Goal: Task Accomplishment & Management: Complete application form

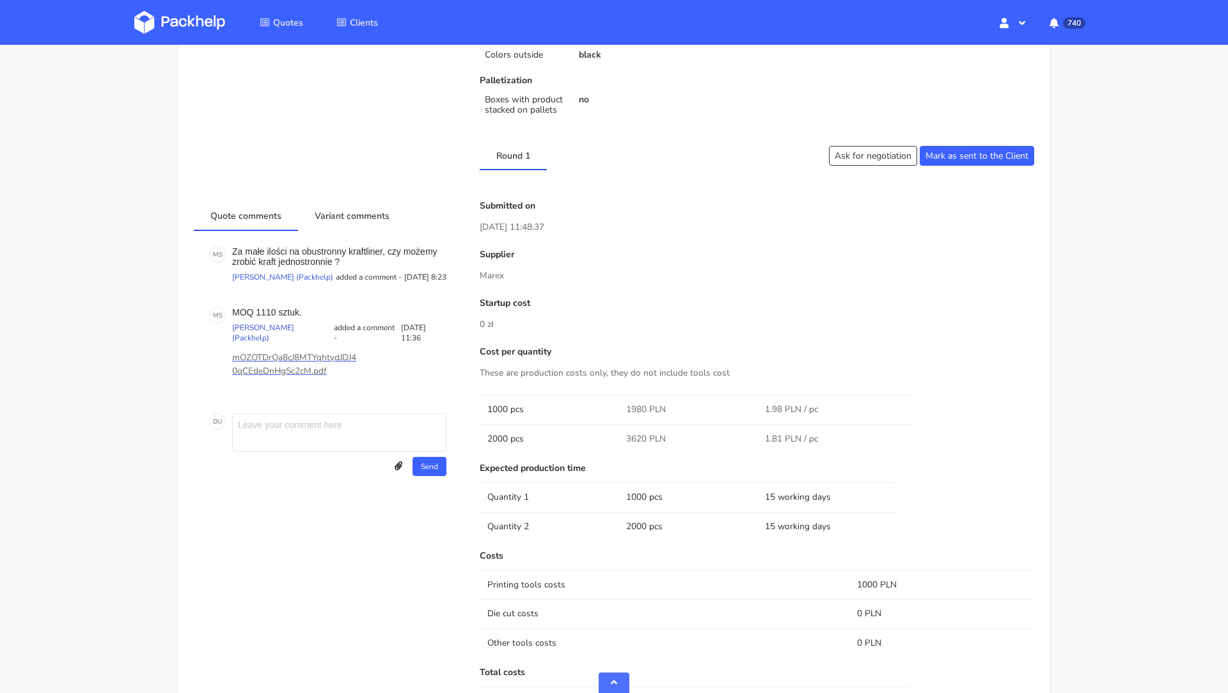
scroll to position [407, 0]
click at [862, 162] on button "Ask for negotiation" at bounding box center [873, 158] width 88 height 20
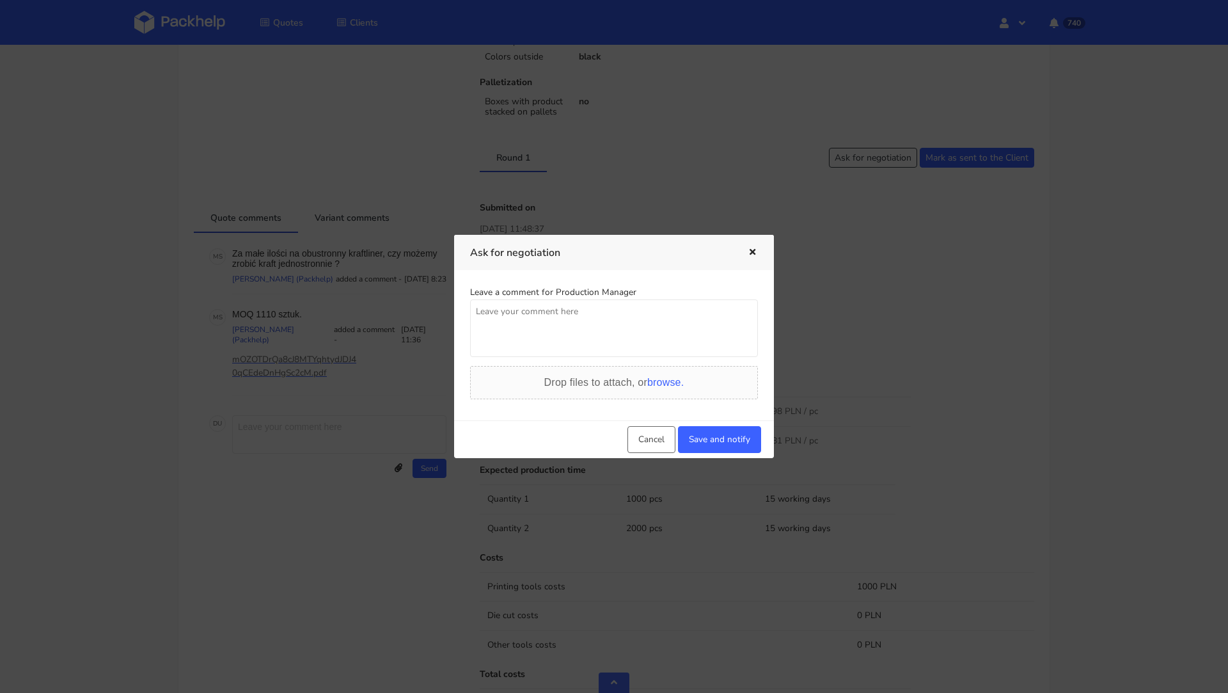
click at [515, 322] on textarea at bounding box center [614, 328] width 288 height 58
type textarea "Moge prosic o szybka redukcje wyceny? Klient jest zdecydowany ale negocjuje."
click at [720, 439] on button "Save and notify" at bounding box center [719, 439] width 83 height 27
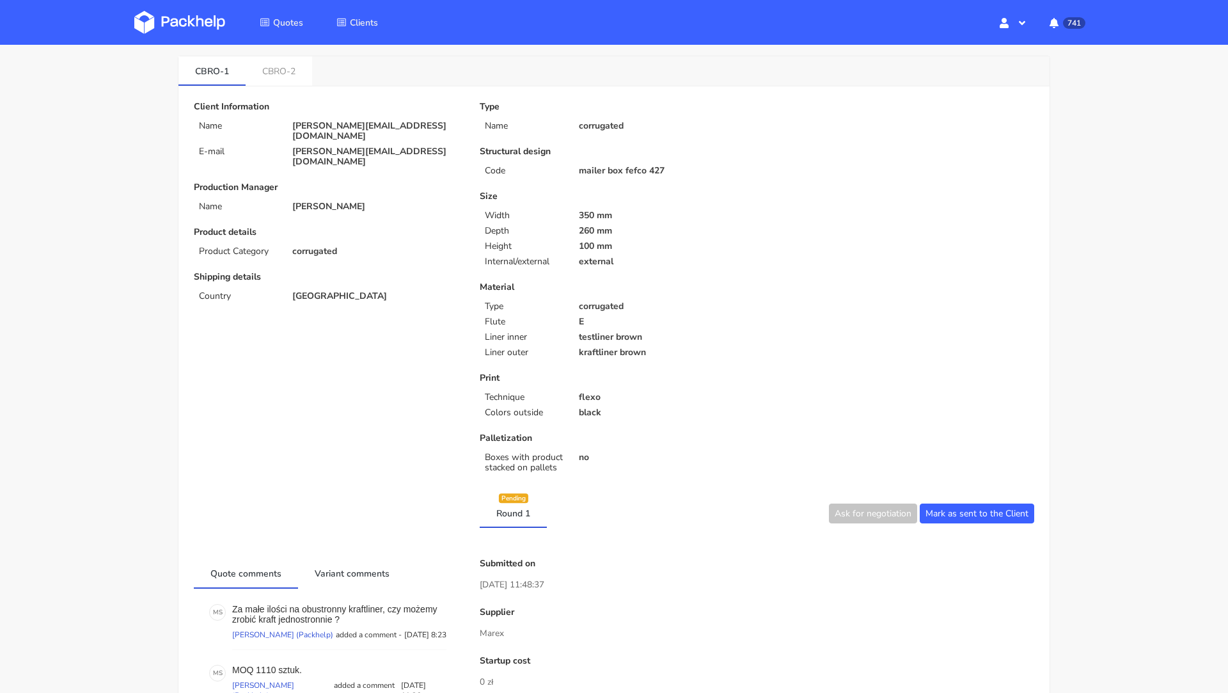
scroll to position [0, 0]
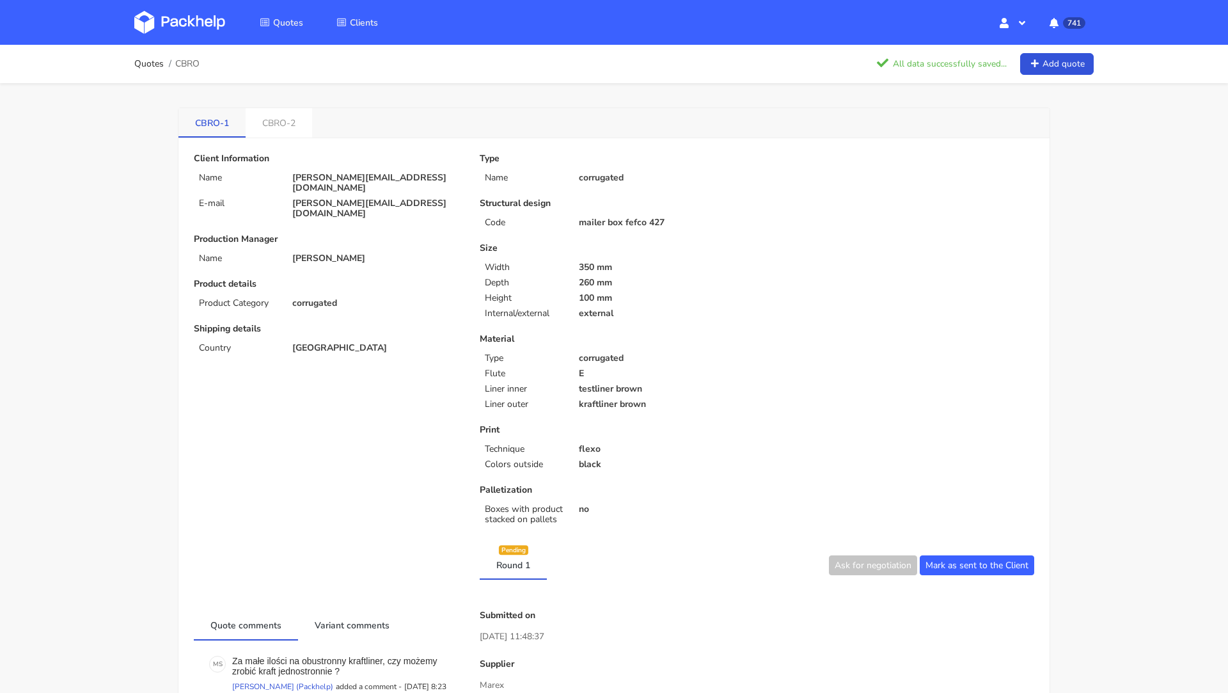
click at [209, 122] on link "CBRO-1" at bounding box center [211, 122] width 67 height 28
copy li "CBRO-1"
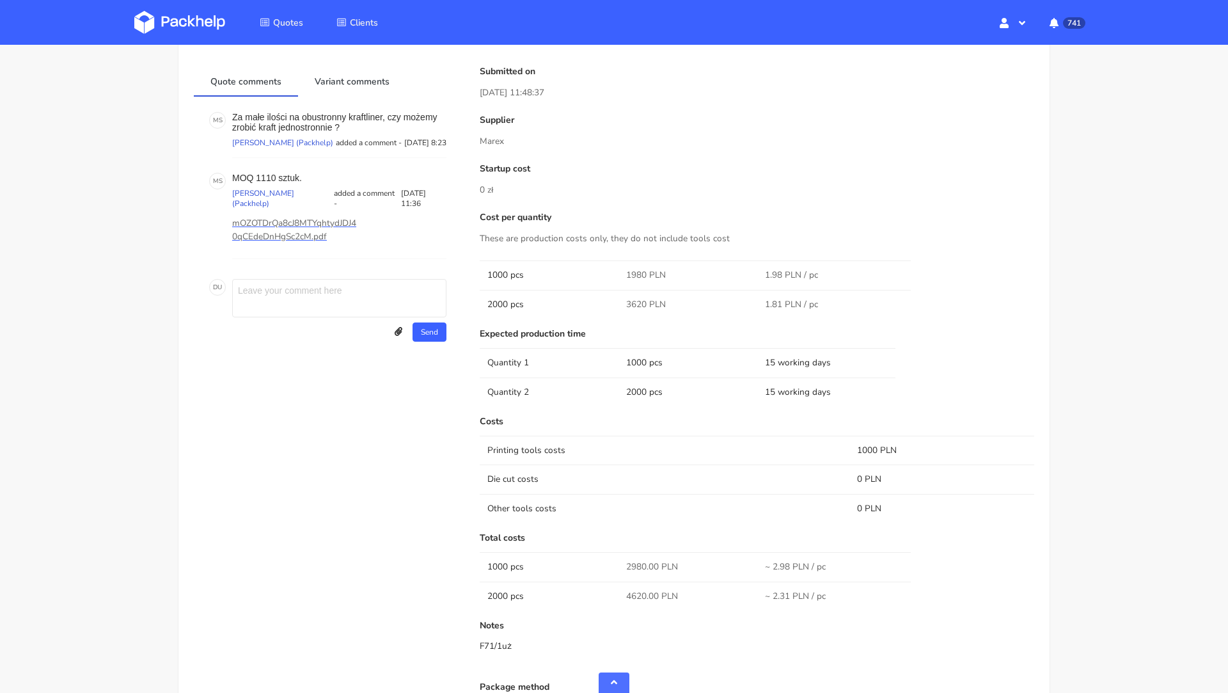
scroll to position [466, 0]
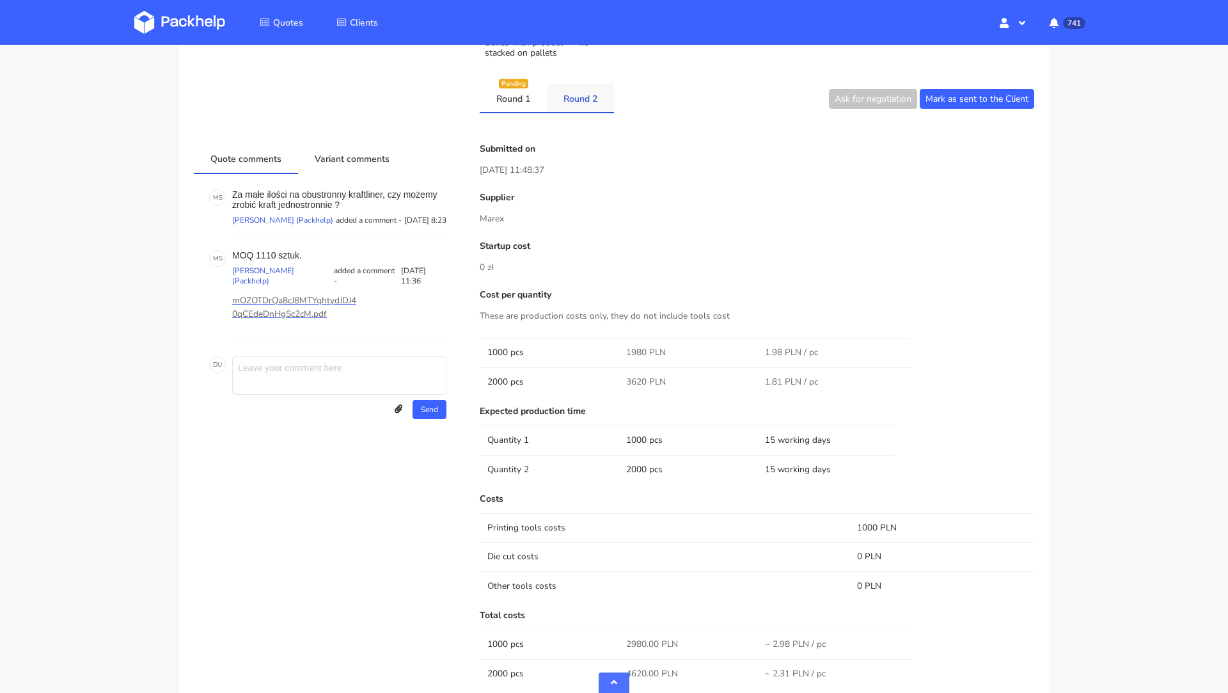
click at [583, 84] on link "Round 2" at bounding box center [580, 98] width 67 height 28
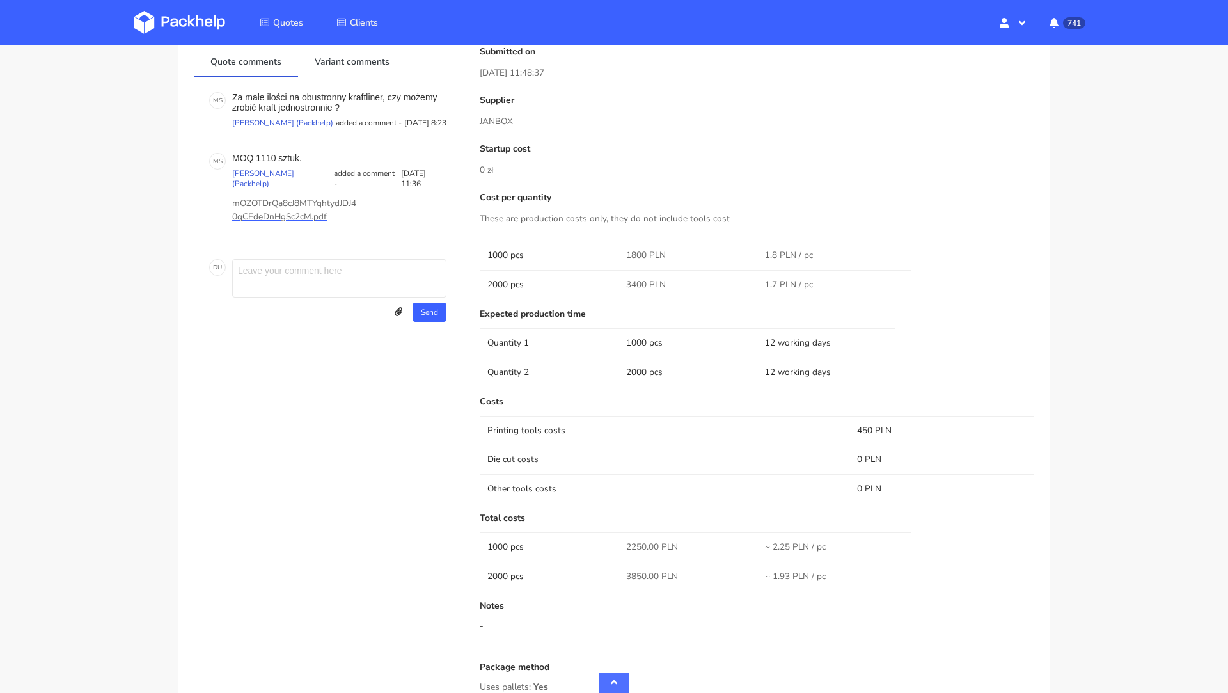
scroll to position [459, 0]
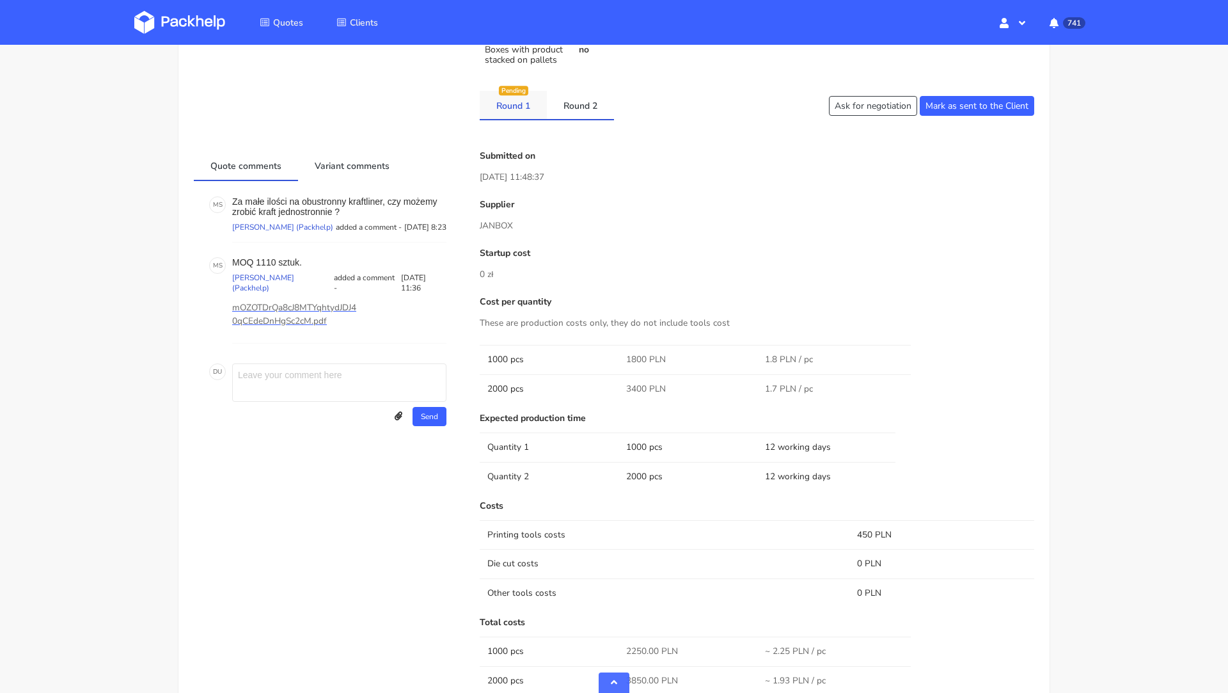
click at [510, 95] on link "Round 1" at bounding box center [513, 105] width 67 height 28
click at [558, 106] on link "Round 2" at bounding box center [580, 105] width 67 height 28
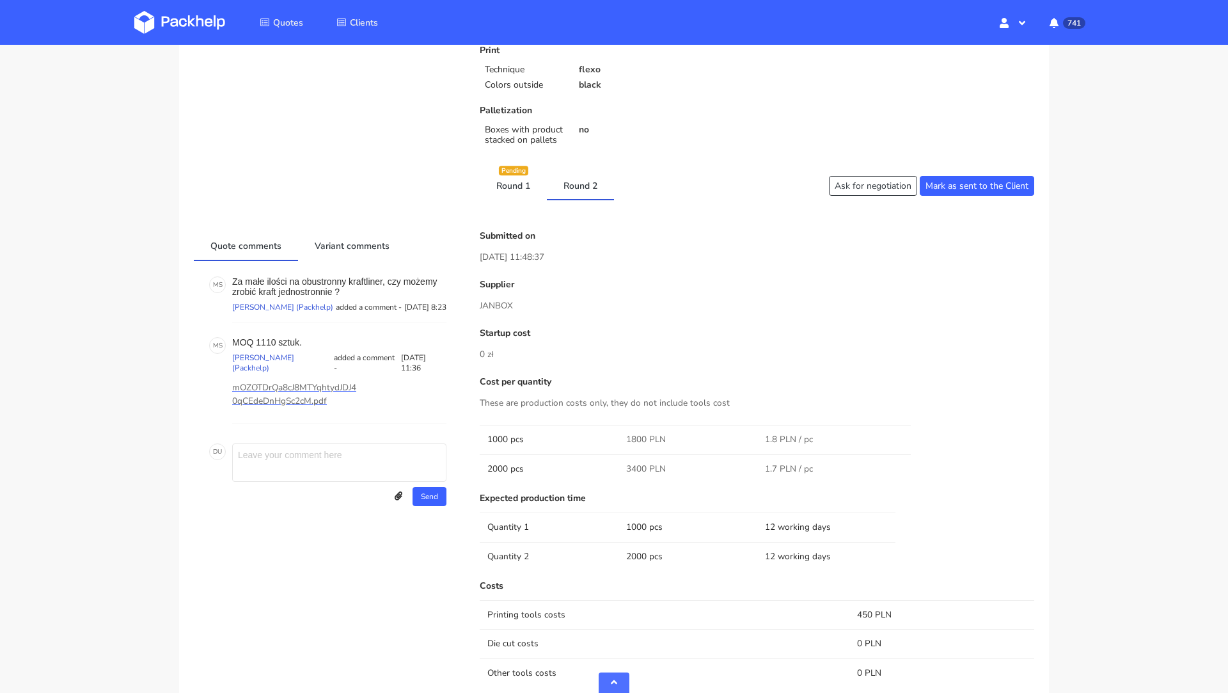
scroll to position [390, 0]
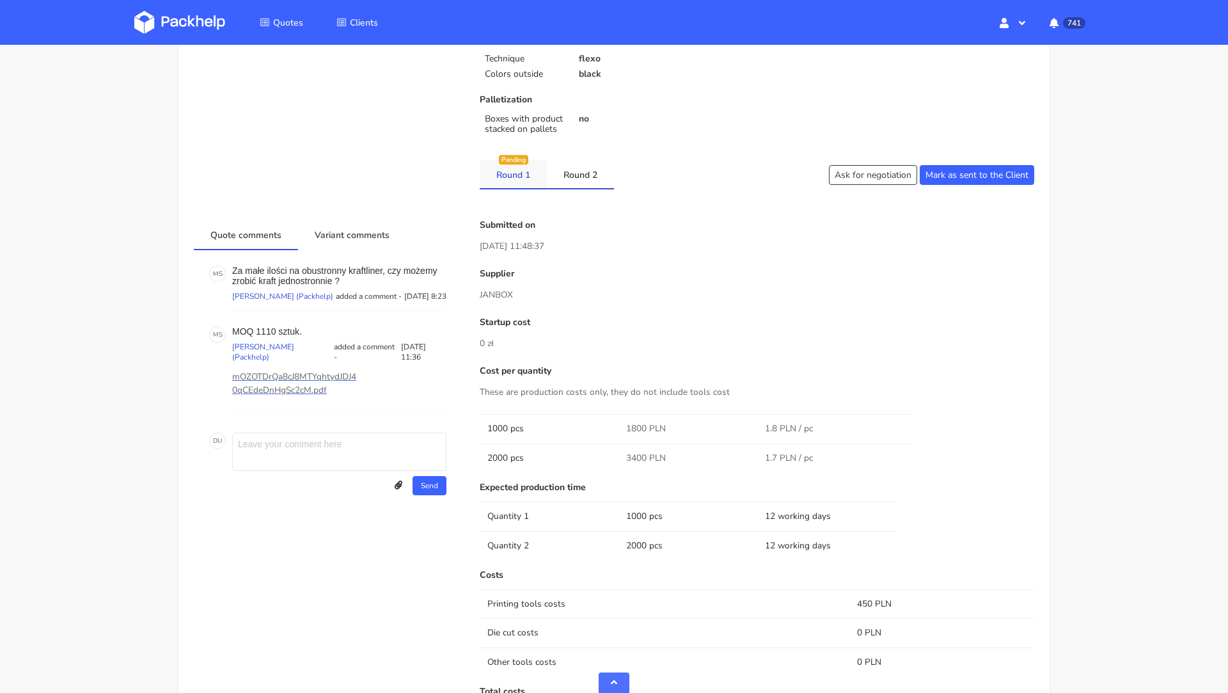
click at [504, 161] on div "Pending" at bounding box center [513, 160] width 29 height 10
click at [516, 168] on link "Round 1" at bounding box center [513, 174] width 67 height 28
click at [581, 180] on link "Round 2" at bounding box center [580, 174] width 67 height 28
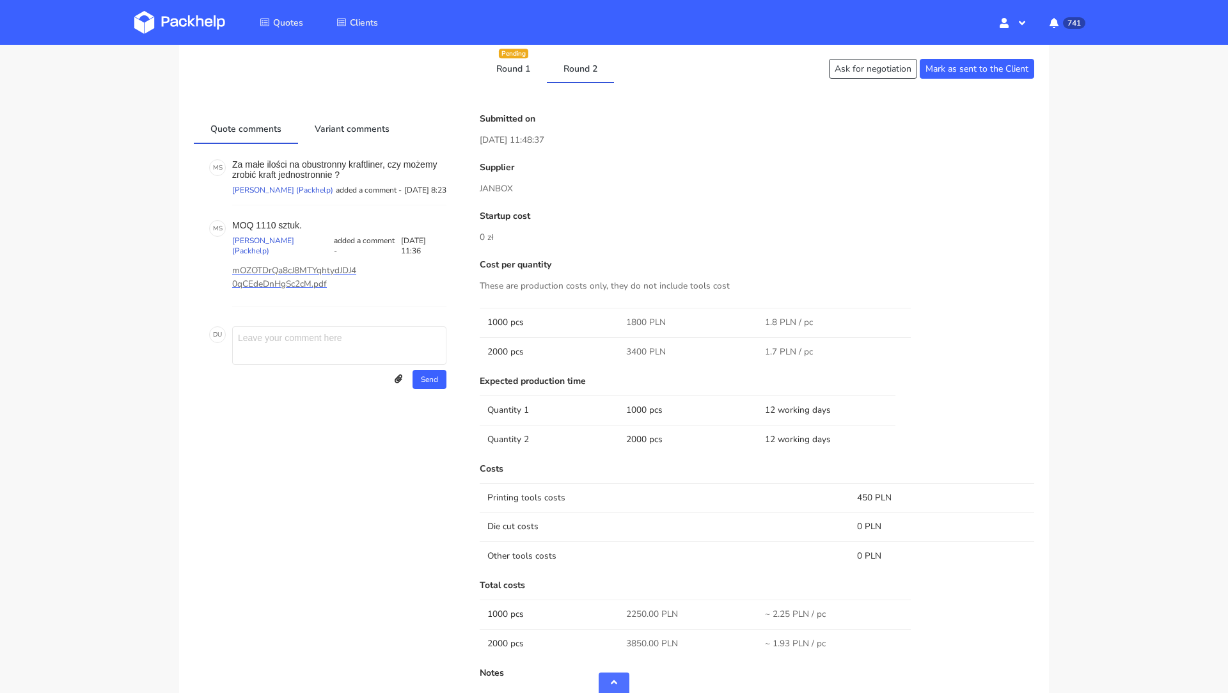
scroll to position [487, 0]
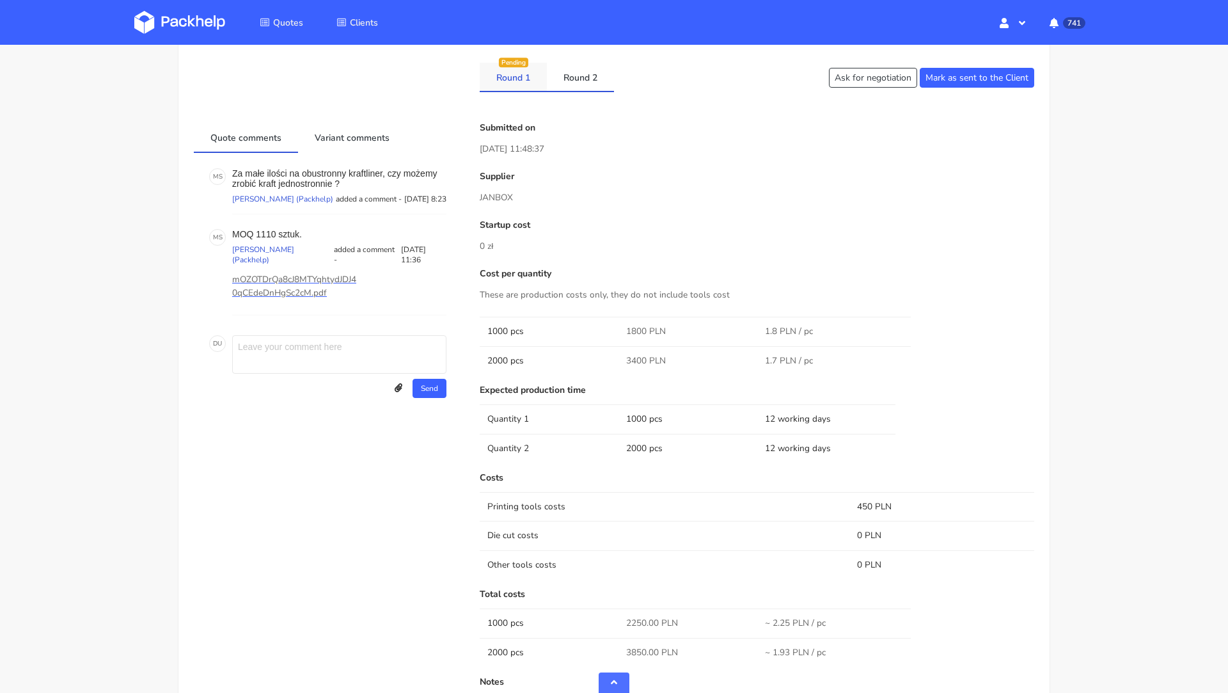
click at [513, 79] on link "Round 1" at bounding box center [513, 77] width 67 height 28
click at [567, 84] on link "Round 2" at bounding box center [580, 77] width 67 height 28
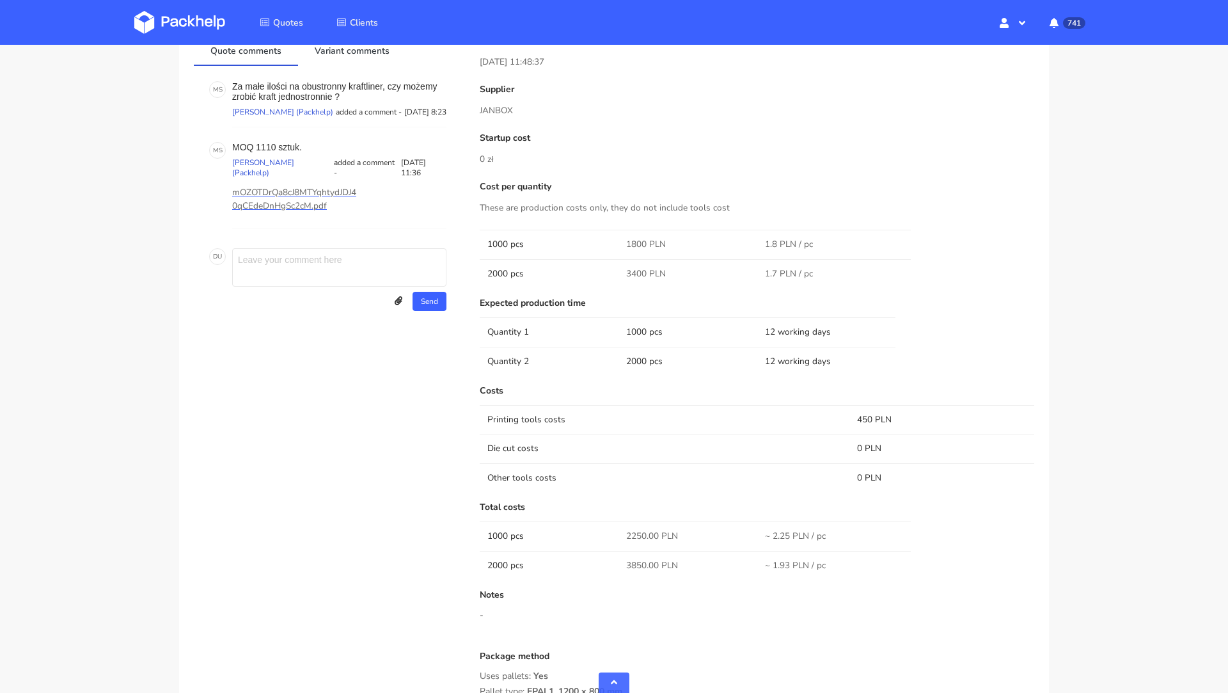
scroll to position [672, 0]
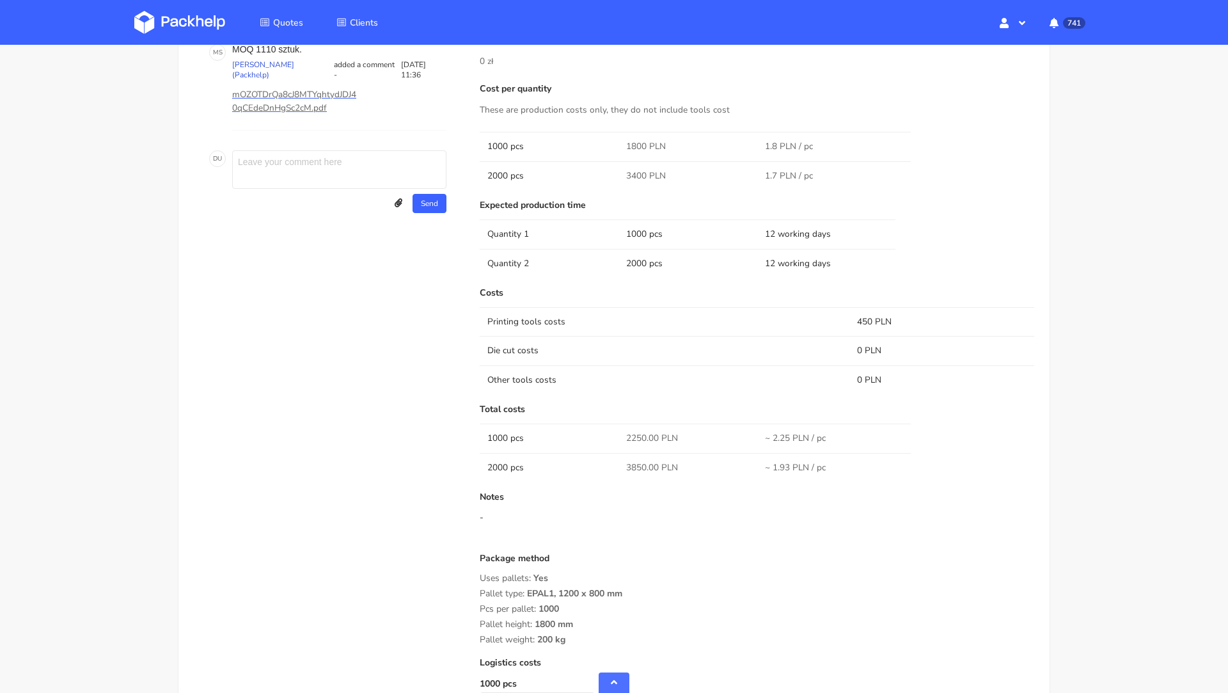
click at [636, 432] on span "2250.00 PLN" at bounding box center [652, 438] width 52 height 13
copy span "2250.00"
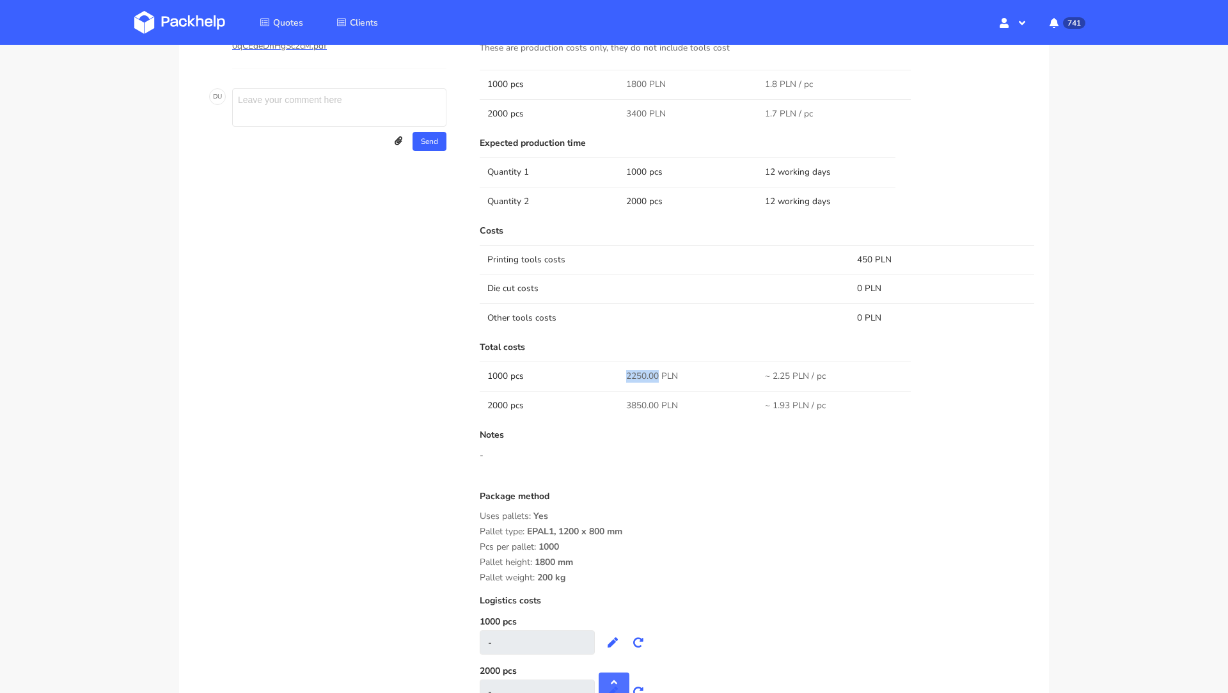
scroll to position [845, 0]
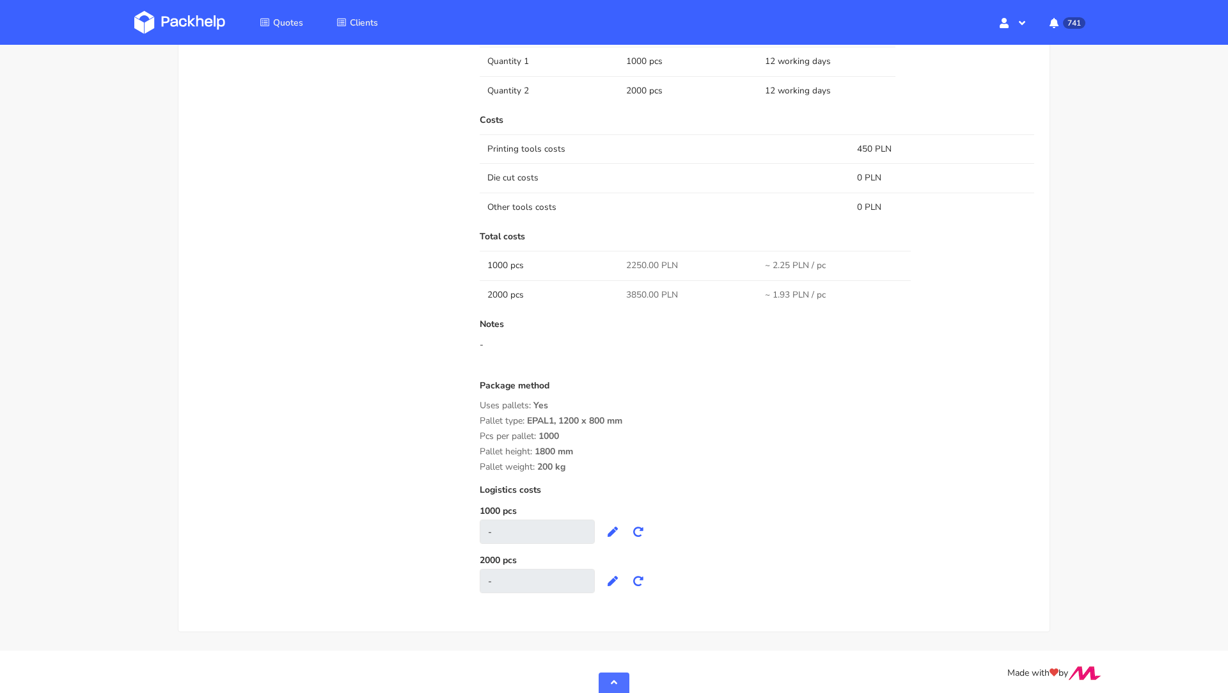
click at [626, 304] on td "3850.00 PLN" at bounding box center [688, 294] width 139 height 29
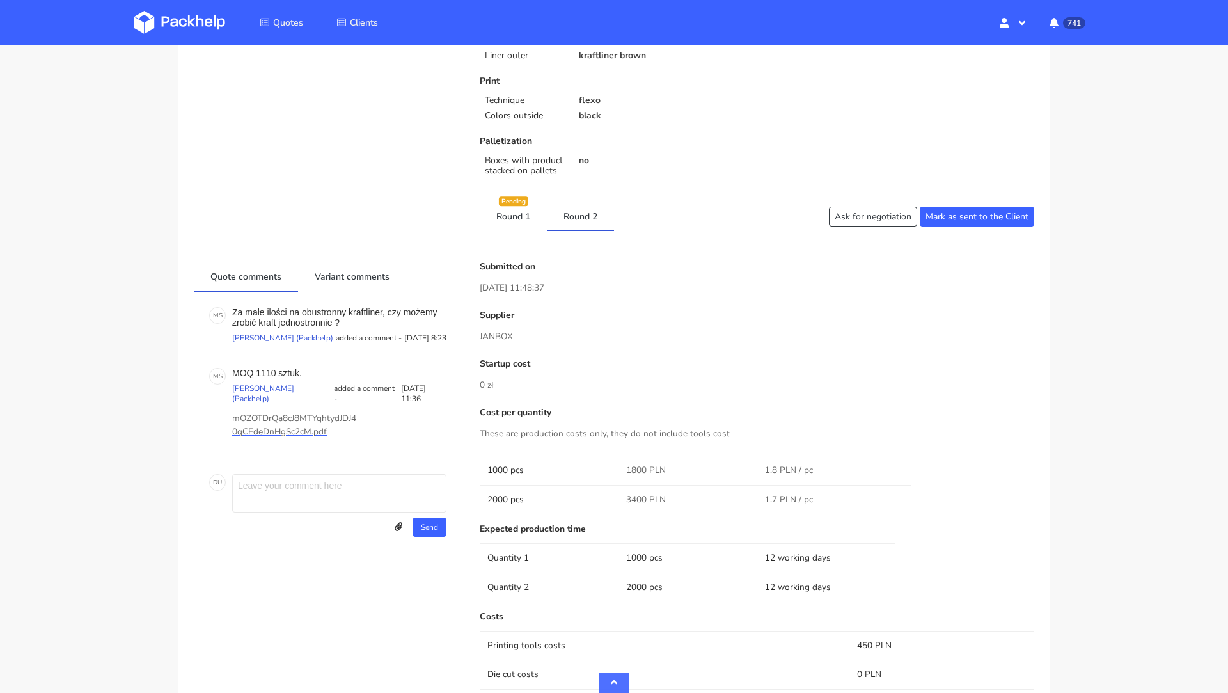
scroll to position [0, 0]
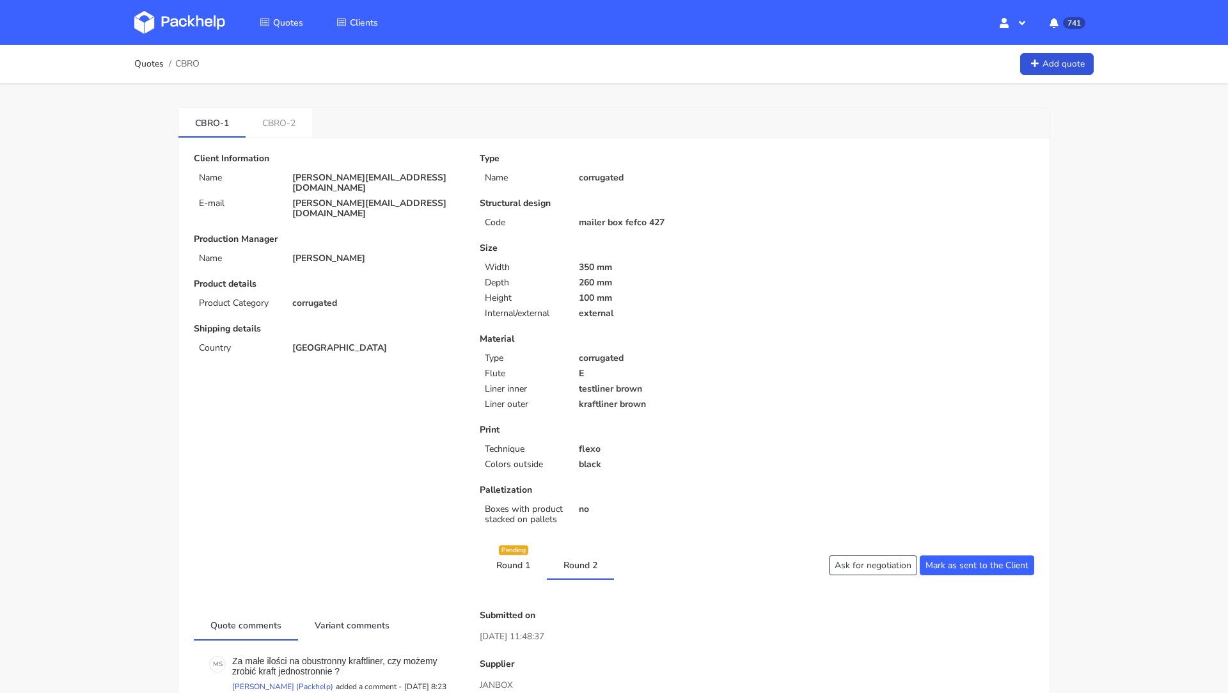
click at [168, 29] on img at bounding box center [179, 22] width 91 height 23
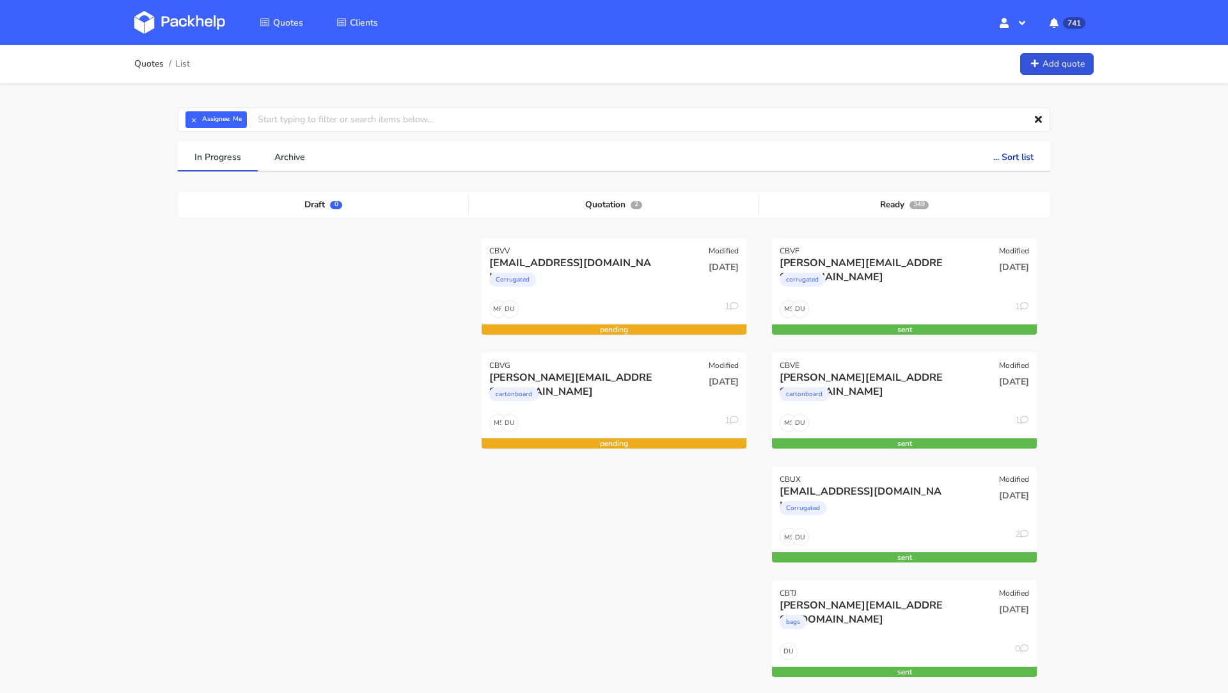
click at [177, 24] on img at bounding box center [179, 22] width 91 height 23
click at [173, 20] on img at bounding box center [179, 22] width 91 height 23
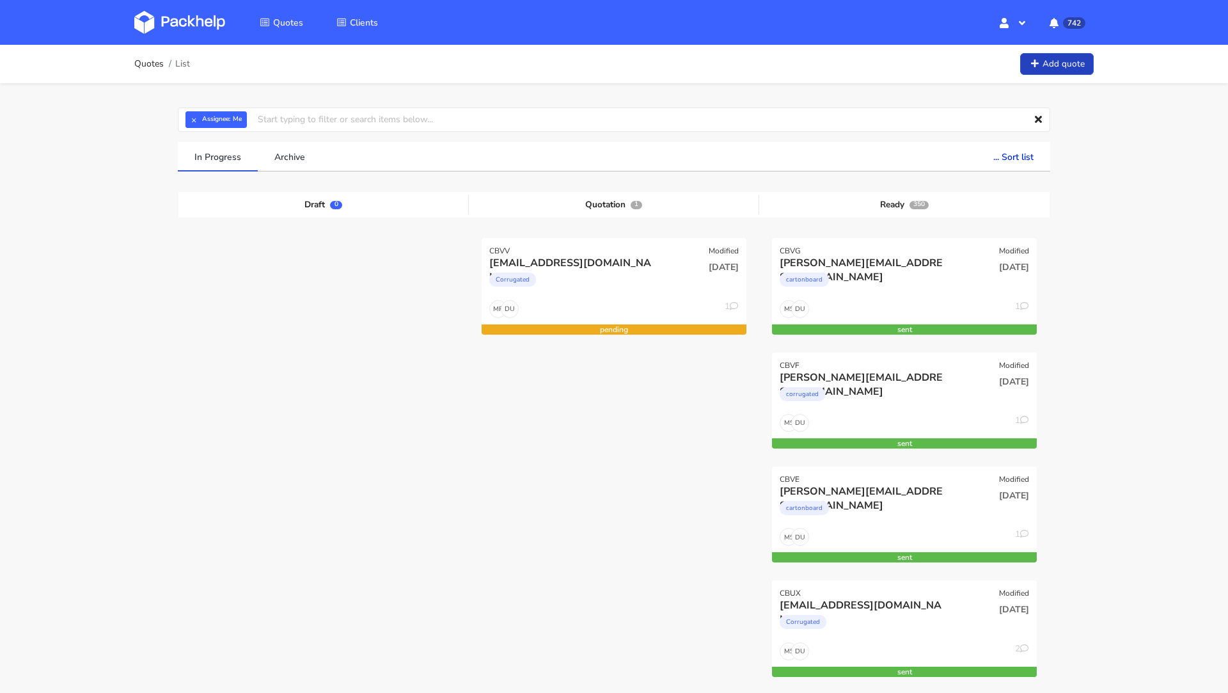
click at [1059, 72] on link "Add quote" at bounding box center [1057, 64] width 74 height 22
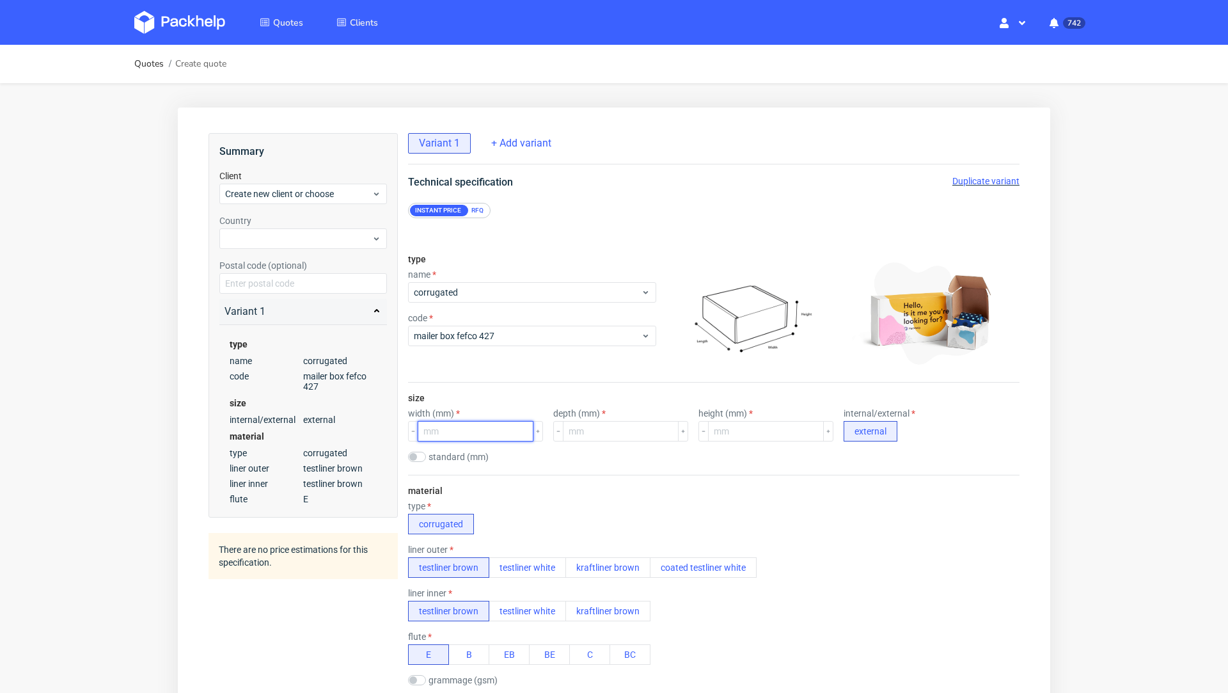
click at [473, 434] on input "number" at bounding box center [476, 431] width 116 height 20
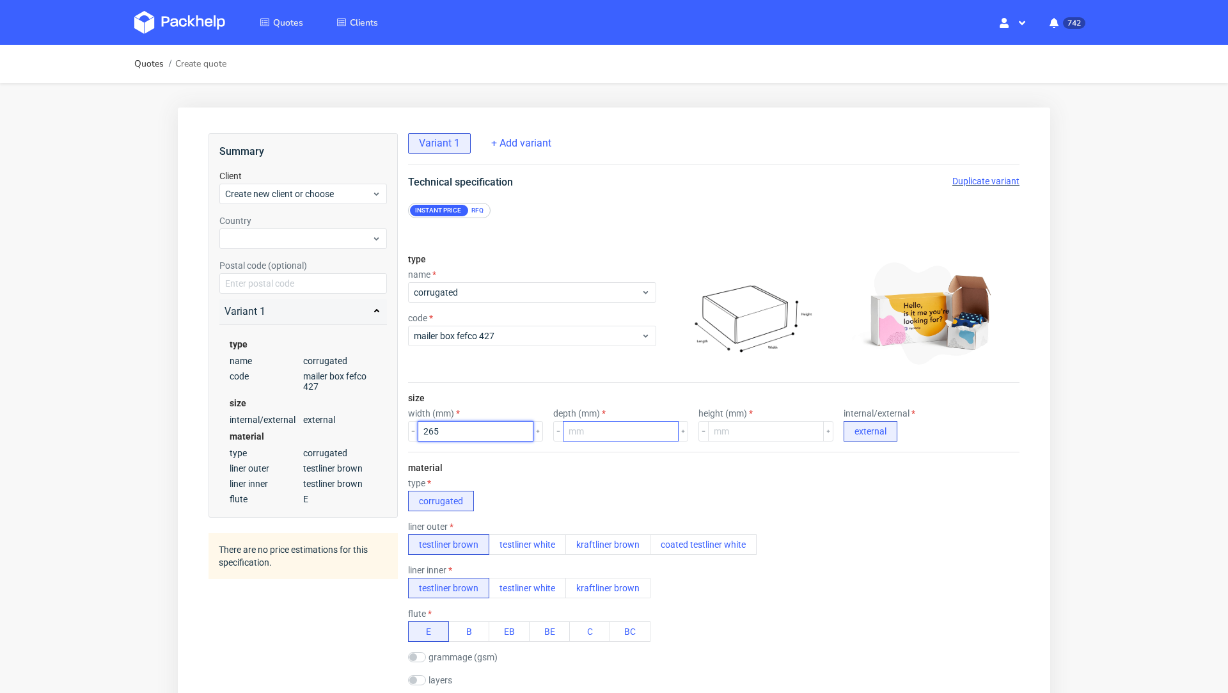
type input "265"
click at [584, 428] on input "number" at bounding box center [621, 431] width 116 height 20
type input "195"
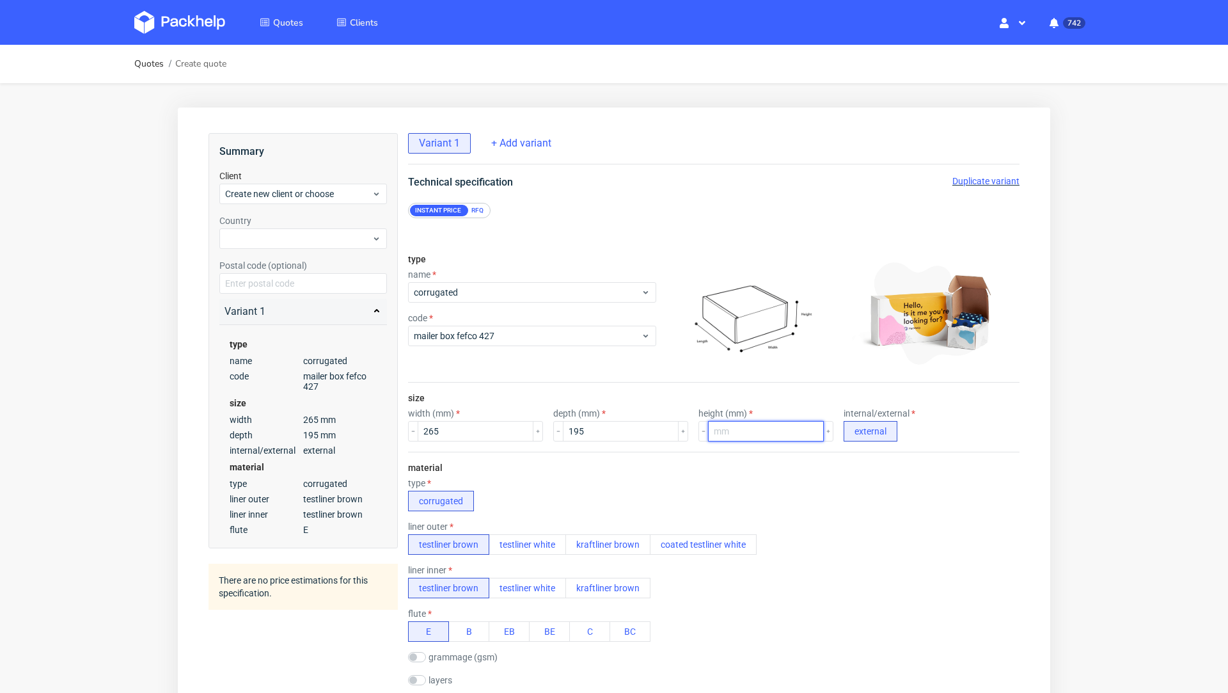
click at [711, 429] on input "number" at bounding box center [766, 431] width 116 height 20
type input "75"
click at [652, 193] on div "Instant price RFQ" at bounding box center [713, 204] width 663 height 28
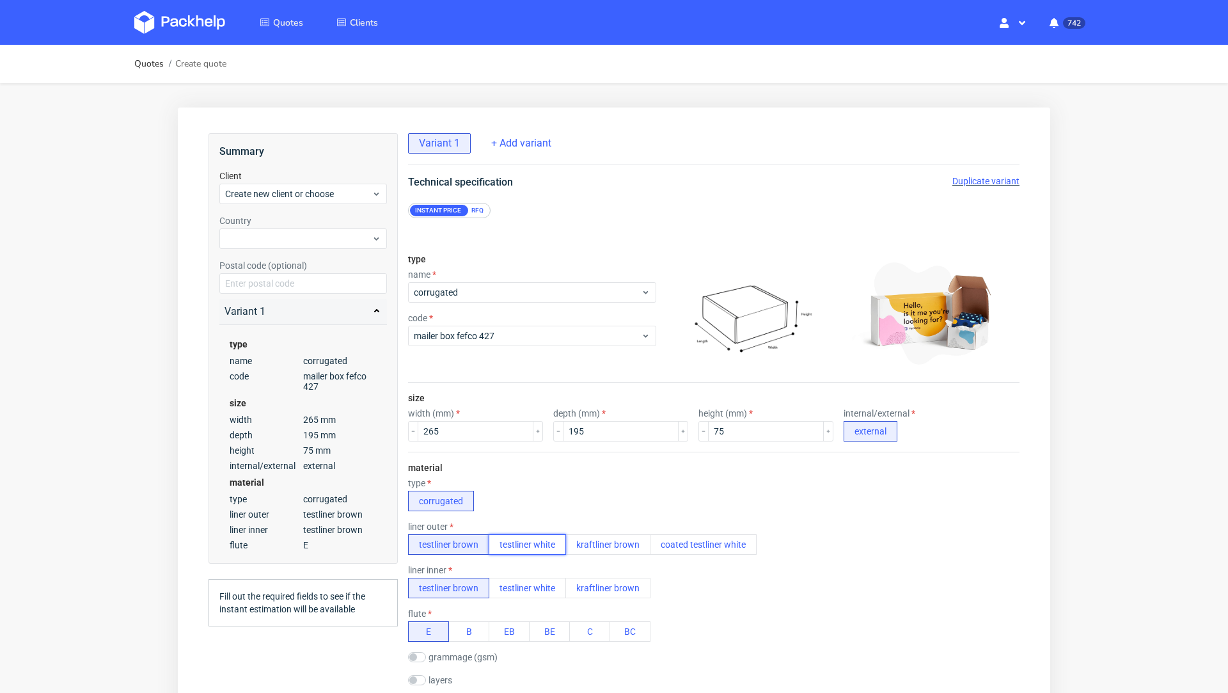
click at [525, 541] on button "testliner white" at bounding box center [527, 544] width 77 height 20
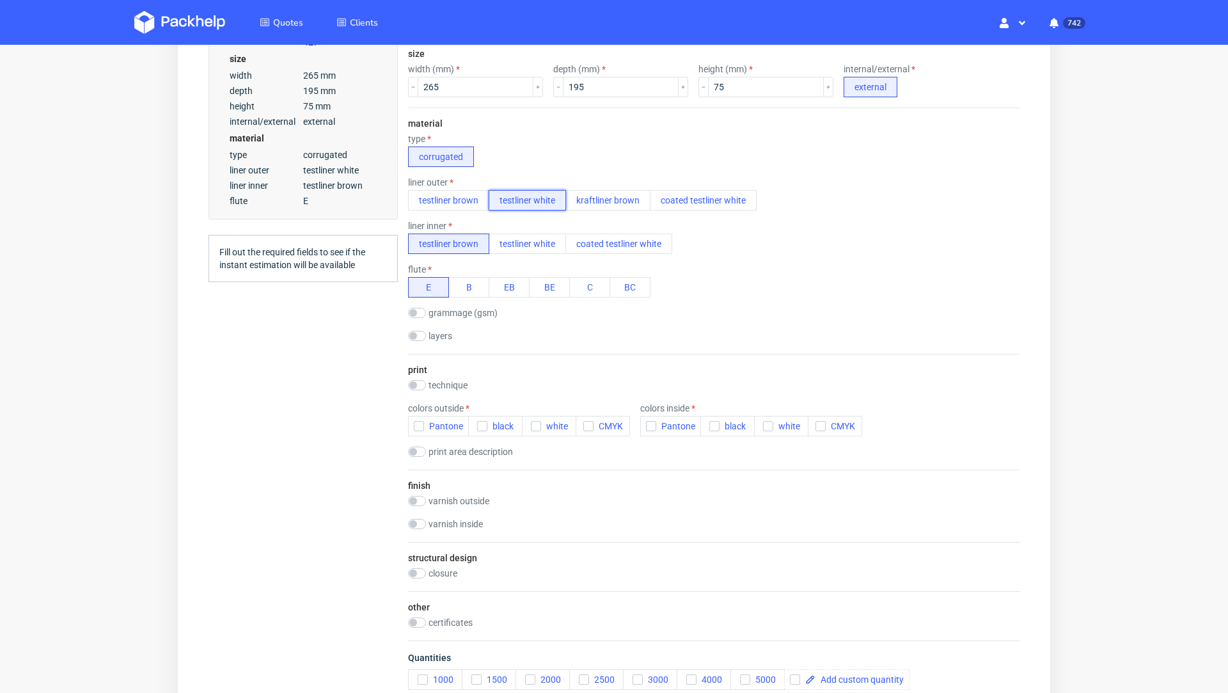
scroll to position [347, 0]
click at [421, 306] on input "checkbox" at bounding box center [417, 310] width 18 height 10
checkbox input "true"
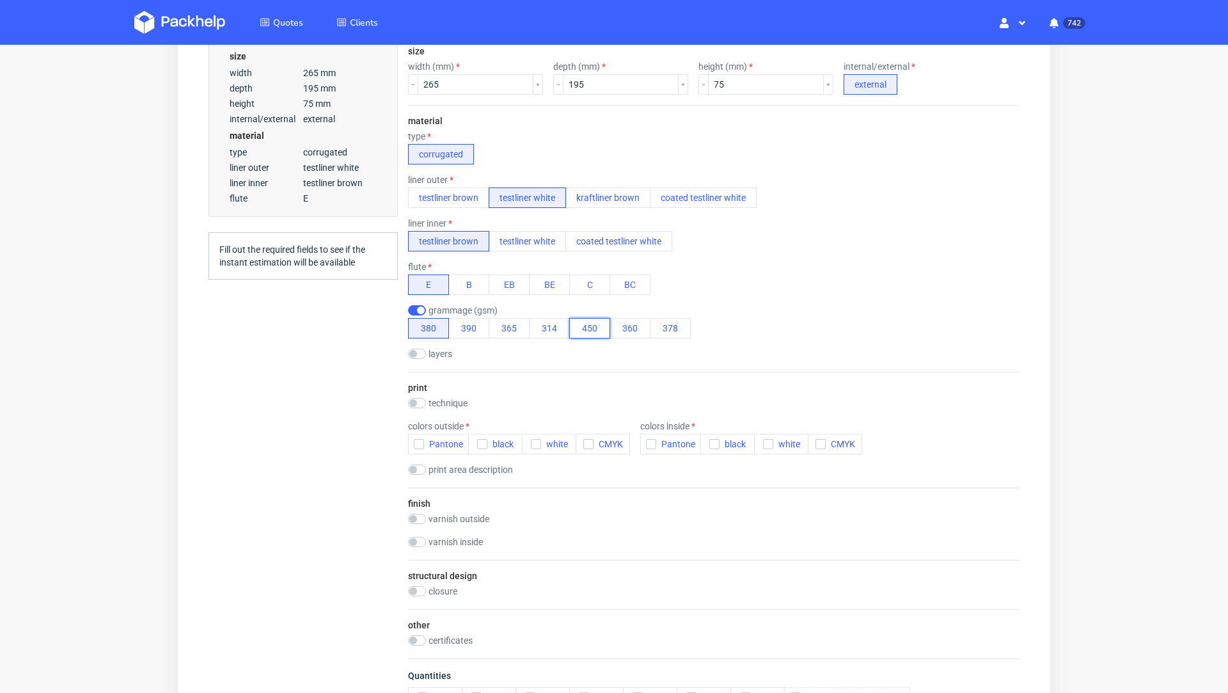
click at [588, 328] on button "450" at bounding box center [589, 328] width 41 height 20
click at [418, 349] on input "checkbox" at bounding box center [417, 354] width 18 height 10
checkbox input "true"
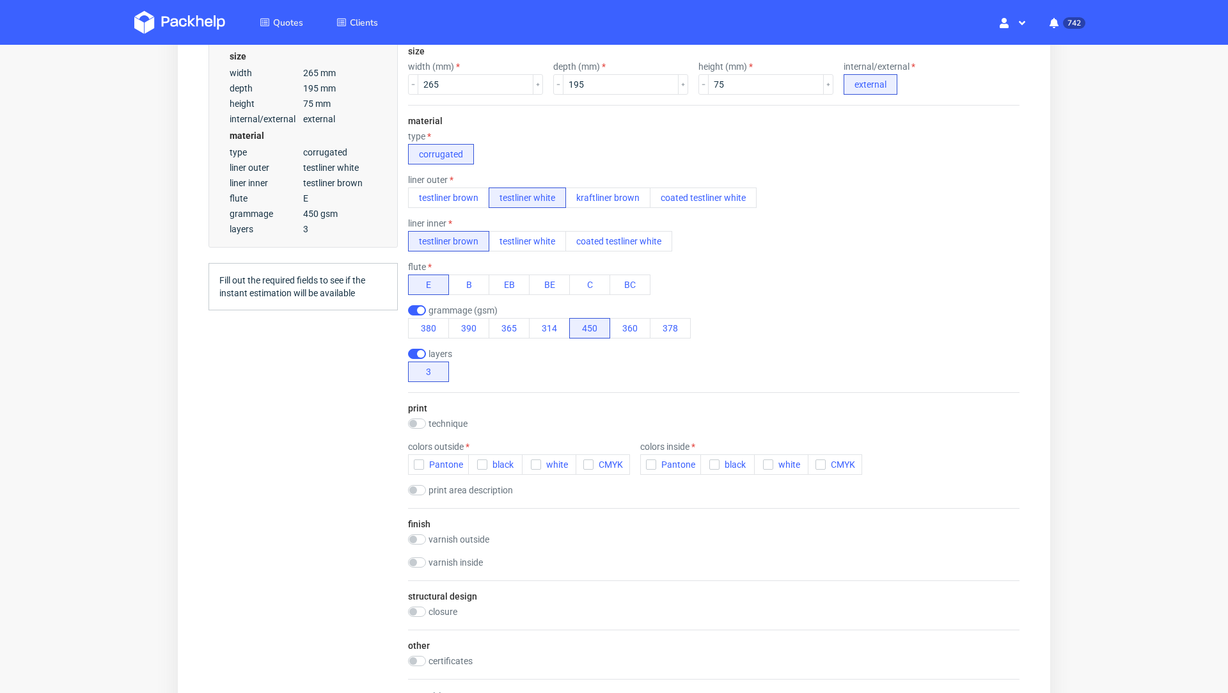
click at [422, 425] on div "technique no print flexo offset offset + flexo digital" at bounding box center [459, 424] width 102 height 13
click at [421, 422] on input "checkbox" at bounding box center [417, 423] width 18 height 10
checkbox input "true"
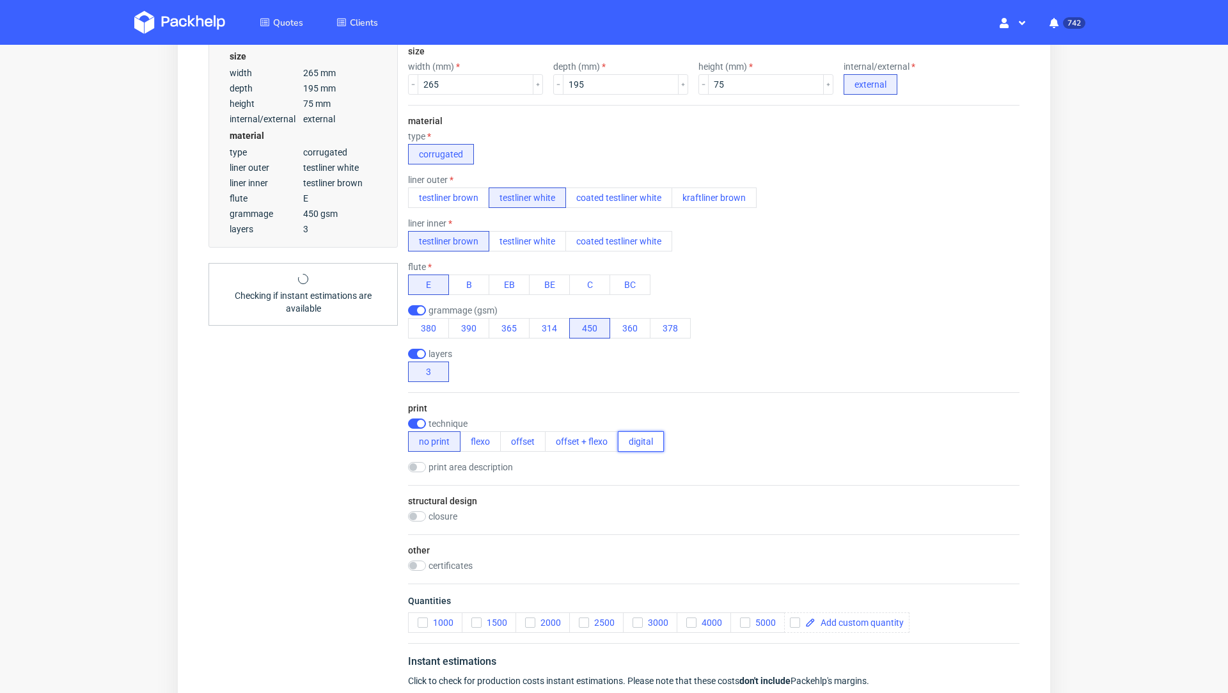
click at [620, 438] on button "digital" at bounding box center [641, 441] width 46 height 20
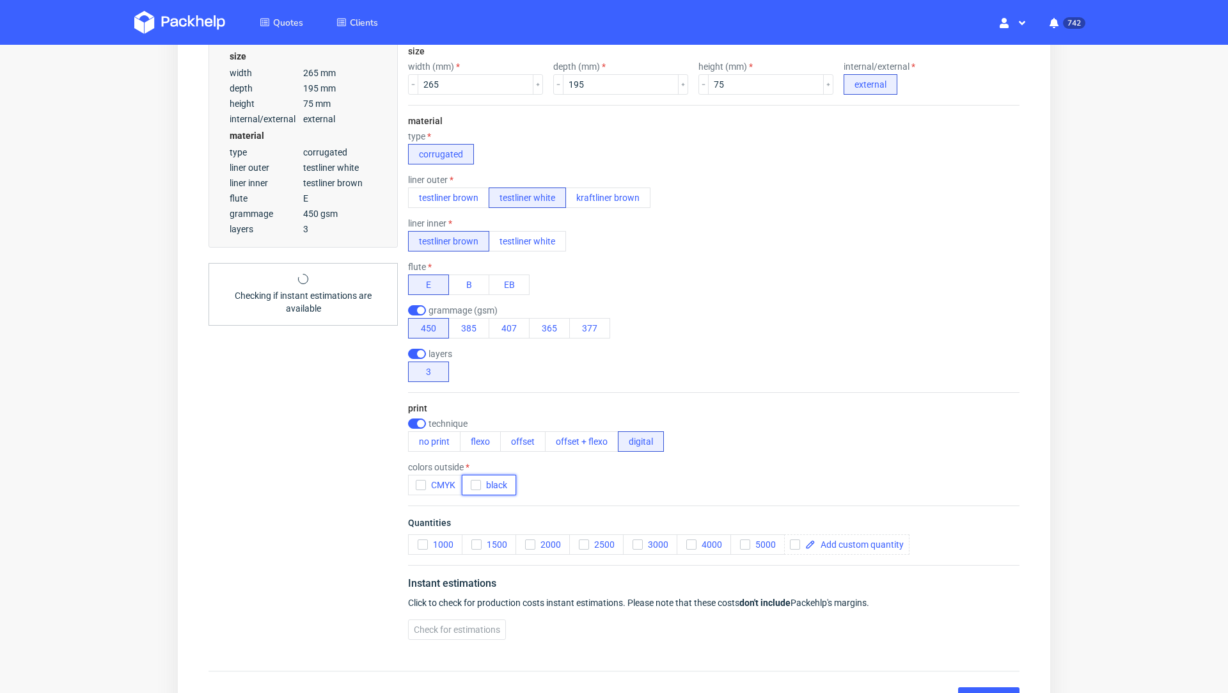
click at [490, 485] on span "black" at bounding box center [494, 485] width 26 height 10
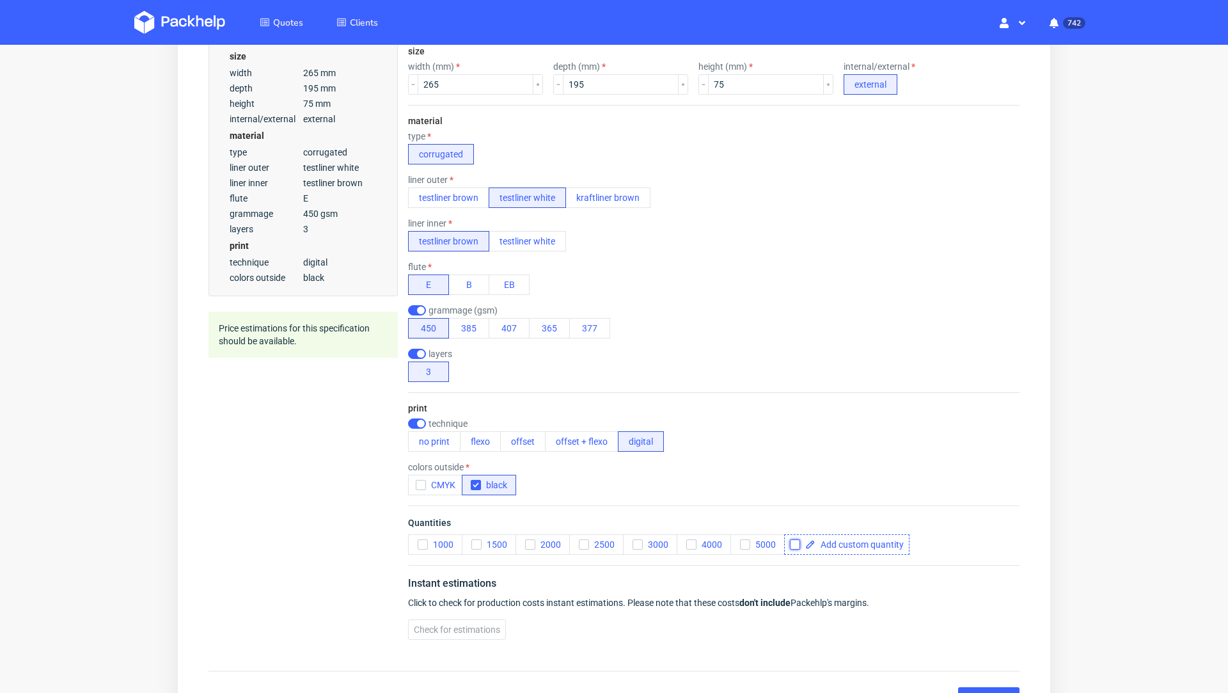
click at [790, 543] on input "checkbox" at bounding box center [795, 544] width 10 height 10
checkbox input "true"
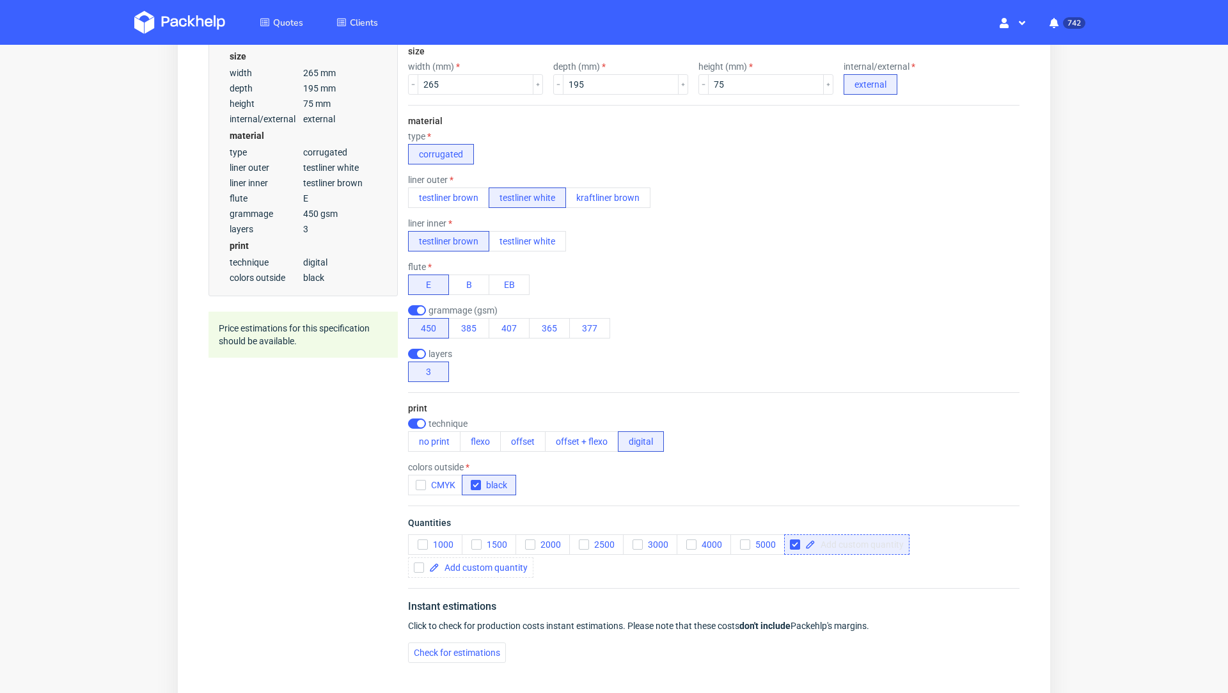
click at [833, 543] on span at bounding box center [860, 544] width 88 height 9
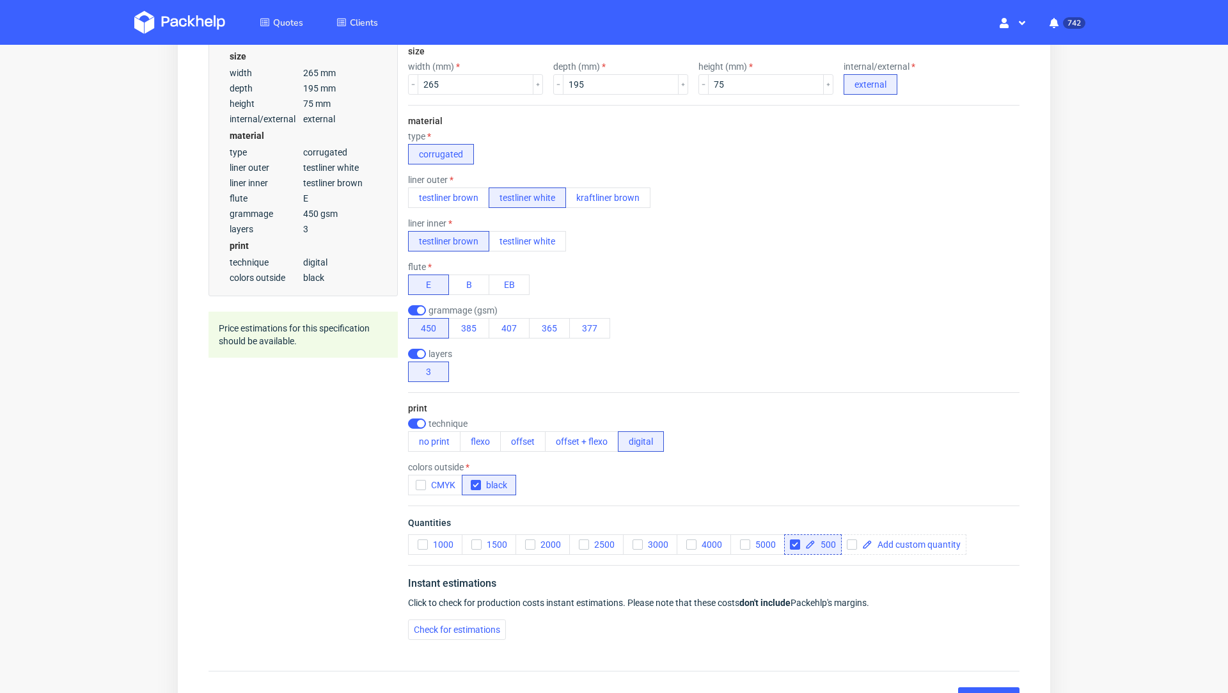
checkbox input "true"
click at [233, 479] on div "Summary Client Create new client or choose Country Postal code (optional) Varia…" at bounding box center [303, 217] width 189 height 863
click at [480, 619] on button "Check for estimations" at bounding box center [457, 629] width 98 height 20
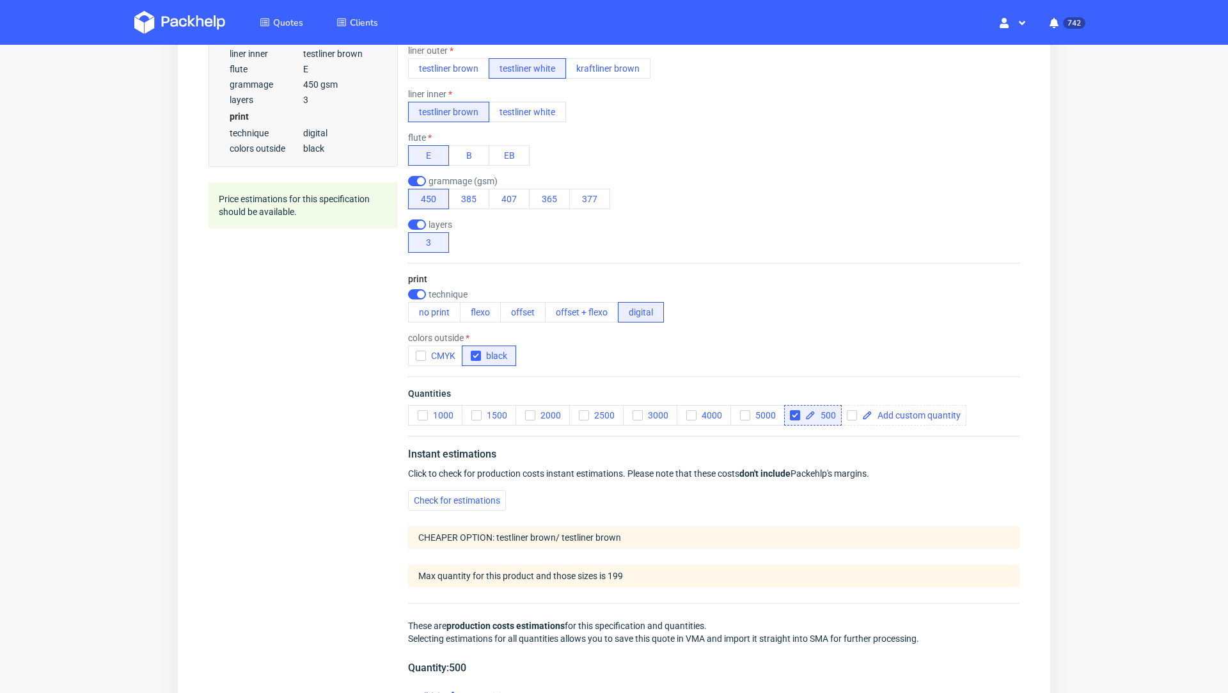
scroll to position [627, 0]
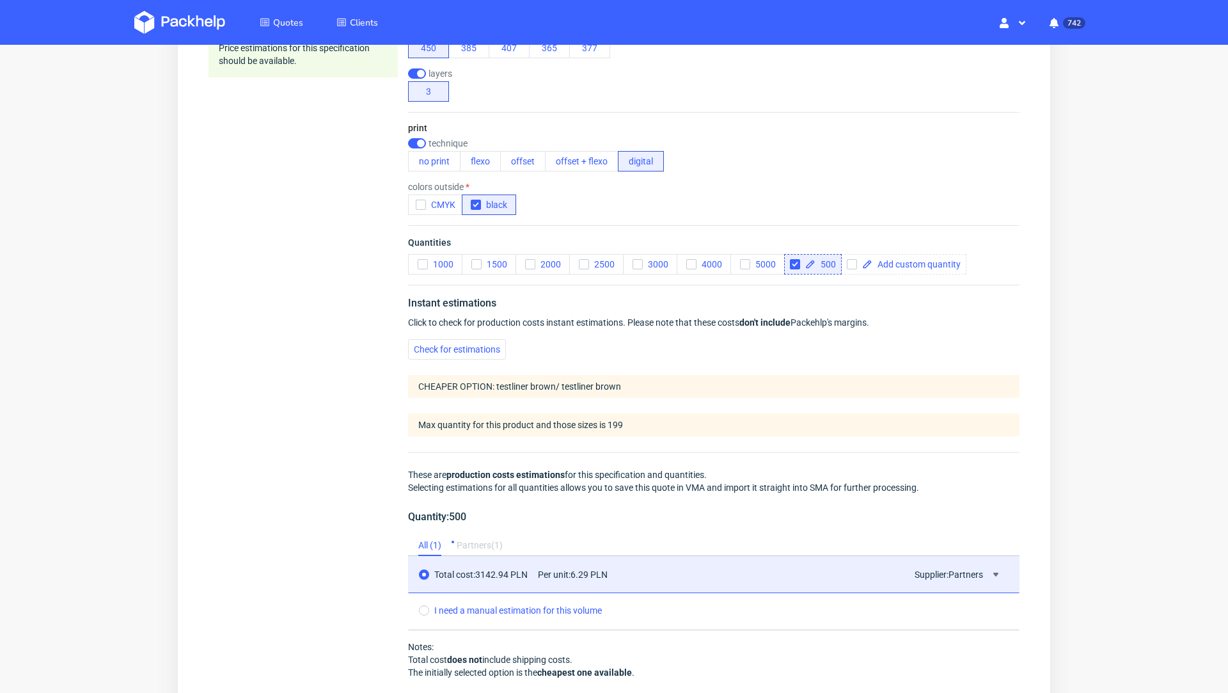
click at [477, 168] on div "print technique no print flexo offset offset + flexo digital colors outside CMY…" at bounding box center [713, 168] width 611 height 113
click at [474, 151] on button "flexo" at bounding box center [480, 161] width 41 height 20
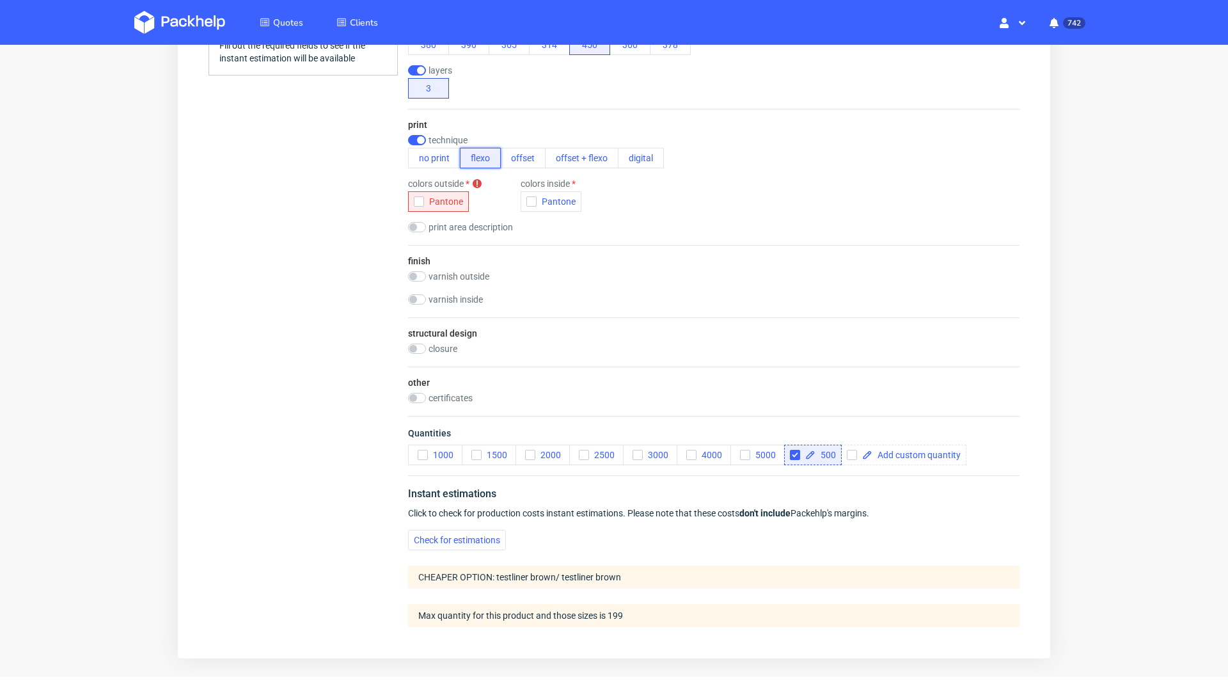
scroll to position [0, 0]
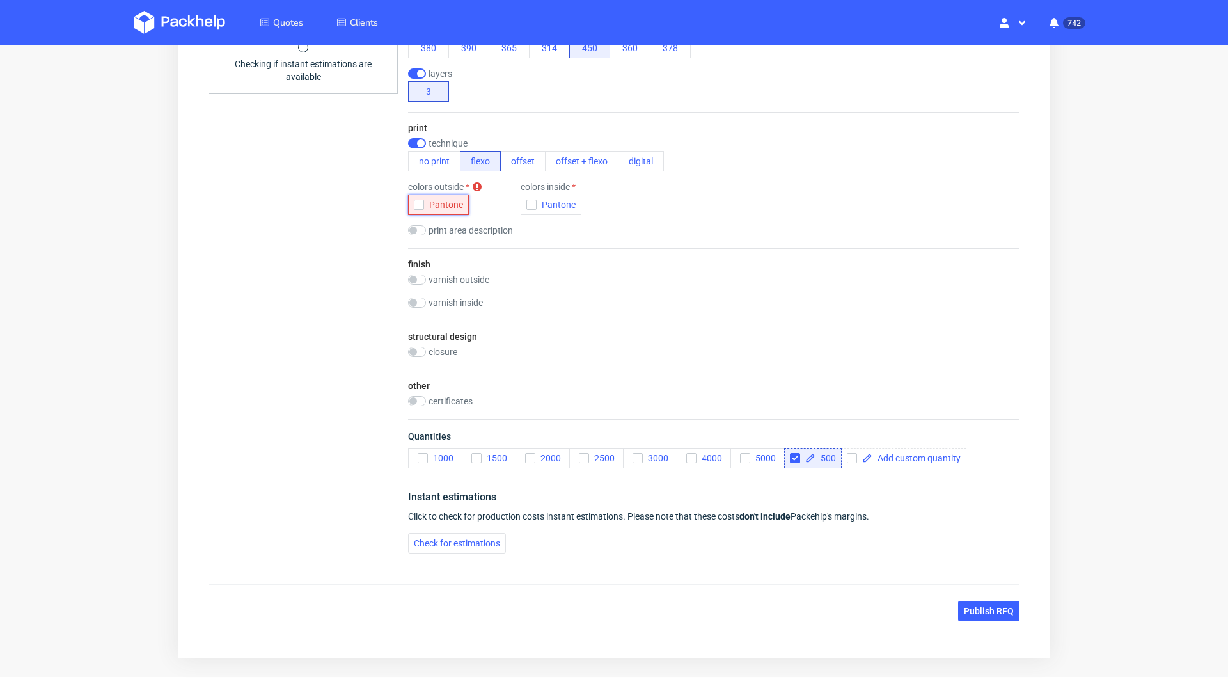
click at [420, 205] on icon "button" at bounding box center [418, 204] width 9 height 9
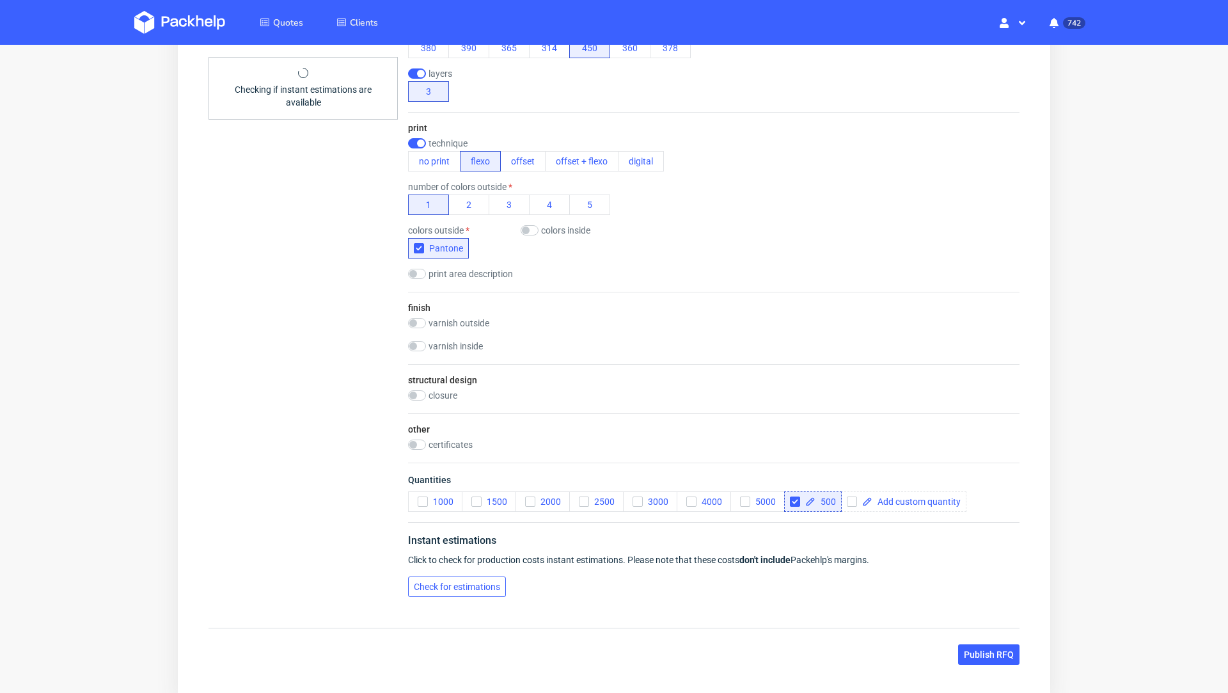
click at [480, 588] on span "Check for estimations" at bounding box center [457, 586] width 86 height 9
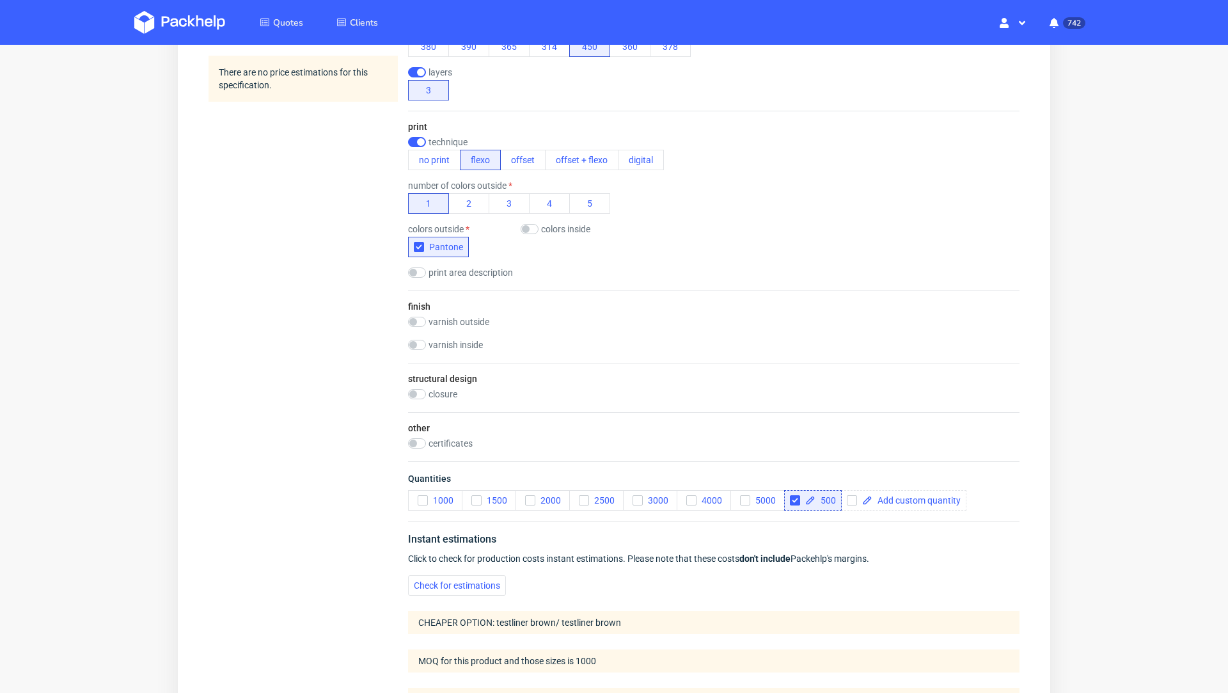
scroll to position [598, 0]
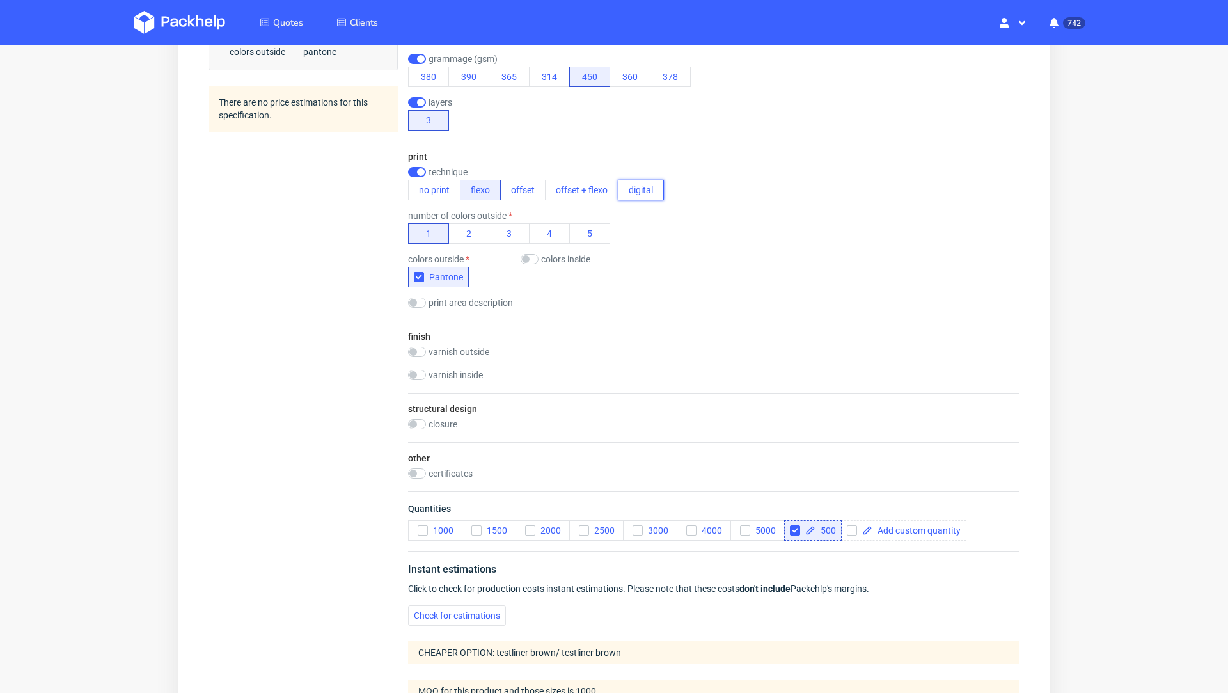
click at [644, 193] on button "digital" at bounding box center [641, 190] width 46 height 20
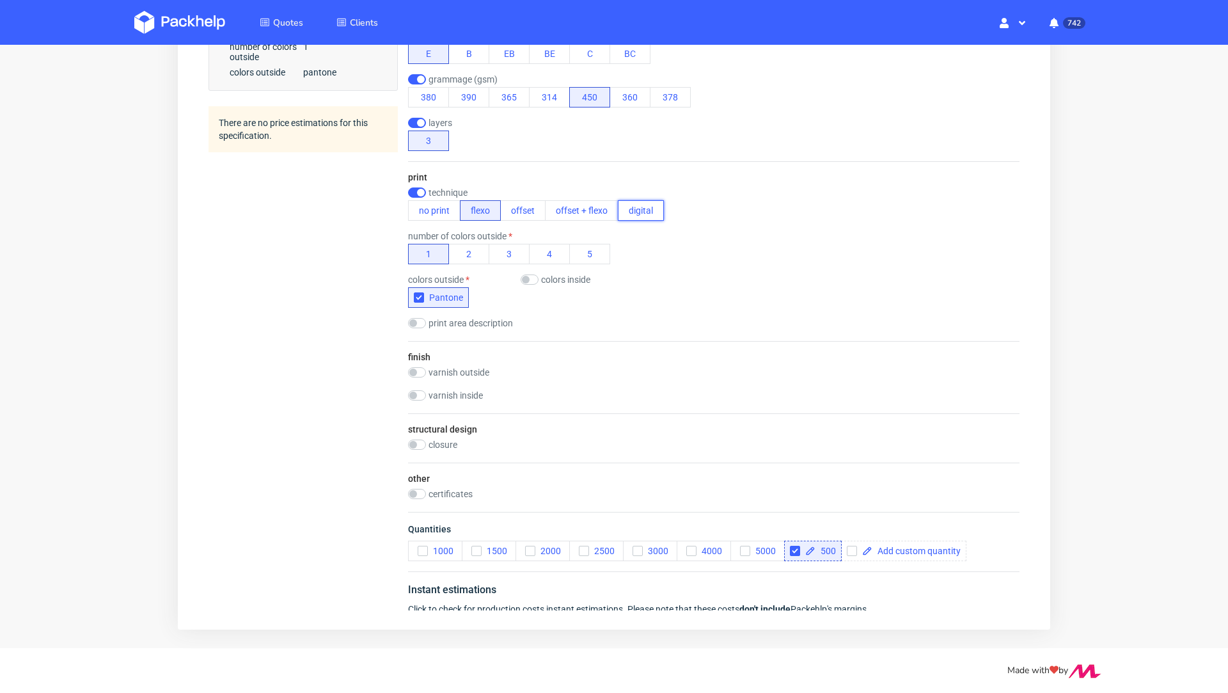
scroll to position [578, 0]
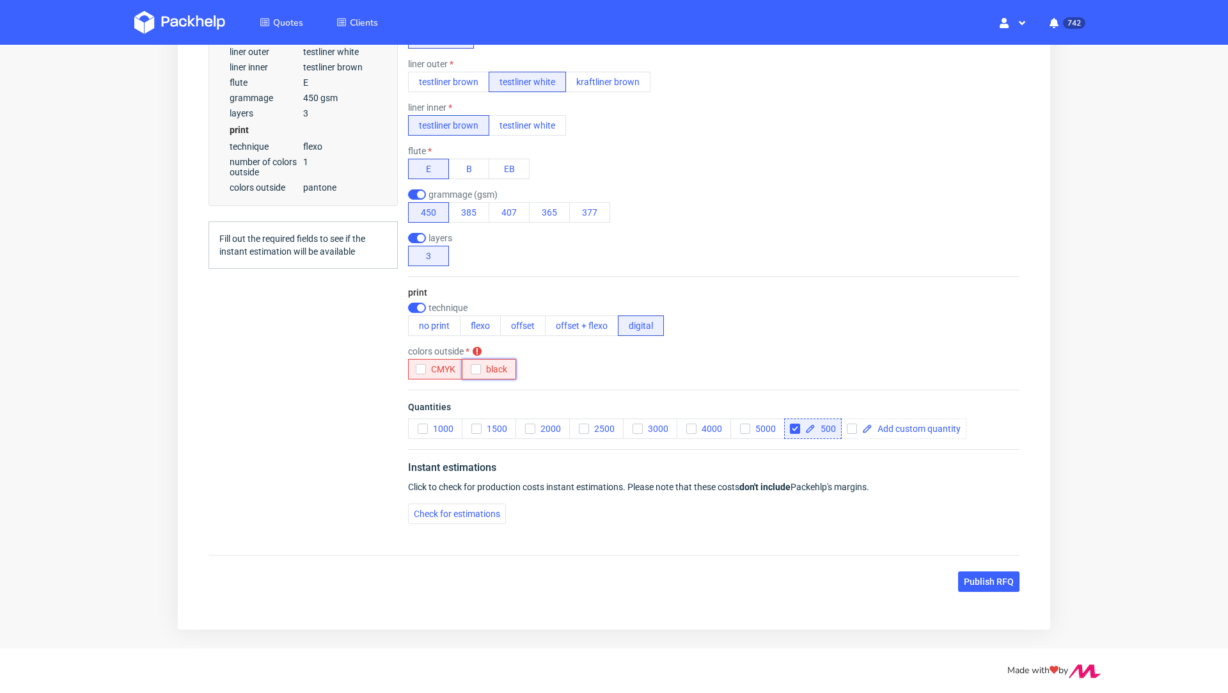
click at [472, 371] on icon "button" at bounding box center [475, 369] width 9 height 9
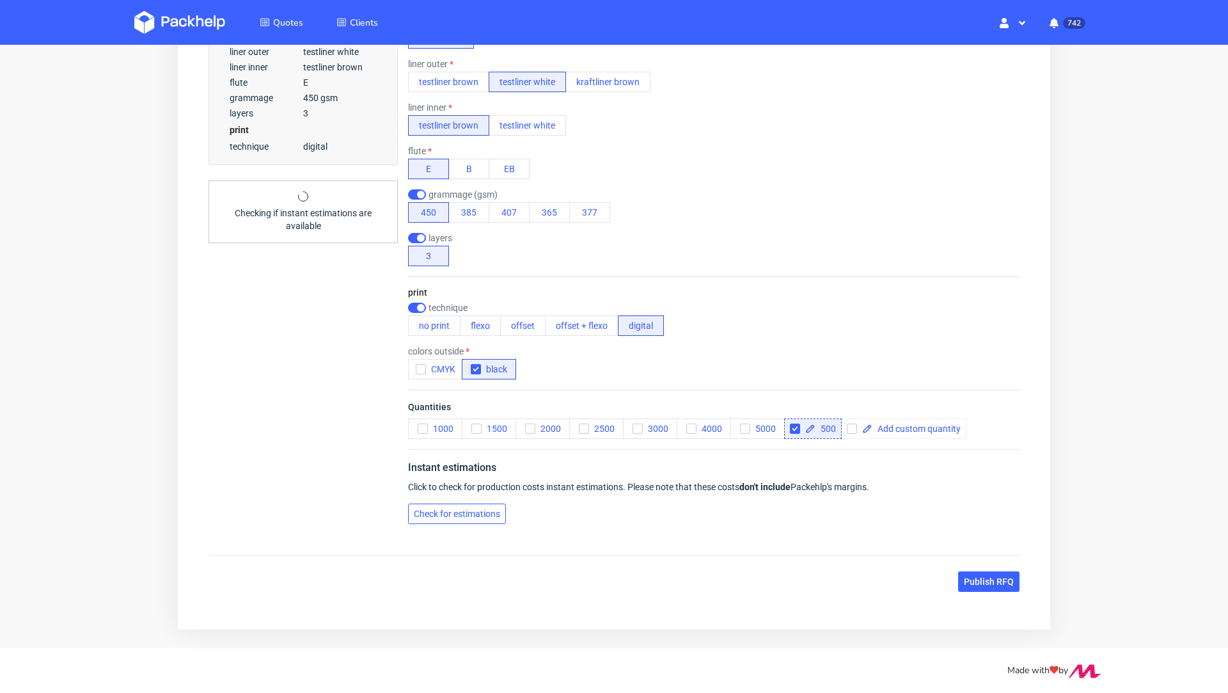
click at [433, 515] on span "Check for estimations" at bounding box center [457, 513] width 86 height 9
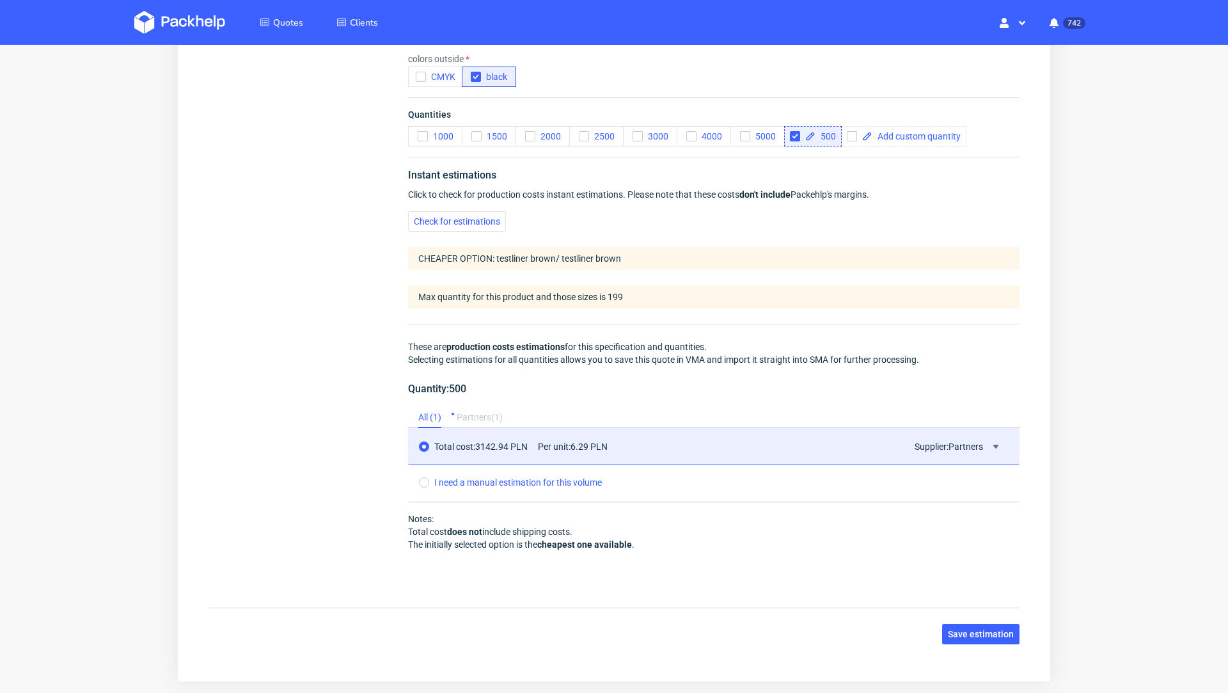
scroll to position [763, 0]
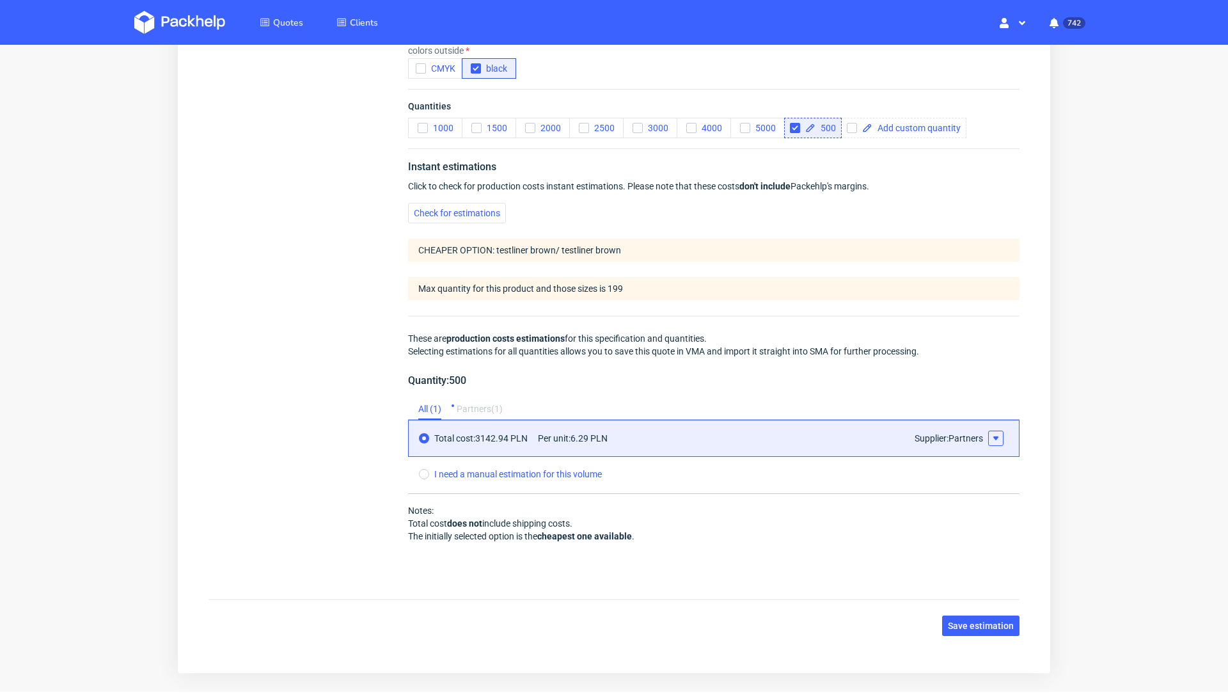
click at [993, 436] on use at bounding box center [995, 438] width 5 height 4
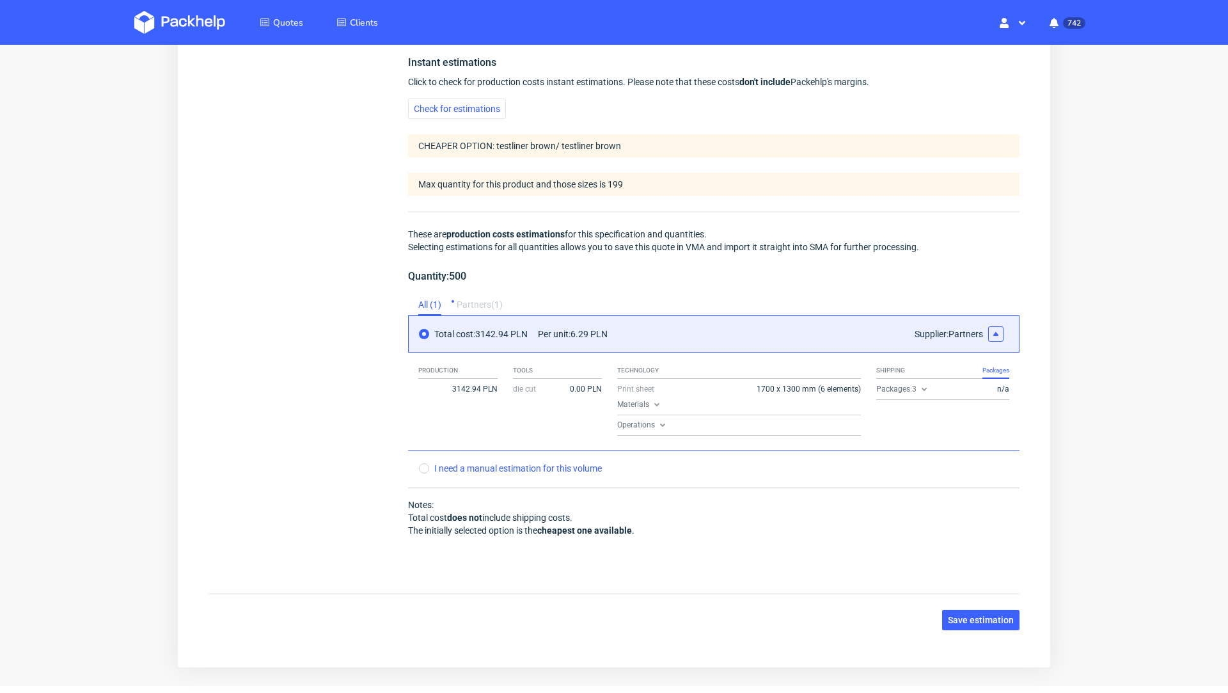
scroll to position [870, 0]
click at [962, 613] on span "Save estimation" at bounding box center [981, 617] width 66 height 9
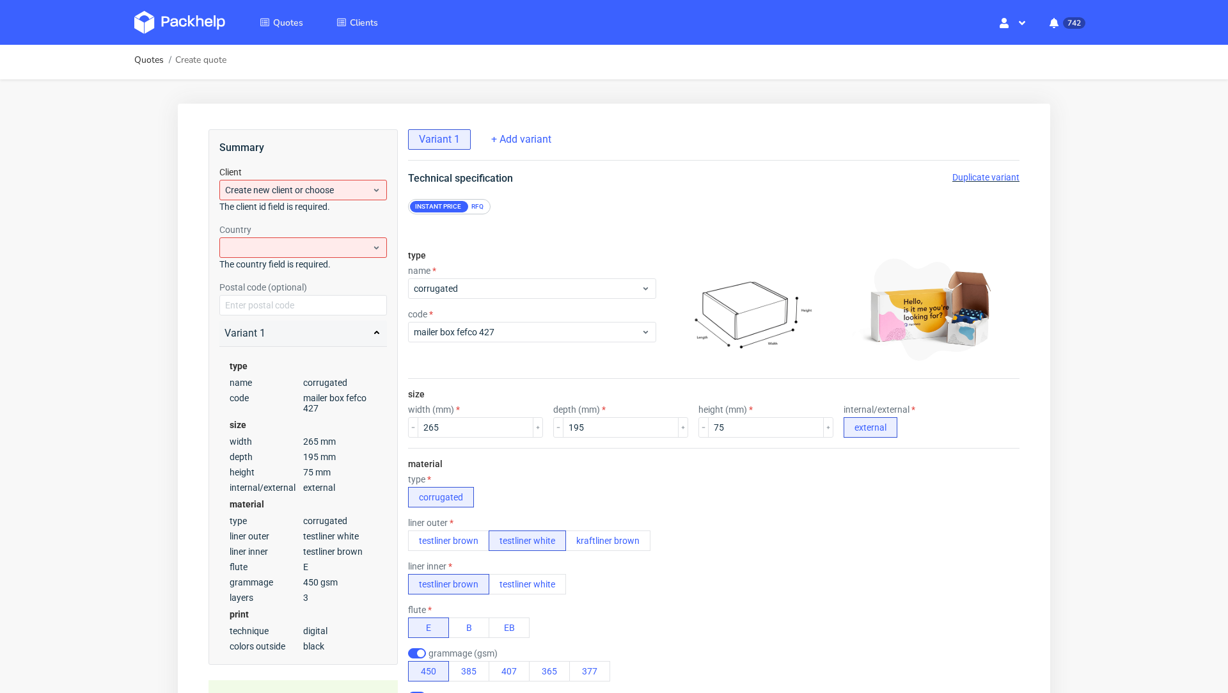
scroll to position [0, 0]
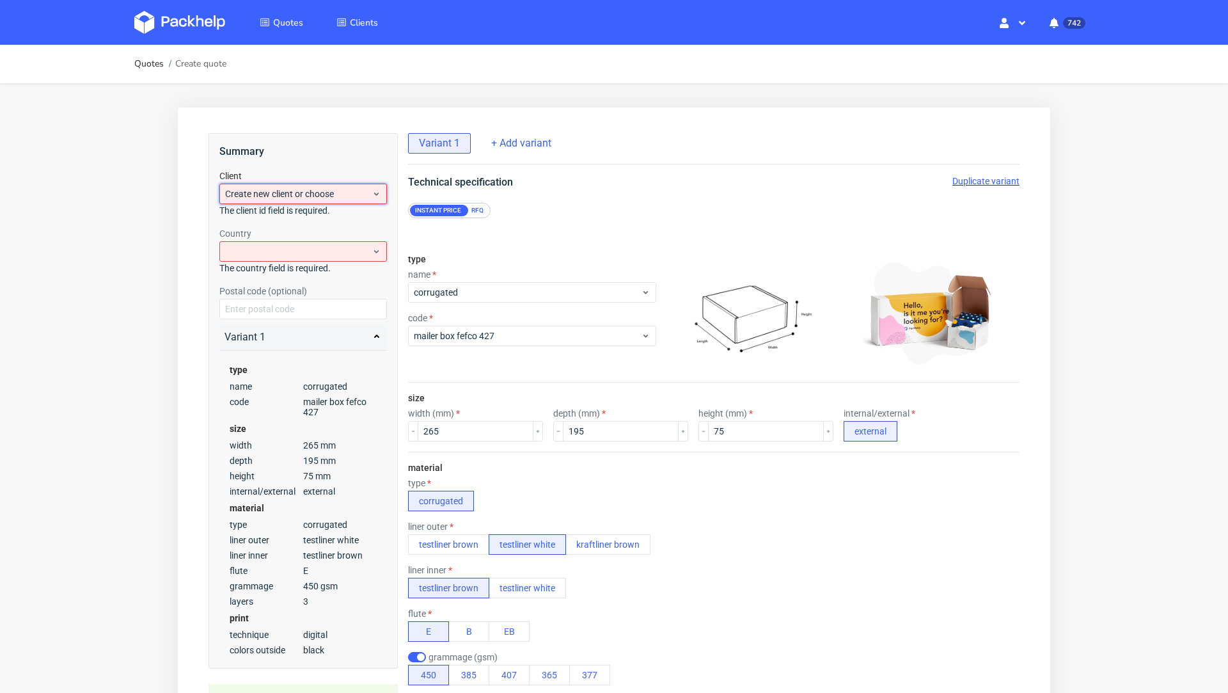
click at [273, 189] on span "Create new client or choose" at bounding box center [298, 193] width 146 height 13
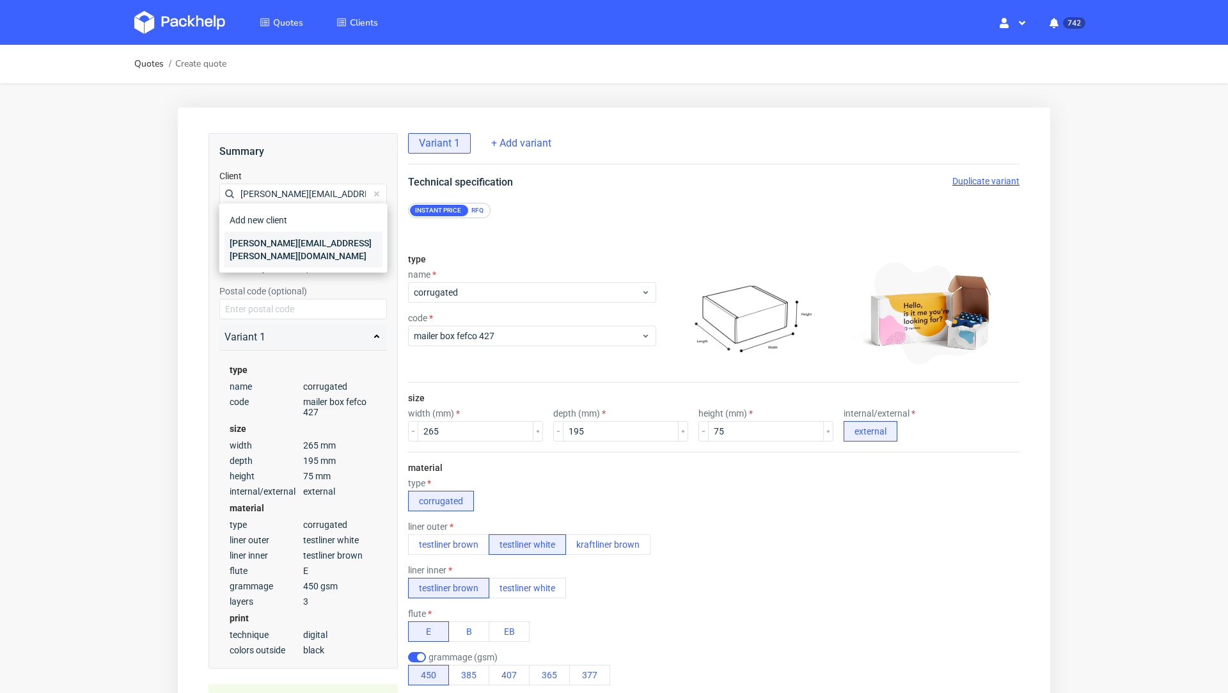
type input "felix@fink-time.com"
click at [279, 247] on div "felix@fink-time.com" at bounding box center [304, 250] width 158 height 36
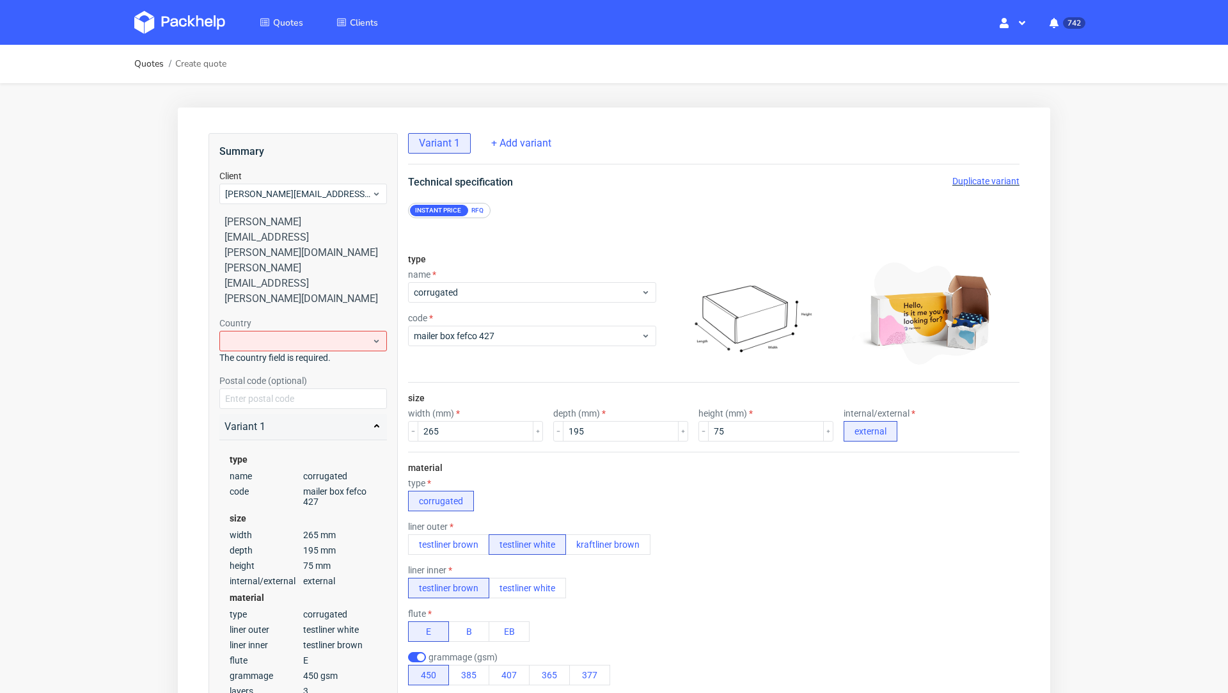
click at [265, 317] on div "Country The country field is required." at bounding box center [303, 340] width 168 height 47
click at [269, 331] on div at bounding box center [303, 341] width 168 height 20
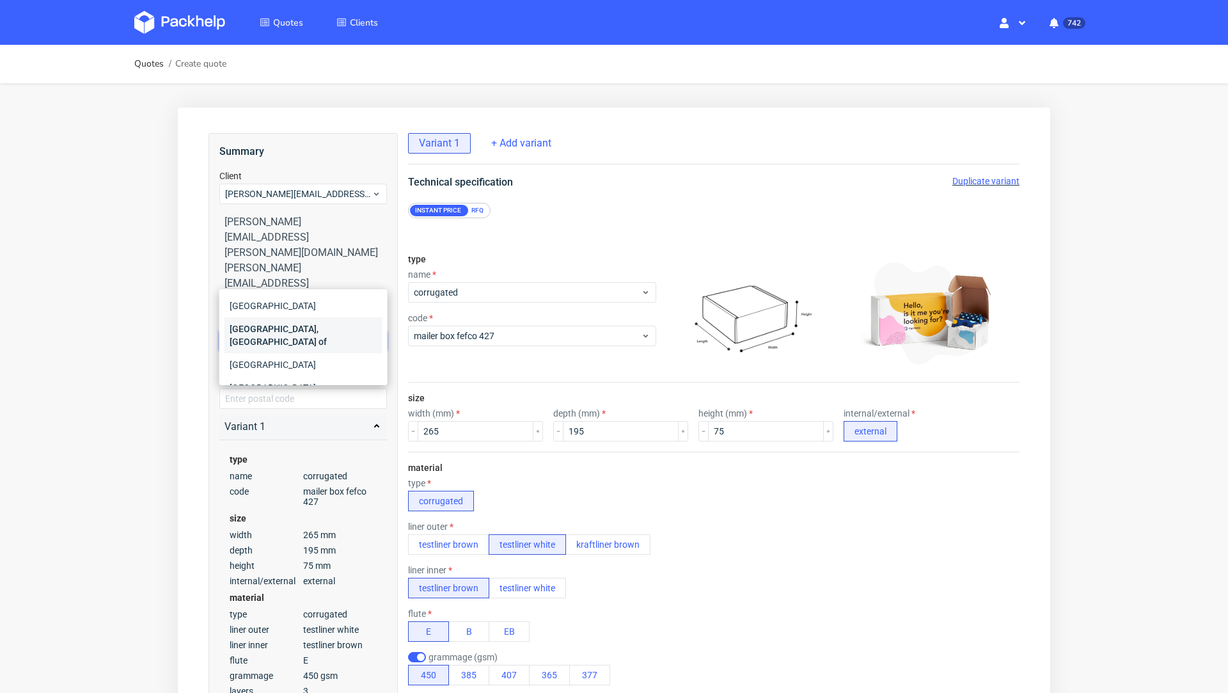
scroll to position [88, 0]
type input "uni"
click at [304, 312] on div "United Kingdom of Great Britain and Northern Ireland" at bounding box center [304, 335] width 158 height 49
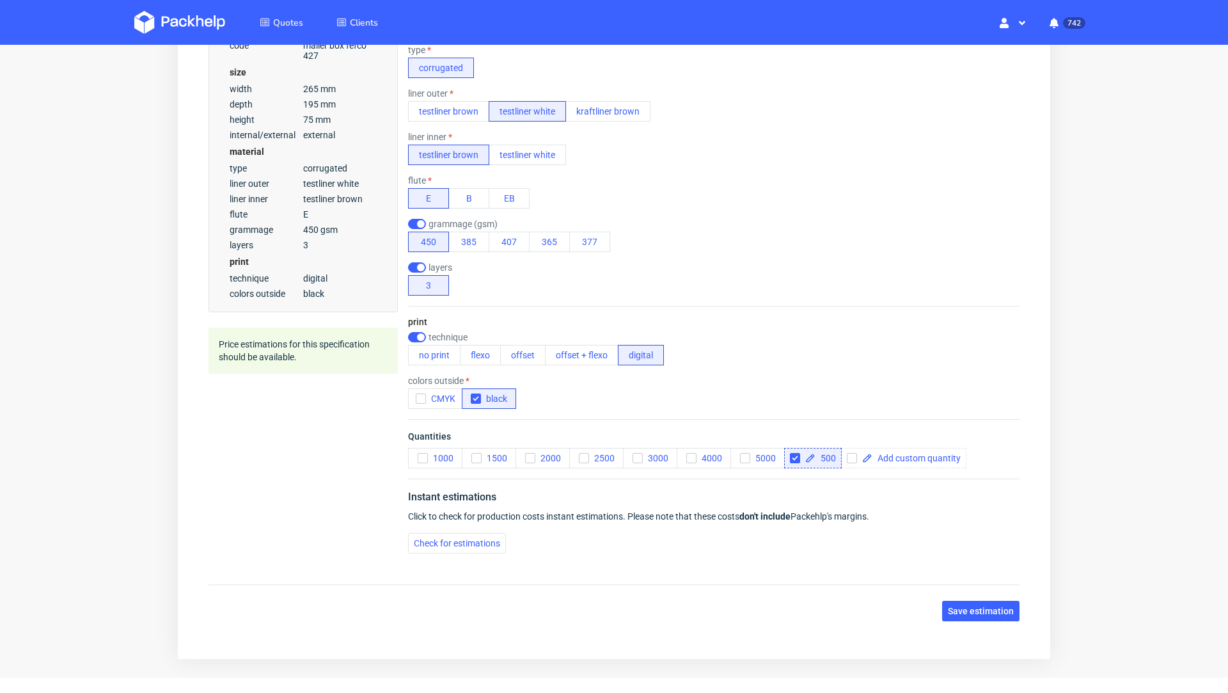
scroll to position [463, 0]
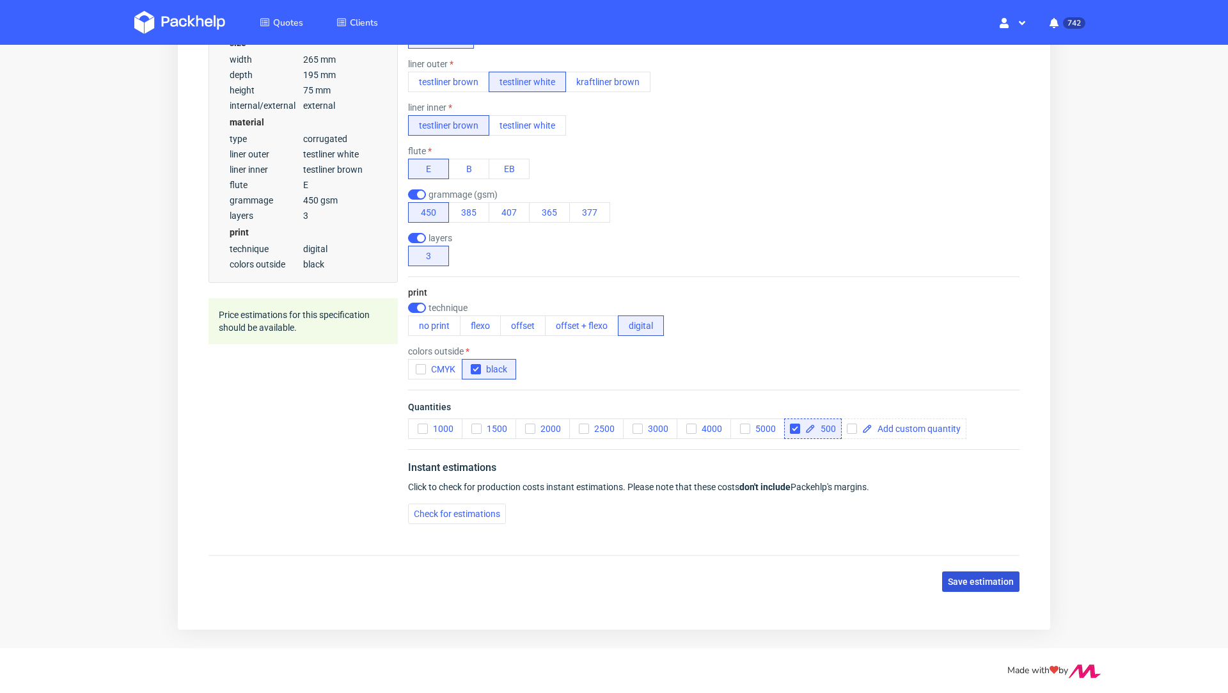
click at [961, 581] on button "Save estimation" at bounding box center [980, 581] width 77 height 20
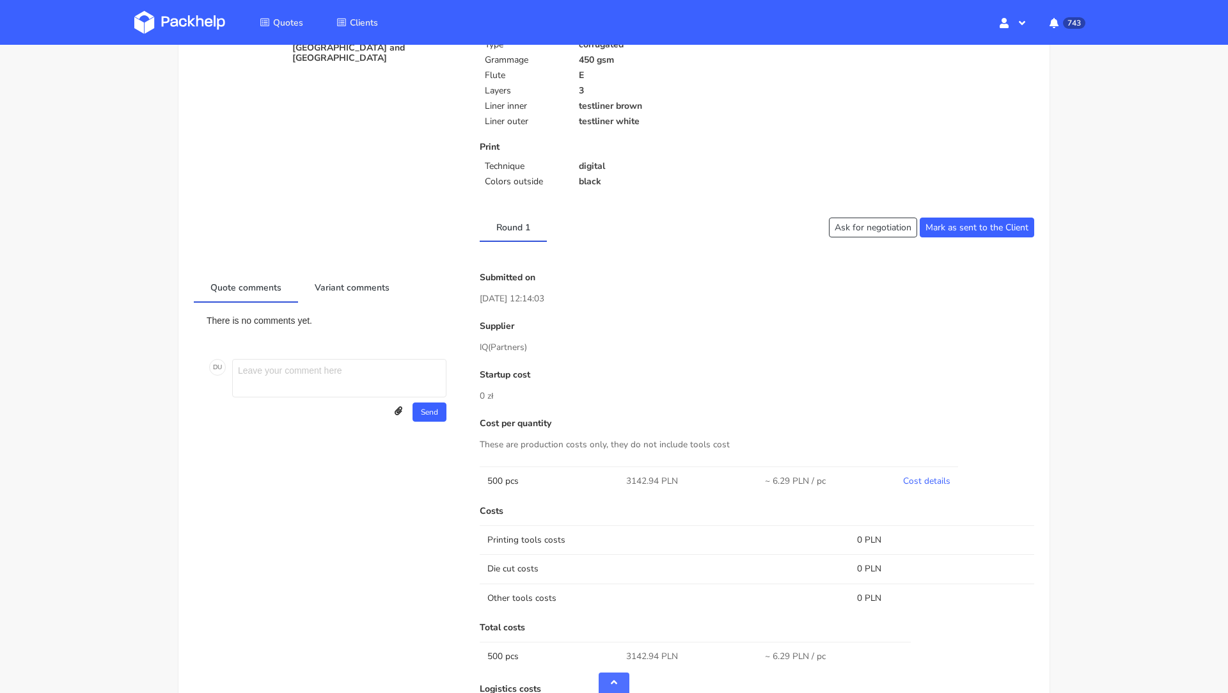
scroll to position [464, 0]
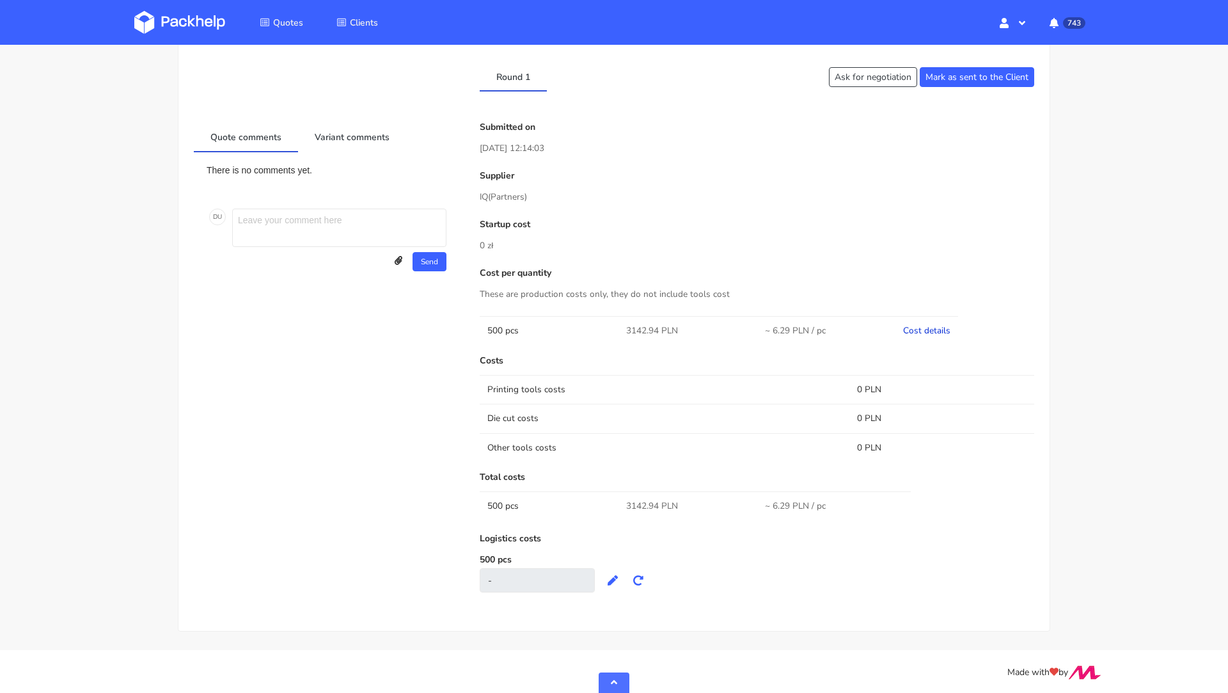
click at [924, 330] on link "Cost details" at bounding box center [926, 330] width 47 height 12
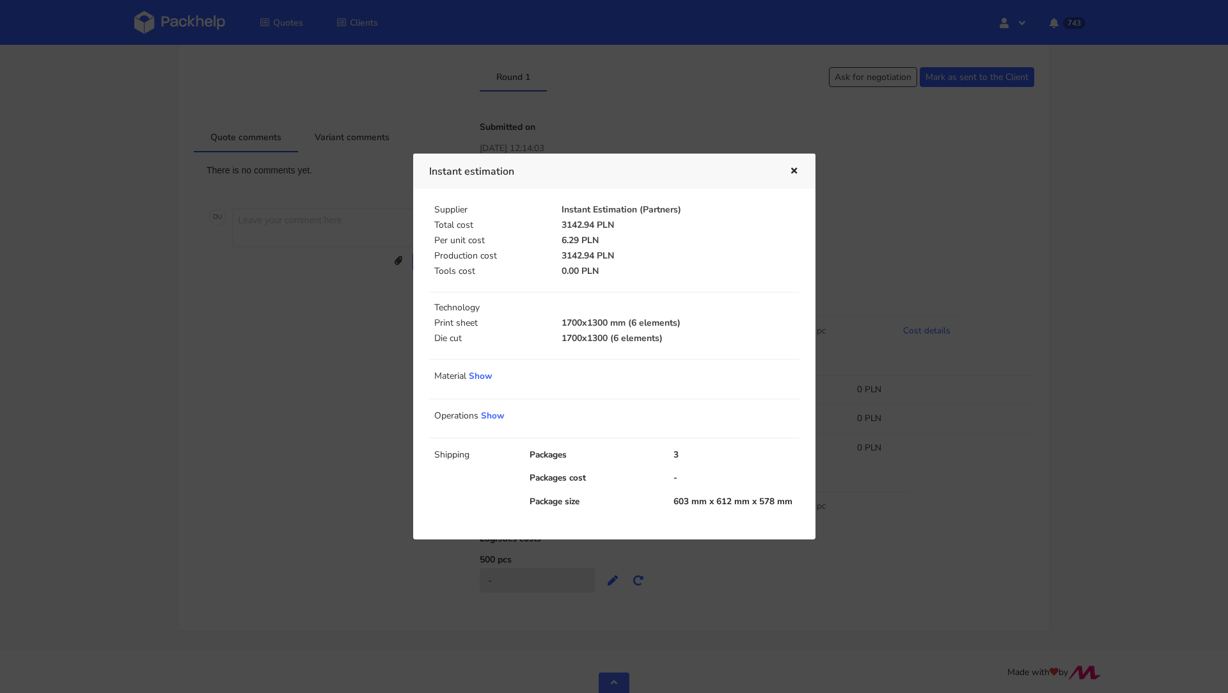
click at [792, 173] on icon "button" at bounding box center [794, 171] width 11 height 9
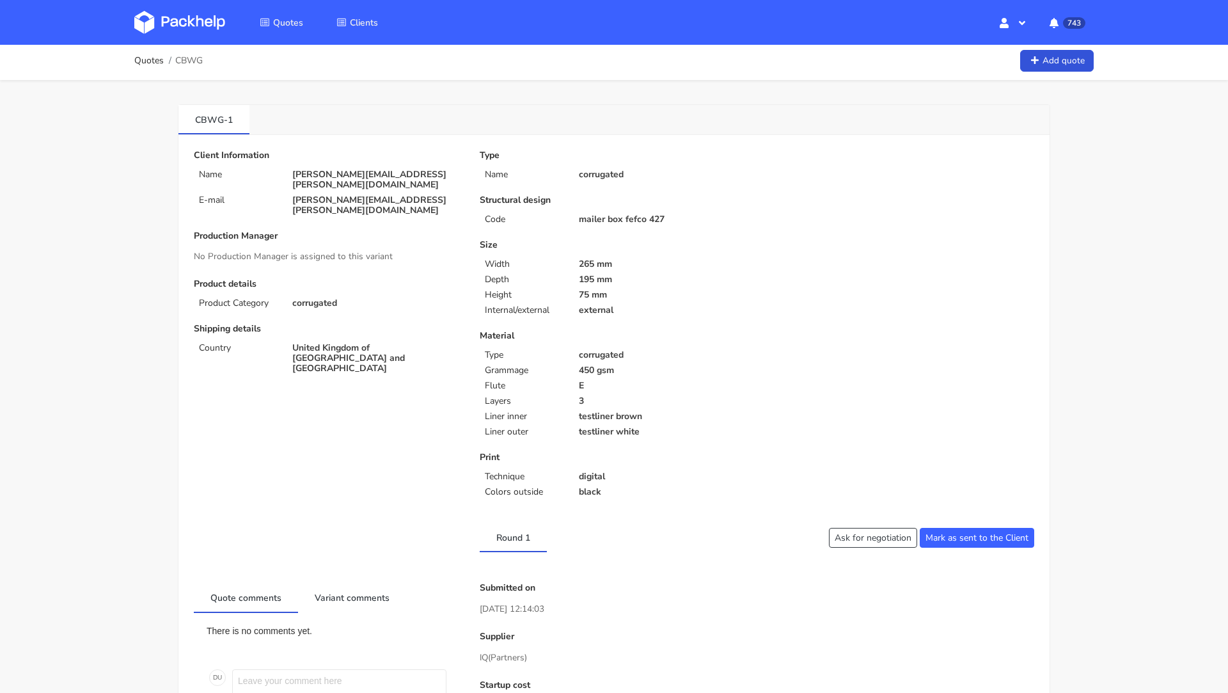
scroll to position [0, 0]
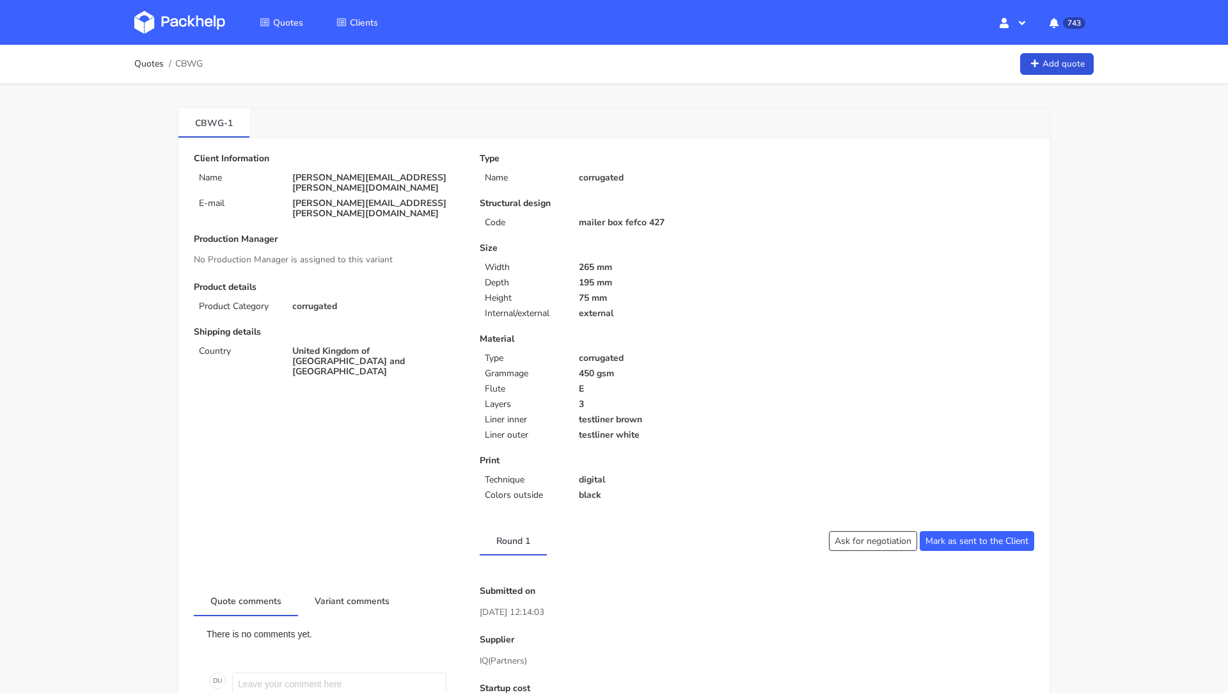
click at [335, 175] on p "[PERSON_NAME][EMAIL_ADDRESS][PERSON_NAME][DOMAIN_NAME]" at bounding box center [377, 183] width 170 height 20
click at [335, 175] on p "felix@fink-time.com" at bounding box center [377, 183] width 170 height 20
copy div "felix@fink-time.com"
click at [187, 66] on span "CBWG" at bounding box center [189, 64] width 28 height 10
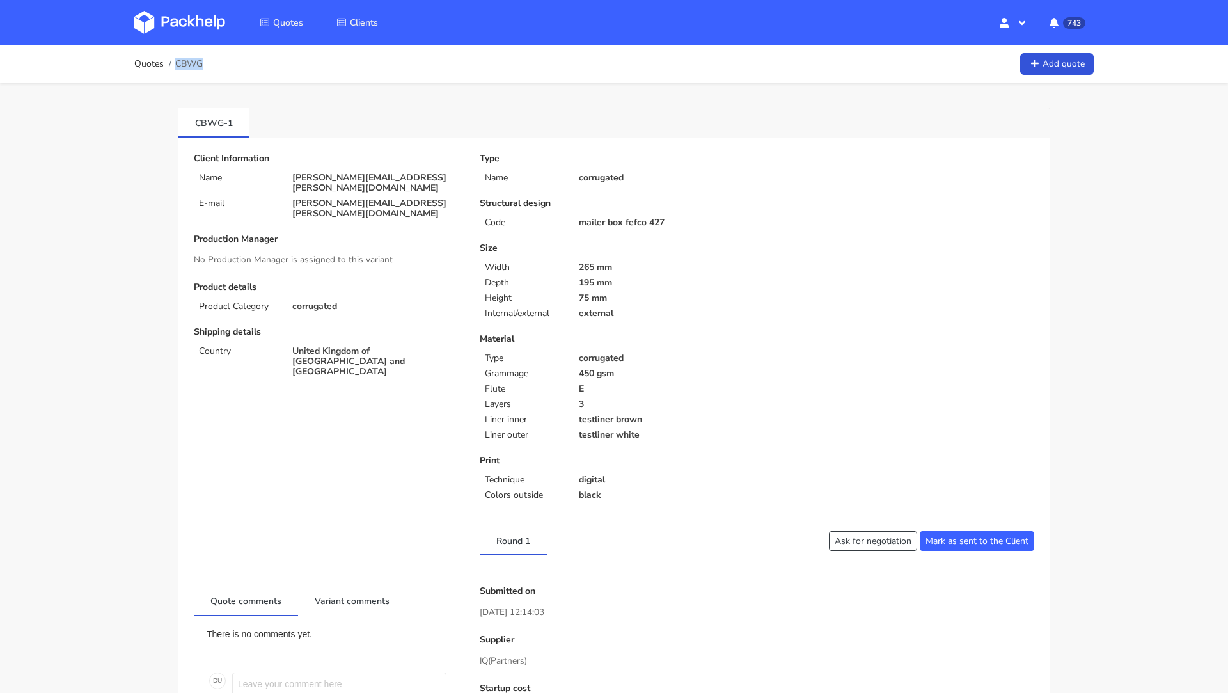
click at [187, 66] on span "CBWG" at bounding box center [189, 64] width 28 height 10
copy span "CBWG"
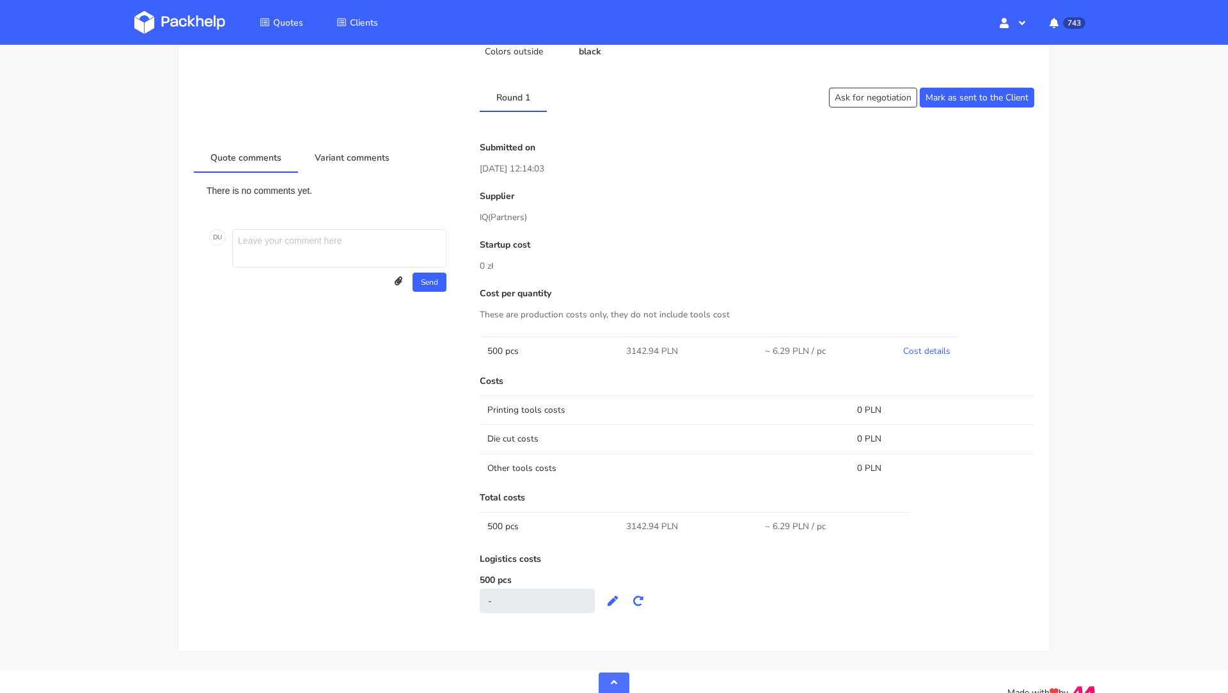
scroll to position [464, 0]
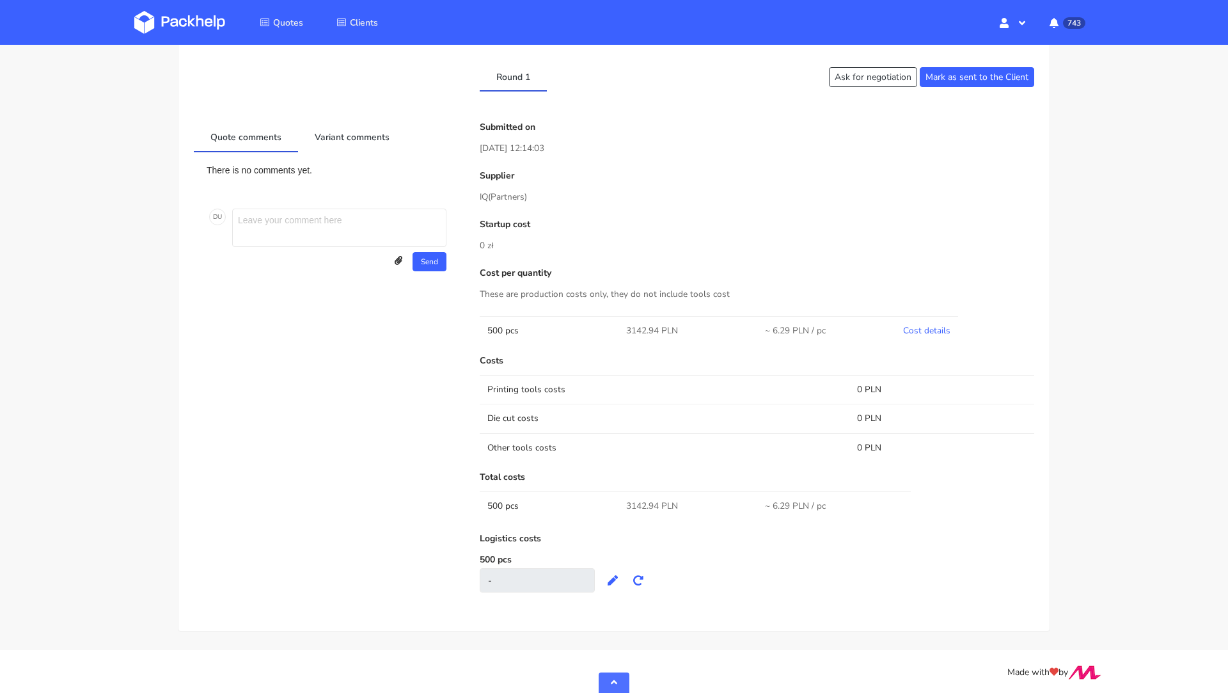
click at [638, 496] on td "3142.94 PLN" at bounding box center [688, 505] width 139 height 29
copy span "3142.94"
click at [924, 331] on link "Cost details" at bounding box center [926, 330] width 47 height 12
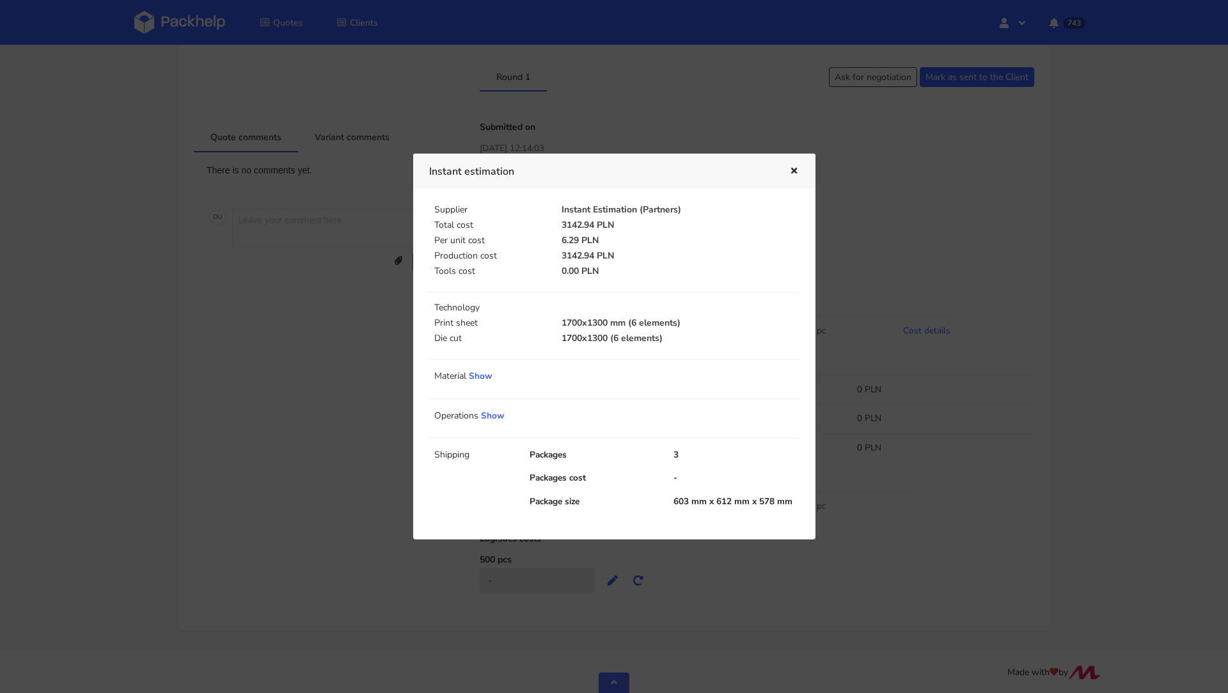
click at [793, 167] on icon "button" at bounding box center [794, 171] width 11 height 9
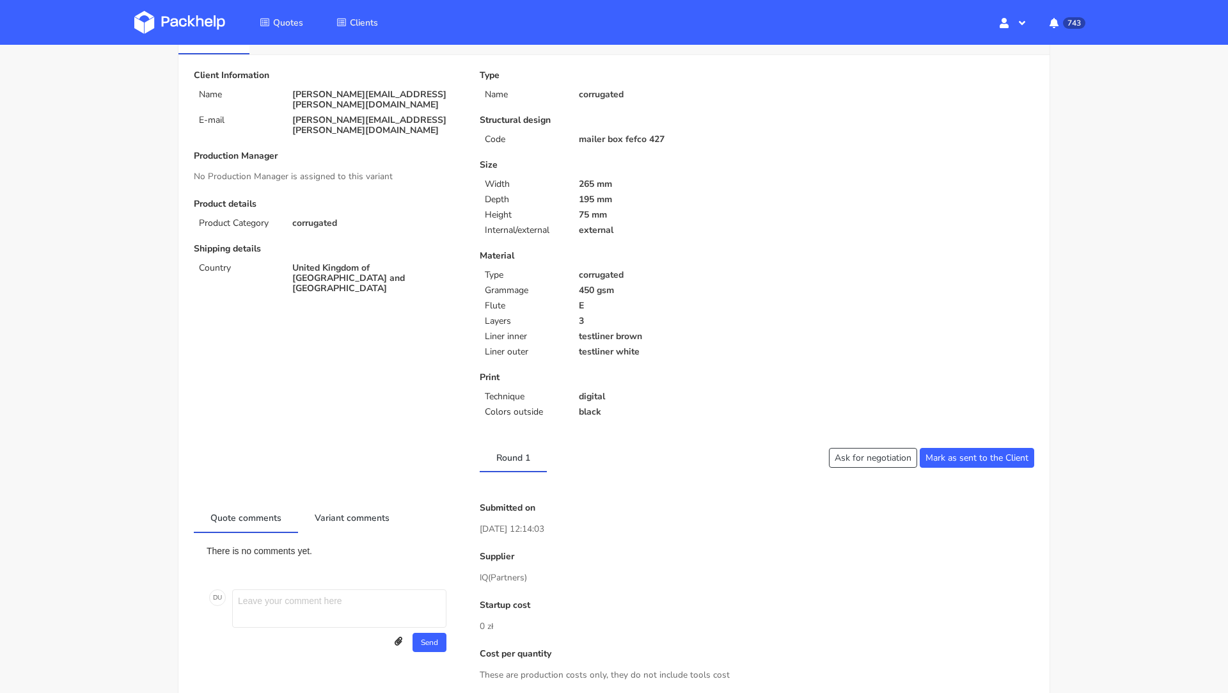
scroll to position [0, 0]
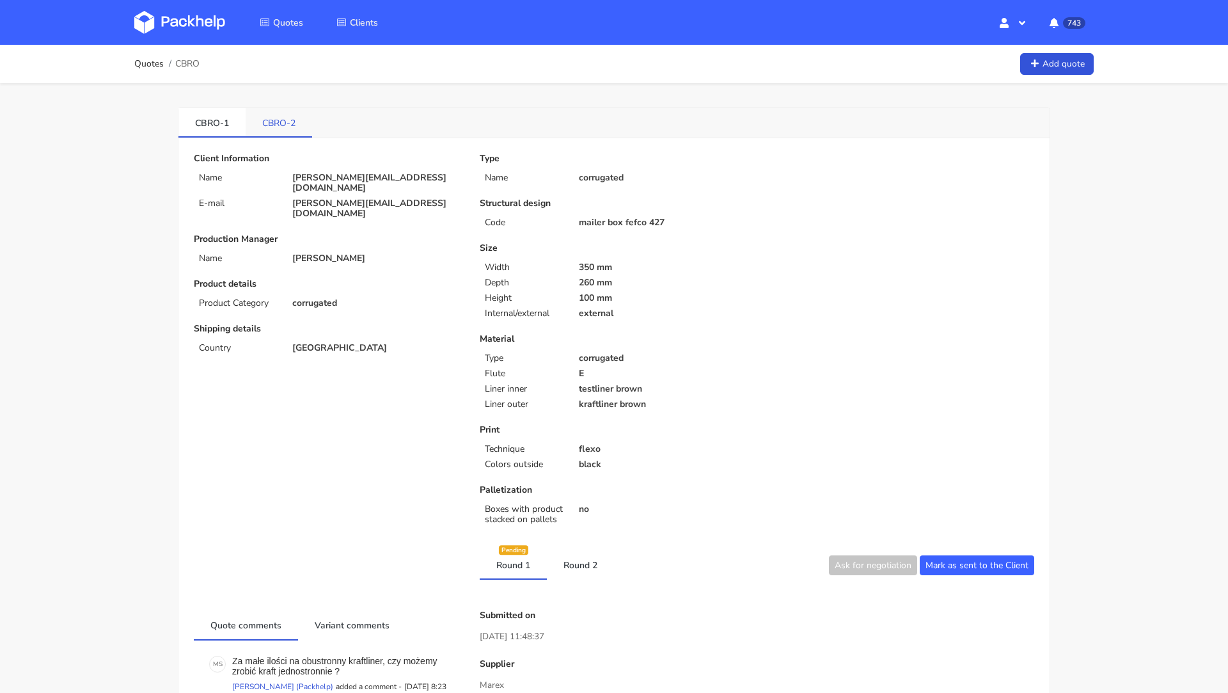
click at [288, 125] on link "CBRO-2" at bounding box center [279, 122] width 67 height 28
click at [204, 121] on link "CBRO-1" at bounding box center [211, 122] width 67 height 28
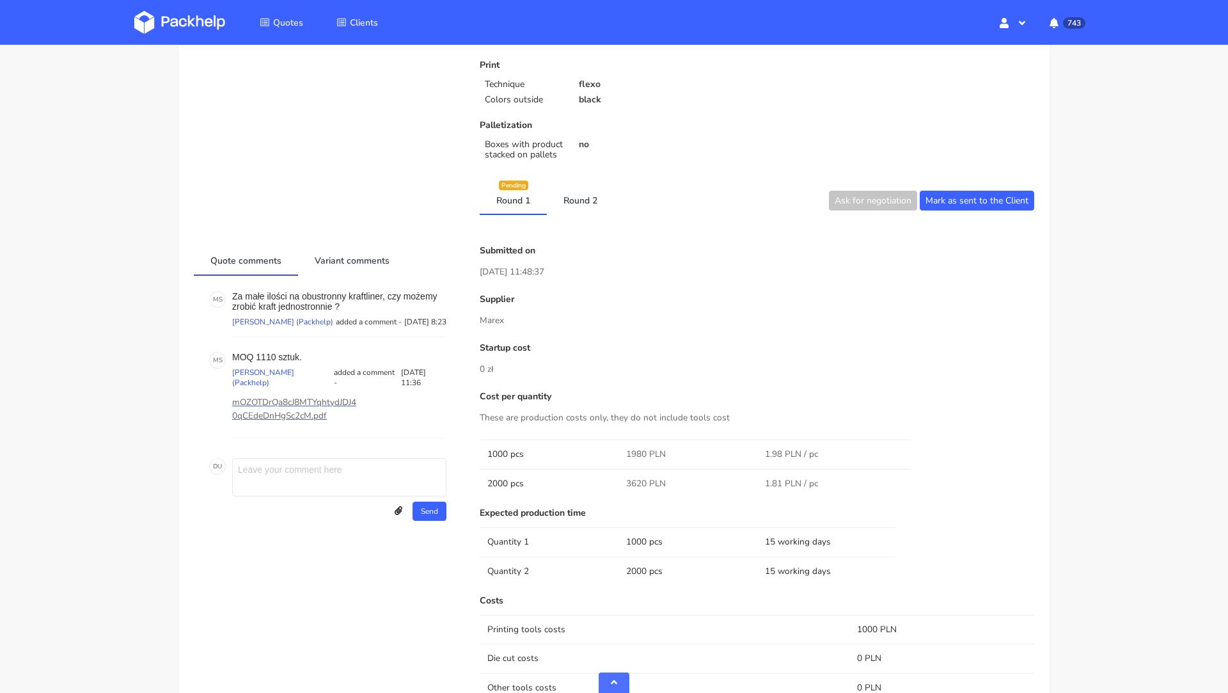
scroll to position [377, 0]
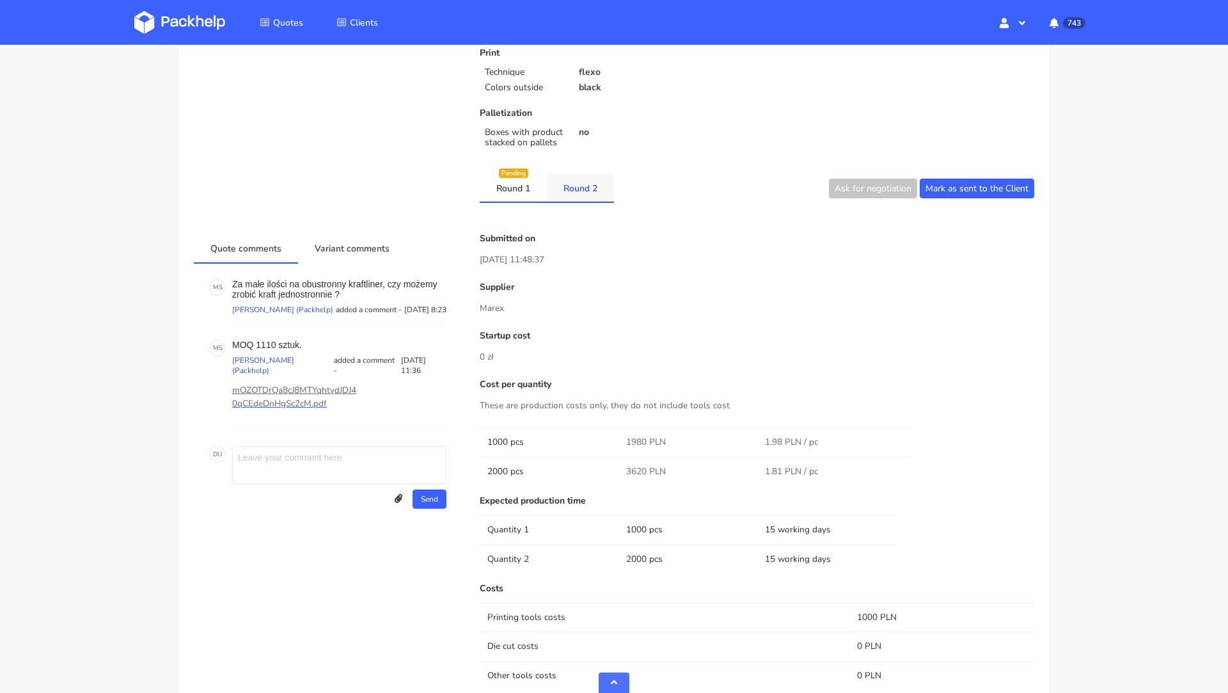
click at [577, 198] on link "Round 2" at bounding box center [580, 187] width 67 height 28
click at [528, 185] on link "Round 1" at bounding box center [513, 187] width 67 height 28
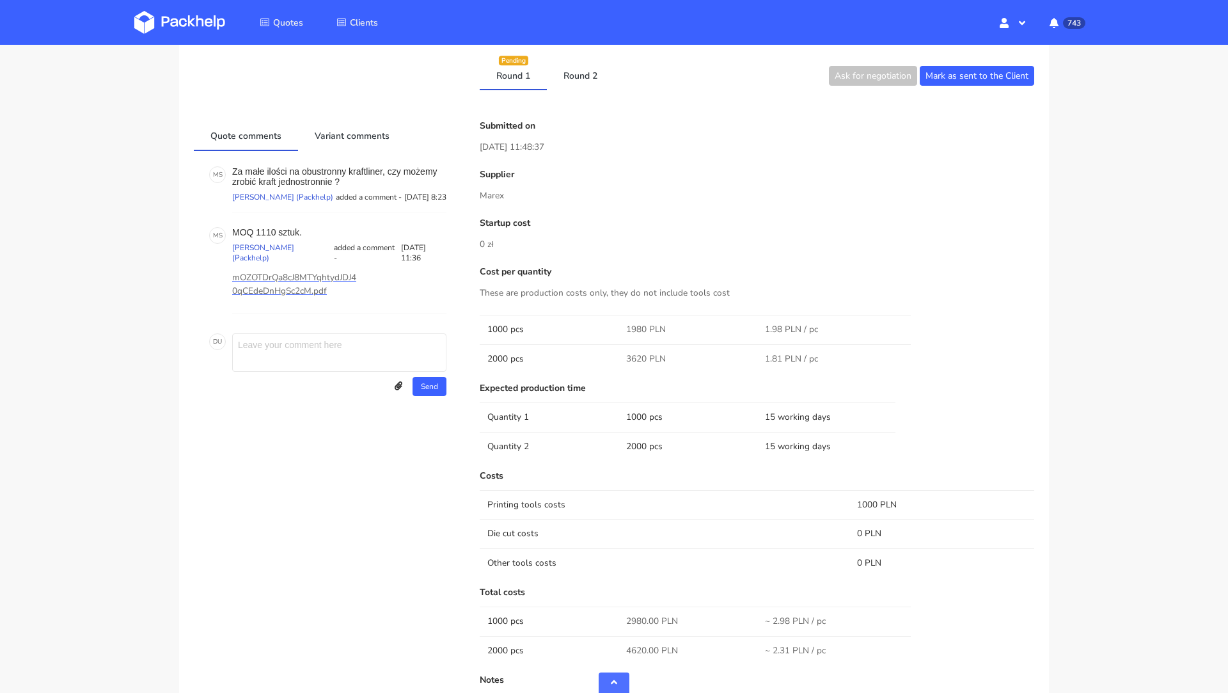
scroll to position [505, 0]
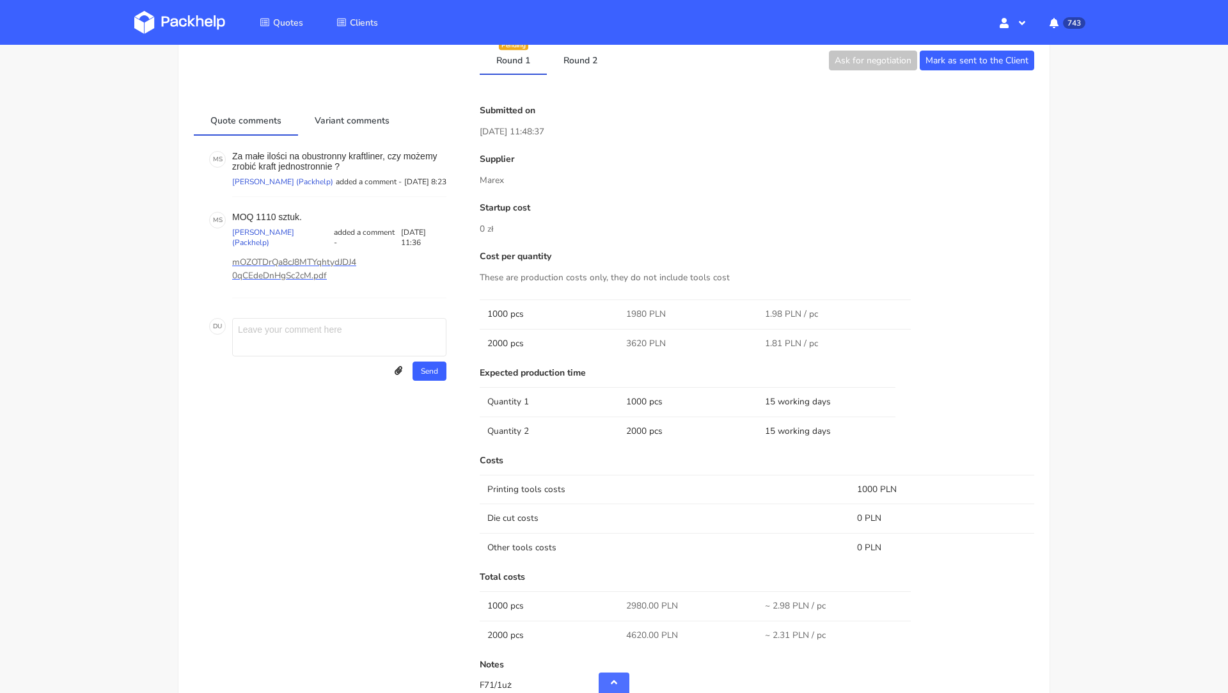
click at [395, 375] on icon at bounding box center [399, 371] width 8 height 9
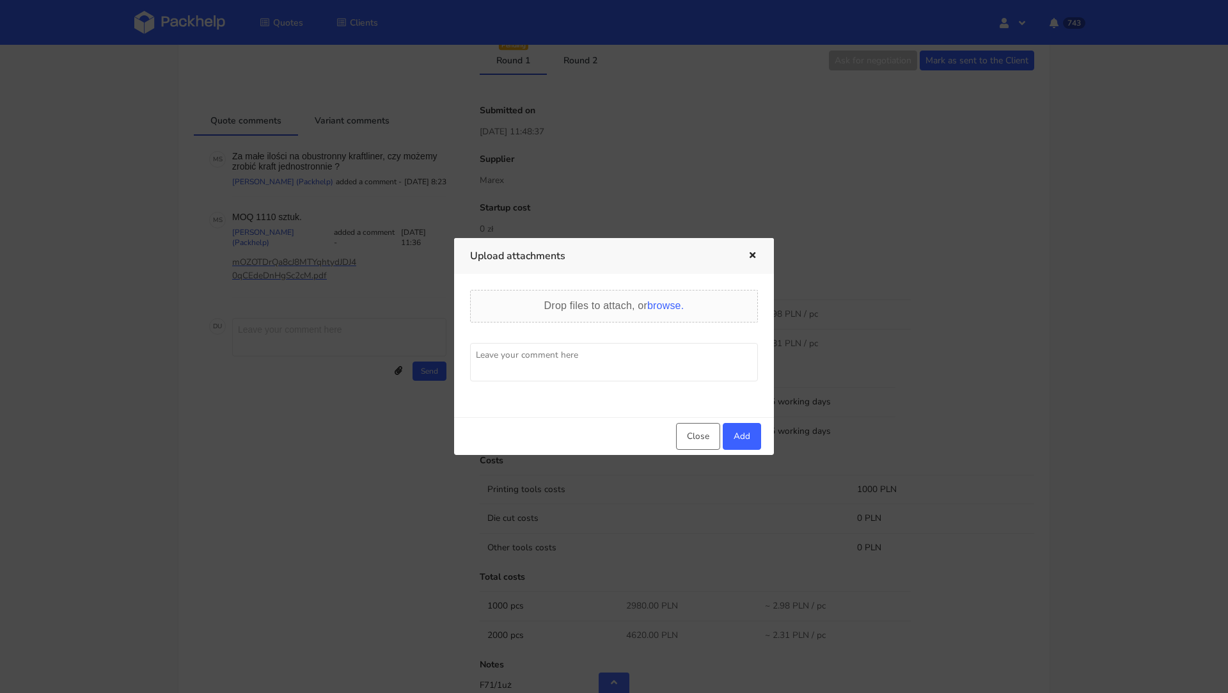
click at [562, 365] on textarea at bounding box center [614, 362] width 288 height 38
click at [659, 299] on div "Drop files to attach, or browse." at bounding box center [614, 305] width 140 height 15
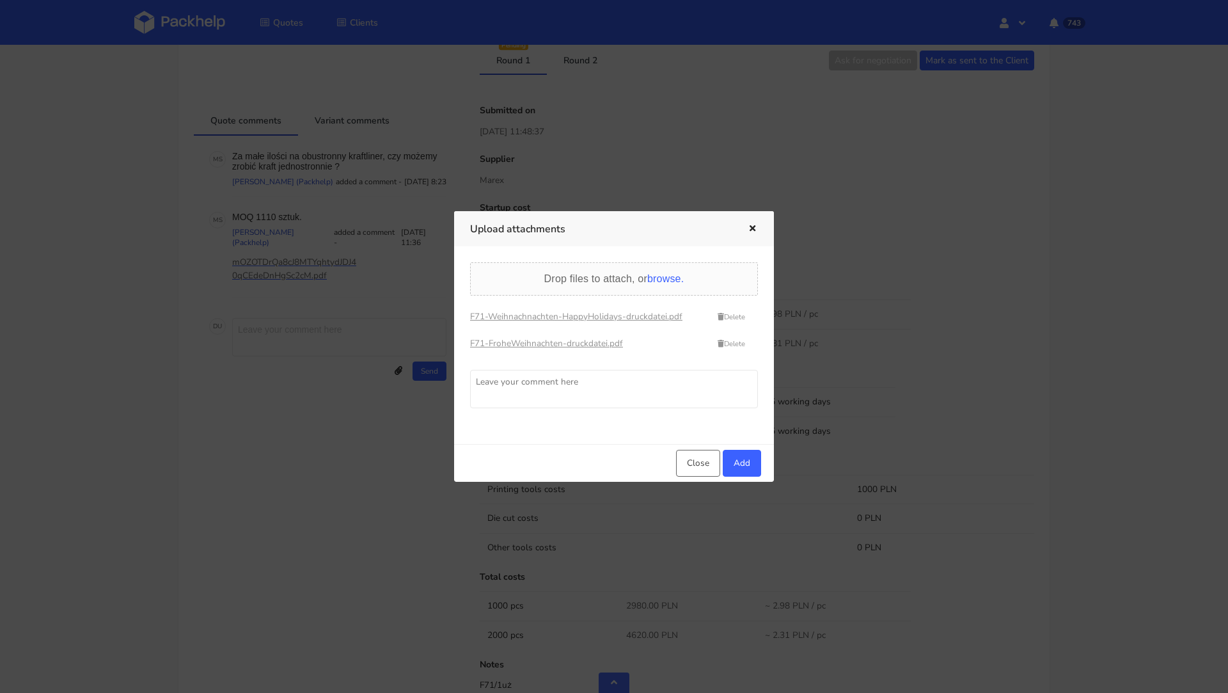
click at [537, 393] on textarea at bounding box center [614, 389] width 288 height 38
click at [512, 382] on textarea "Czy cena przy podziale na 2 designy po 1000 sztuk zostanie taka sama?" at bounding box center [614, 389] width 288 height 38
click at [563, 400] on textarea "Czy cena za 2000 sztuk przy podziale na 2 designy po 1000 sztuk zostanie taka s…" at bounding box center [614, 389] width 288 height 38
type textarea "Czy cena za 2000 sztuk przy podziale na 2 designy po 1000 sztuk zostanie taka s…"
click at [731, 458] on button "Add" at bounding box center [742, 463] width 38 height 27
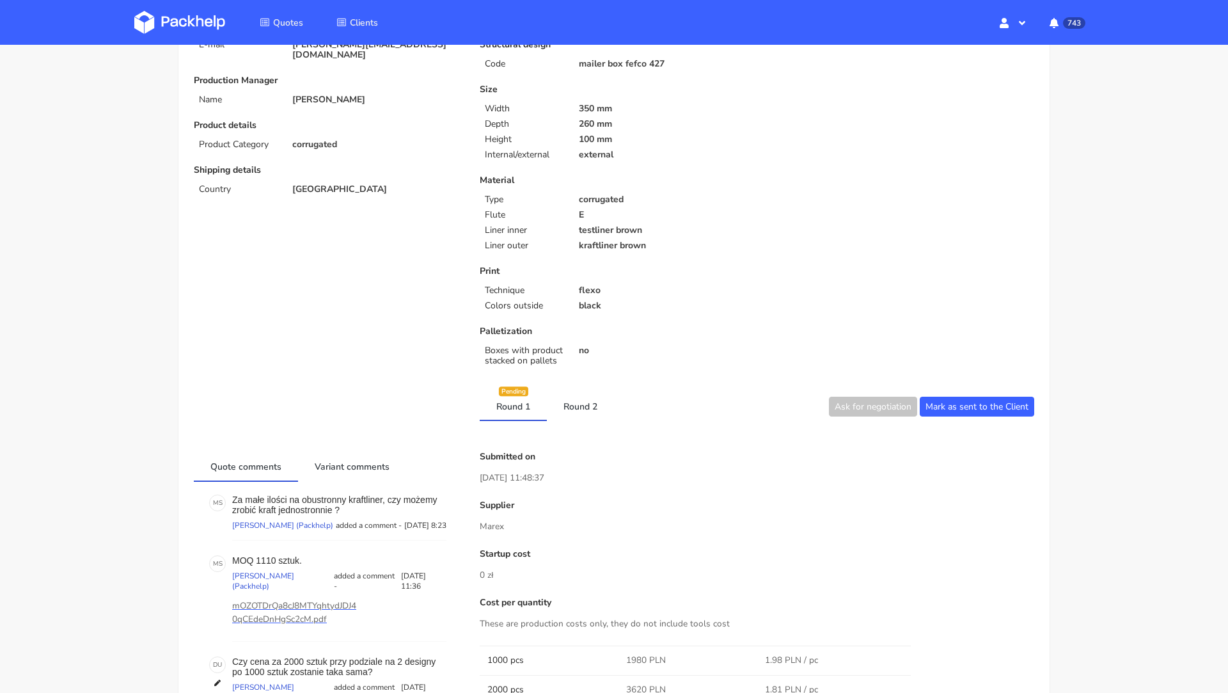
scroll to position [0, 0]
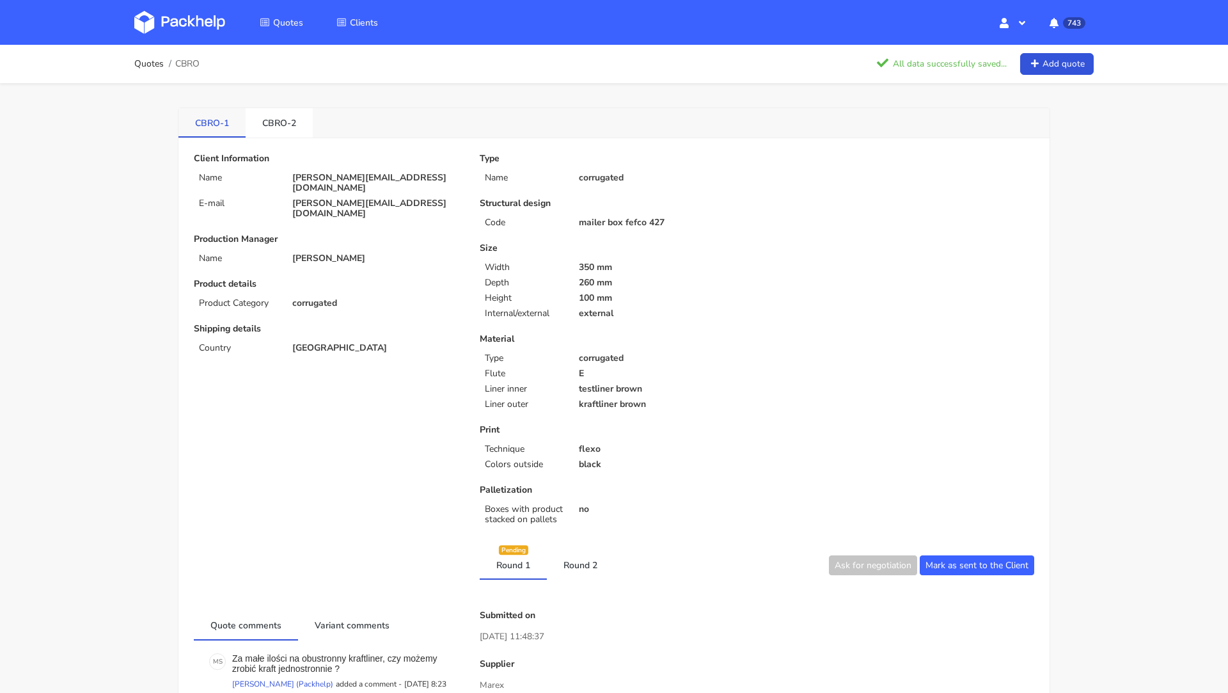
click at [214, 118] on link "CBRO-1" at bounding box center [211, 122] width 67 height 28
copy li "CBRO-1"
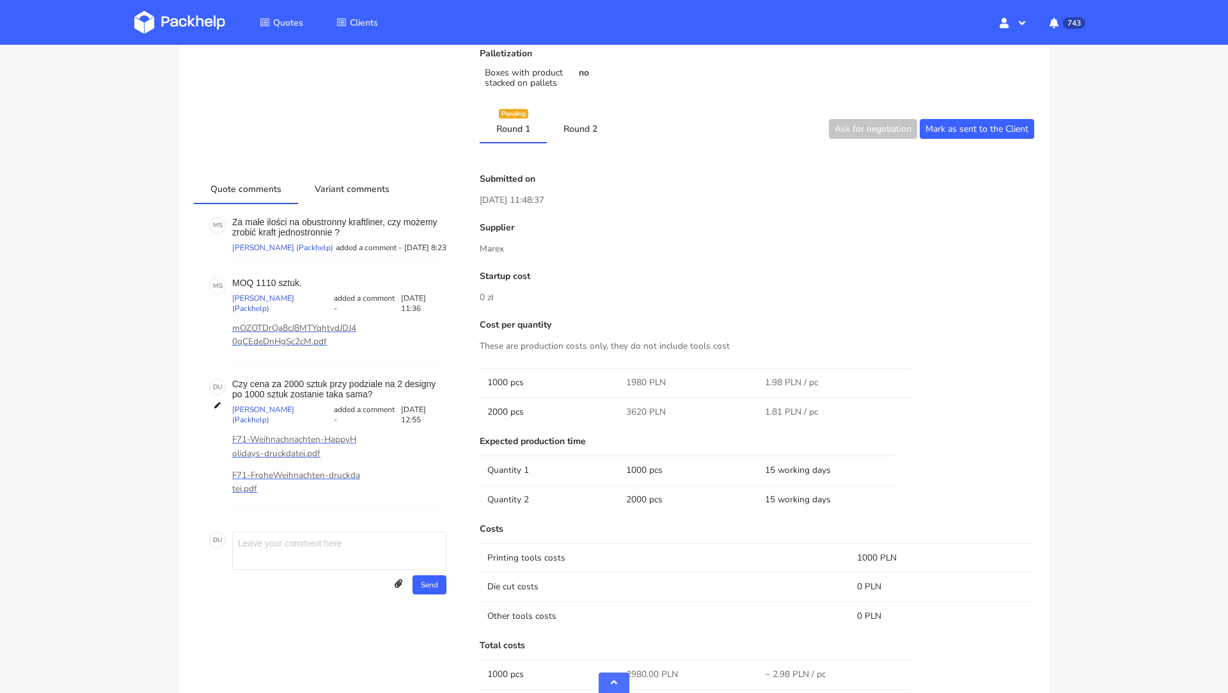
scroll to position [489, 0]
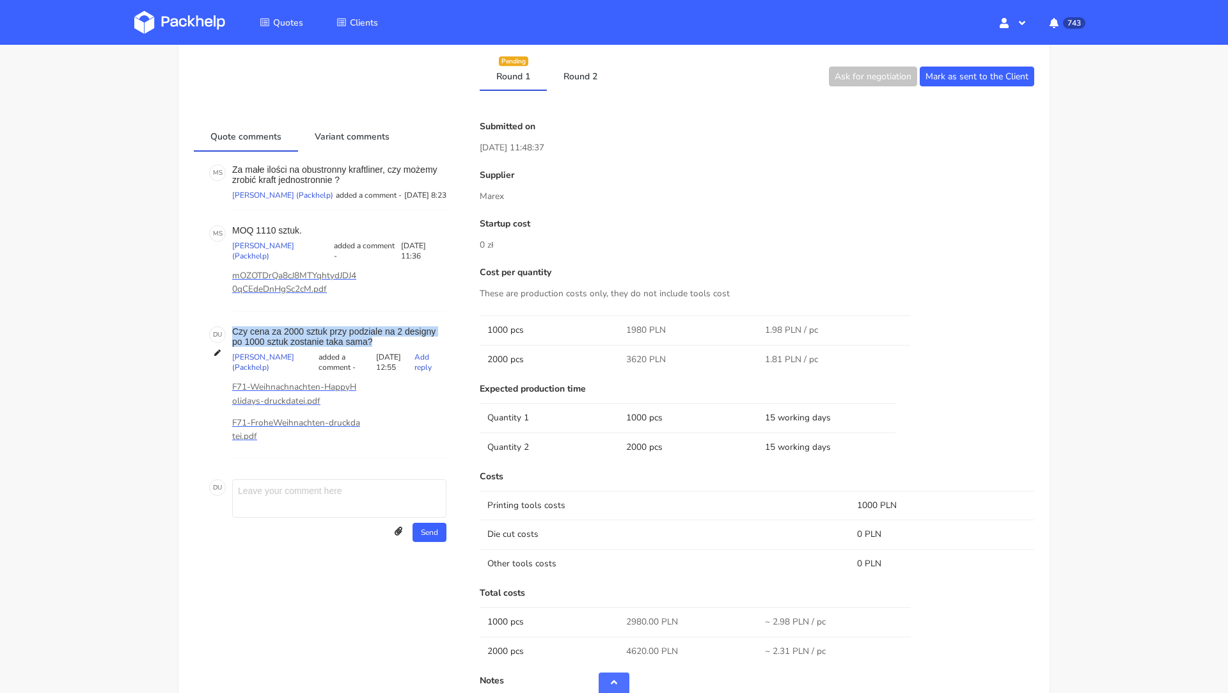
drag, startPoint x: 374, startPoint y: 342, endPoint x: 232, endPoint y: 325, distance: 142.3
click at [232, 326] on p "Czy cena za 2000 sztuk przy podziale na 2 designy po 1000 sztuk zostanie taka s…" at bounding box center [339, 336] width 214 height 20
copy p "Czy cena za 2000 sztuk przy podziale na 2 designy po 1000 sztuk zostanie taka s…"
click at [663, 219] on p "Startup cost" at bounding box center [757, 224] width 555 height 10
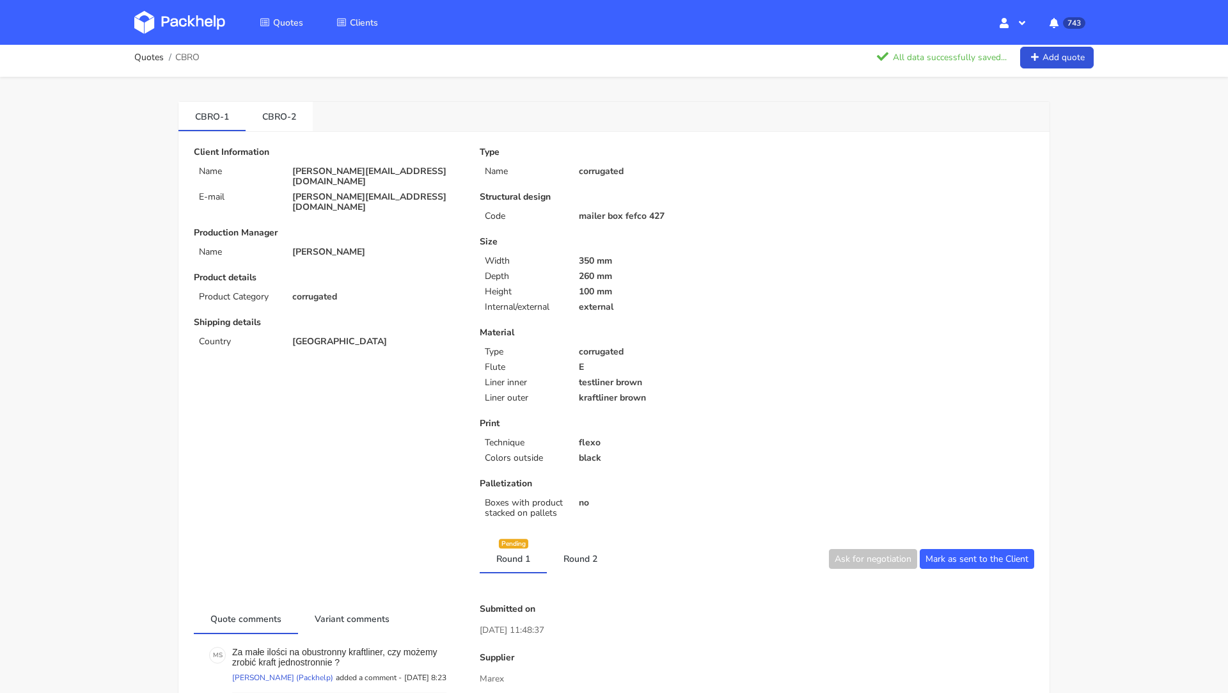
scroll to position [0, 0]
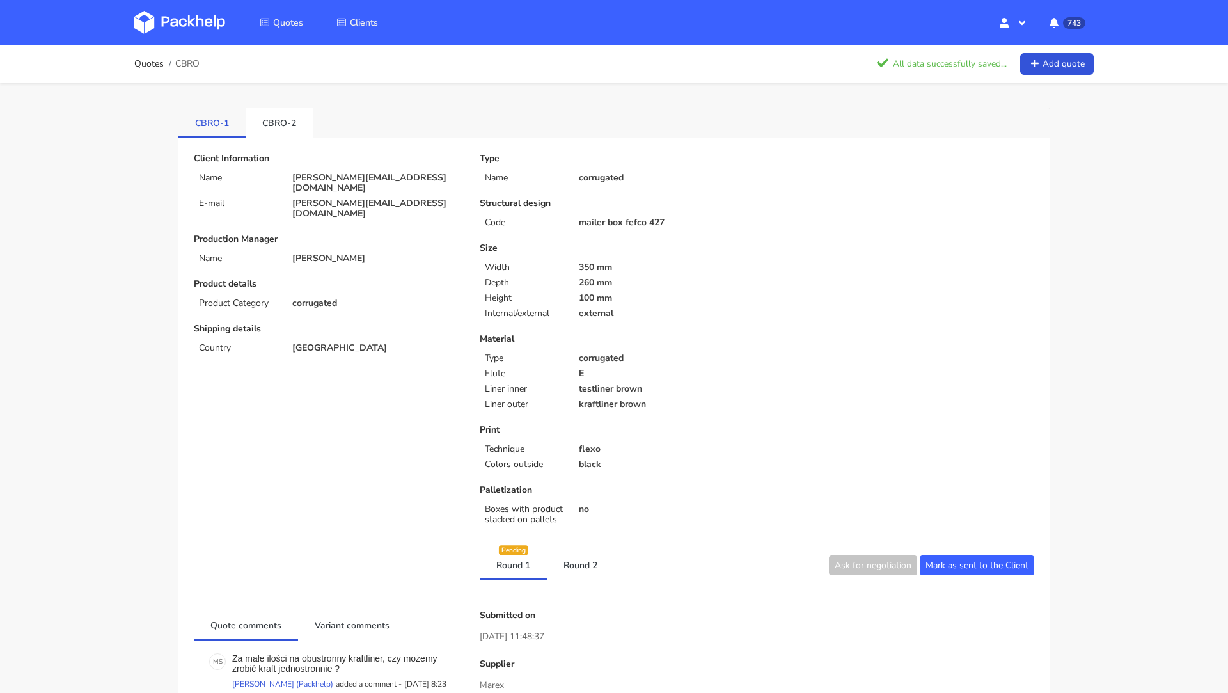
click at [201, 120] on link "CBRO-1" at bounding box center [211, 122] width 67 height 28
copy link "CBRO"
click at [168, 24] on img at bounding box center [179, 22] width 91 height 23
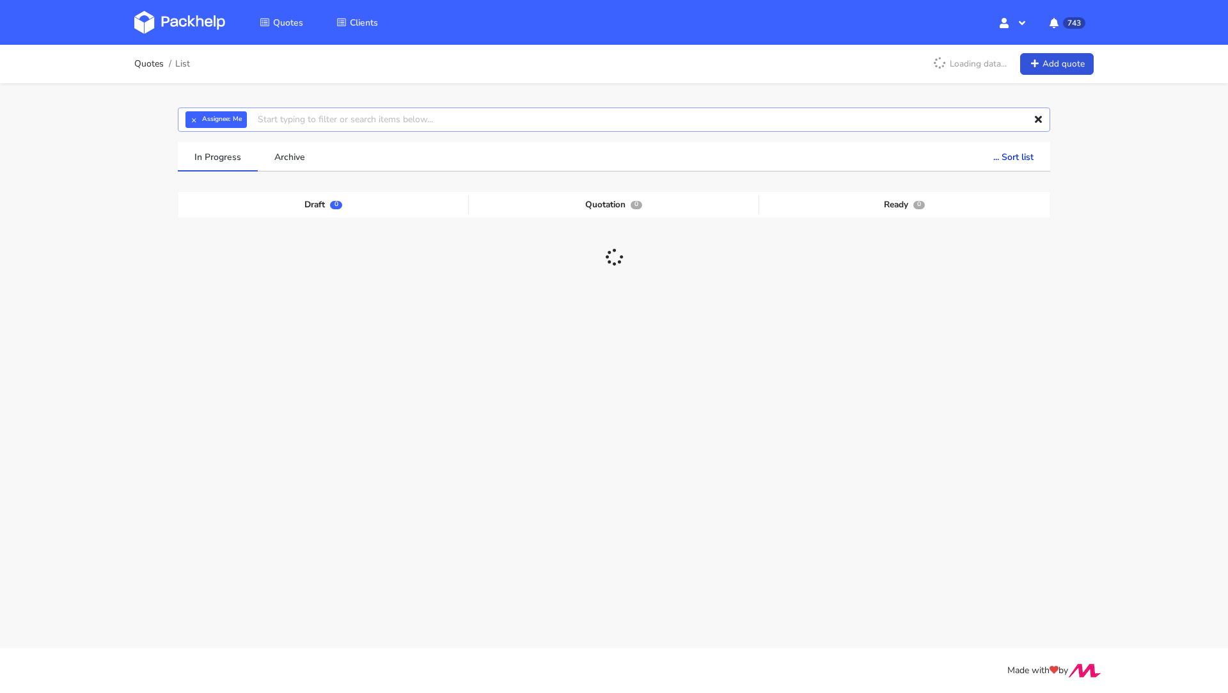
click at [309, 120] on input "text" at bounding box center [614, 119] width 872 height 24
paste input "CBRO"
type input "CBRO"
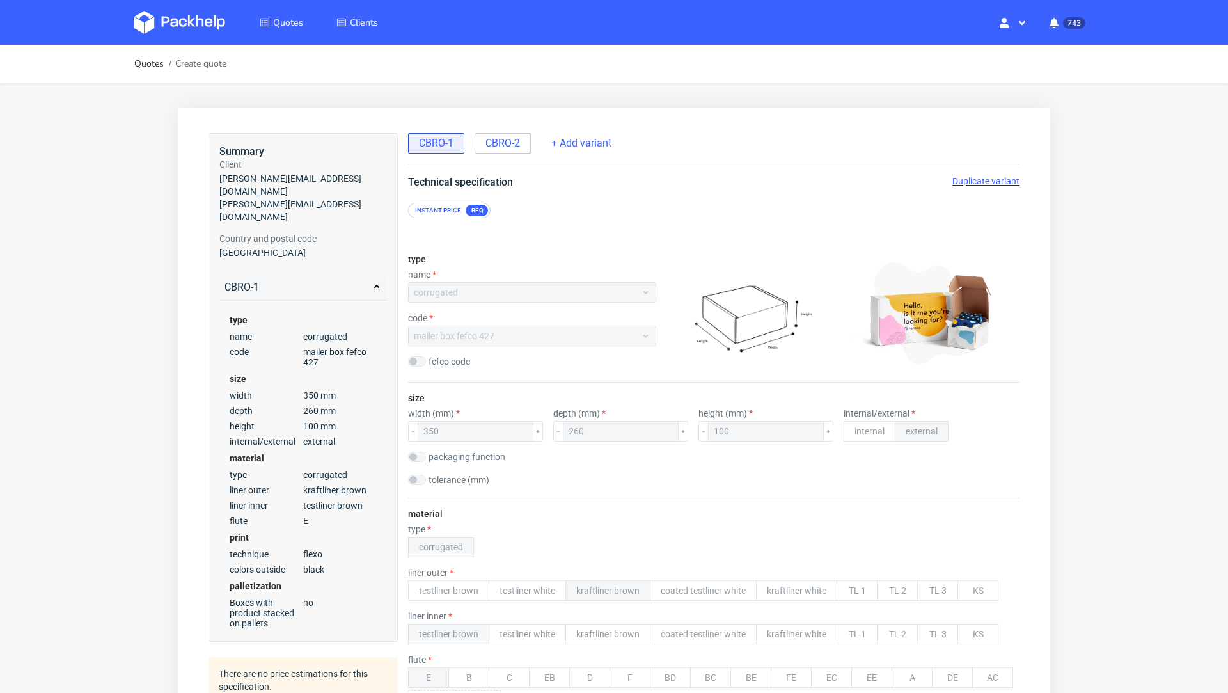
click at [958, 178] on span "Duplicate variant" at bounding box center [985, 181] width 67 height 10
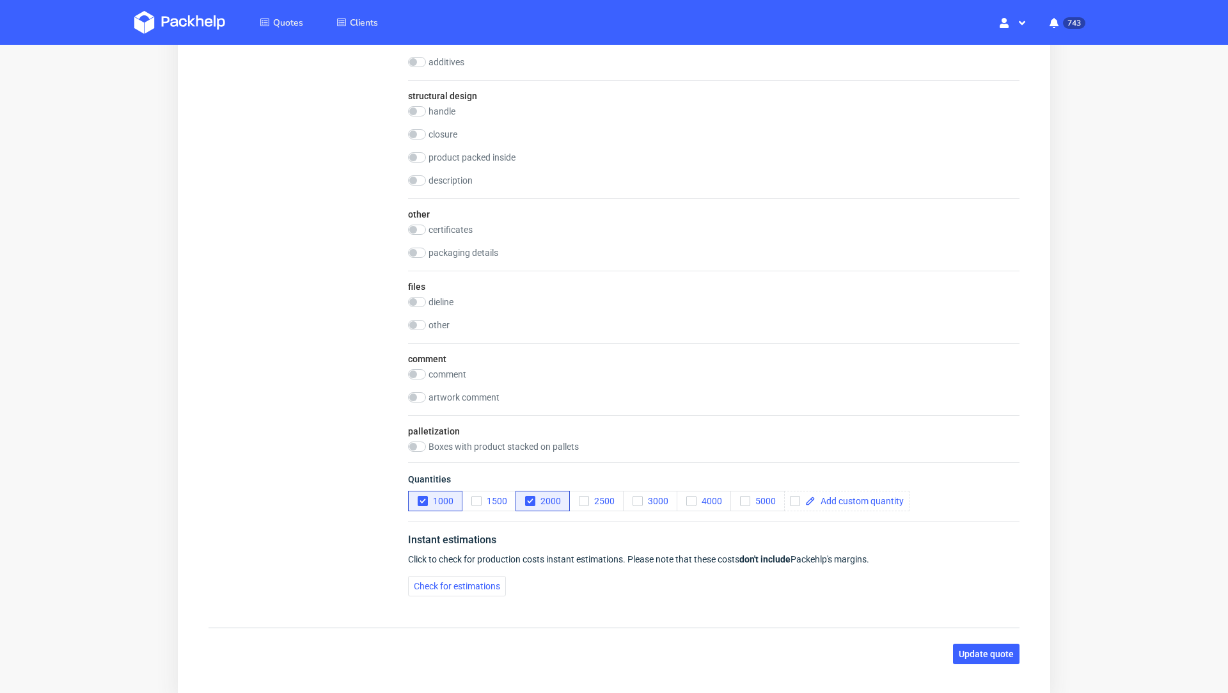
scroll to position [1062, 0]
click at [420, 494] on icon "button" at bounding box center [422, 498] width 9 height 9
click at [420, 295] on input "checkbox" at bounding box center [417, 300] width 18 height 10
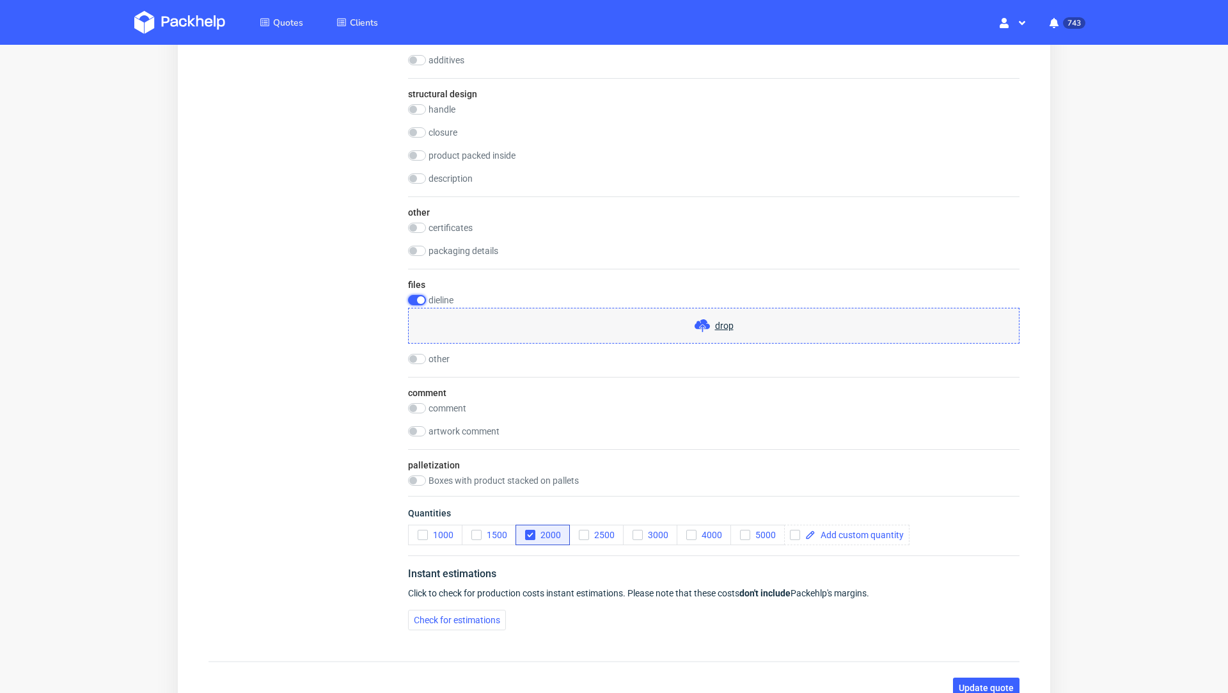
click at [420, 295] on input "checkbox" at bounding box center [417, 300] width 18 height 10
checkbox input "false"
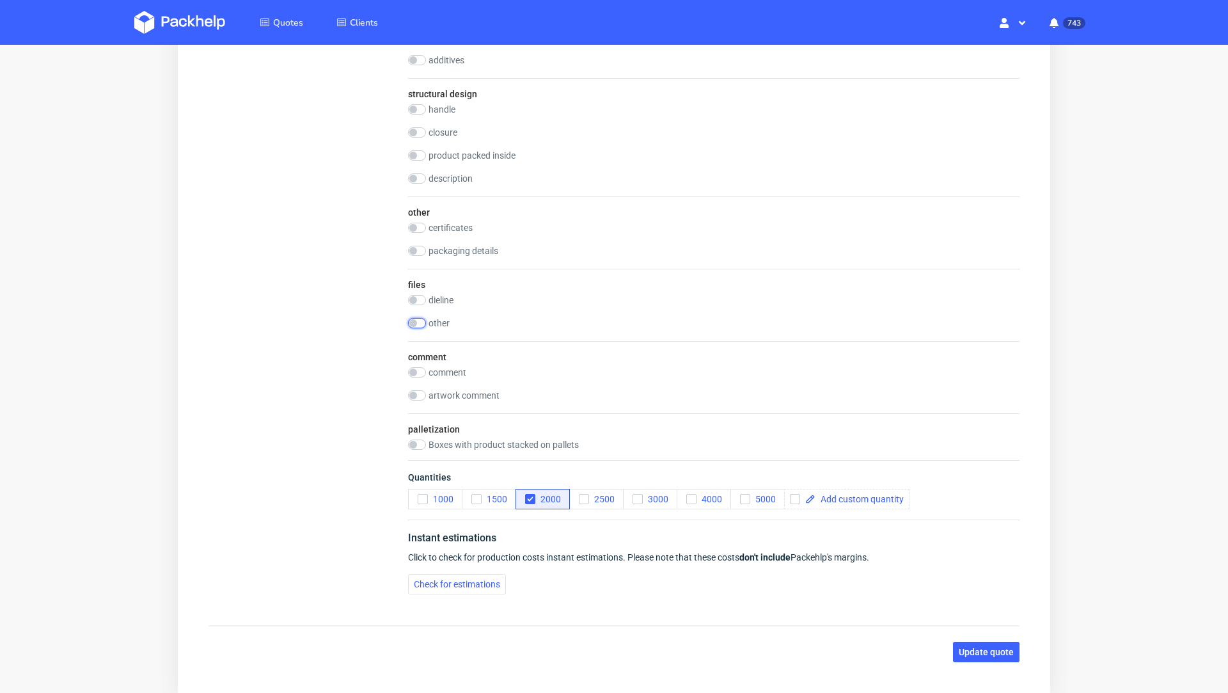
click at [417, 318] on input "checkbox" at bounding box center [417, 323] width 18 height 10
checkbox input "true"
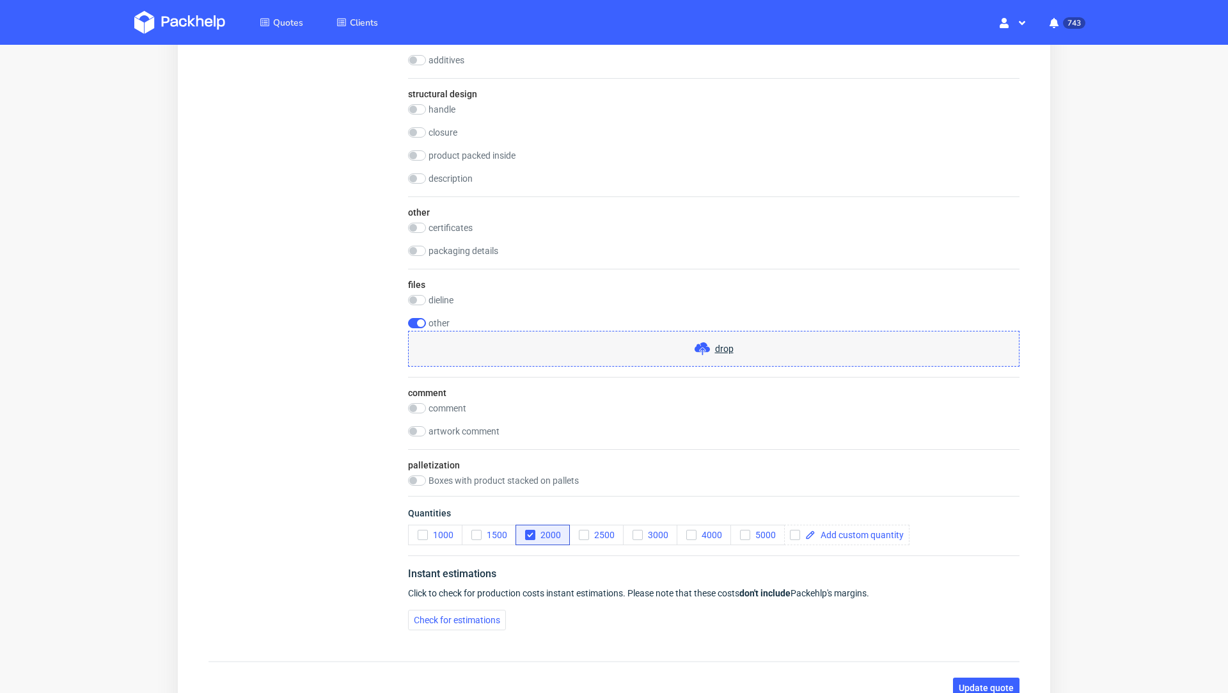
click at [682, 340] on div "drop" at bounding box center [713, 349] width 611 height 36
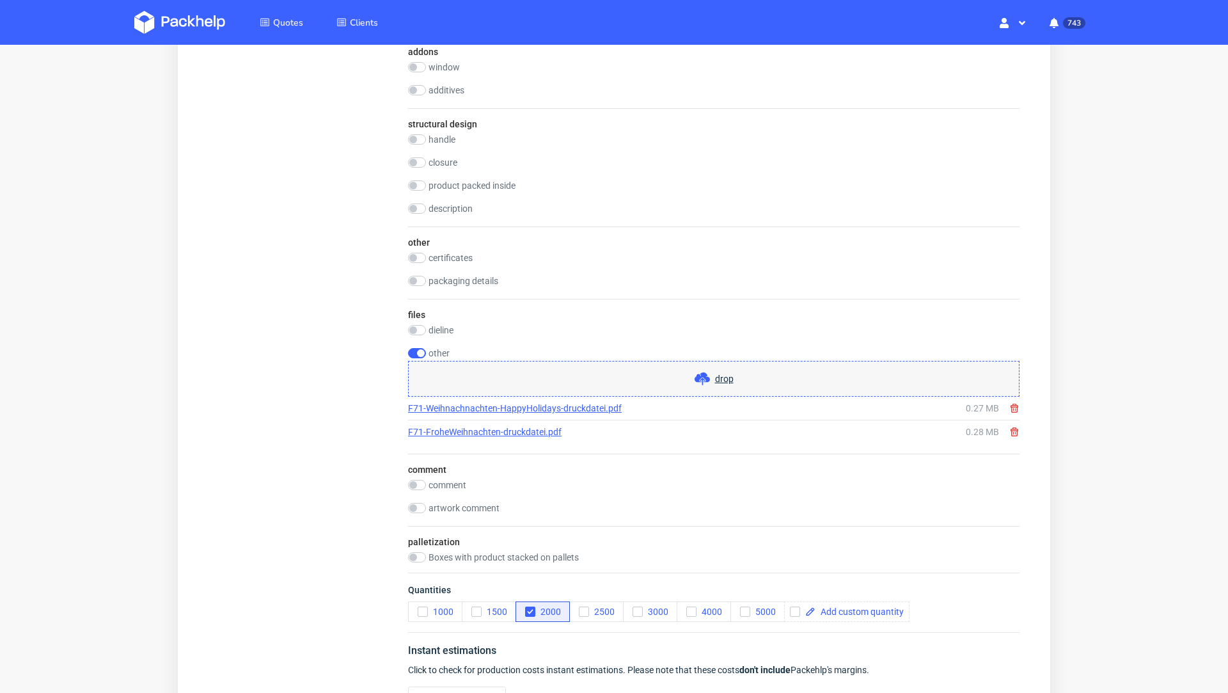
scroll to position [1048, 0]
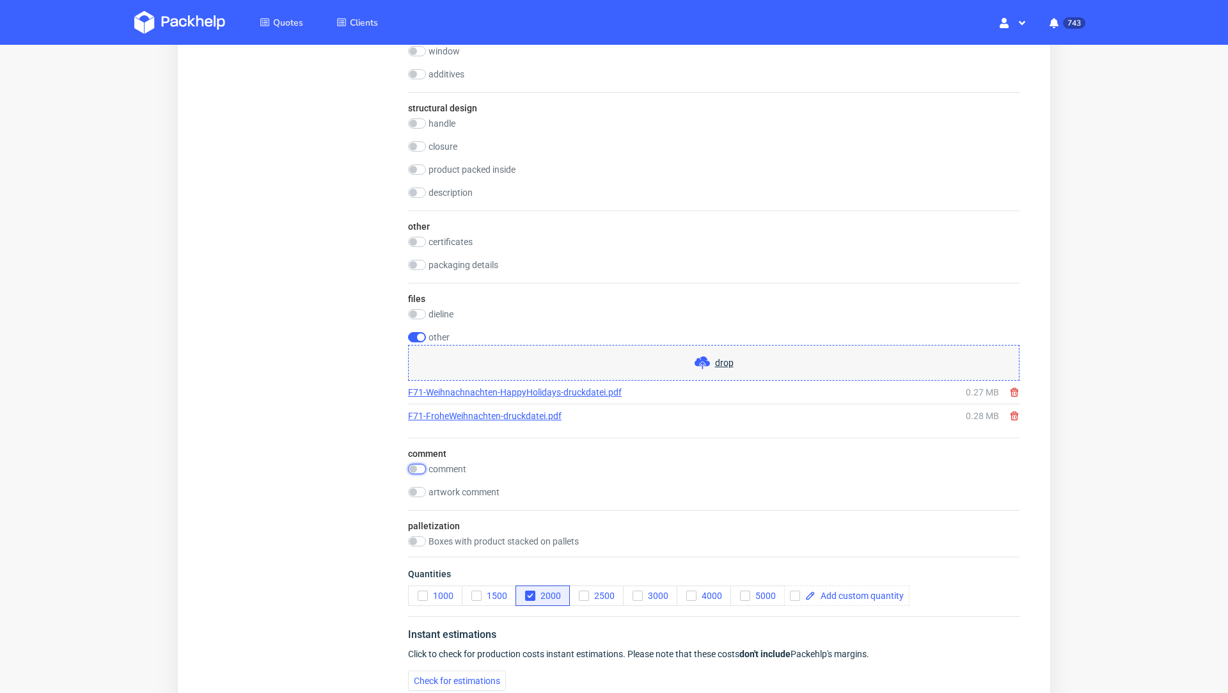
click at [423, 464] on input "checkbox" at bounding box center [417, 469] width 18 height 10
checkbox input "true"
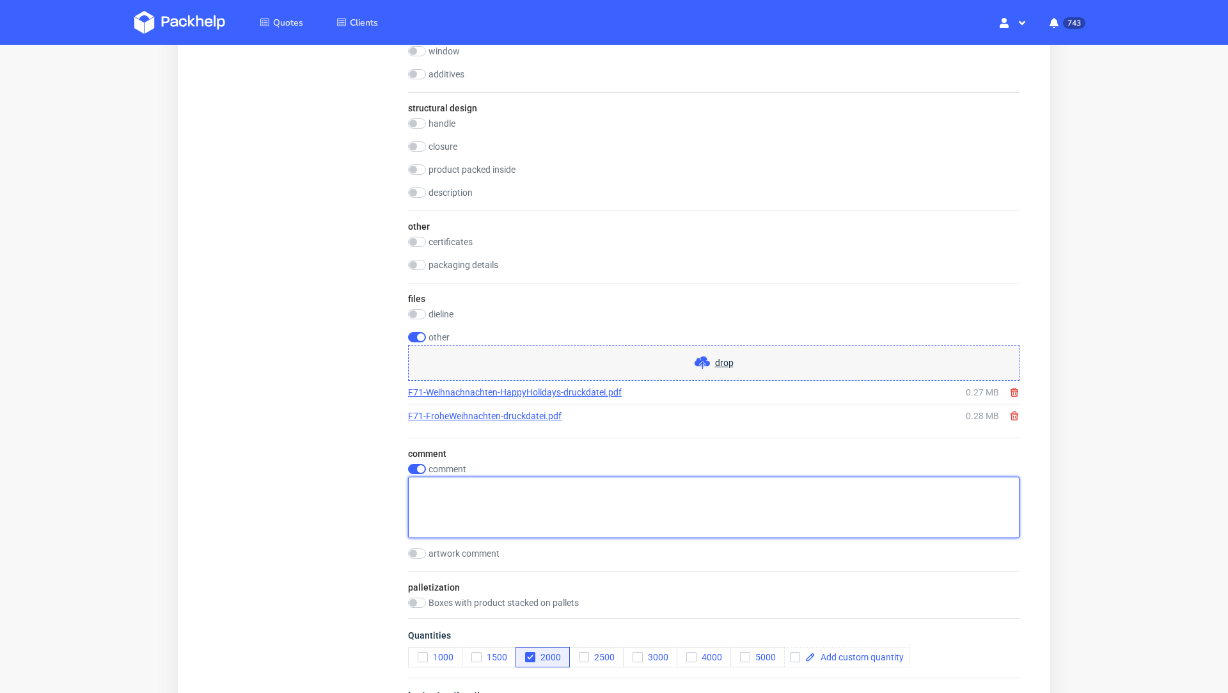
click at [464, 477] on textarea at bounding box center [713, 507] width 611 height 61
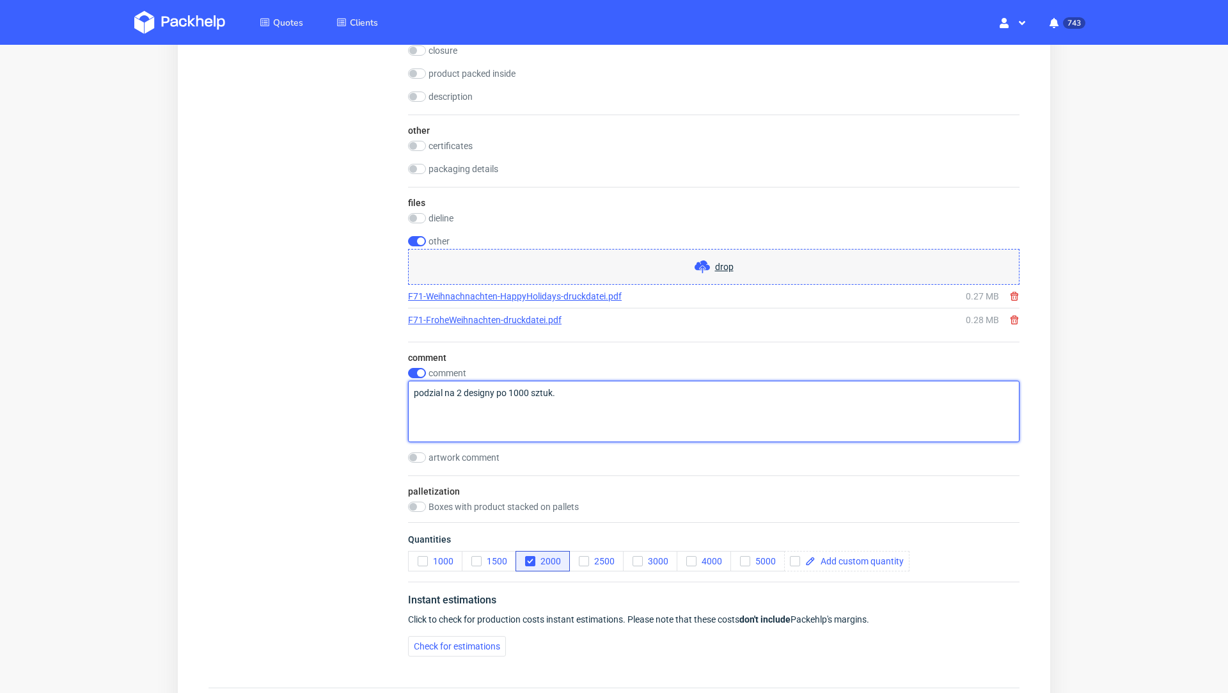
scroll to position [1264, 0]
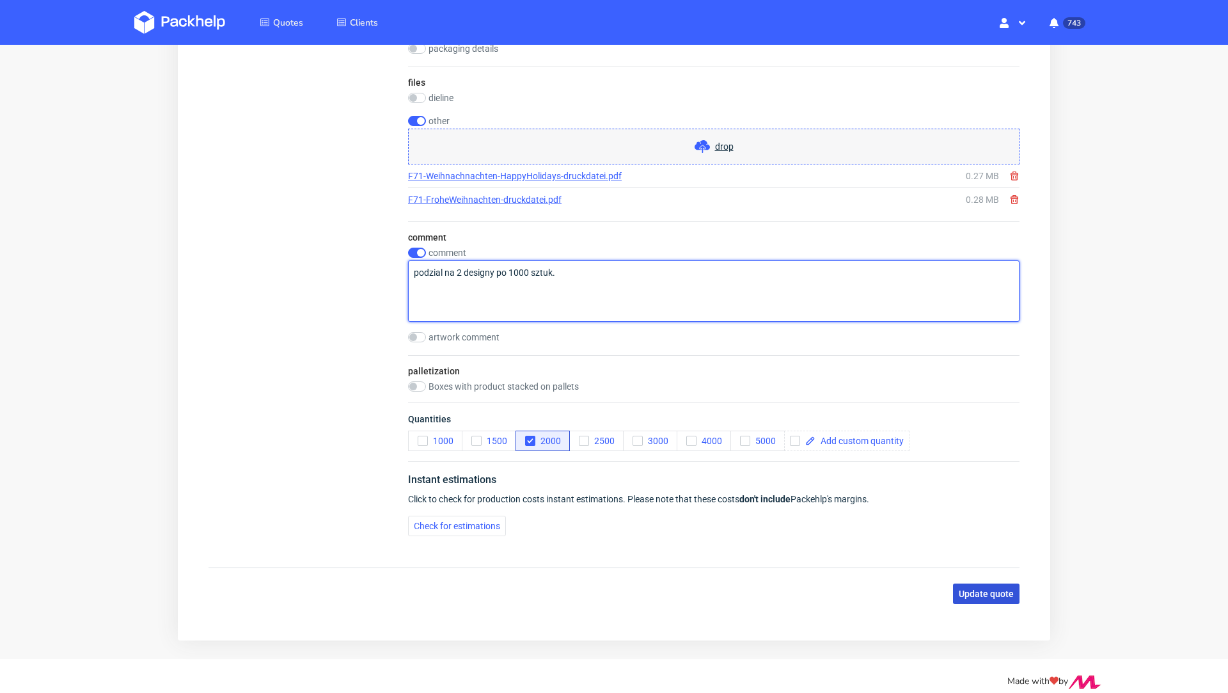
type textarea "podzial na 2 designy po 1000 sztuk."
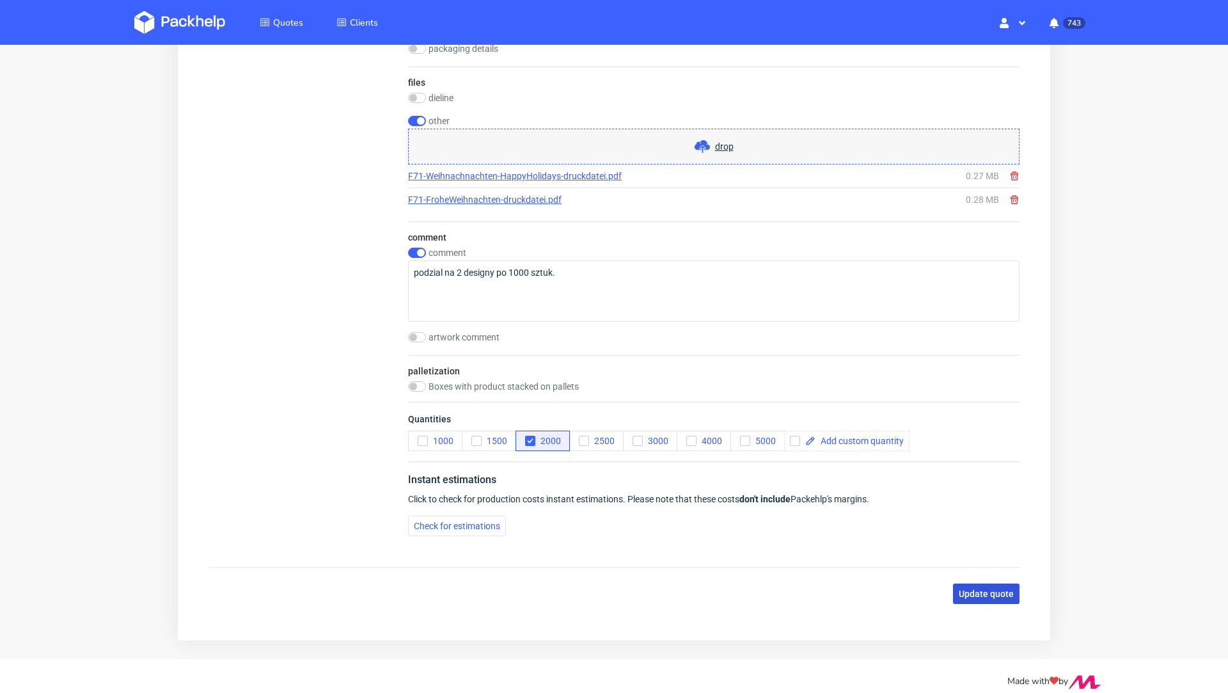
click at [978, 589] on span "Update quote" at bounding box center [986, 593] width 55 height 9
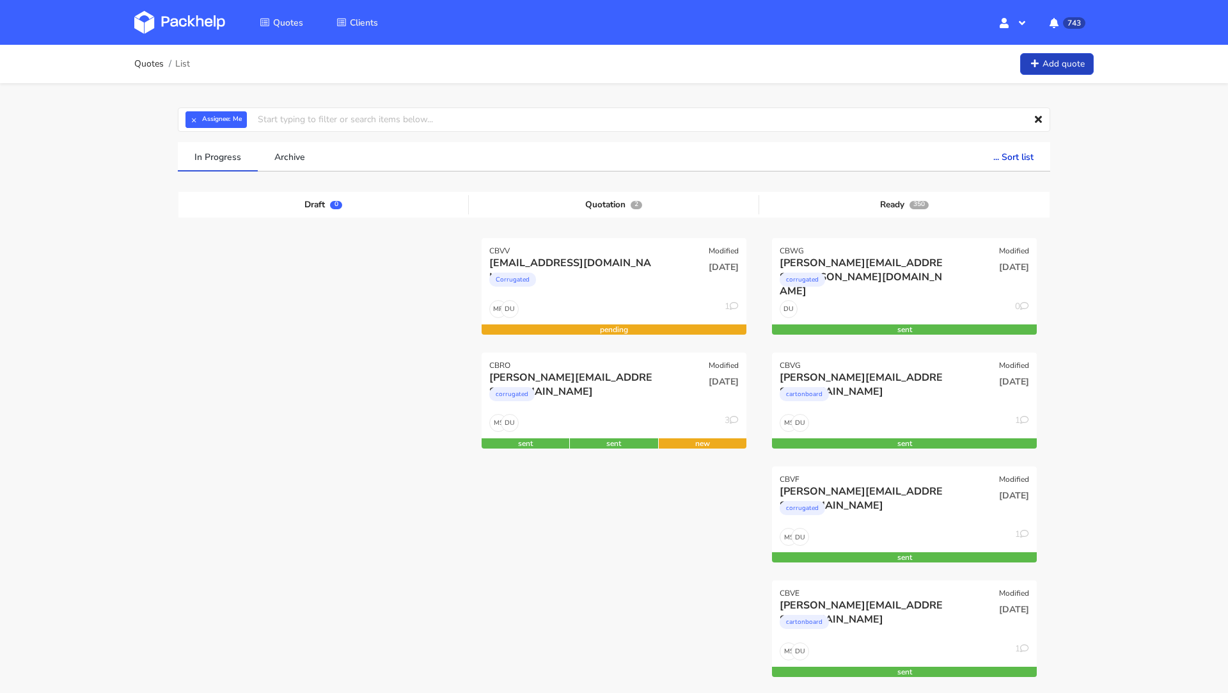
click at [1041, 65] on link "Add quote" at bounding box center [1057, 64] width 74 height 22
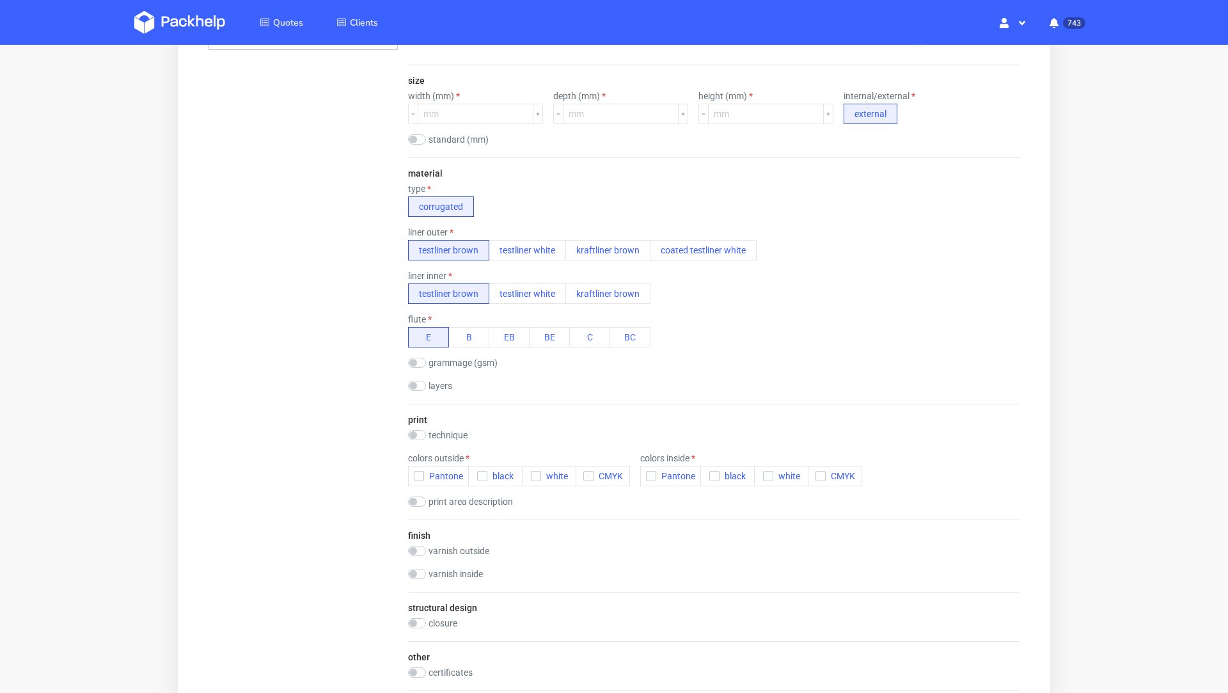
scroll to position [618, 0]
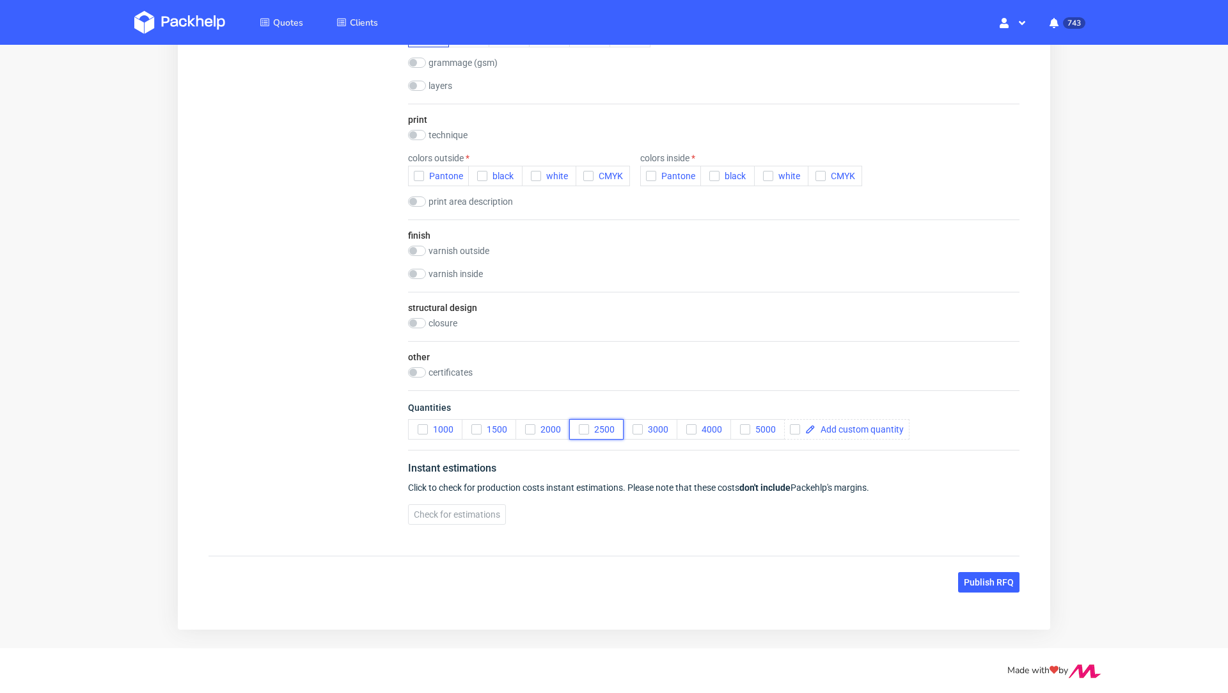
click at [599, 427] on span "2500" at bounding box center [602, 429] width 26 height 10
click at [595, 375] on div "certificates FSC" at bounding box center [713, 373] width 611 height 13
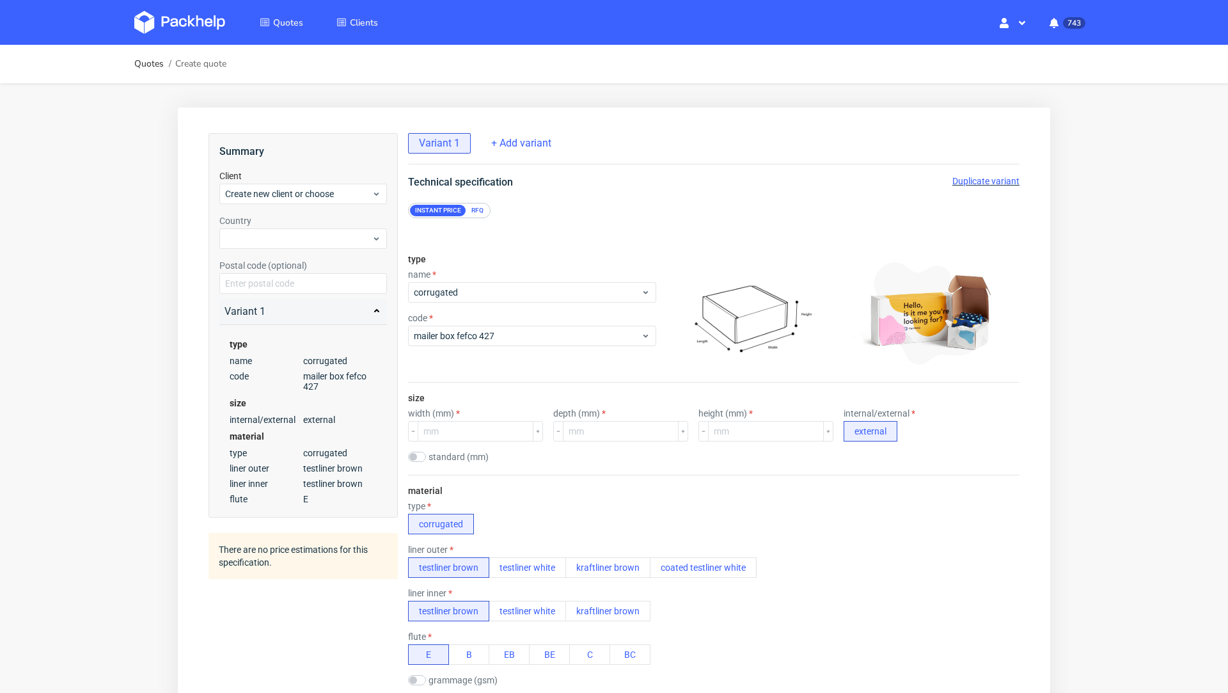
click at [476, 218] on form "type name corrugated code mailer box fefco 427 size width (mm) depth (mm) heigh…" at bounding box center [713, 625] width 663 height 815
click at [476, 210] on div "RFQ" at bounding box center [477, 211] width 22 height 12
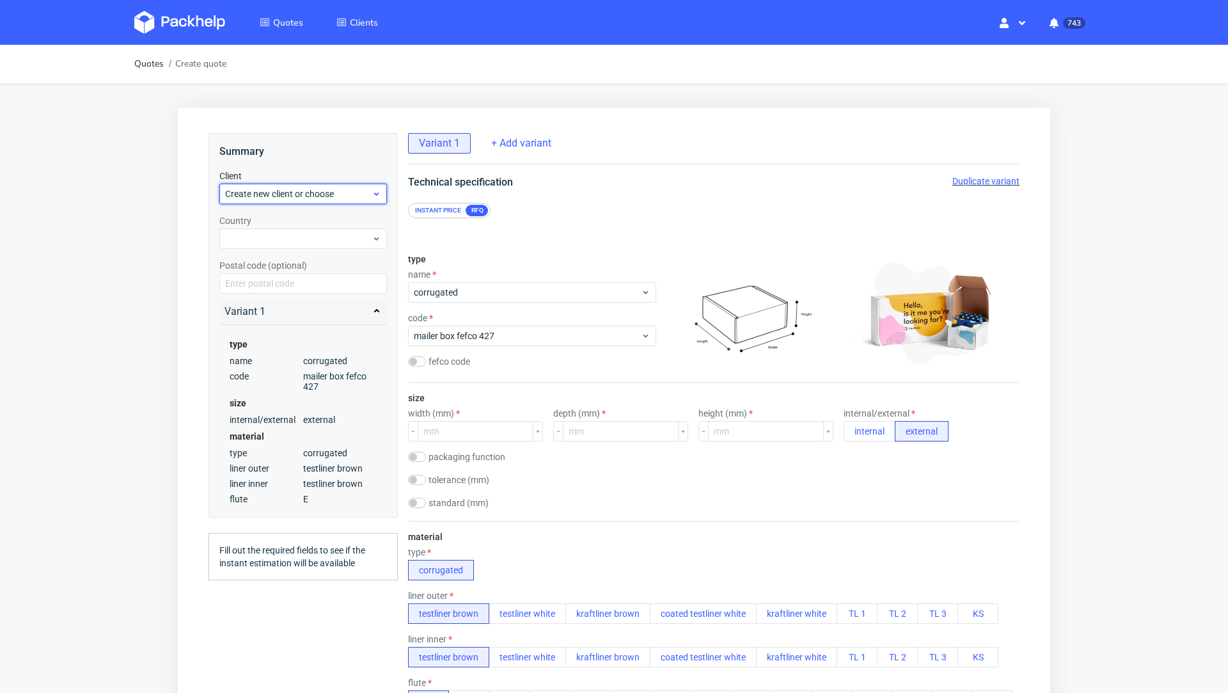
click at [276, 191] on span "Create new client or choose" at bounding box center [298, 193] width 146 height 13
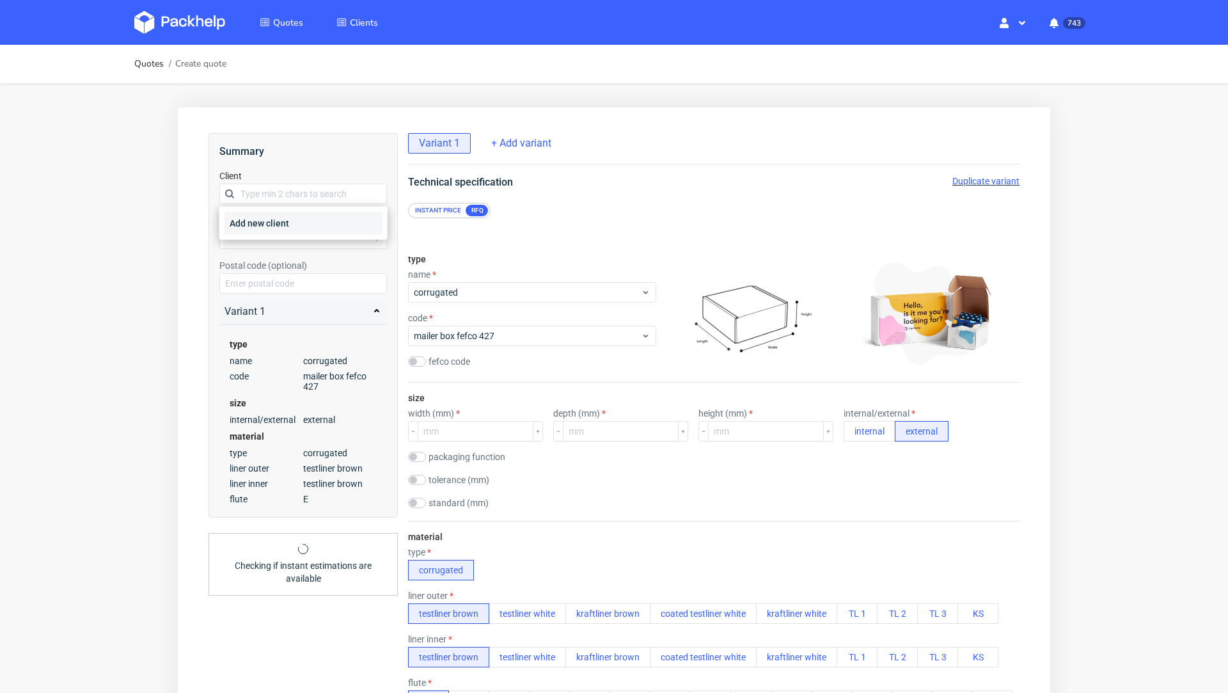
click at [276, 214] on div "Add new client" at bounding box center [304, 223] width 158 height 23
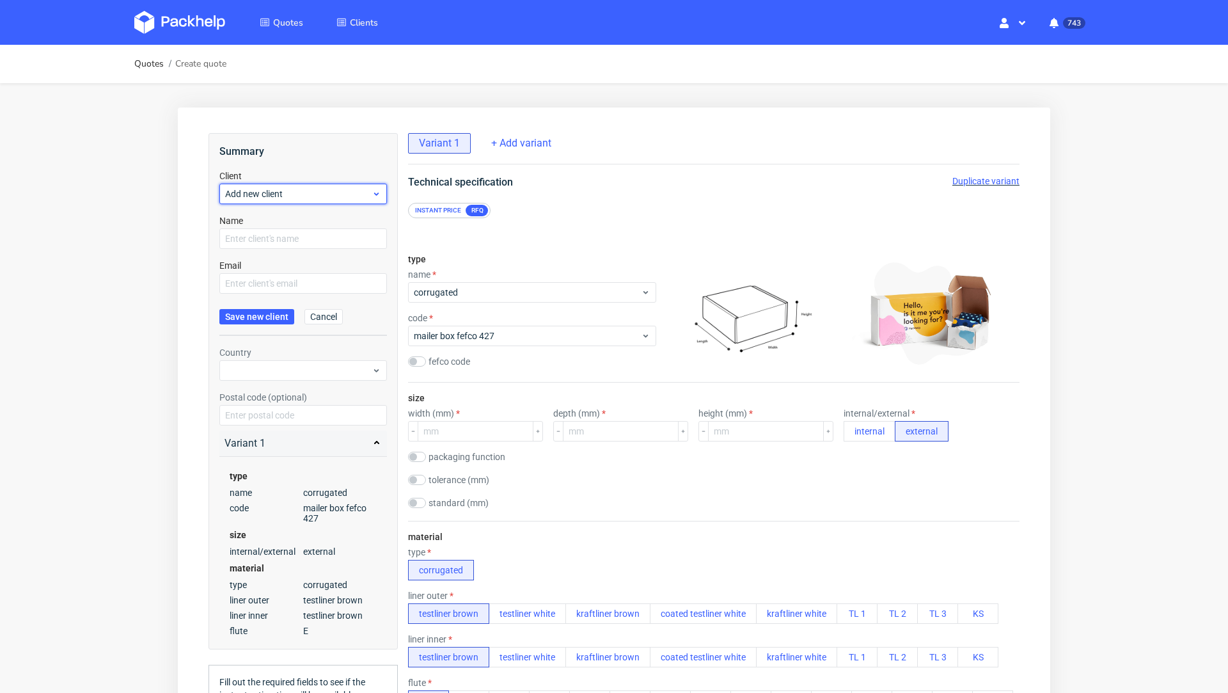
click at [271, 190] on span "Add new client" at bounding box center [298, 193] width 146 height 13
click at [273, 253] on form "Client Name Email Save new client Cancel" at bounding box center [303, 253] width 168 height 166
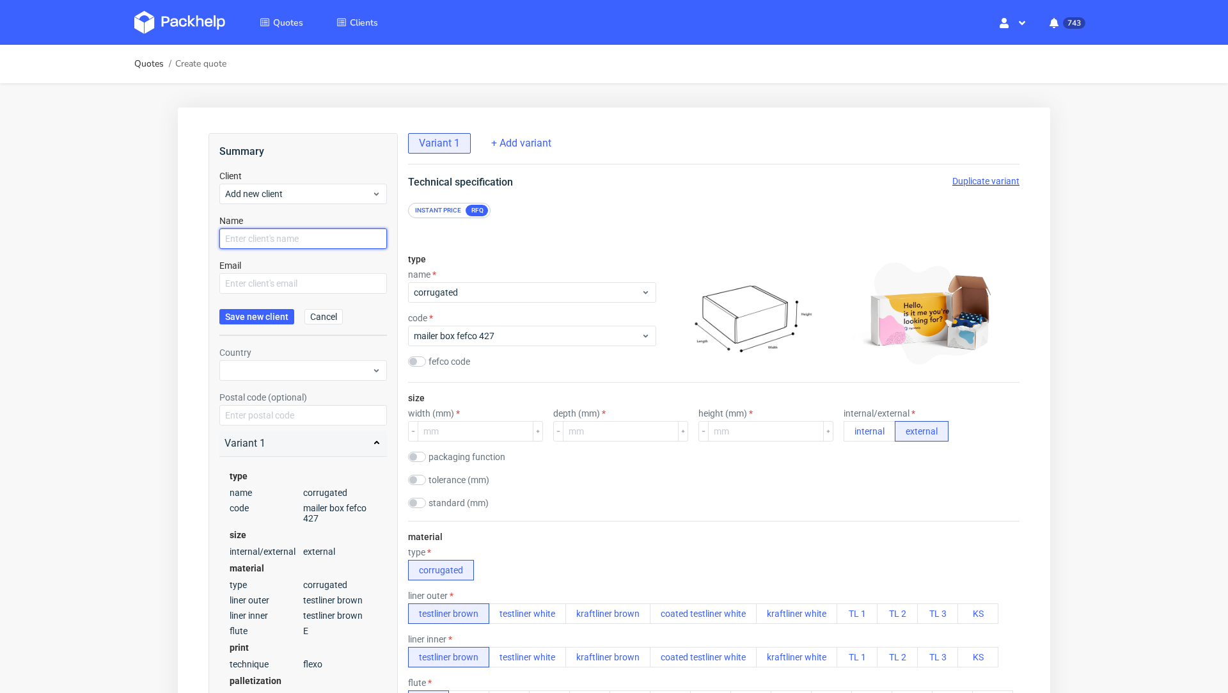
click at [264, 240] on input "text" at bounding box center [303, 238] width 168 height 20
paste input "[EMAIL_ADDRESS][DOMAIN_NAME]"
type input "[EMAIL_ADDRESS][DOMAIN_NAME]"
click at [264, 284] on input "text" at bounding box center [303, 283] width 168 height 20
paste input "[EMAIL_ADDRESS][DOMAIN_NAME]"
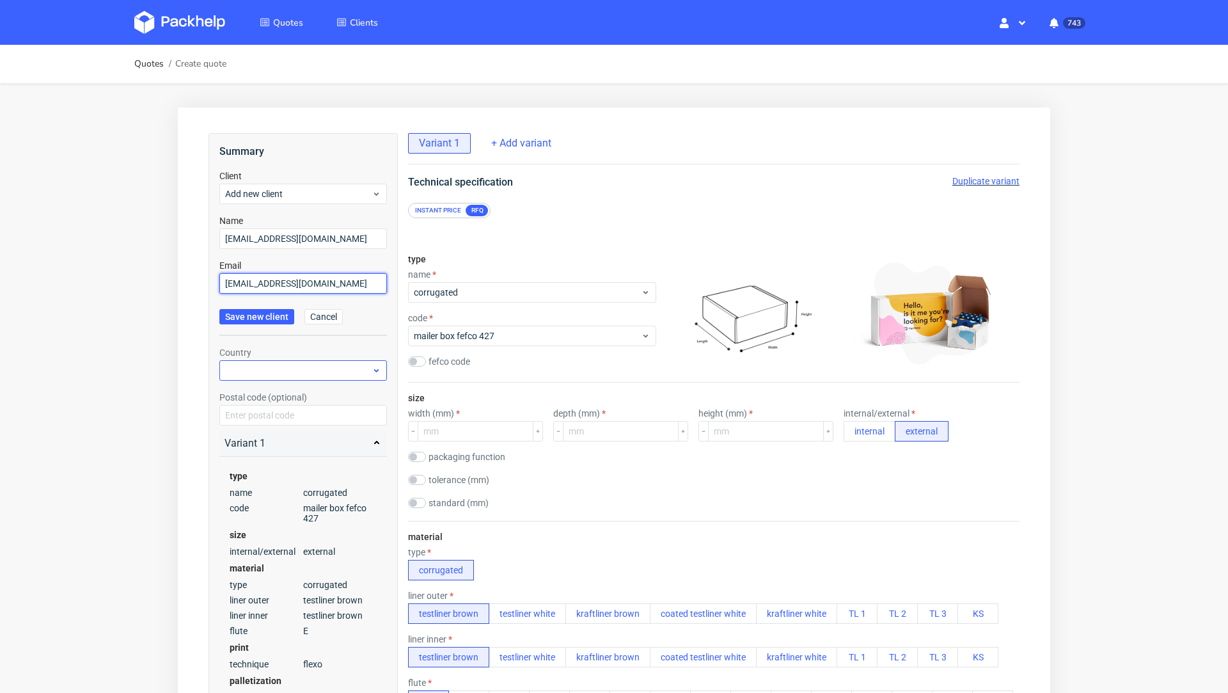
type input "[EMAIL_ADDRESS][DOMAIN_NAME]"
click at [262, 365] on div at bounding box center [303, 370] width 168 height 20
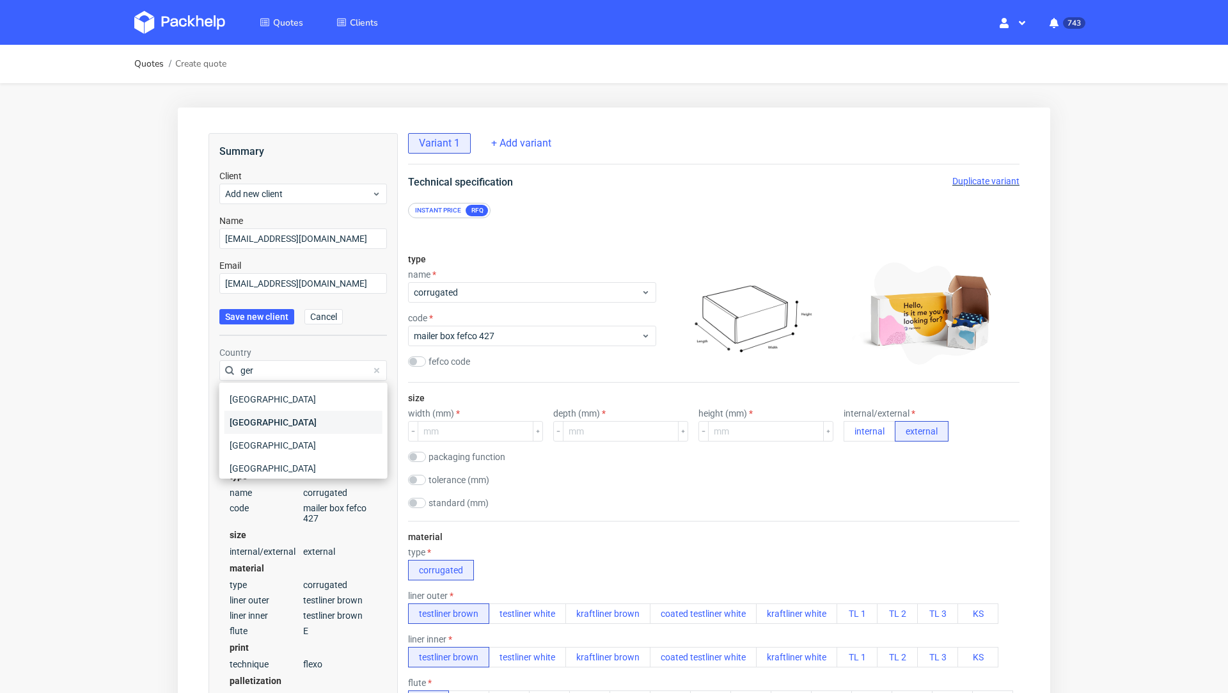
type input "ger"
click at [262, 426] on div "[GEOGRAPHIC_DATA]" at bounding box center [304, 422] width 158 height 23
click at [632, 217] on div "Instant price RFQ" at bounding box center [713, 210] width 611 height 15
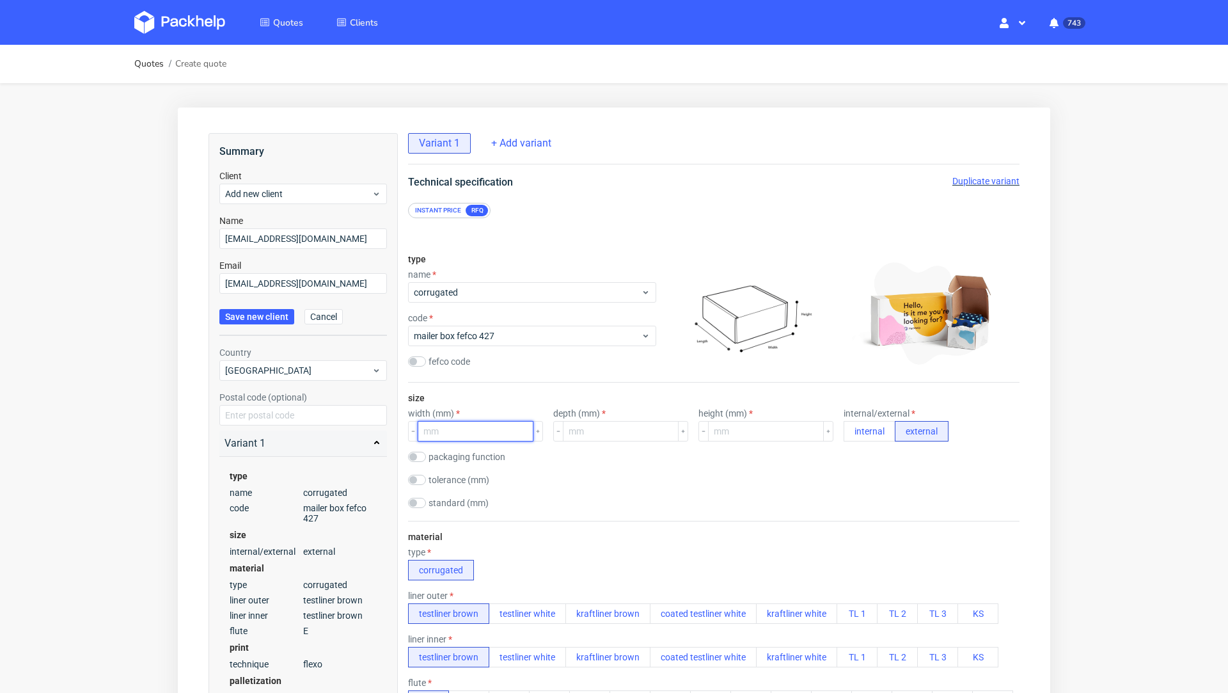
click at [464, 431] on input "number" at bounding box center [476, 431] width 116 height 20
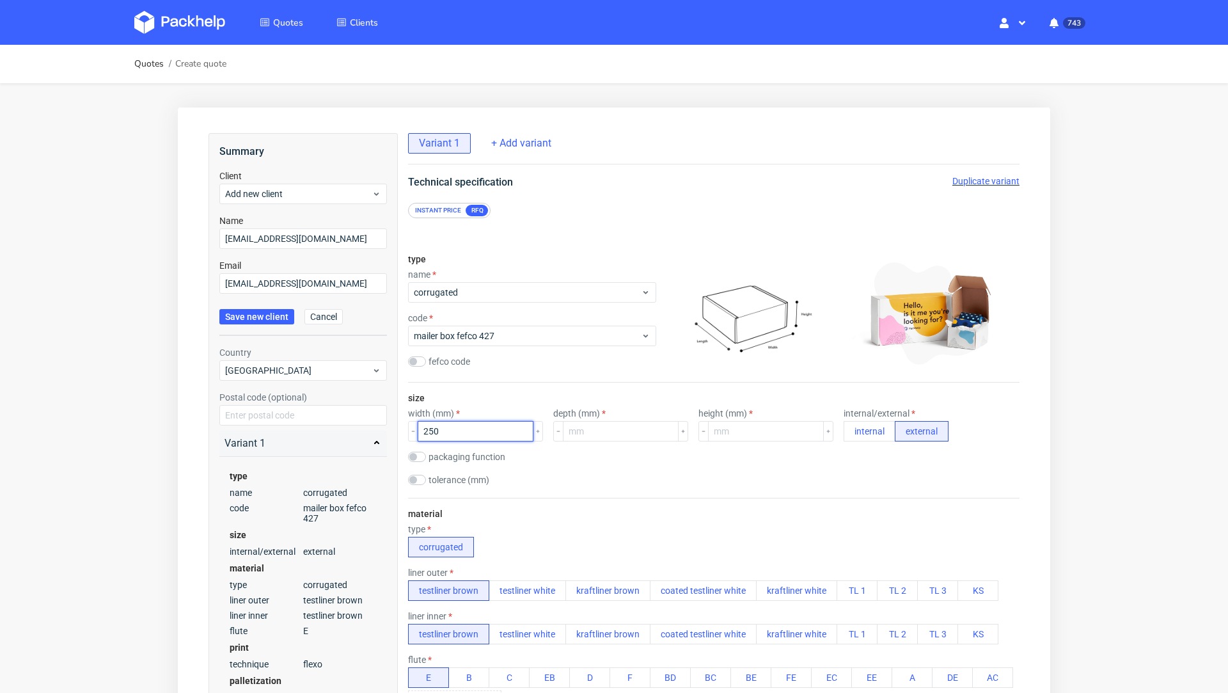
click at [427, 432] on input "250" at bounding box center [476, 431] width 116 height 20
type input "350"
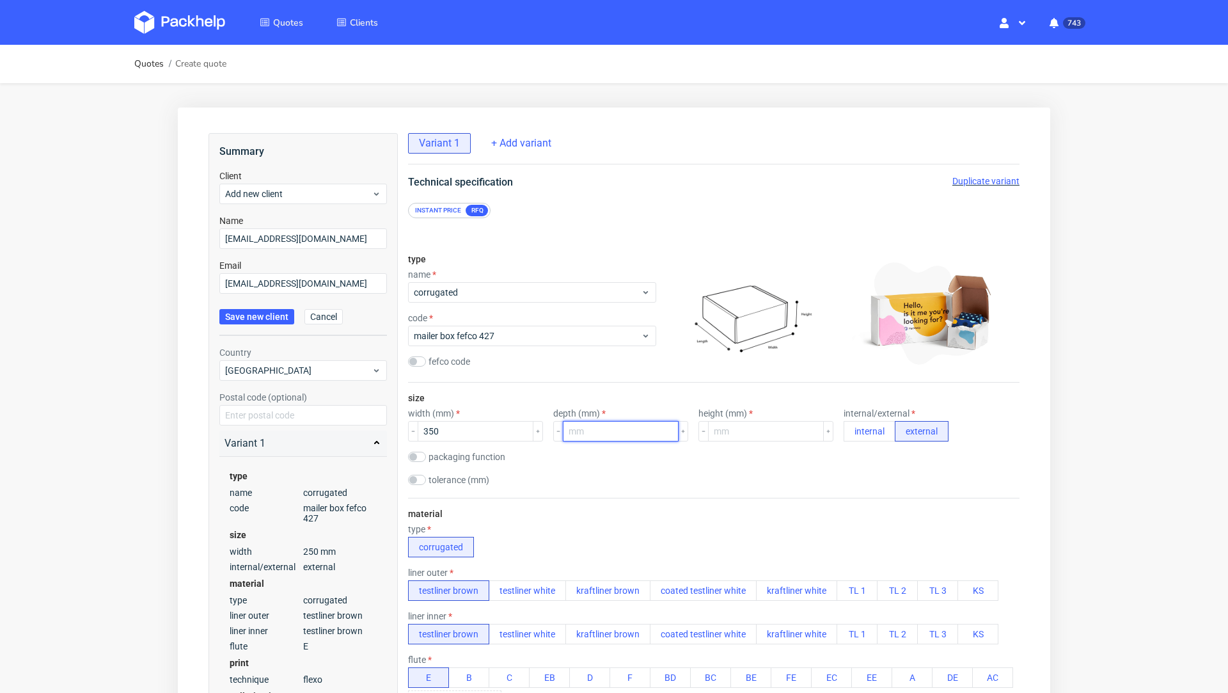
click at [569, 431] on input "number" at bounding box center [621, 431] width 116 height 20
type input "250"
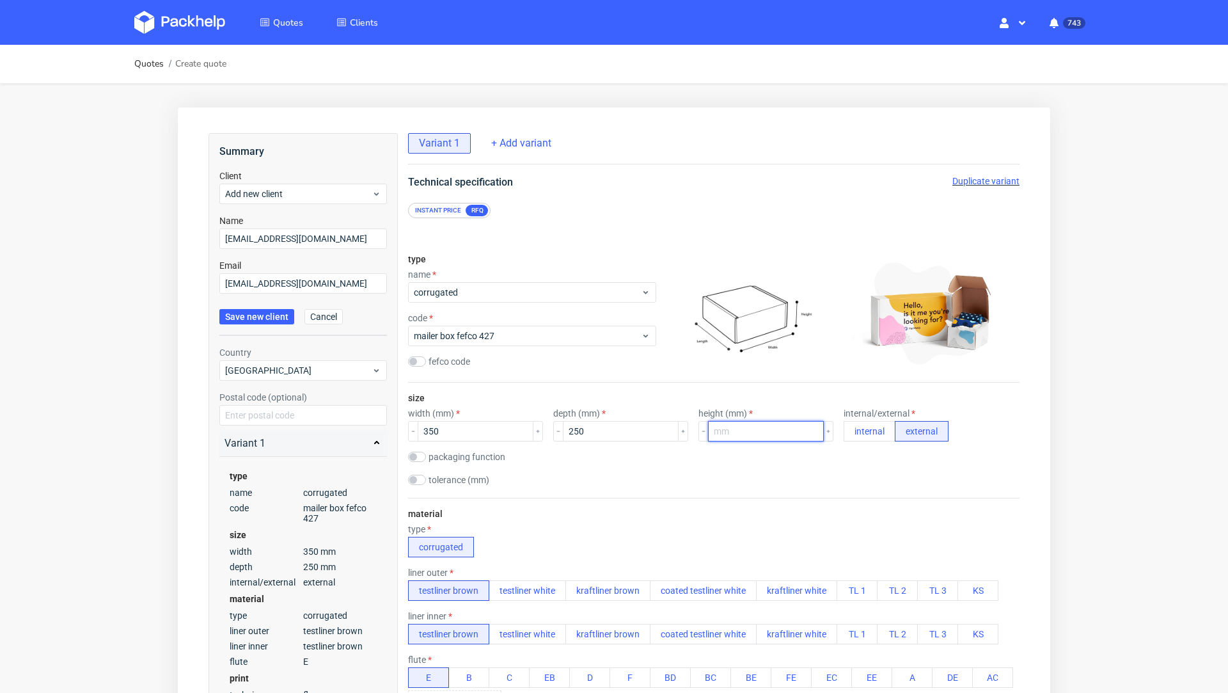
click at [741, 433] on input "number" at bounding box center [766, 431] width 116 height 20
type input "50"
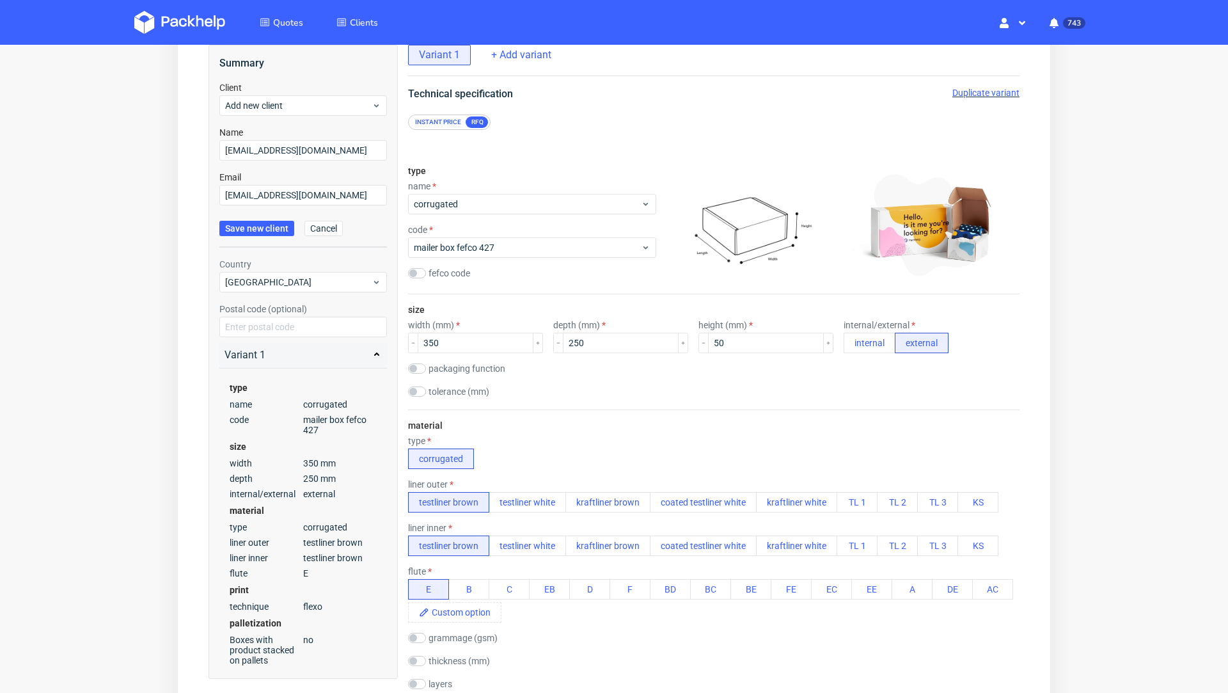
scroll to position [118, 0]
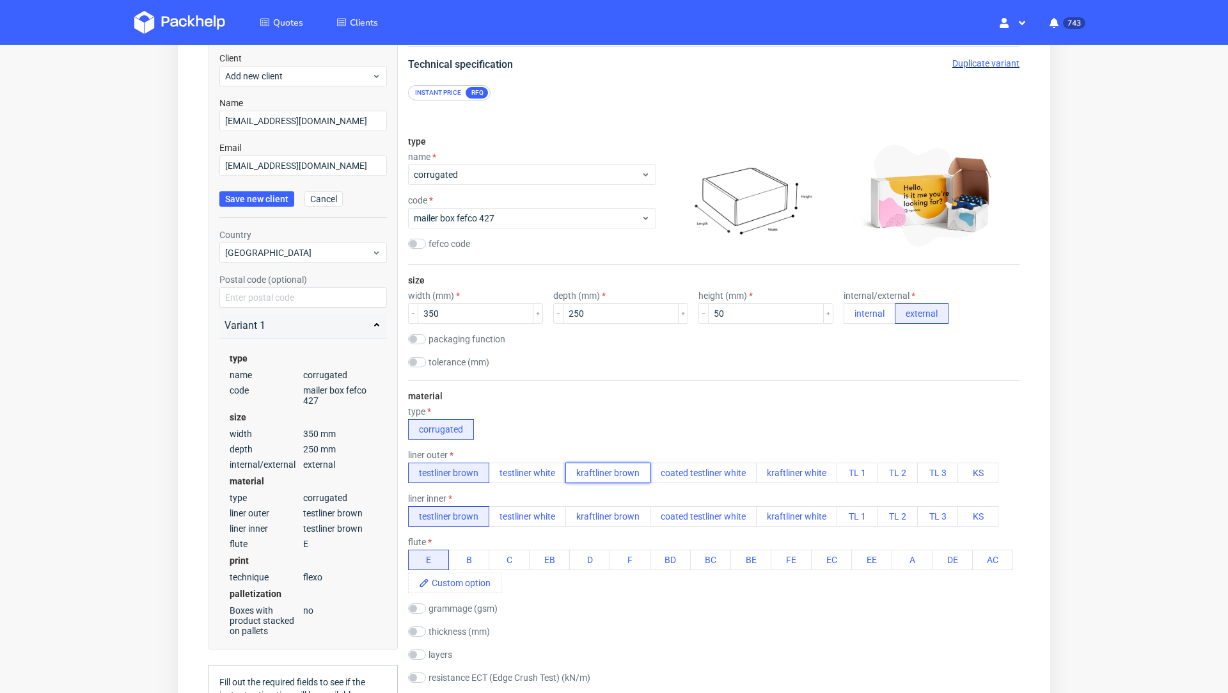
click at [611, 473] on button "kraftliner brown" at bounding box center [607, 472] width 85 height 20
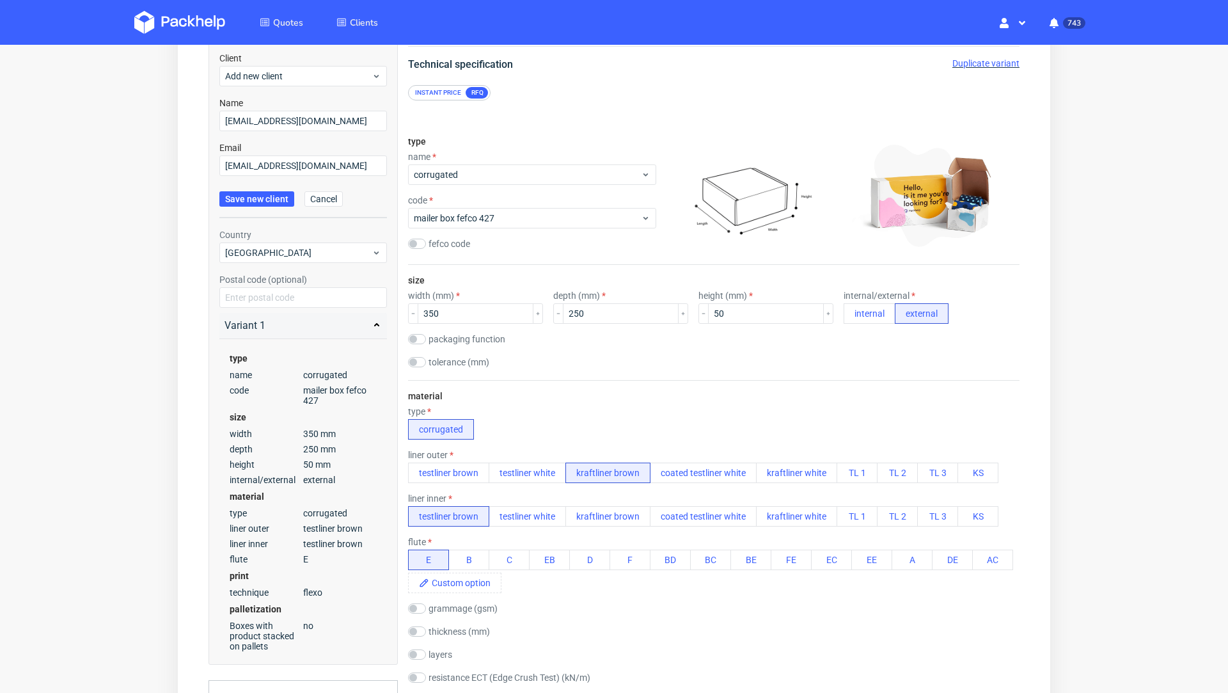
click at [979, 409] on div "type corrugated" at bounding box center [713, 422] width 611 height 33
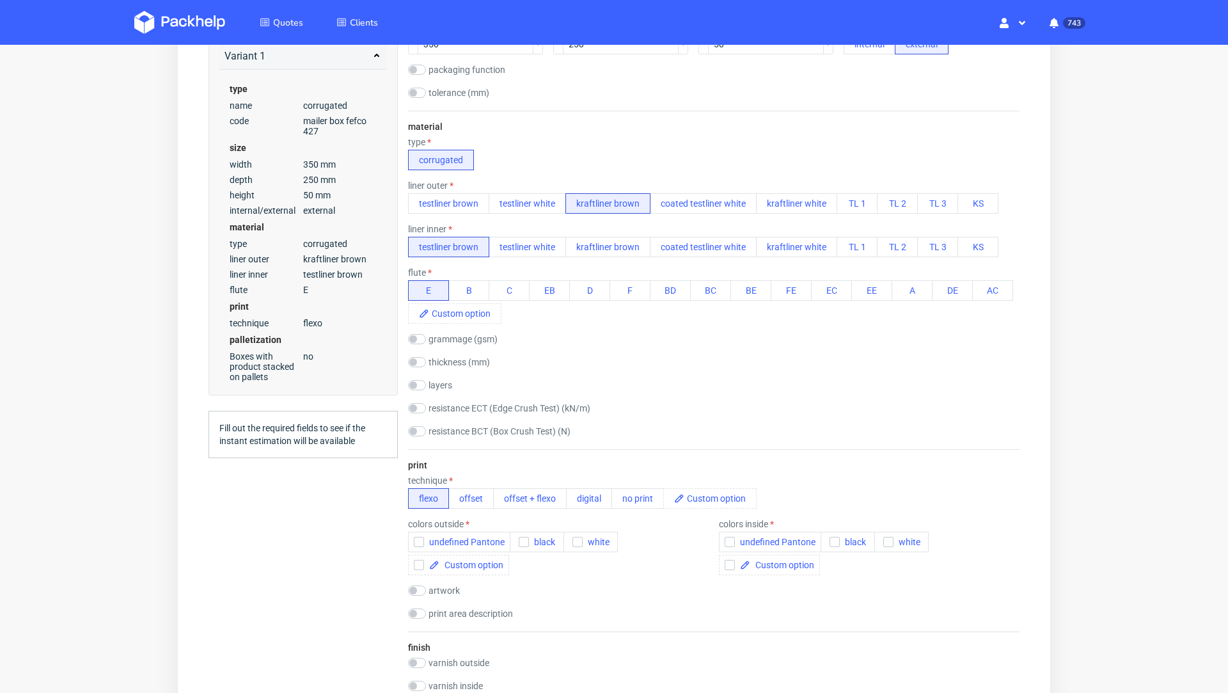
scroll to position [390, 0]
click at [477, 491] on button "offset" at bounding box center [470, 495] width 45 height 20
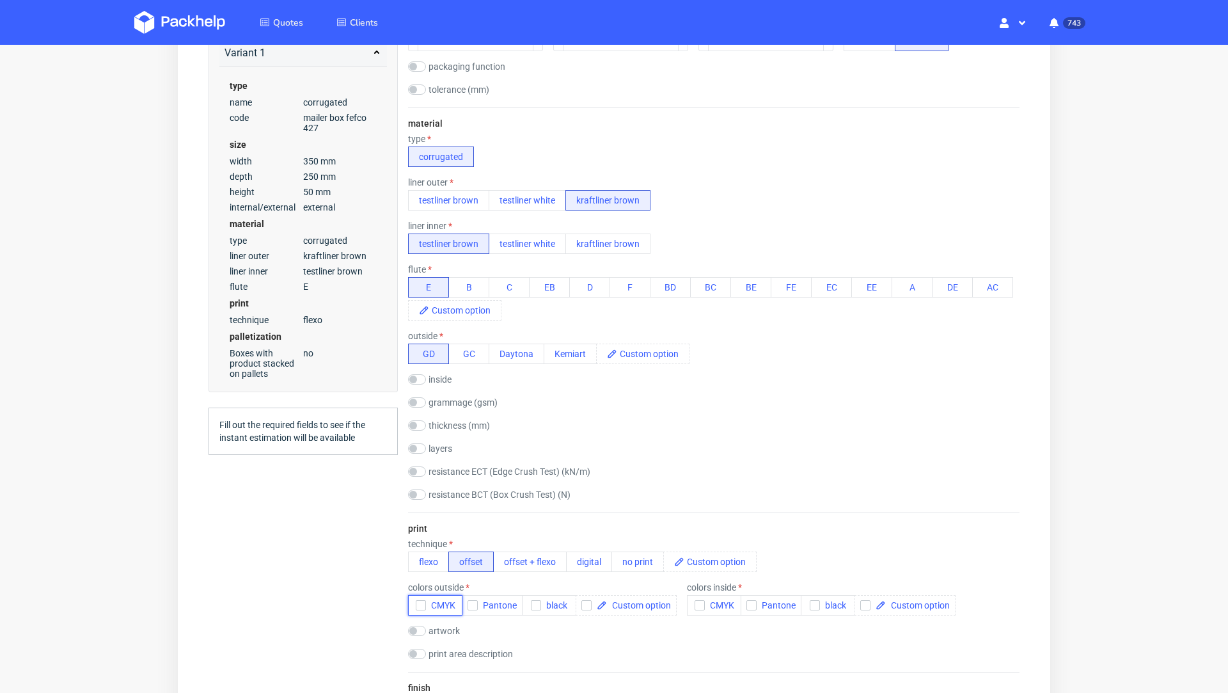
click at [431, 601] on span "CMYK" at bounding box center [440, 605] width 29 height 10
click at [1108, 409] on div "Quotes Create quote Your browser does not support iframes." at bounding box center [614, 679] width 1228 height 2049
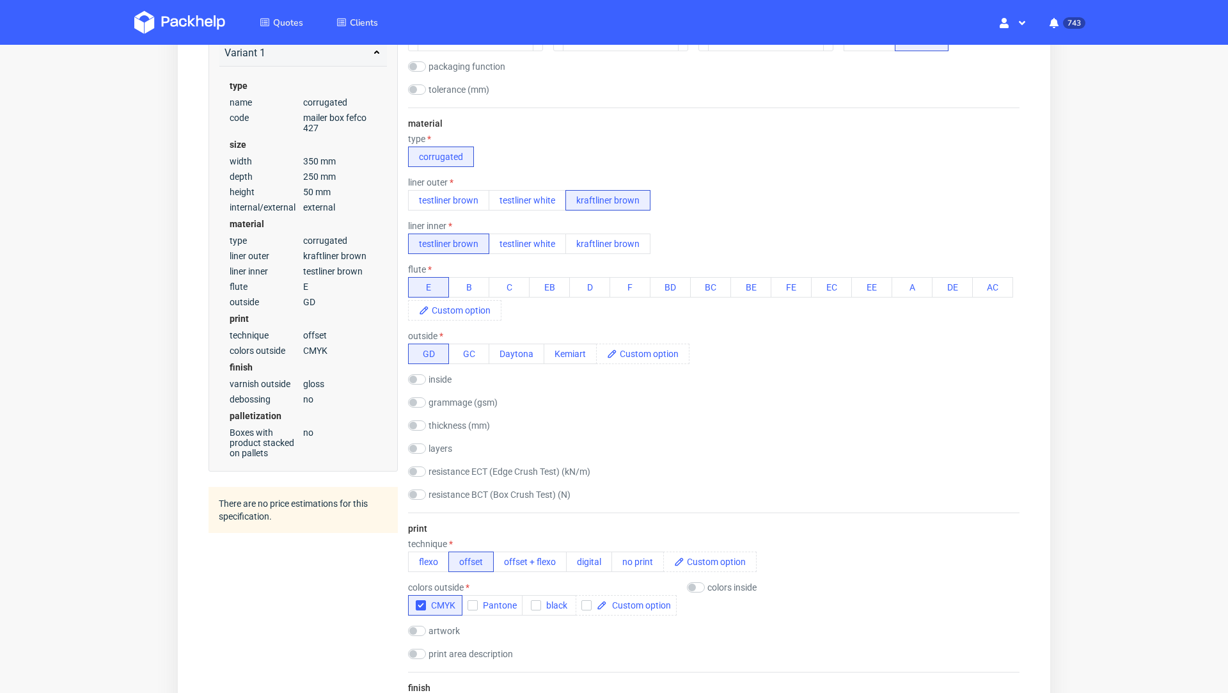
click at [1094, 409] on div "Quotes Create quote Your browser does not support iframes." at bounding box center [614, 679] width 1228 height 2049
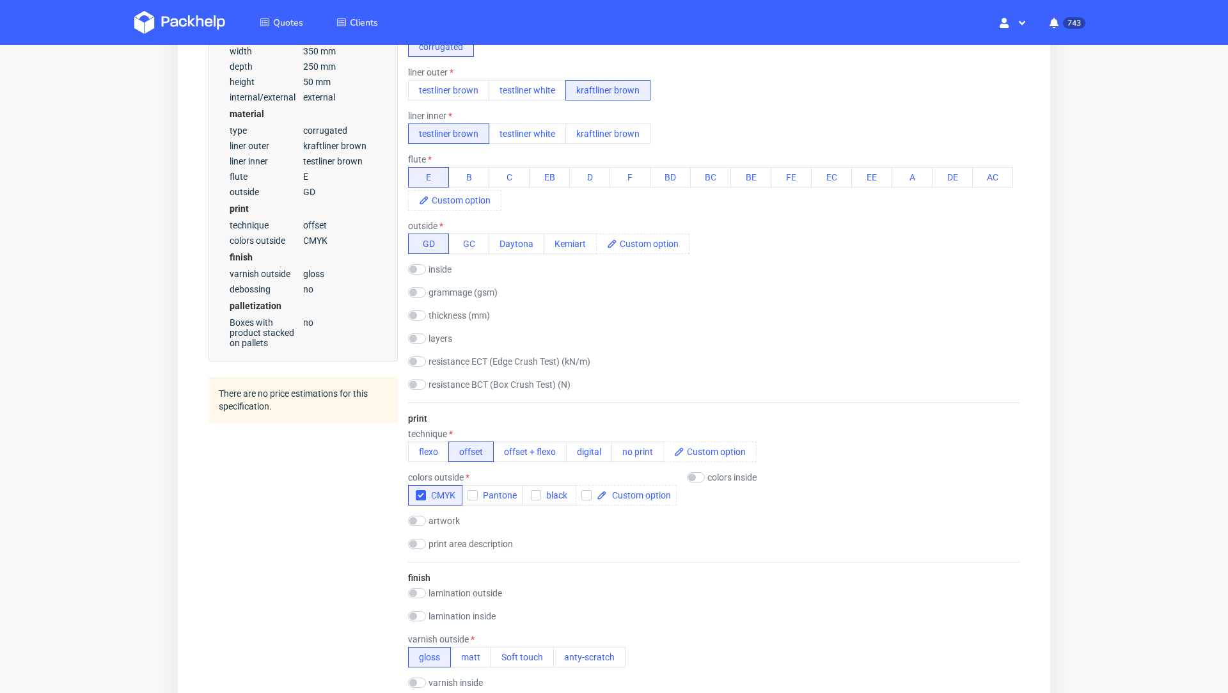
scroll to position [503, 0]
click at [996, 356] on div "resistance ECT (Edge Crush Test) (kN/m)" at bounding box center [713, 359] width 611 height 13
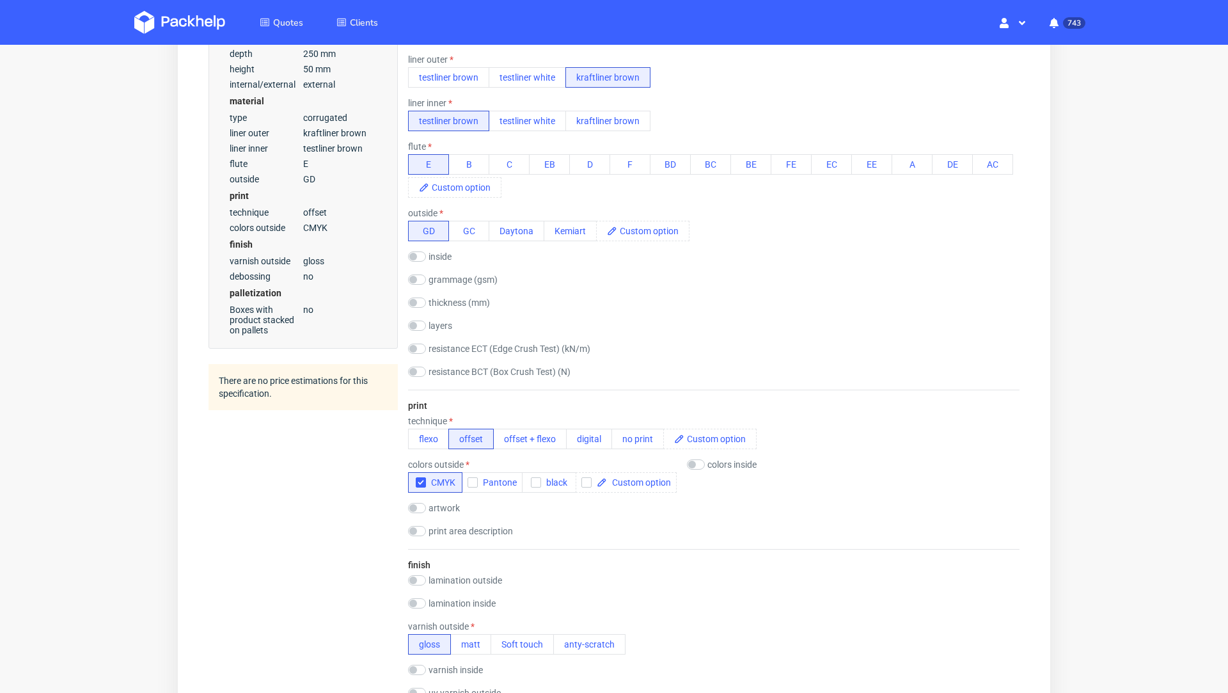
scroll to position [0, 0]
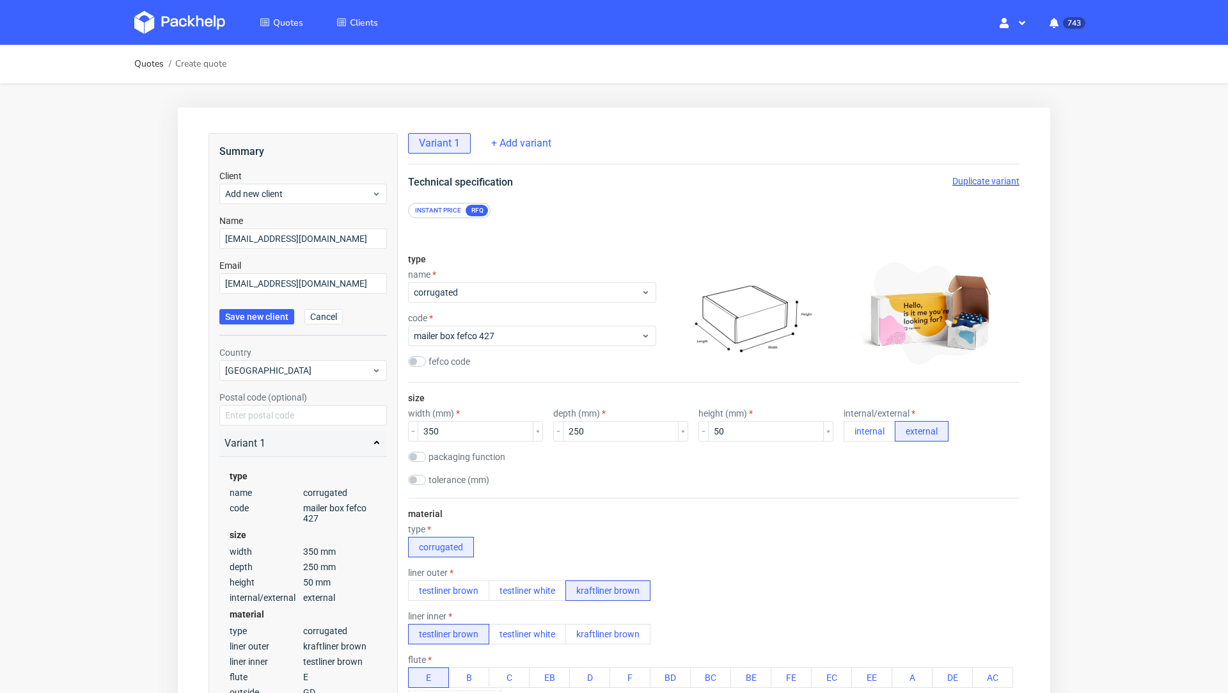
click at [974, 183] on span "Duplicate variant" at bounding box center [985, 181] width 67 height 10
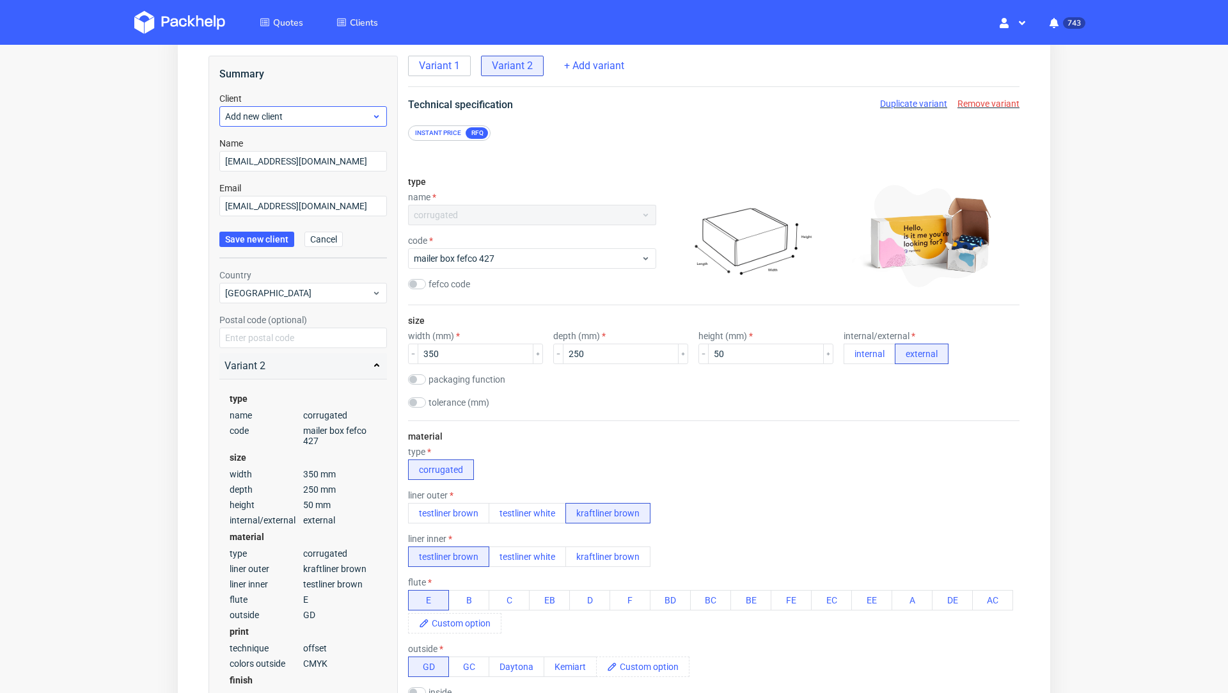
scroll to position [81, 0]
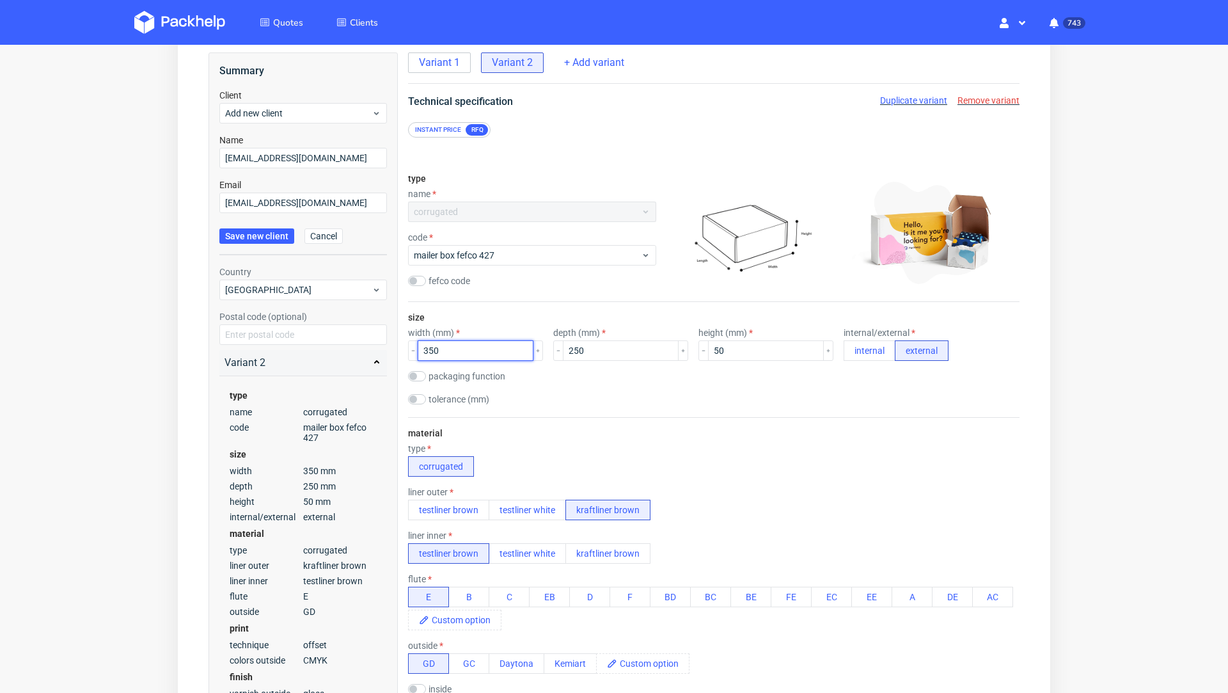
drag, startPoint x: 452, startPoint y: 354, endPoint x: 384, endPoint y: 347, distance: 67.5
type input "120"
drag, startPoint x: 585, startPoint y: 348, endPoint x: 558, endPoint y: 344, distance: 27.1
click at [563, 344] on input "250" at bounding box center [621, 350] width 116 height 20
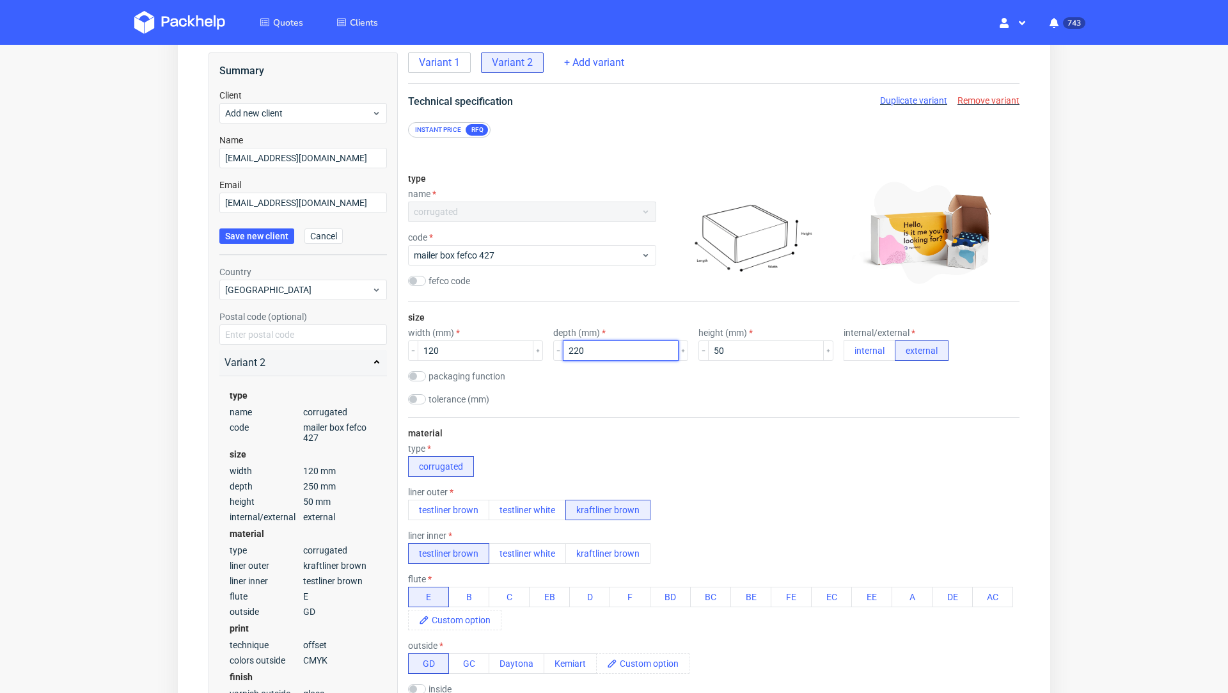
type input "220"
click at [706, 377] on div "packaging function product packaging shipping packaging" at bounding box center [713, 377] width 611 height 13
click at [643, 417] on div "material type corrugated liner outer testliner brown testliner white kraftliner…" at bounding box center [713, 619] width 611 height 405
click at [648, 407] on div "size width (mm) 120 depth (mm) 220 height (mm) 50 internal/external internal ex…" at bounding box center [713, 359] width 611 height 115
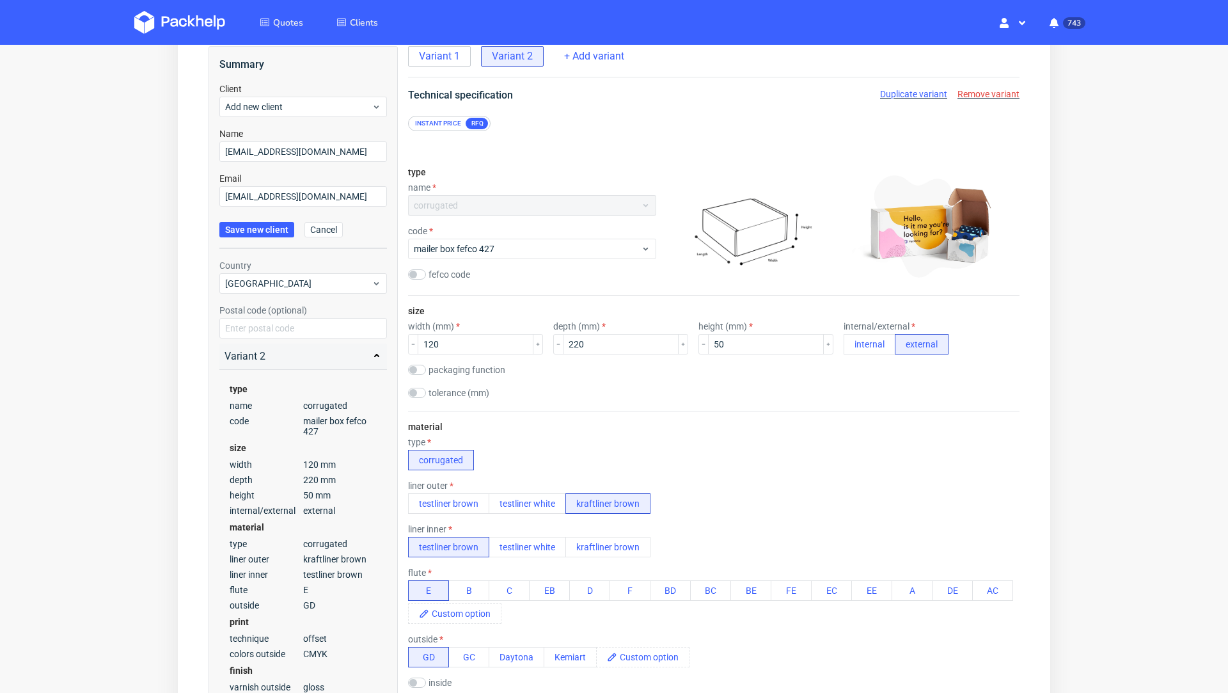
scroll to position [88, 0]
click at [636, 407] on div "size width (mm) 120 depth (mm) 220 height (mm) 50 internal/external internal ex…" at bounding box center [713, 352] width 611 height 115
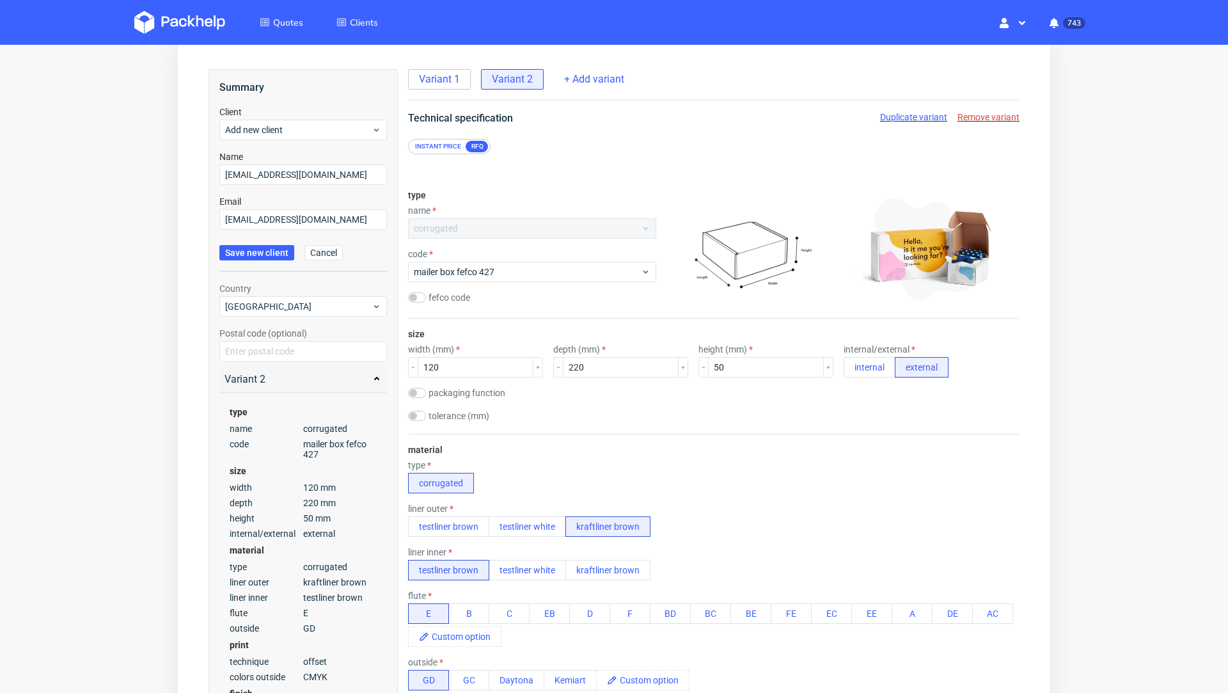
scroll to position [45, 0]
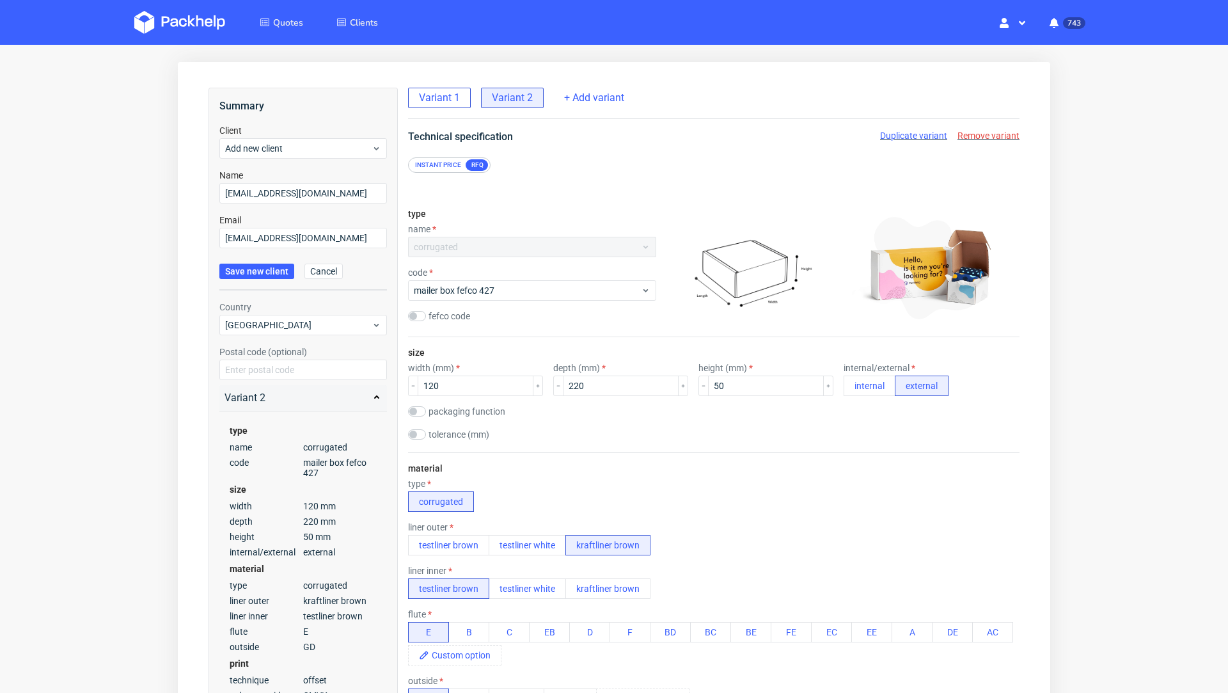
click at [438, 96] on span "Variant 1" at bounding box center [439, 98] width 41 height 14
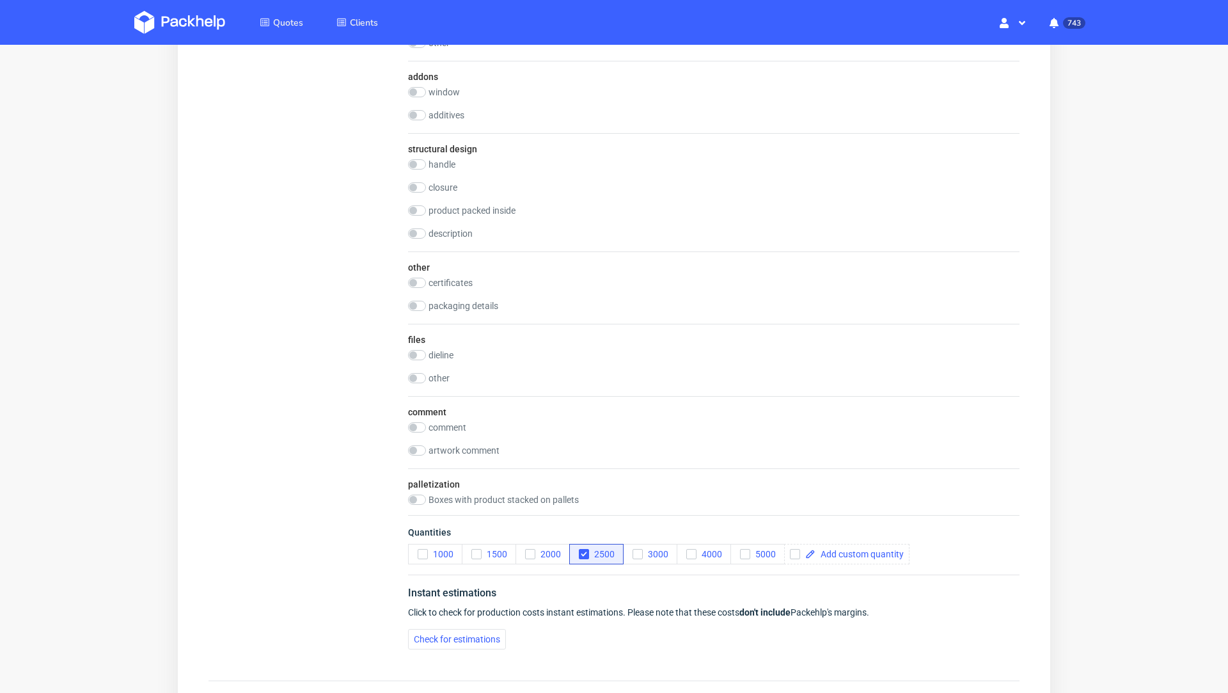
scroll to position [1446, 0]
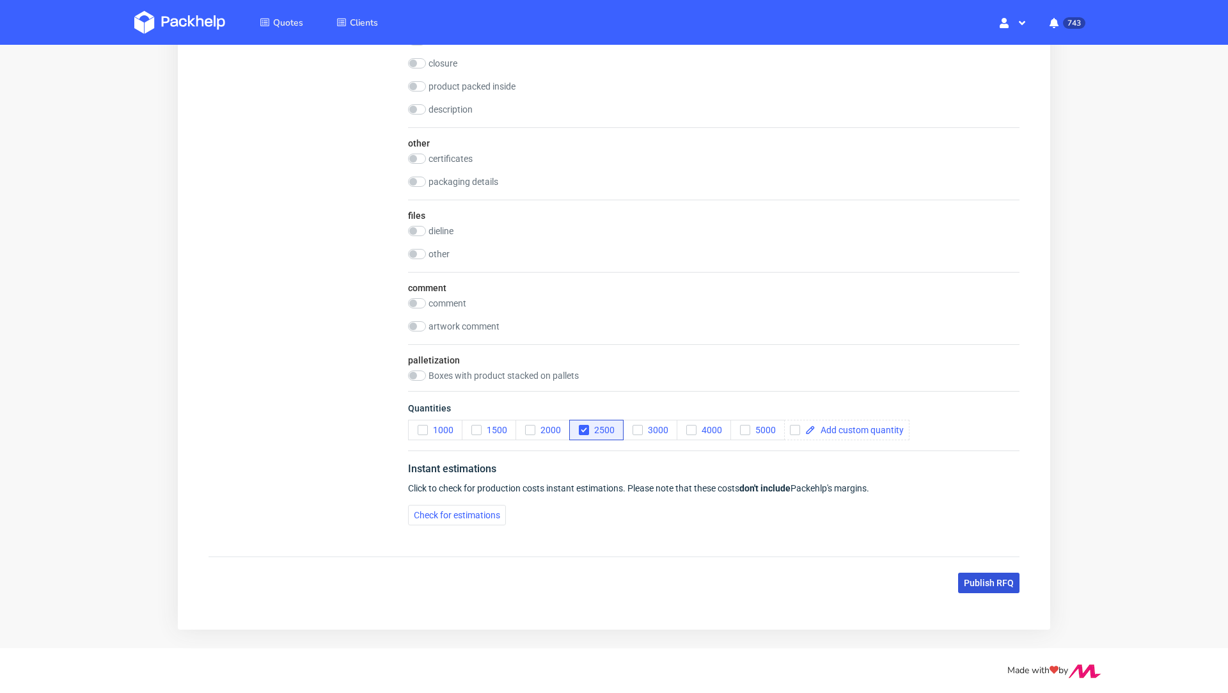
click at [964, 580] on span "Publish RFQ" at bounding box center [989, 582] width 50 height 9
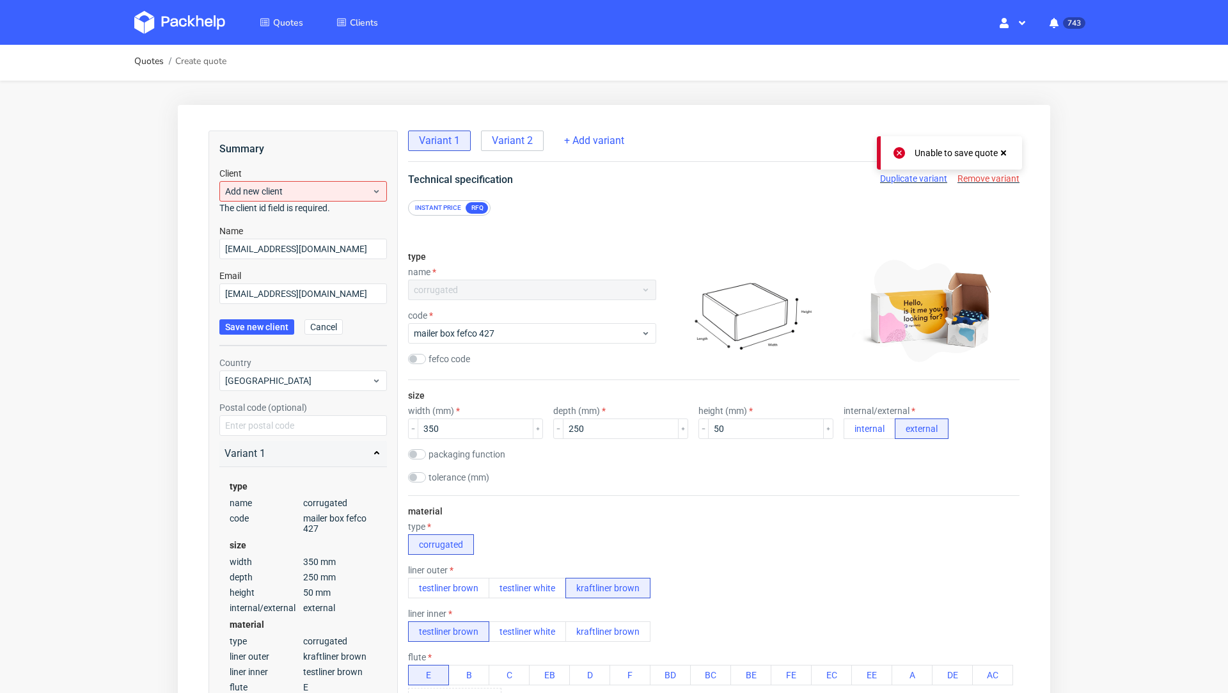
scroll to position [0, 0]
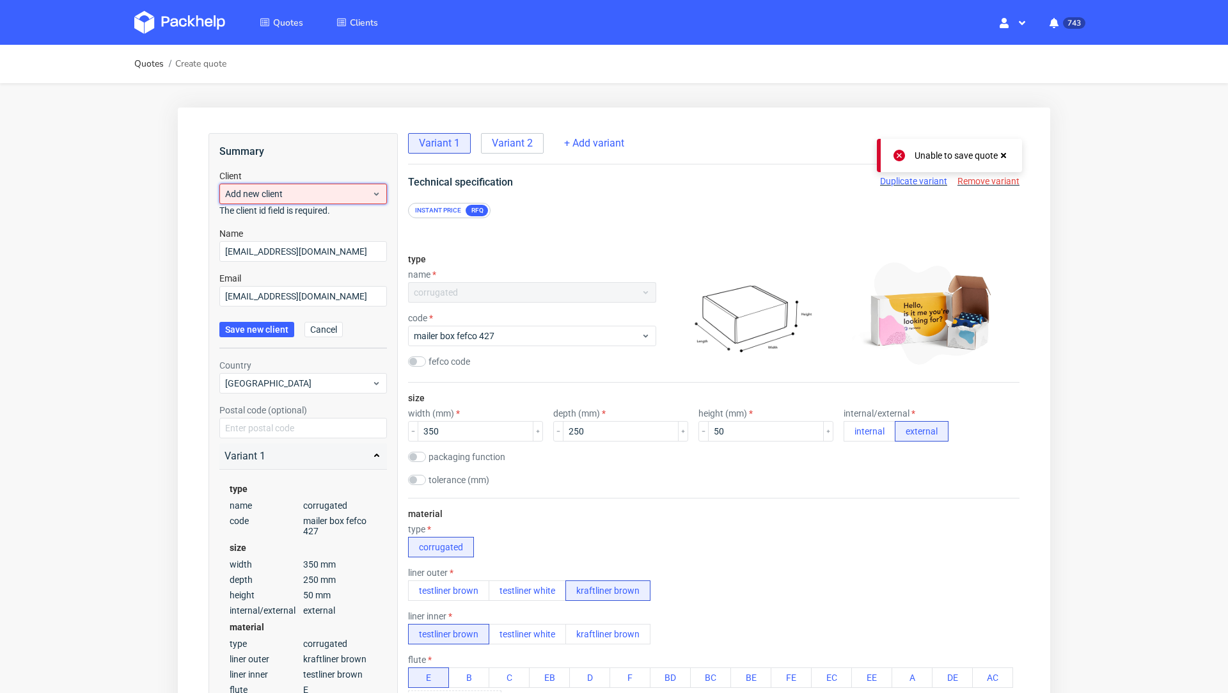
click at [287, 196] on span "Add new client" at bounding box center [298, 193] width 146 height 13
click at [283, 224] on div "Add new client" at bounding box center [304, 223] width 158 height 23
click at [248, 325] on span "Save new client" at bounding box center [256, 329] width 63 height 9
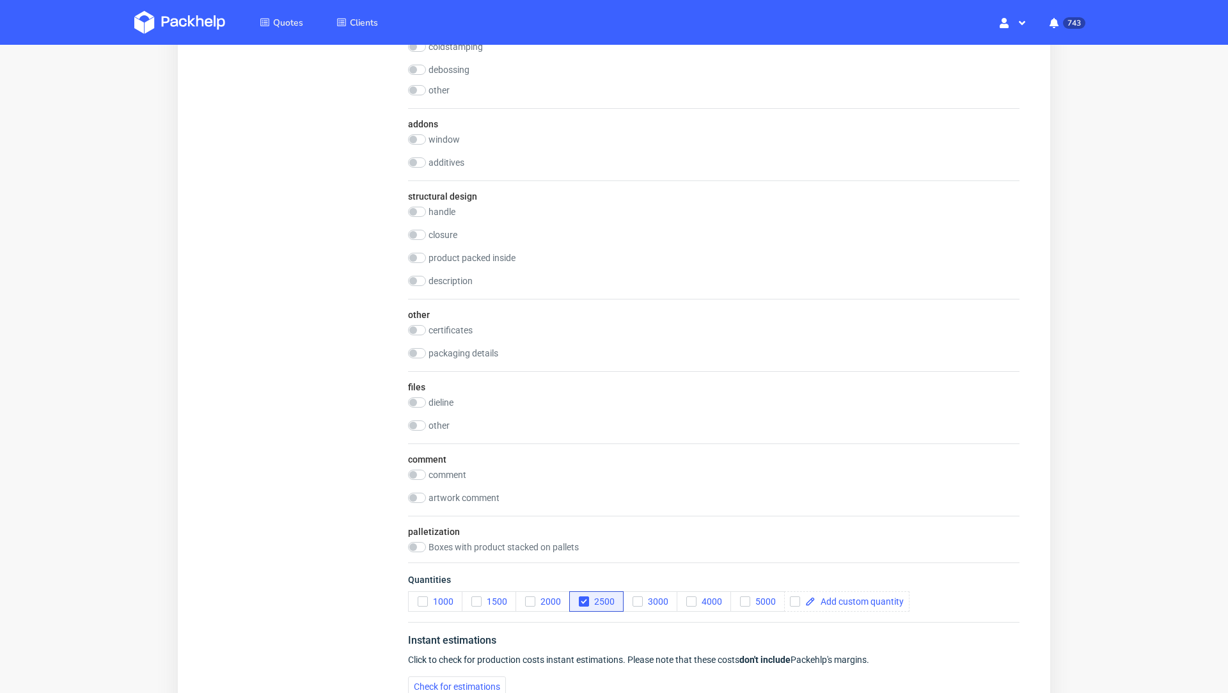
scroll to position [1446, 0]
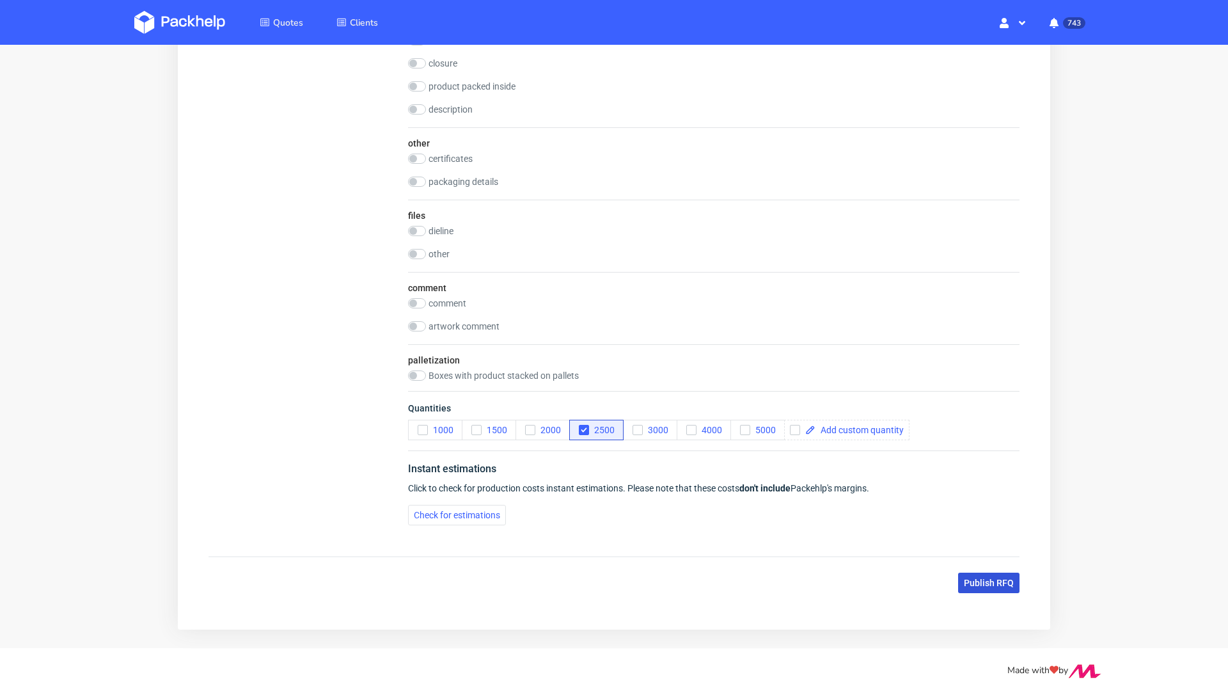
click at [968, 578] on span "Publish RFQ" at bounding box center [989, 582] width 50 height 9
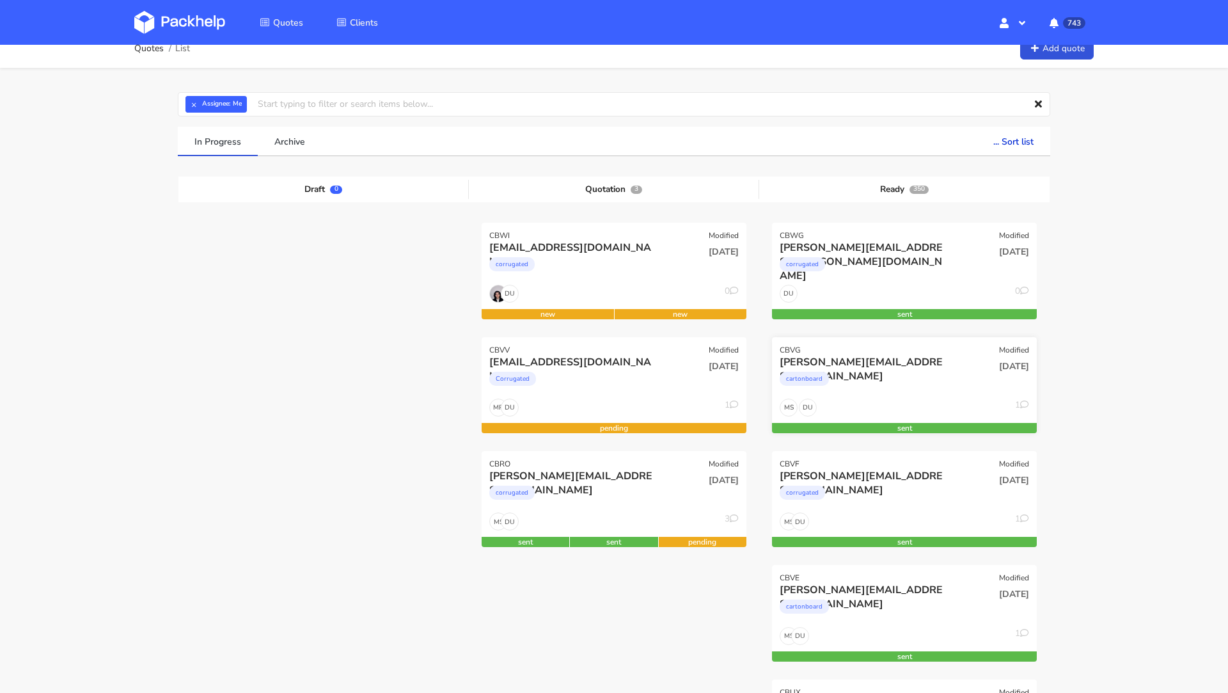
scroll to position [29, 0]
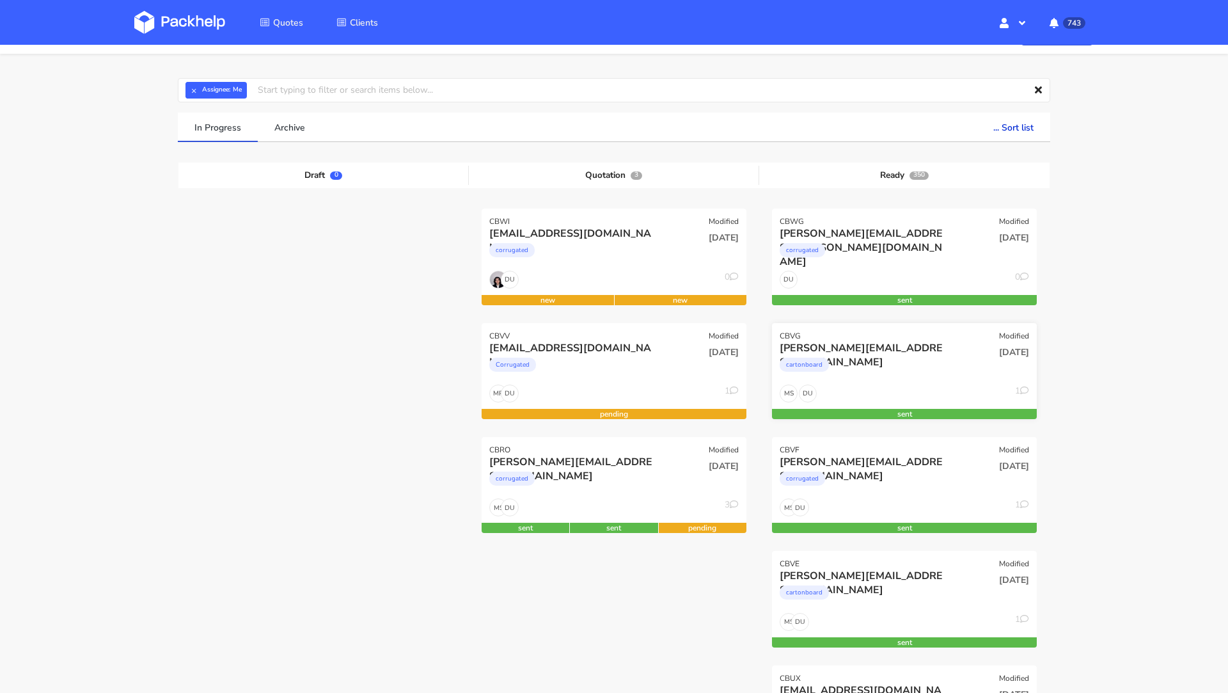
click at [888, 355] on div "cartonboard" at bounding box center [865, 368] width 170 height 26
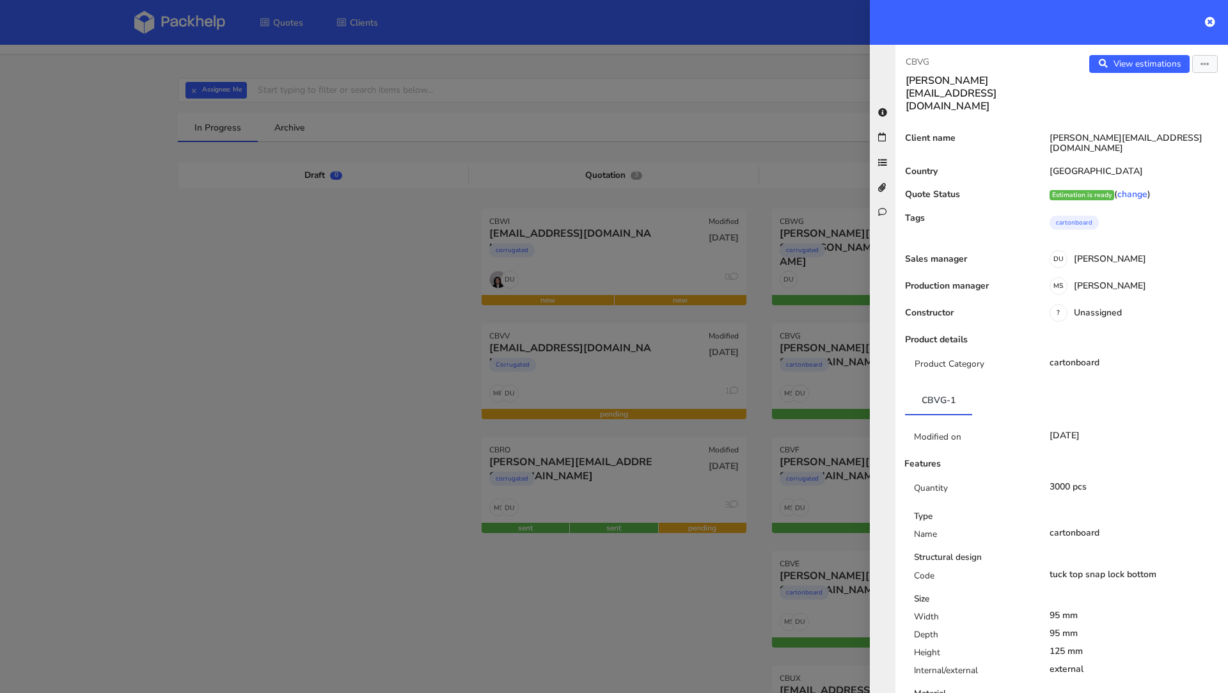
click at [921, 61] on p "CBVG" at bounding box center [979, 62] width 146 height 14
copy p "CBVG"
click at [451, 217] on div at bounding box center [614, 346] width 1228 height 693
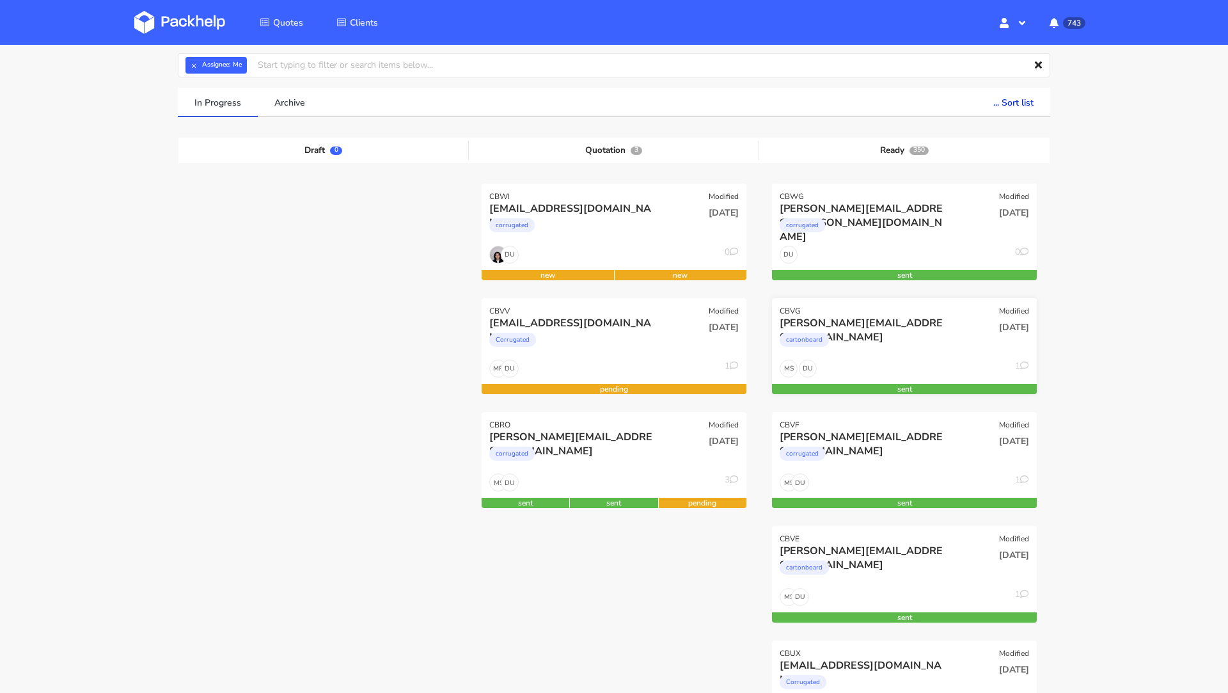
scroll to position [62, 0]
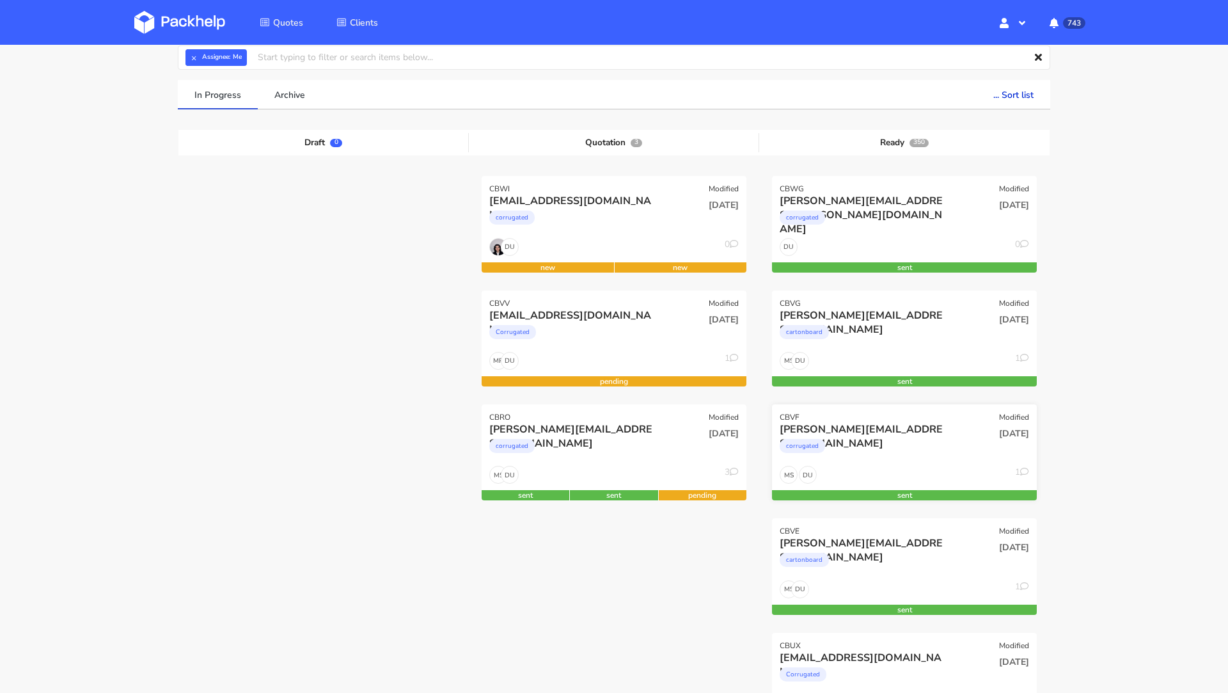
click at [892, 414] on div "CBVF Modified" at bounding box center [904, 413] width 265 height 18
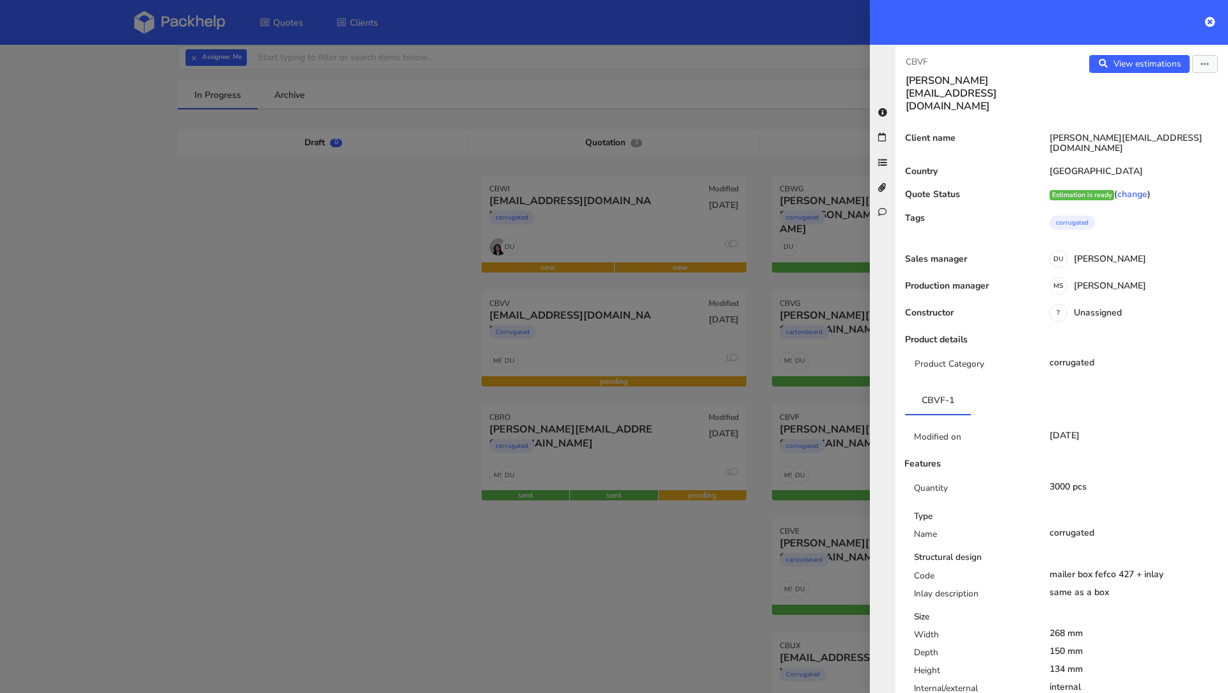
click at [920, 65] on p "CBVF" at bounding box center [979, 62] width 146 height 14
copy p "CBVF"
click at [802, 314] on div at bounding box center [614, 346] width 1228 height 693
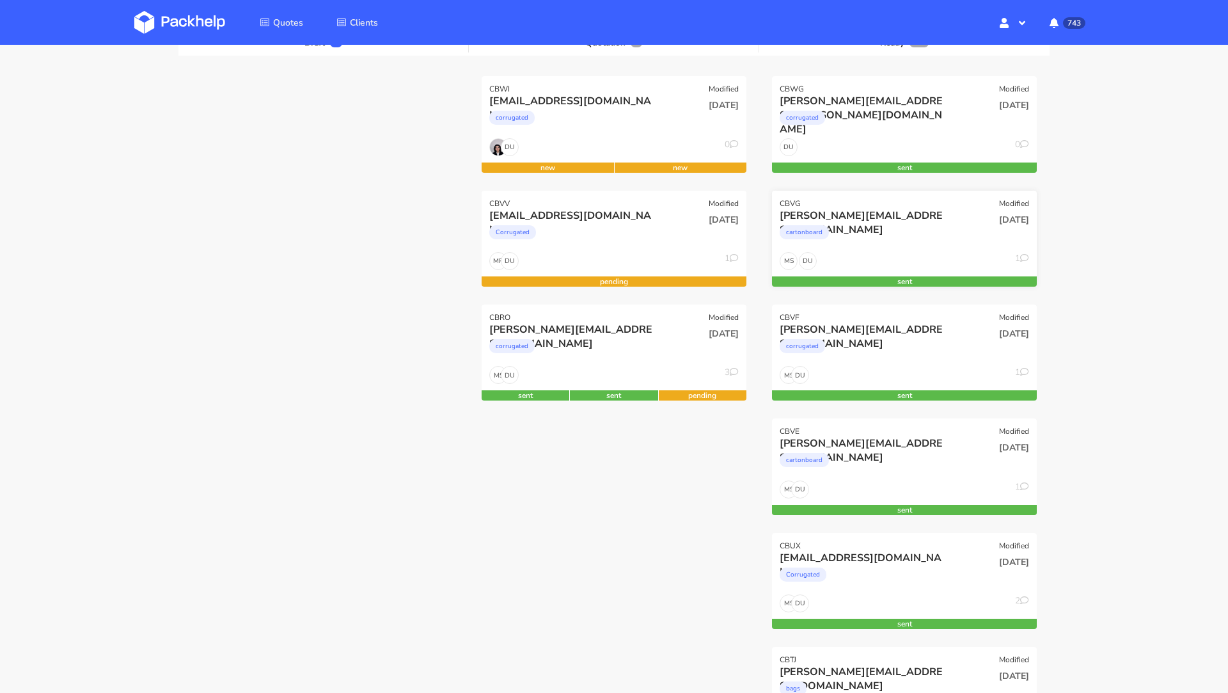
scroll to position [169, 0]
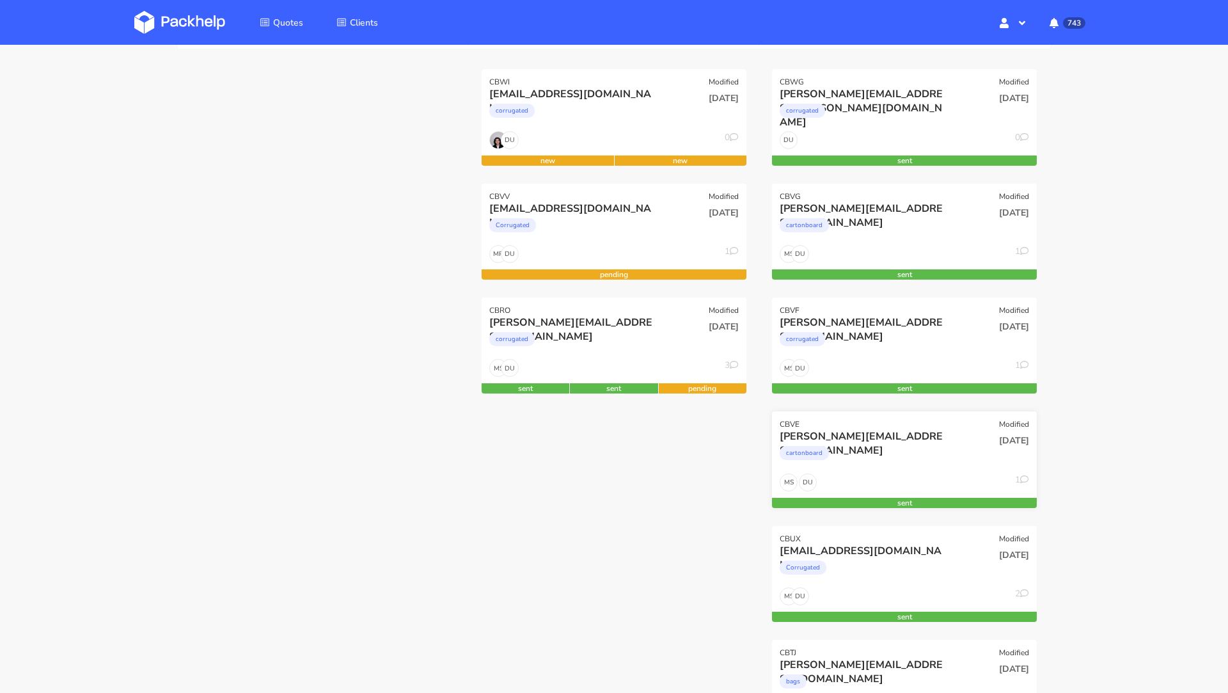
click at [865, 453] on div "cartonboard" at bounding box center [865, 456] width 170 height 26
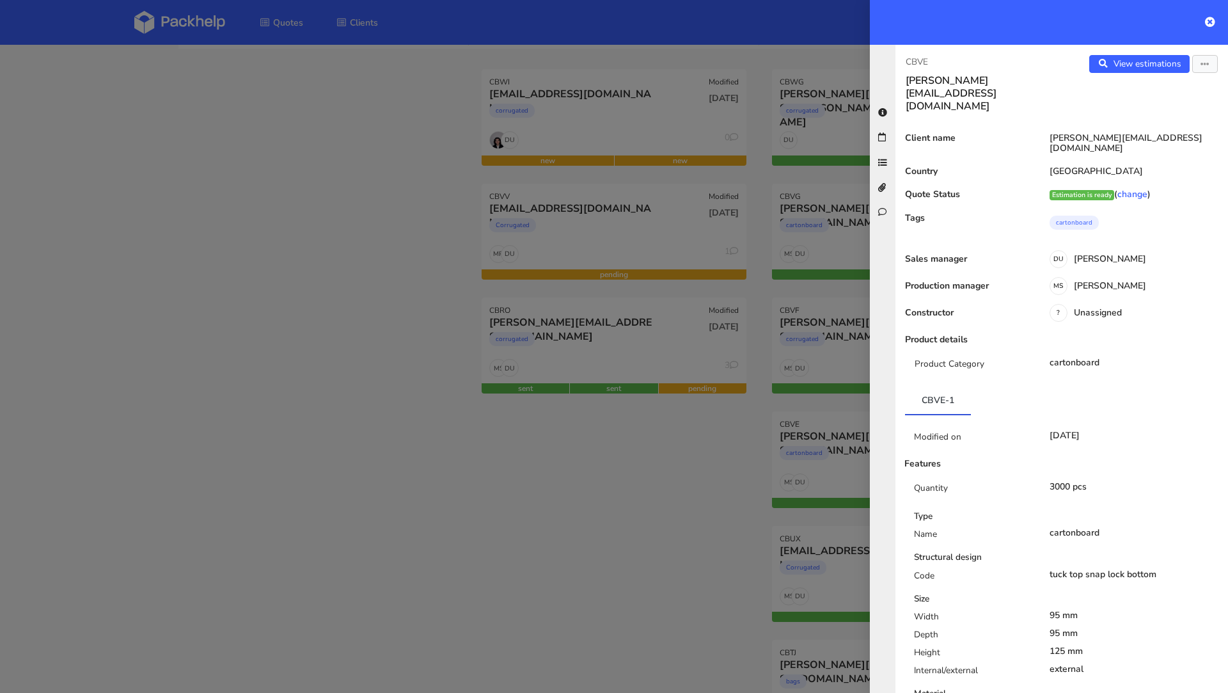
click at [917, 63] on p "CBVE" at bounding box center [979, 62] width 146 height 14
copy p "CBVE"
click at [365, 293] on div at bounding box center [614, 346] width 1228 height 693
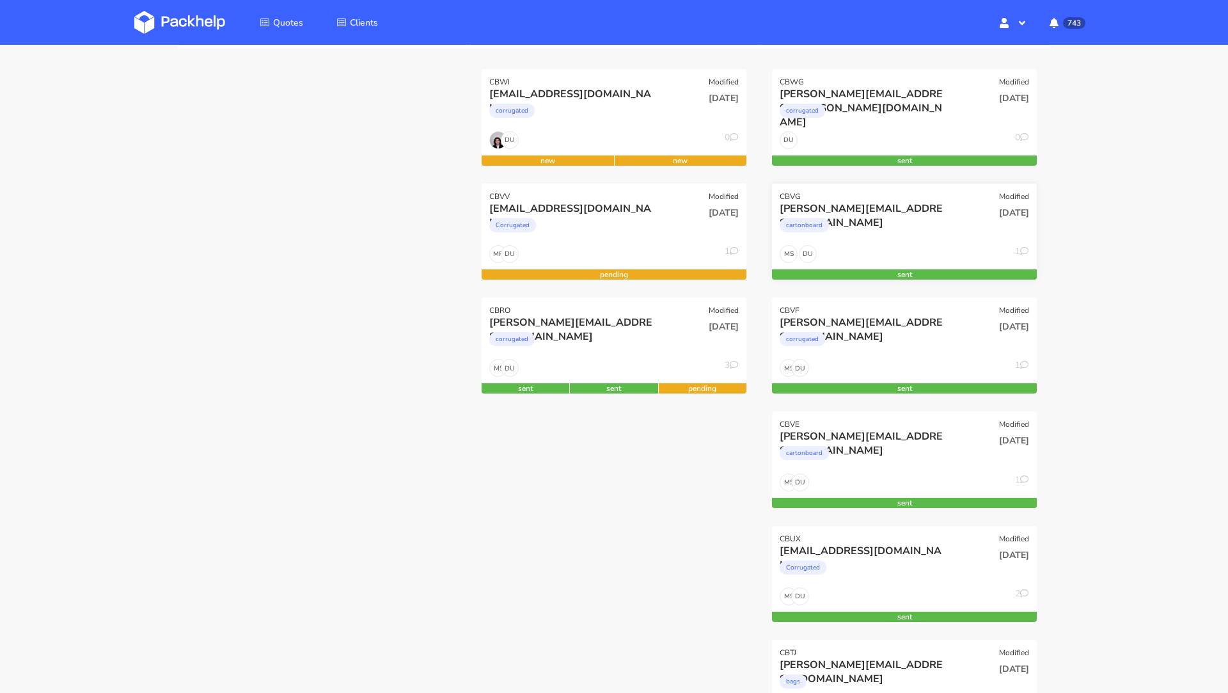
scroll to position [83, 0]
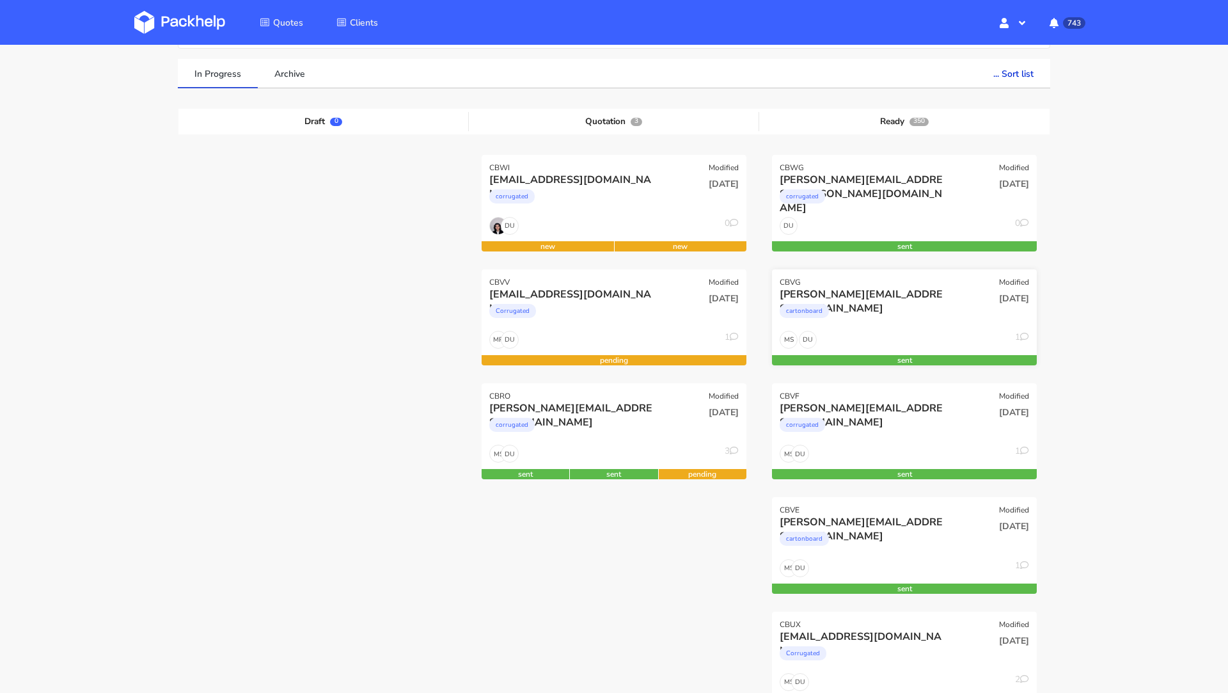
click at [881, 281] on div "CBVG Modified" at bounding box center [904, 278] width 265 height 18
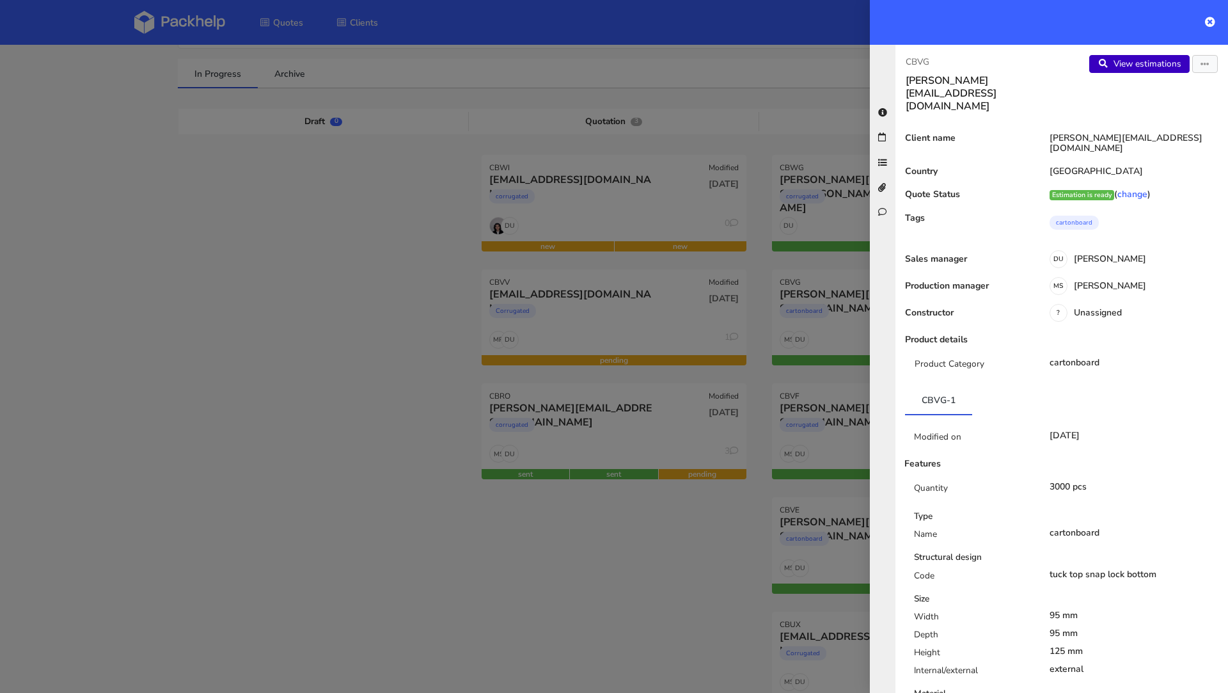
click at [1125, 68] on link "View estimations" at bounding box center [1139, 64] width 100 height 18
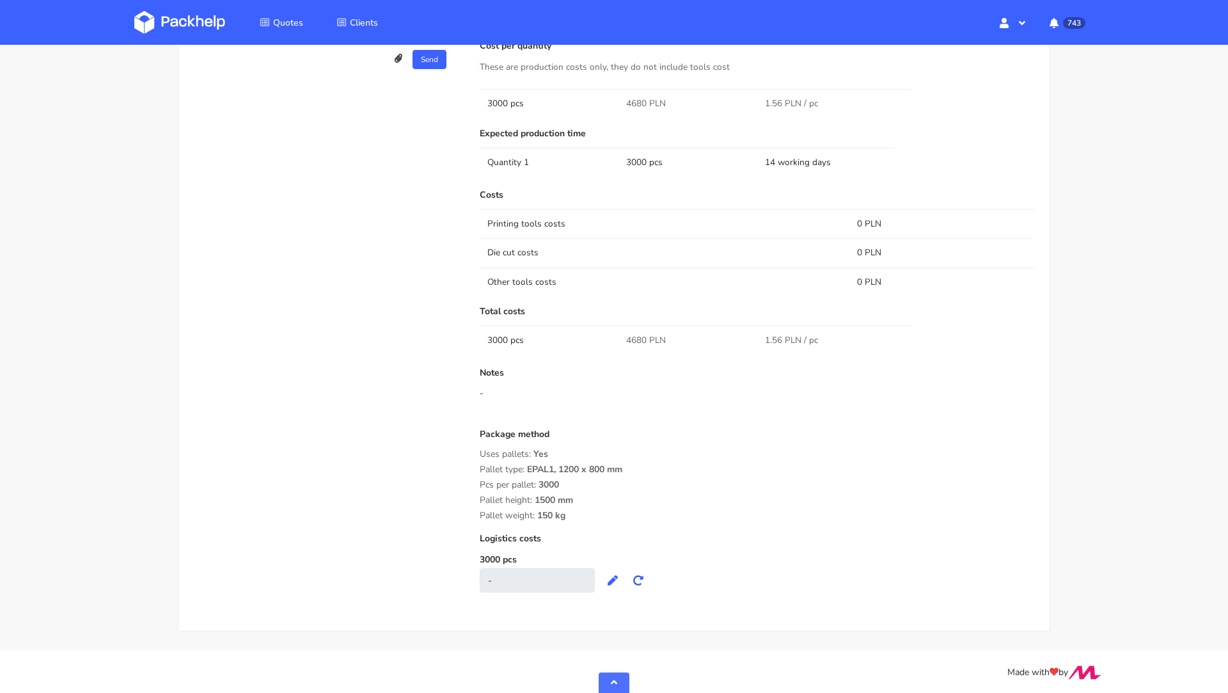
scroll to position [757, 0]
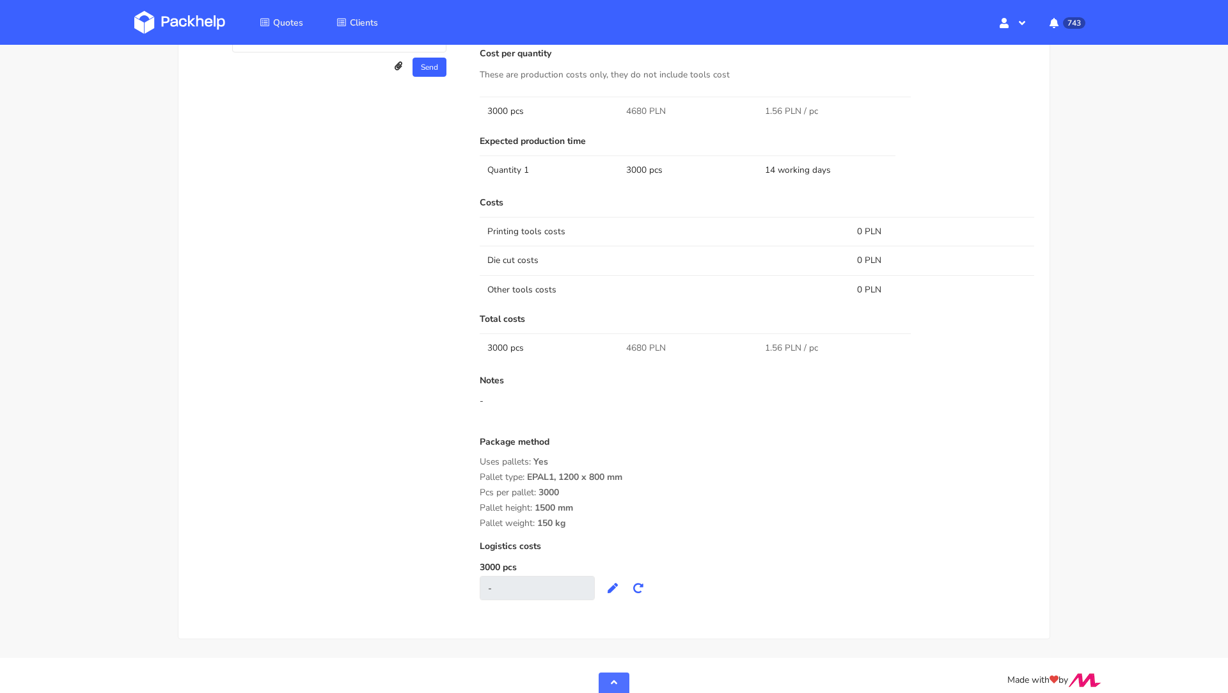
click at [635, 343] on span "4680 PLN" at bounding box center [646, 348] width 40 height 13
copy span "4680"
click at [290, 351] on div "Quote comments Variant comments D U Reorder of the WWSU [PERSON_NAME] (Packhelp…" at bounding box center [328, 258] width 286 height 710
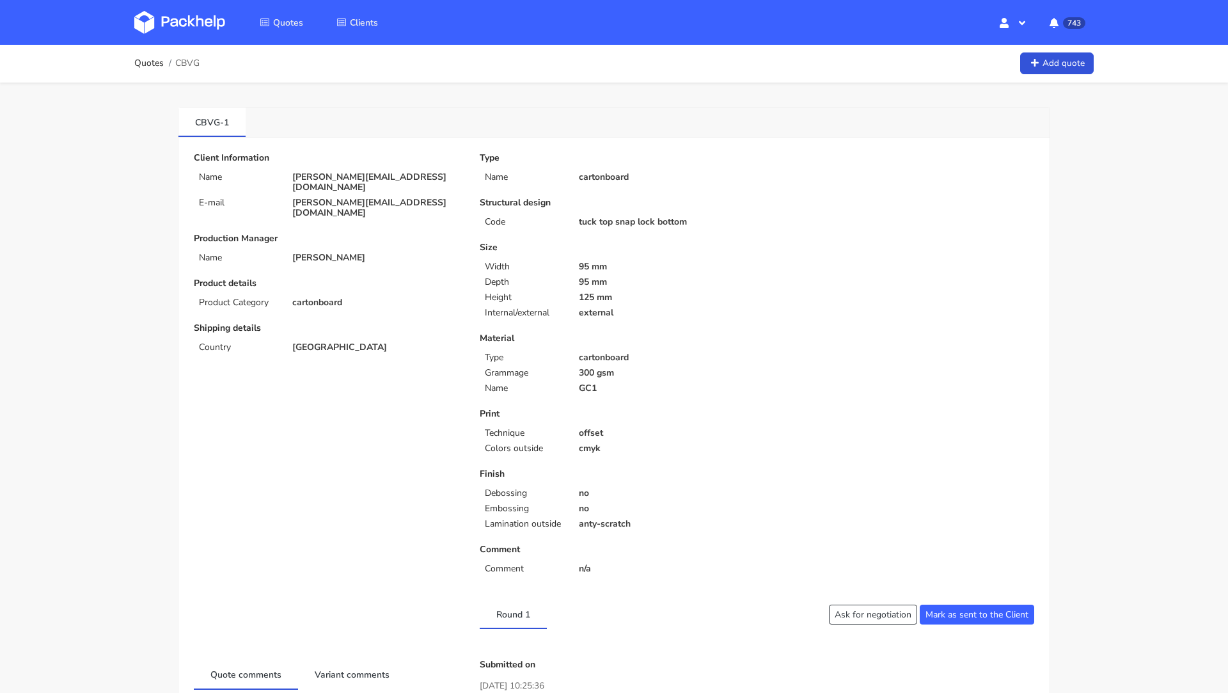
scroll to position [0, 0]
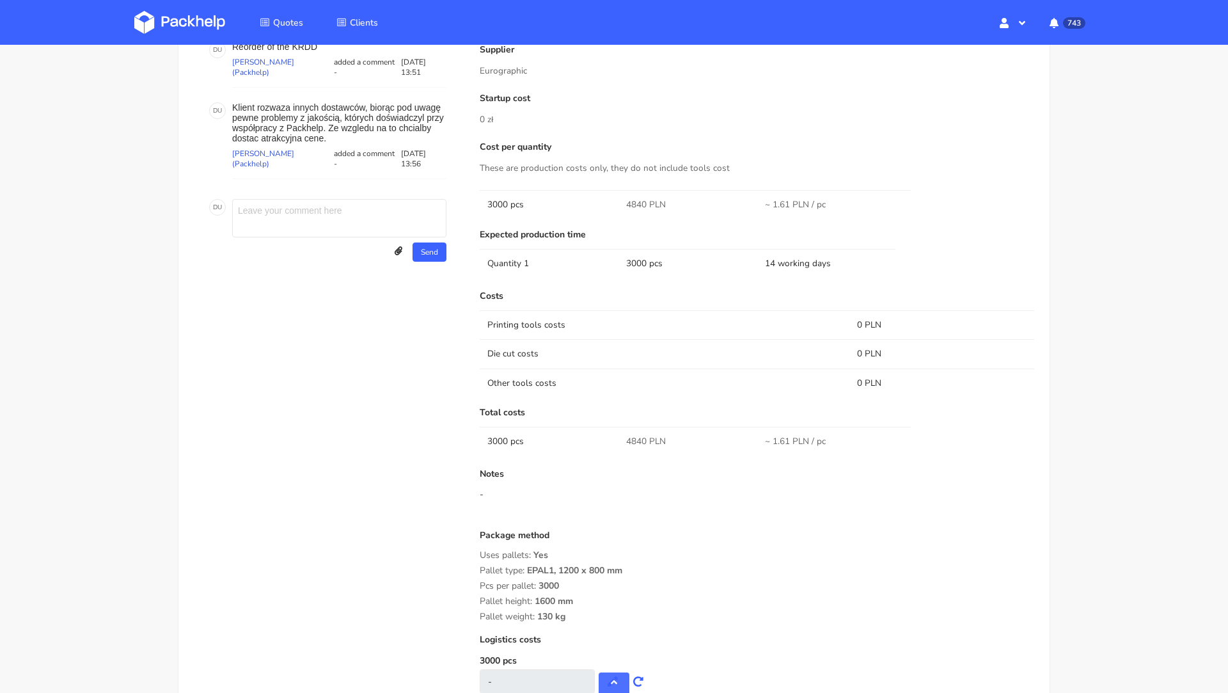
scroll to position [758, 0]
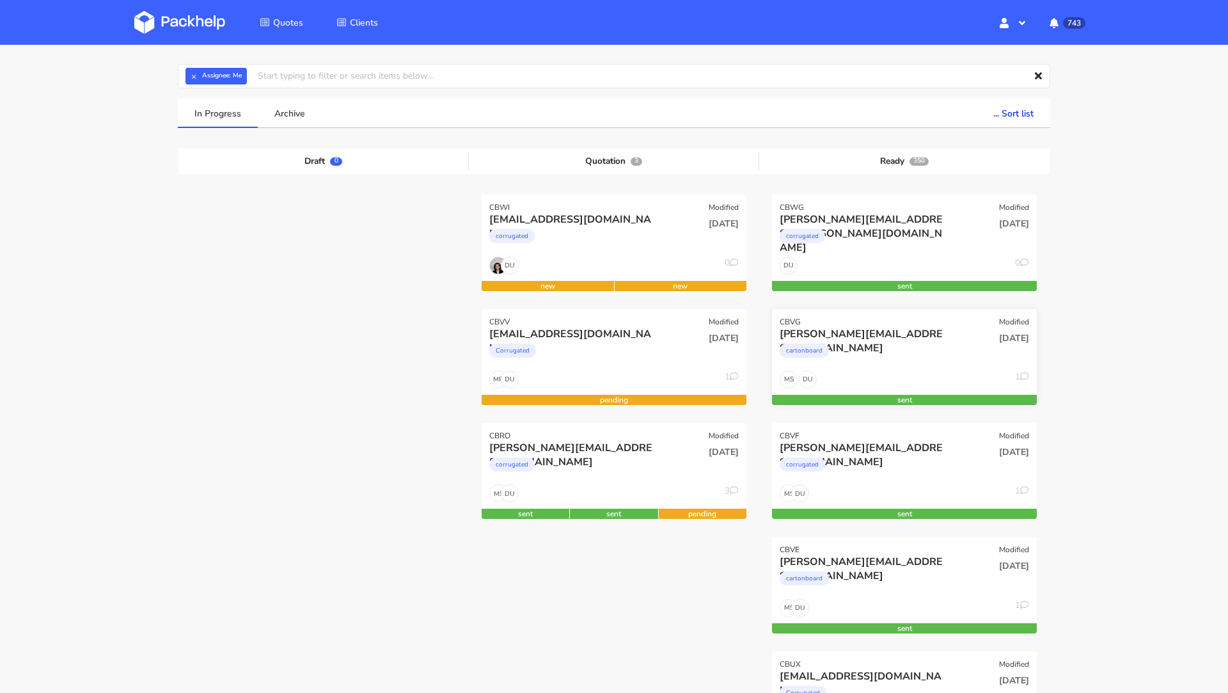
scroll to position [44, 0]
click at [888, 446] on div "[PERSON_NAME][EMAIL_ADDRESS][DOMAIN_NAME]" at bounding box center [865, 447] width 170 height 14
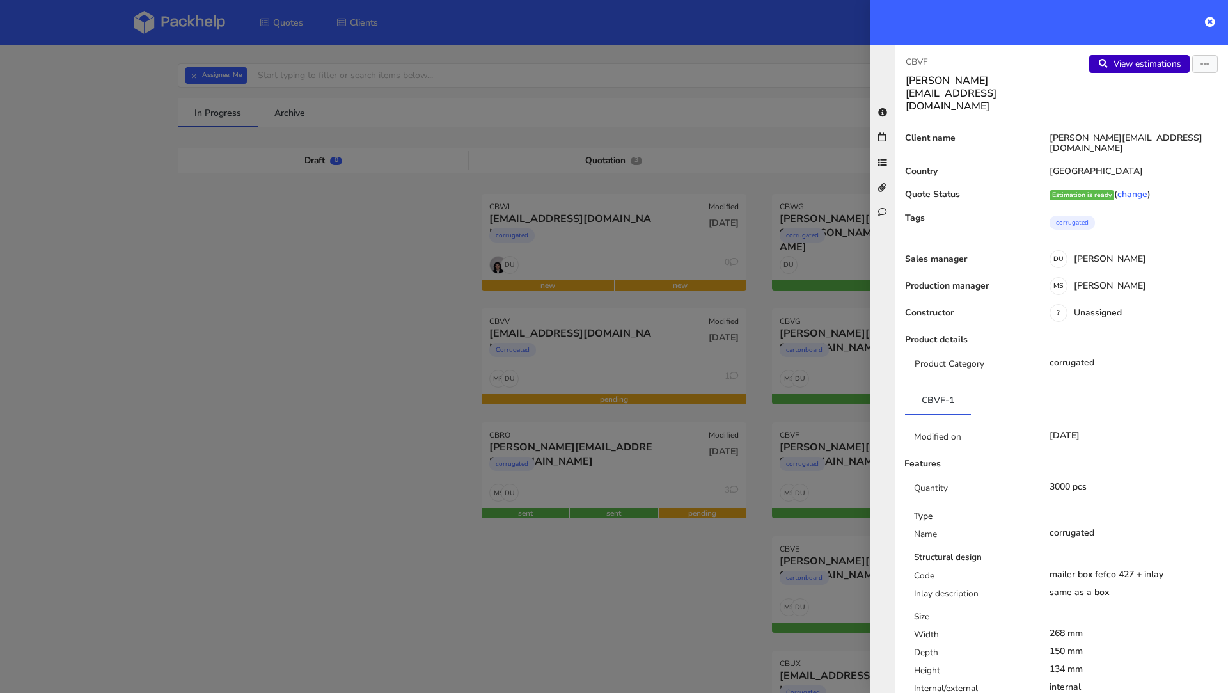
click at [1146, 68] on link "View estimations" at bounding box center [1139, 64] width 100 height 18
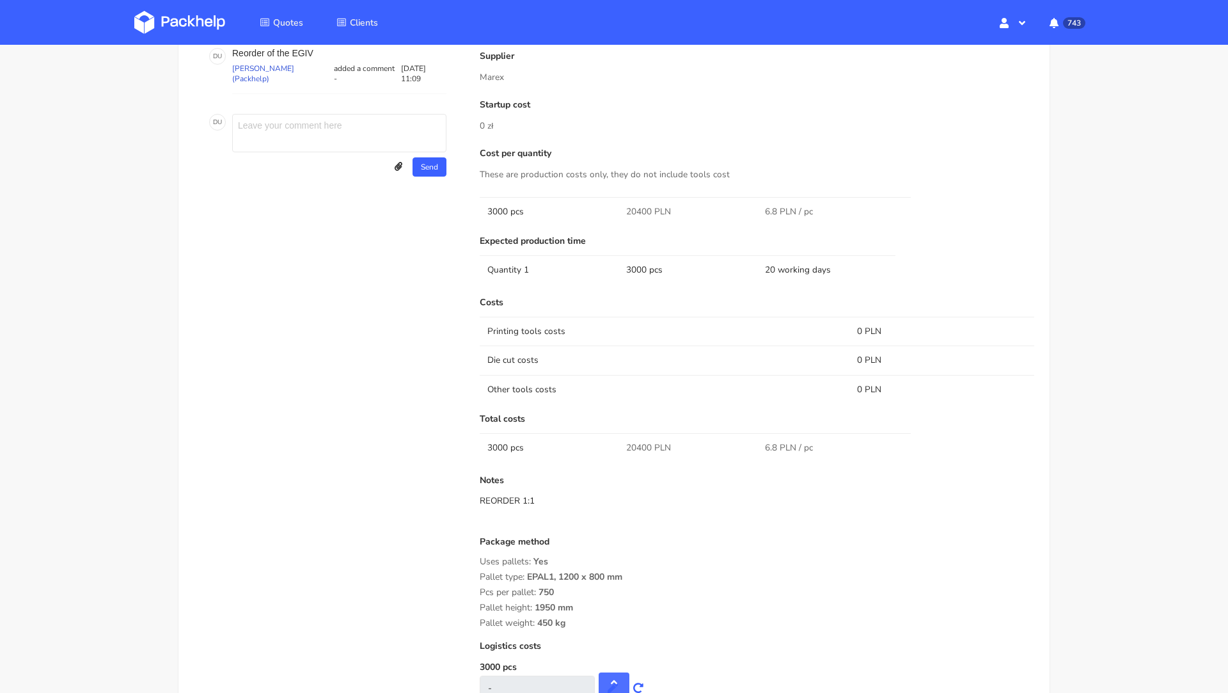
scroll to position [1032, 0]
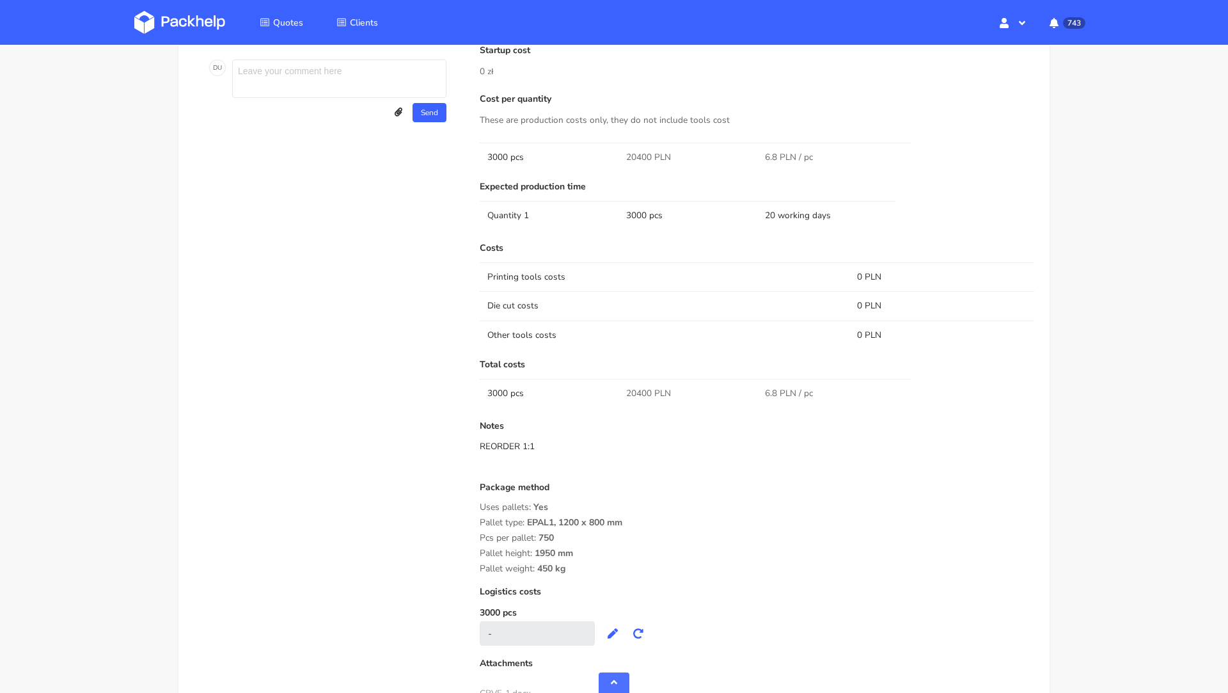
click at [640, 391] on span "20400 PLN" at bounding box center [648, 393] width 45 height 13
copy span "20400"
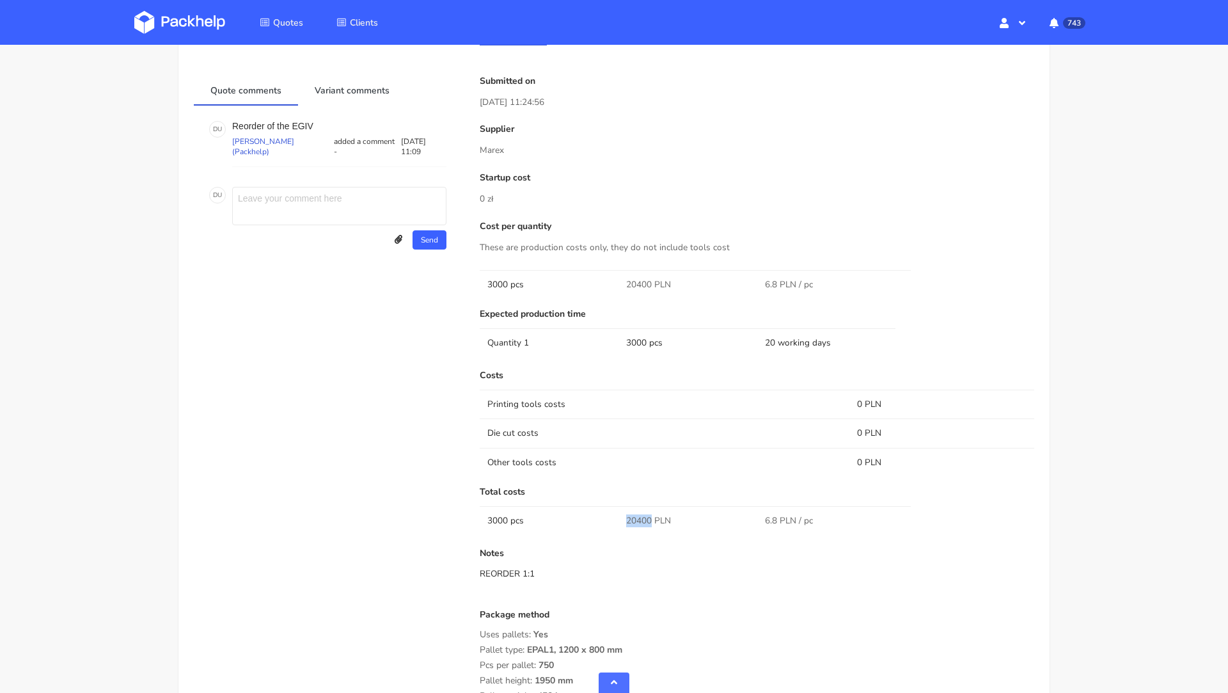
scroll to position [907, 0]
click at [650, 418] on td "Die cut costs" at bounding box center [665, 430] width 370 height 29
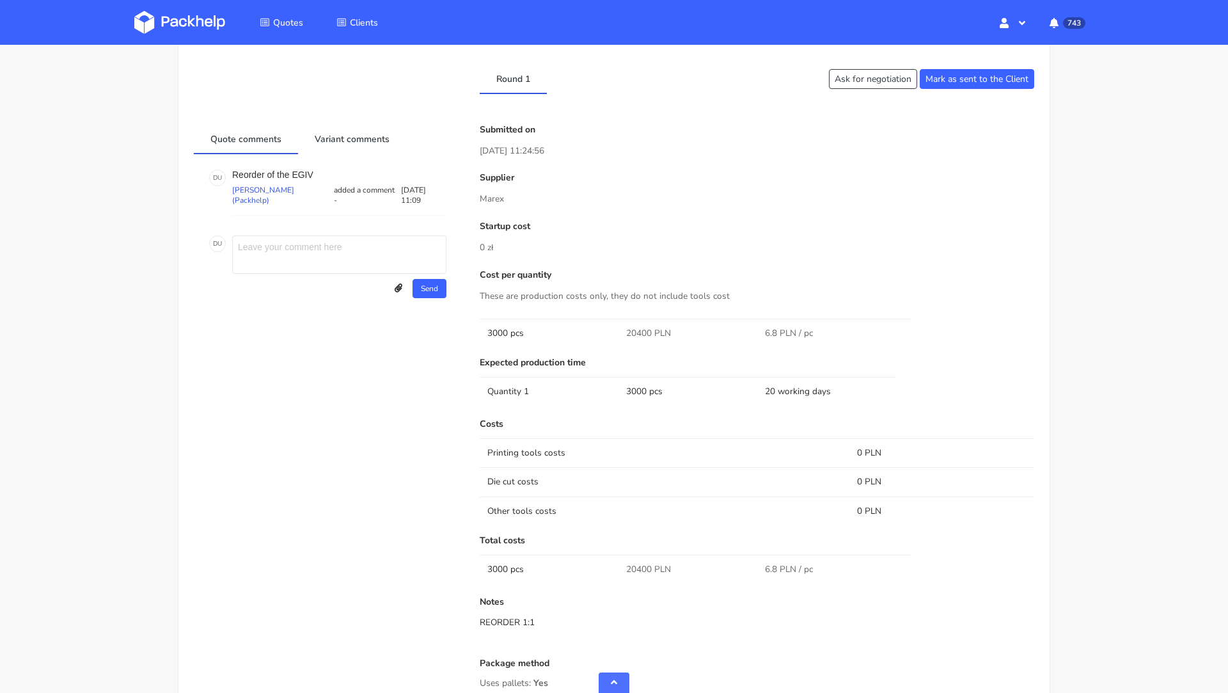
scroll to position [855, 0]
click at [661, 181] on p "Supplier" at bounding box center [757, 178] width 555 height 10
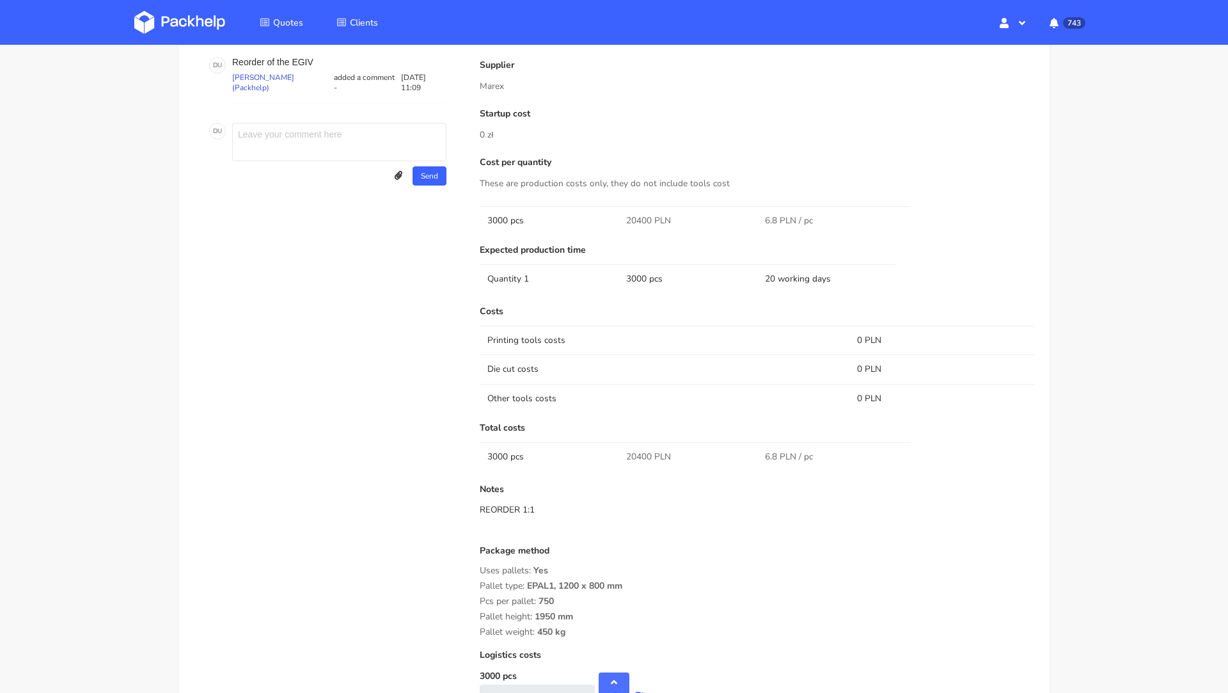
scroll to position [929, 0]
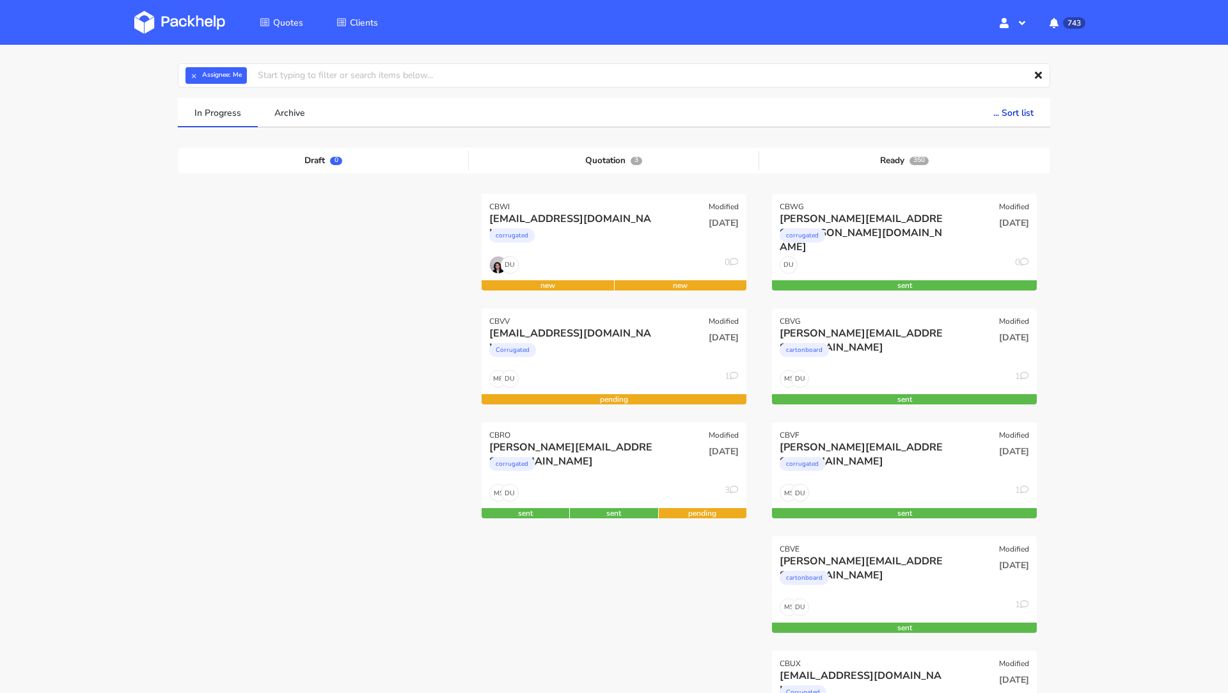
scroll to position [54, 0]
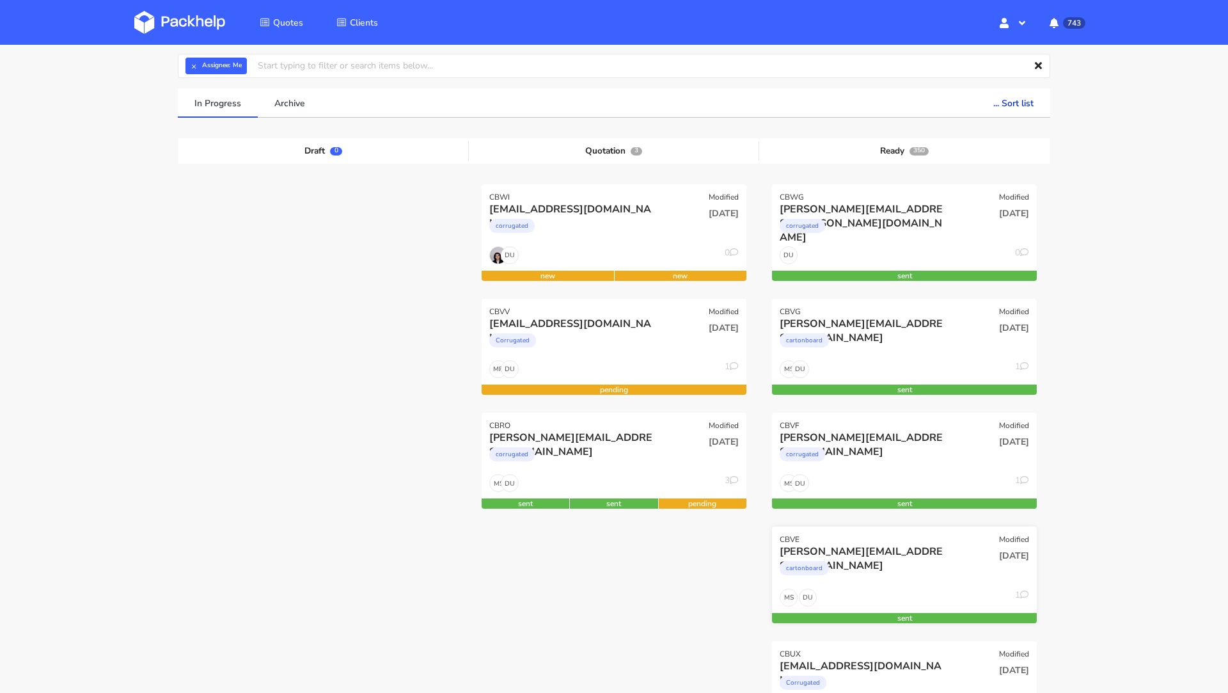
click at [872, 570] on div "cartonboard" at bounding box center [865, 571] width 170 height 26
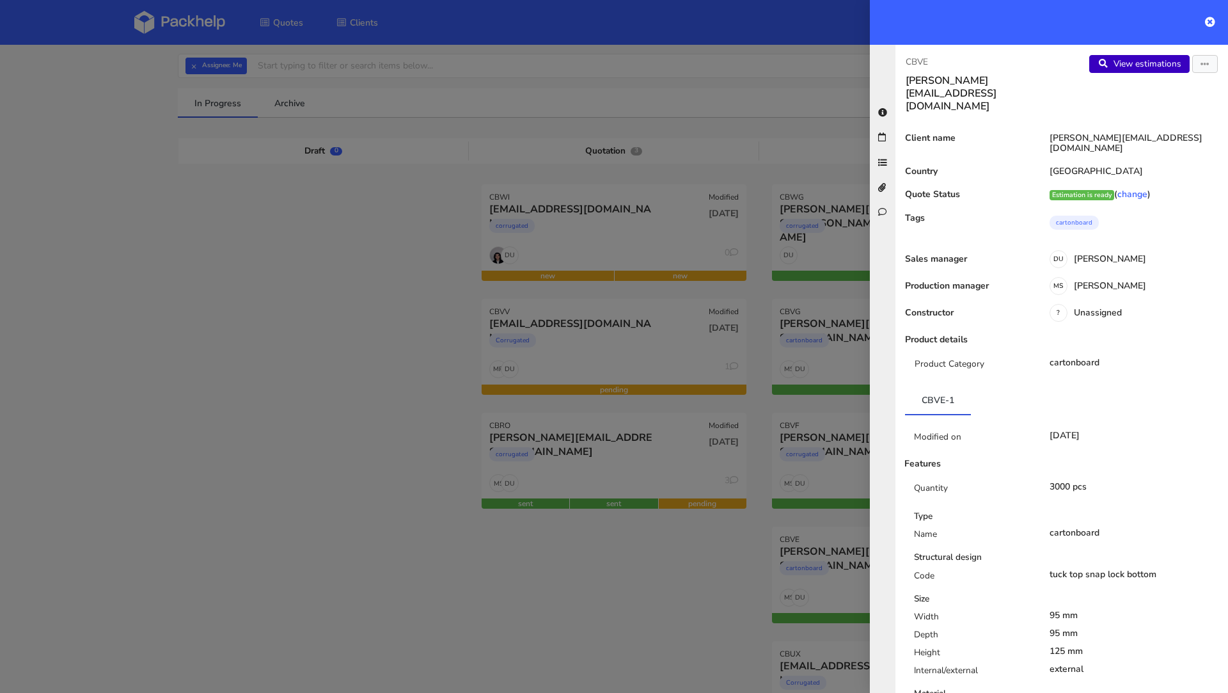
click at [1118, 59] on link "View estimations" at bounding box center [1139, 64] width 100 height 18
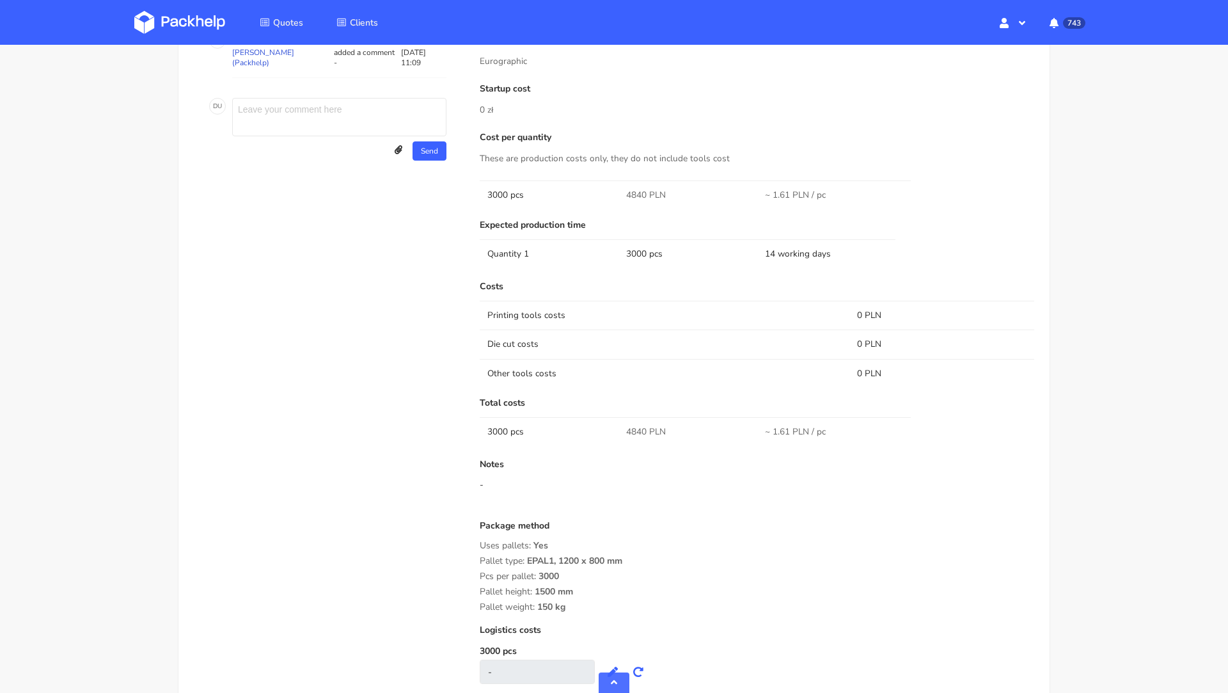
scroll to position [789, 0]
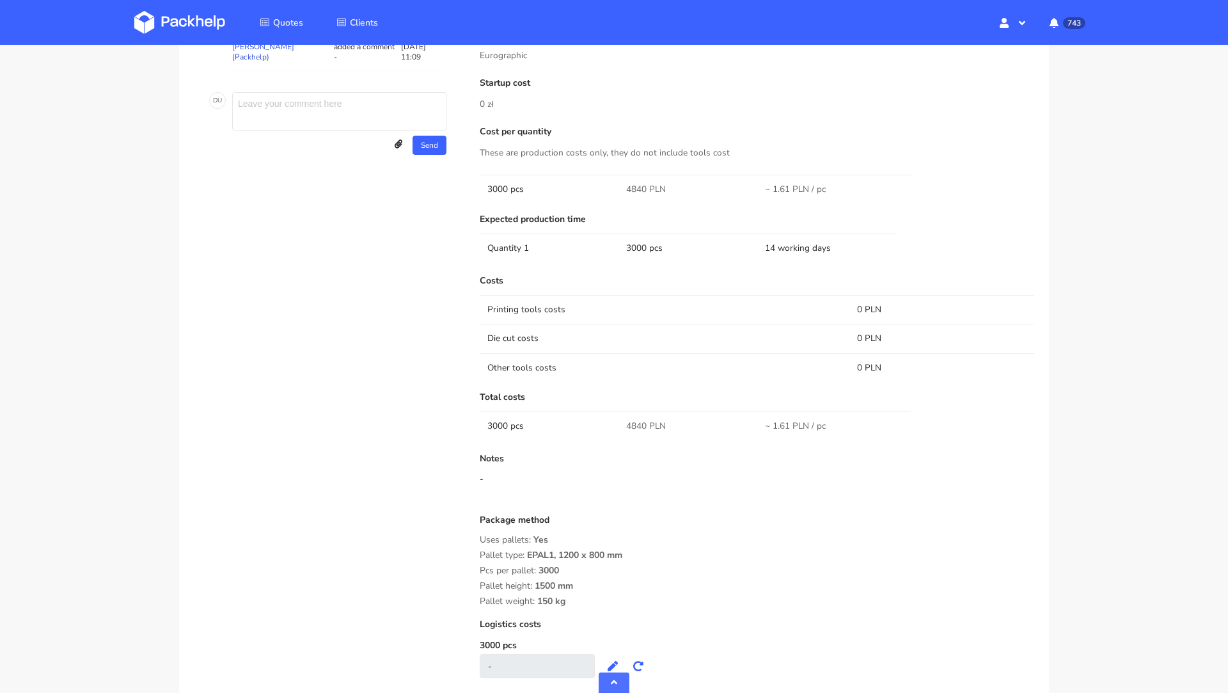
click at [640, 422] on span "4840 PLN" at bounding box center [646, 426] width 40 height 13
copy span "4840"
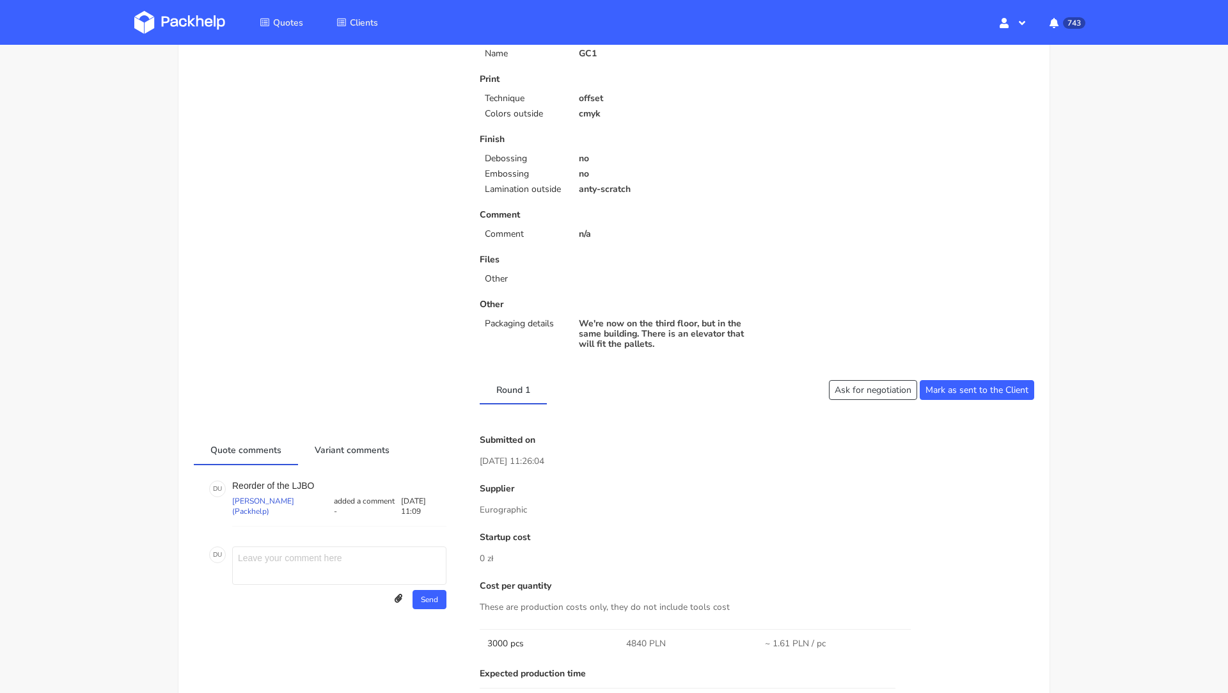
scroll to position [315, 0]
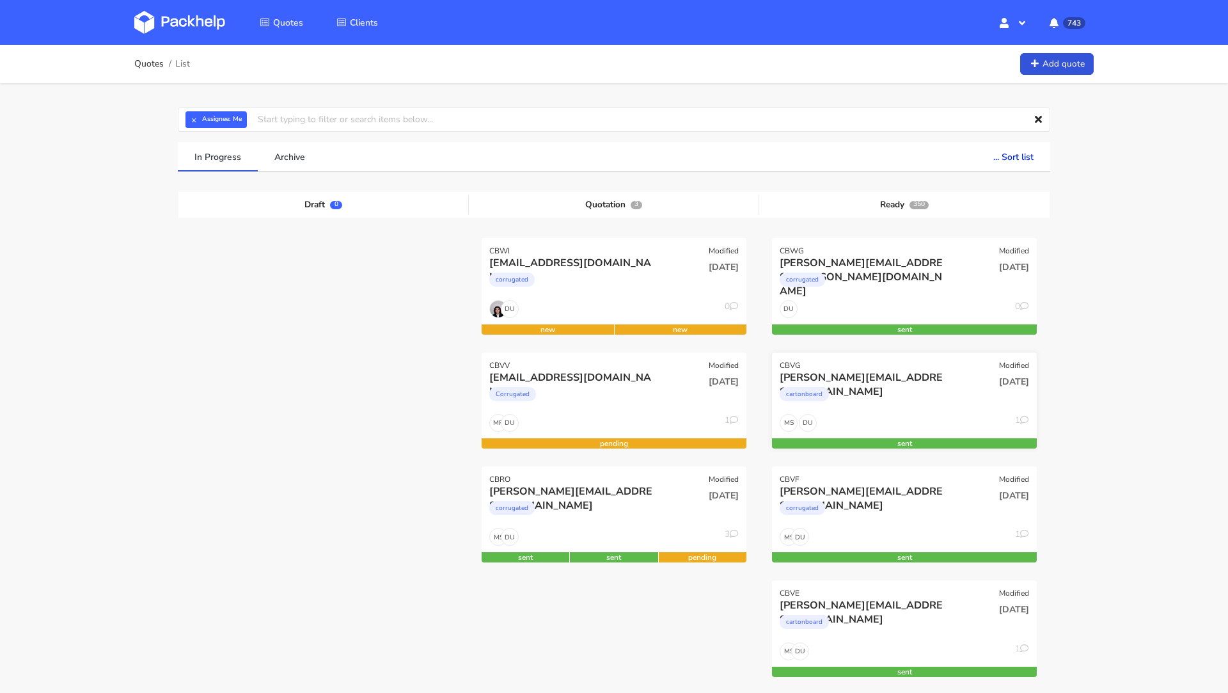
click at [908, 391] on div "cartonboard" at bounding box center [865, 397] width 170 height 26
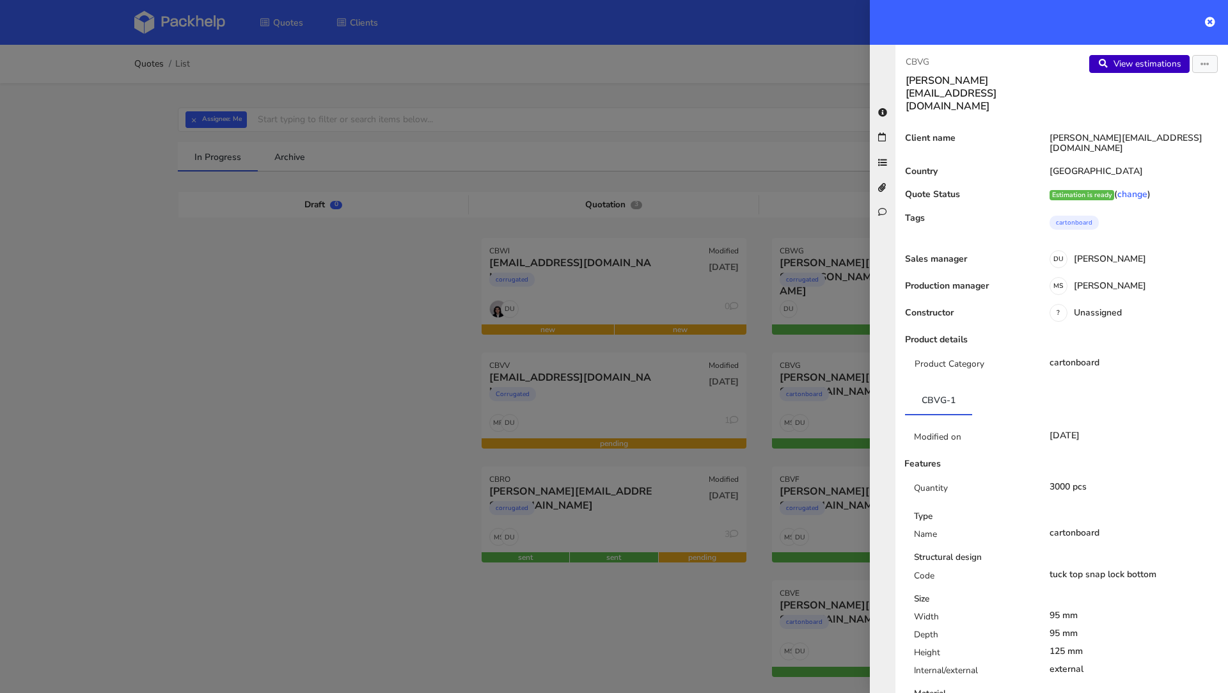
click at [1155, 68] on link "View estimations" at bounding box center [1139, 64] width 100 height 18
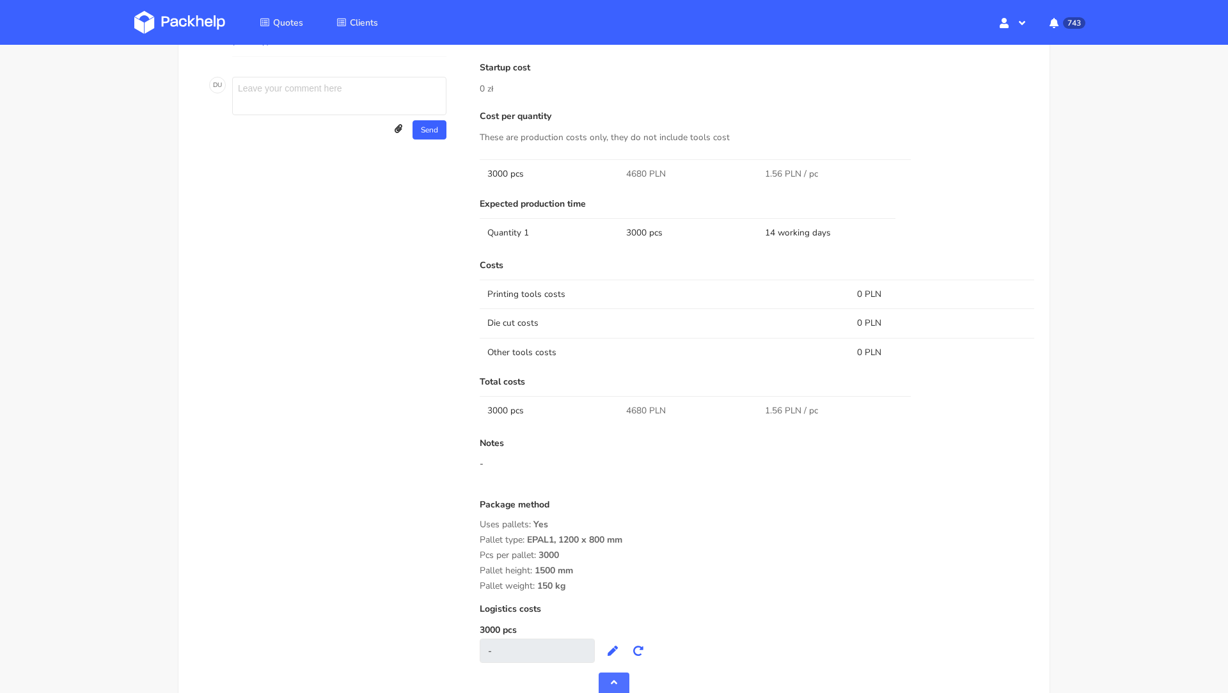
scroll to position [697, 0]
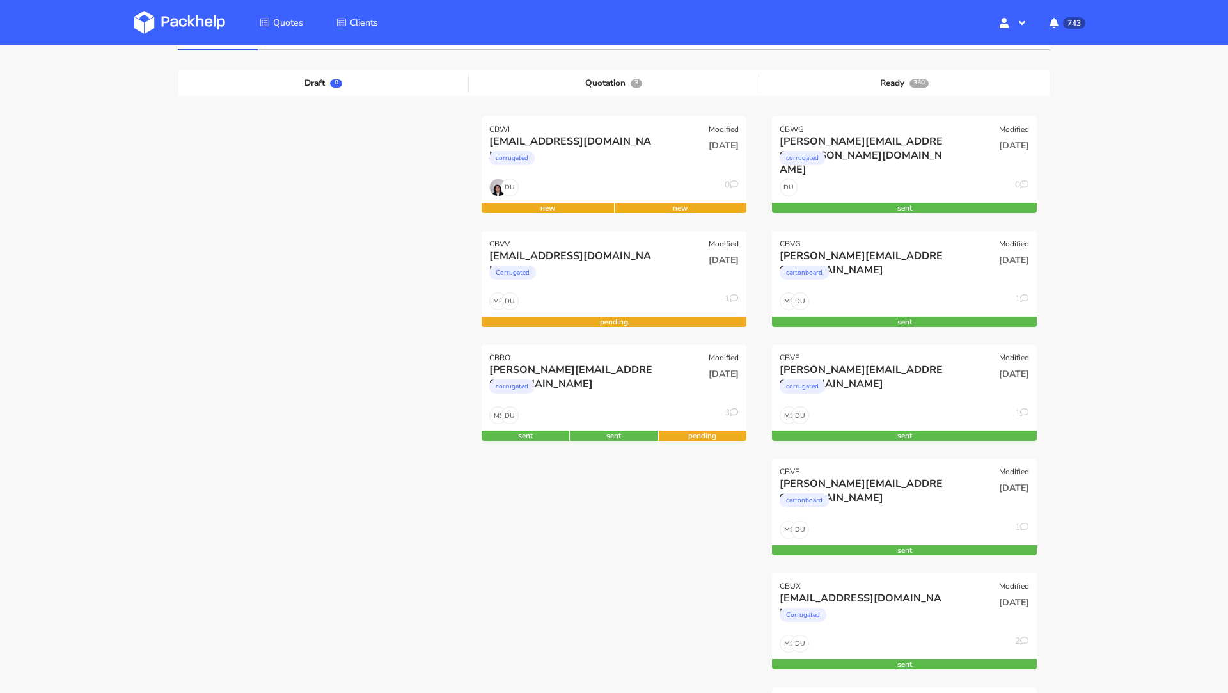
scroll to position [130, 0]
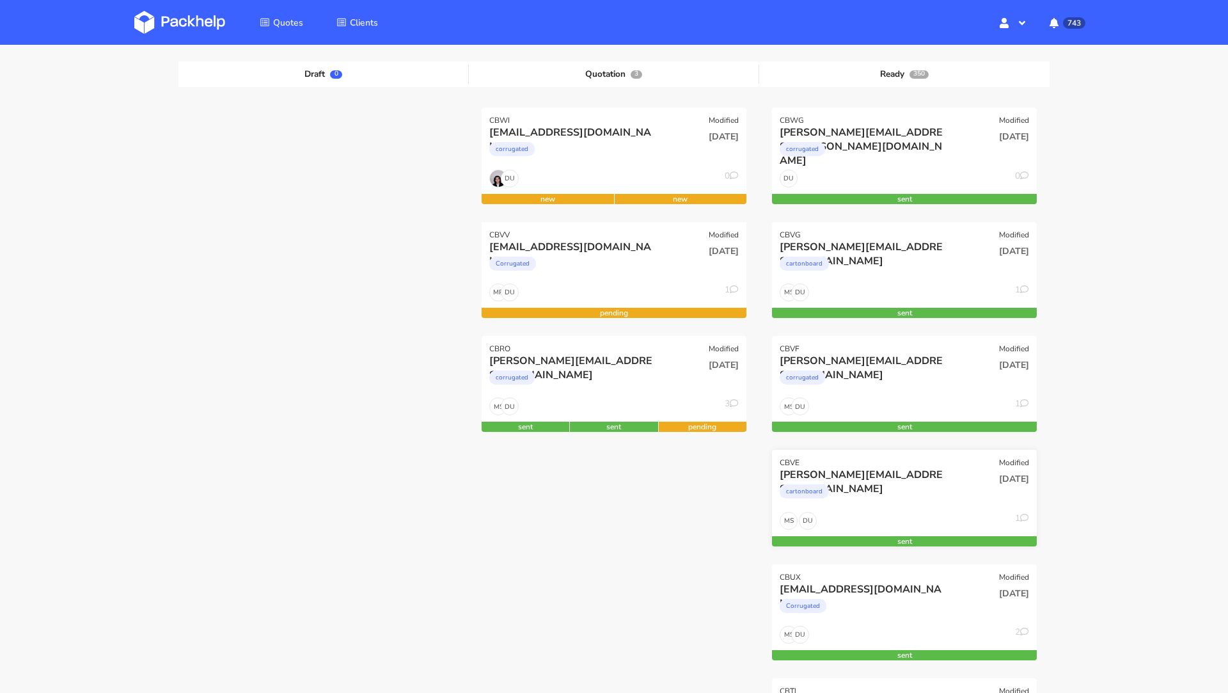
click at [895, 468] on div "[PERSON_NAME][EMAIL_ADDRESS][DOMAIN_NAME]" at bounding box center [865, 475] width 170 height 14
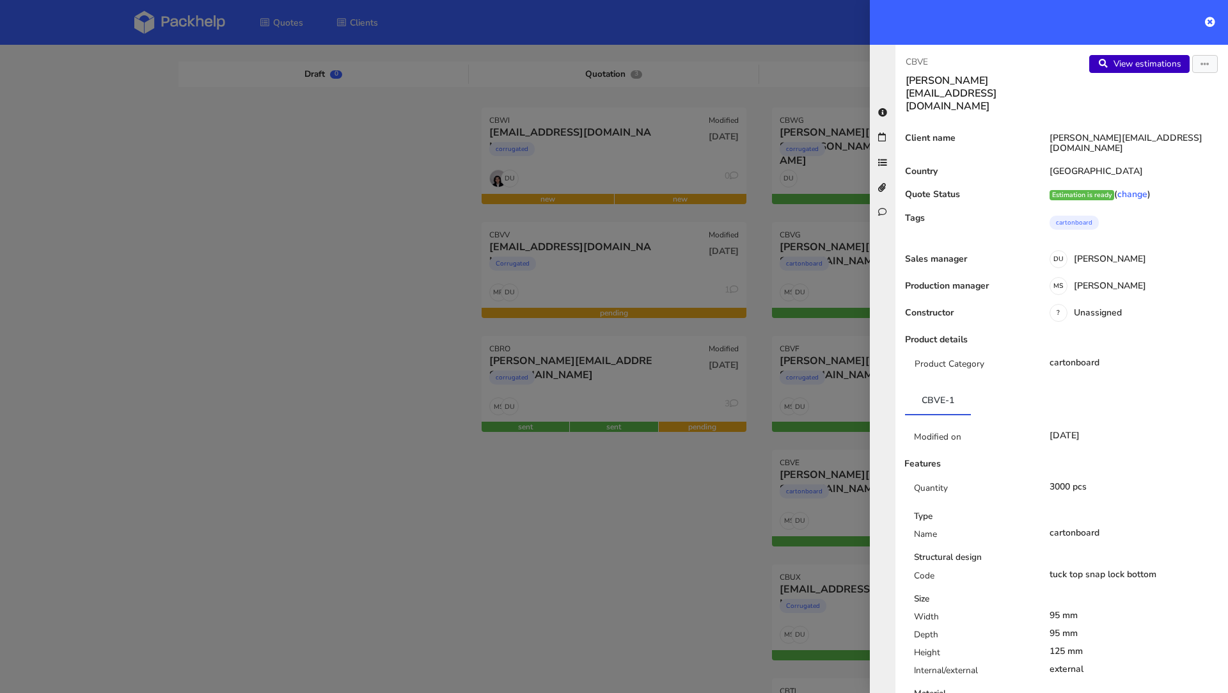
click at [1160, 59] on link "View estimations" at bounding box center [1139, 64] width 100 height 18
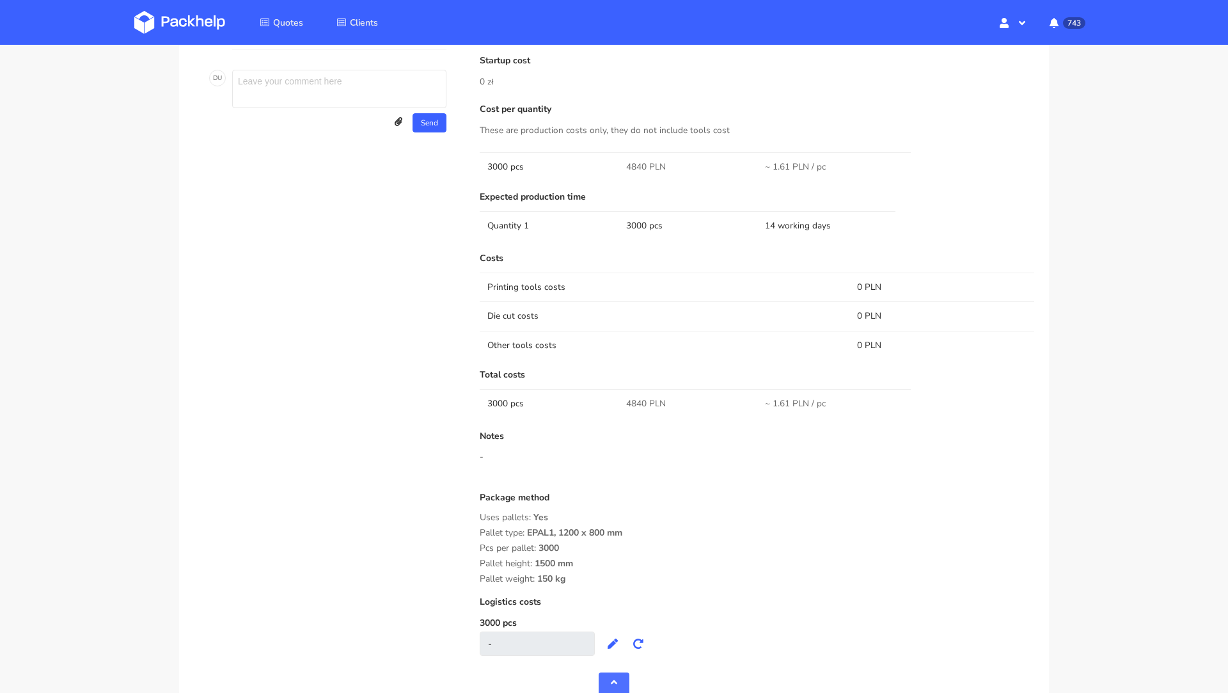
scroll to position [812, 0]
click at [634, 404] on span "4840 PLN" at bounding box center [646, 403] width 40 height 13
copy span "4840"
click at [248, 261] on div "Quote comments Variant comments D U Reorder of the LJBO [PERSON_NAME] (Packhelp…" at bounding box center [328, 313] width 286 height 710
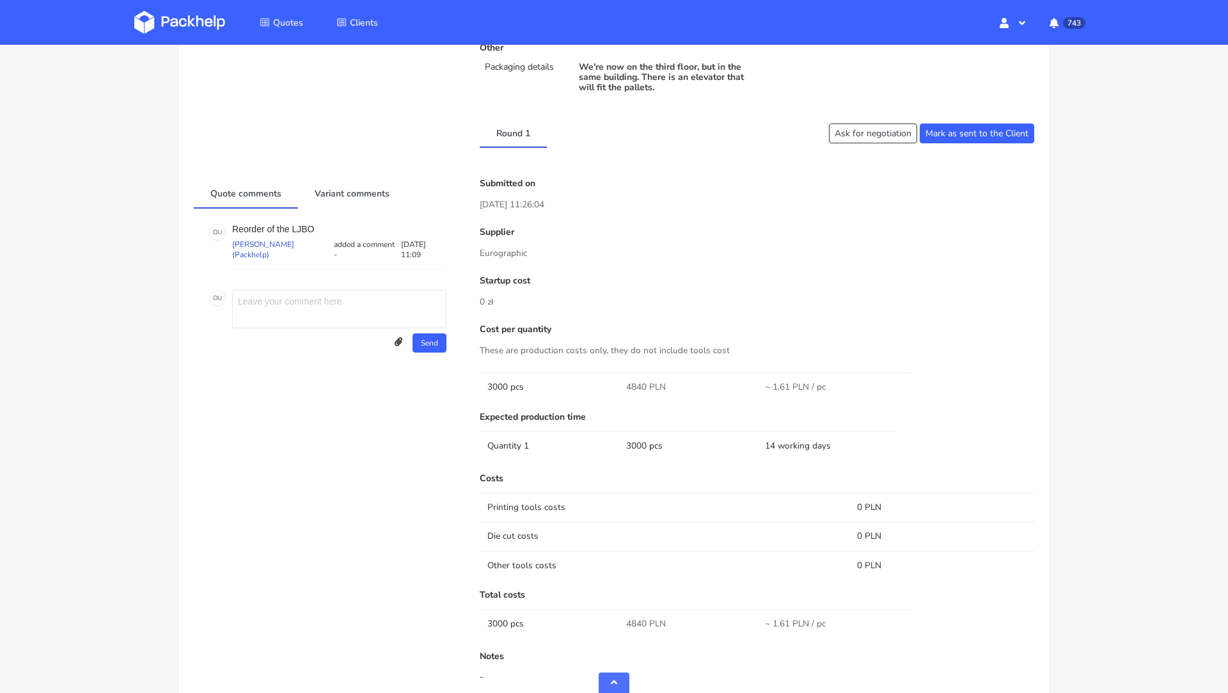
scroll to position [539, 0]
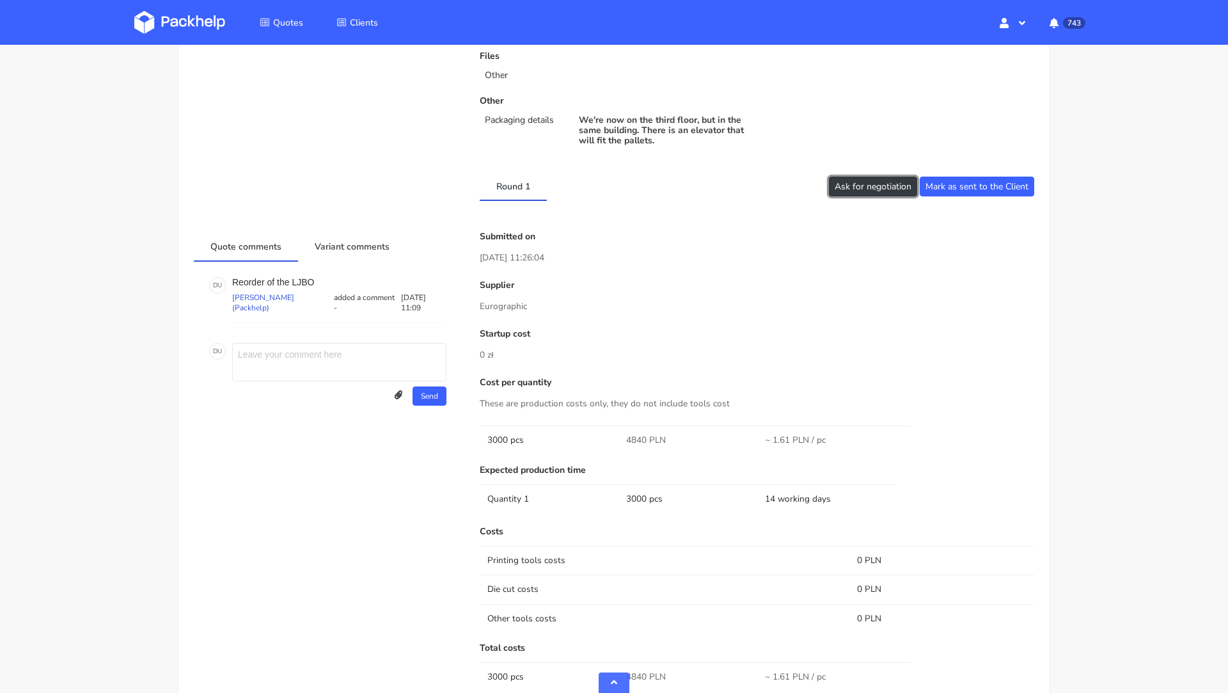
click at [853, 189] on button "Ask for negotiation" at bounding box center [873, 187] width 88 height 20
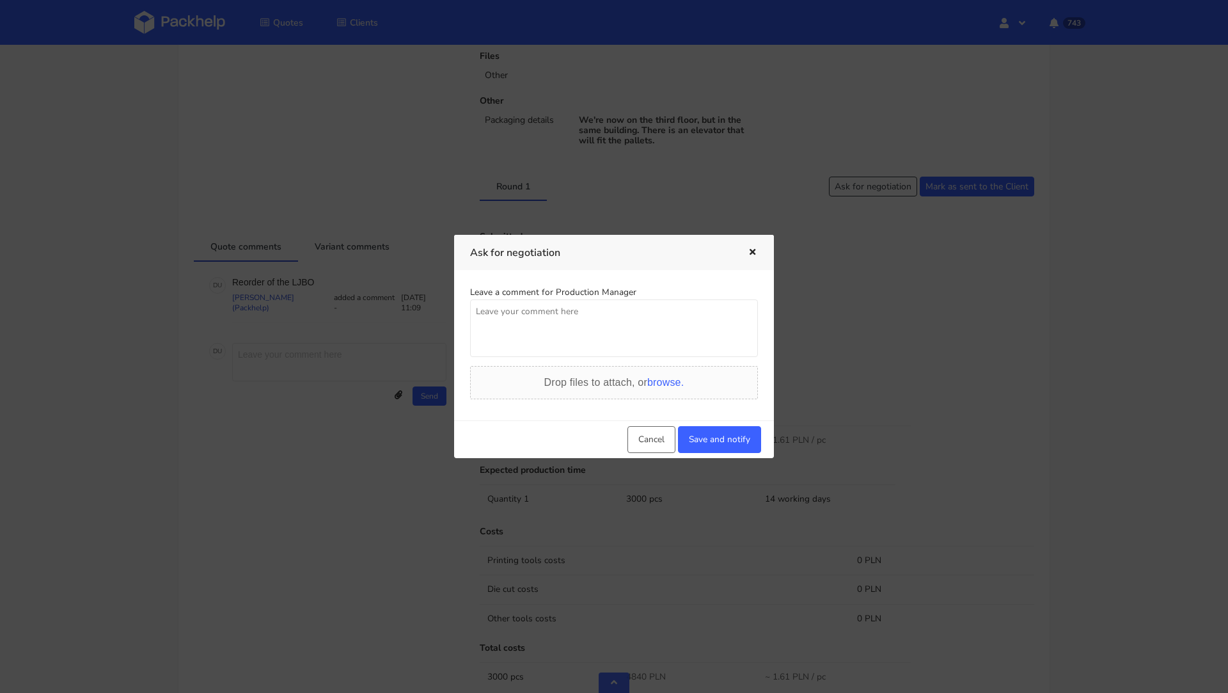
click at [686, 301] on textarea at bounding box center [614, 328] width 288 height 58
drag, startPoint x: 651, startPoint y: 330, endPoint x: 452, endPoint y: 285, distance: 204.5
click at [452, 285] on div "Ask for negotiation Leave a comment for Production Manager [PERSON_NAME] uzyska…" at bounding box center [614, 346] width 1228 height 693
click at [622, 322] on textarea "Czy mozemy uzyskac lepsze ceny, klient spolpracuje tez z konkurencja i ta ycene…" at bounding box center [614, 328] width 288 height 58
click at [608, 314] on textarea "Czy mozemy uzyskac lepsze ceny, klient spolpracuje tez z konkurencja i ta ycene…" at bounding box center [614, 328] width 288 height 58
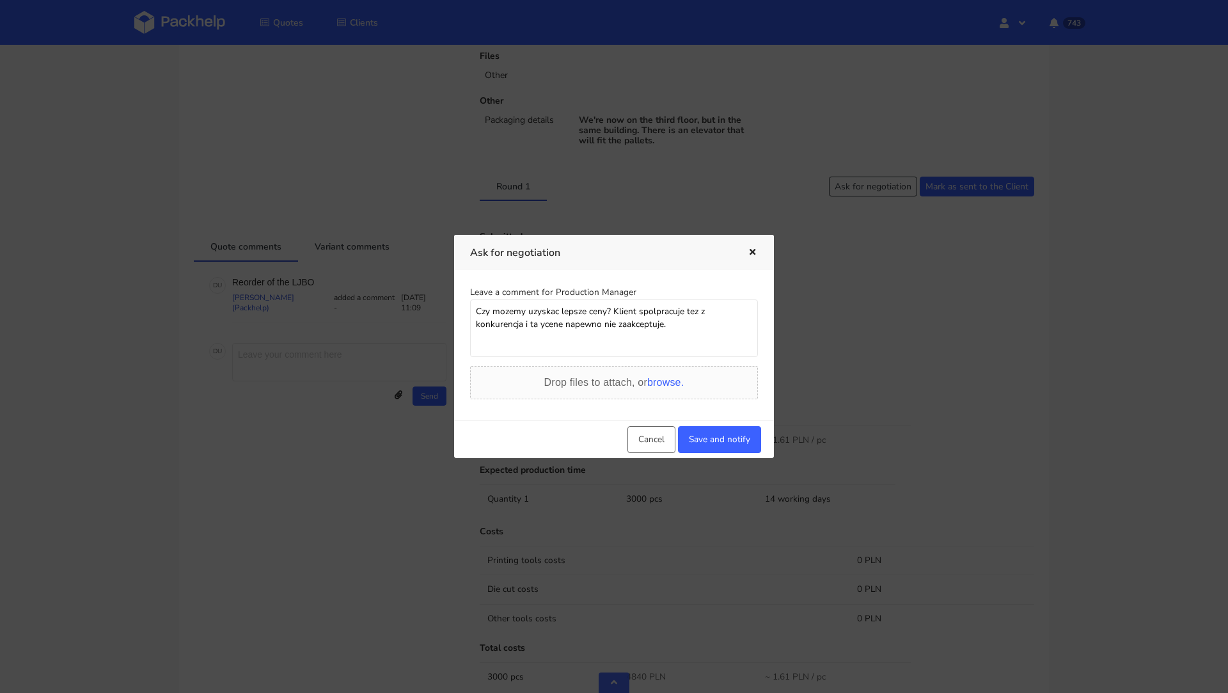
drag, startPoint x: 626, startPoint y: 330, endPoint x: 452, endPoint y: 302, distance: 175.6
click at [452, 302] on div "Ask for negotiation Leave a comment for Production Manager Czy mozemy uzyskac l…" at bounding box center [614, 346] width 1228 height 693
type textarea "Czy mozemy uzyskac lepsze ceny? Klient spolpracuje tez z konkurencja i ta ycene…"
click at [715, 437] on button "Save and notify" at bounding box center [719, 439] width 83 height 27
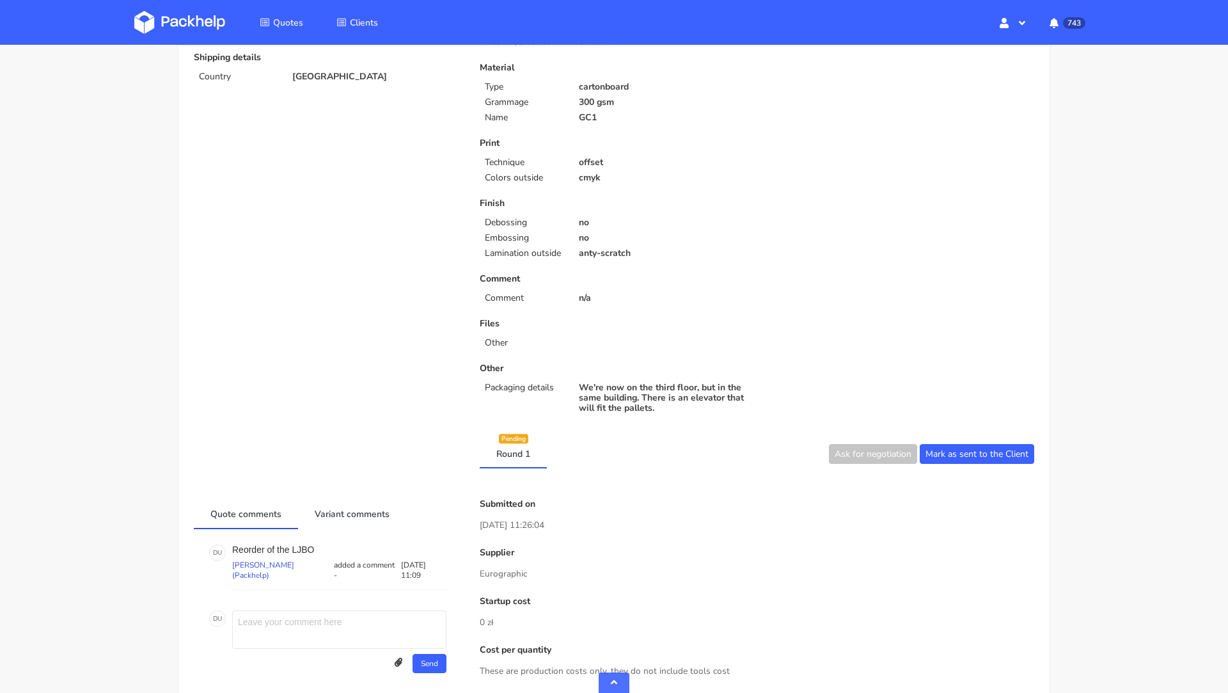
scroll to position [0, 0]
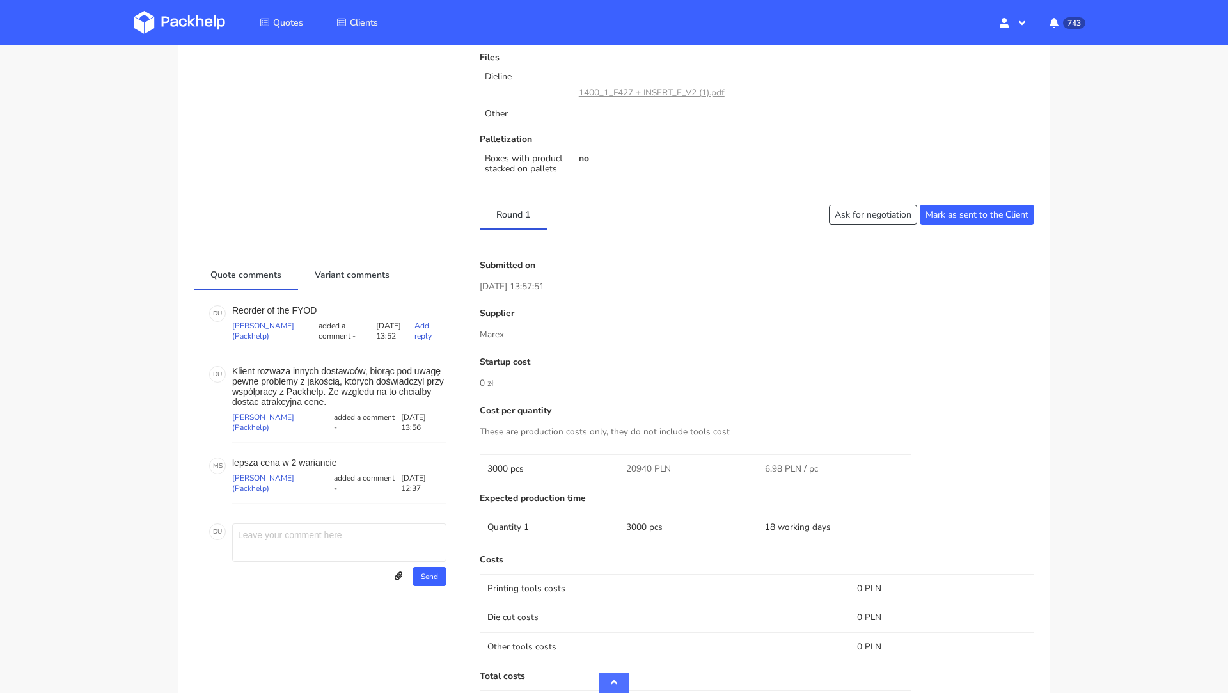
scroll to position [656, 0]
click at [301, 306] on p "Reorder of the FYOD" at bounding box center [339, 309] width 214 height 10
copy p "FYOD"
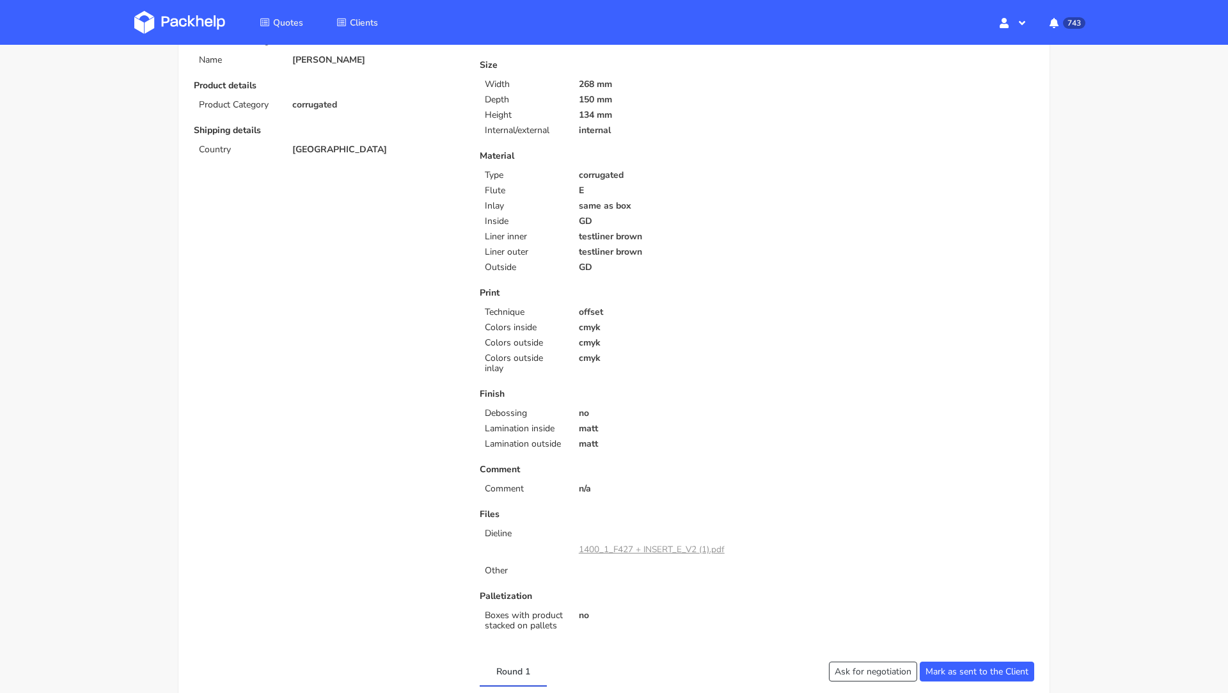
scroll to position [0, 0]
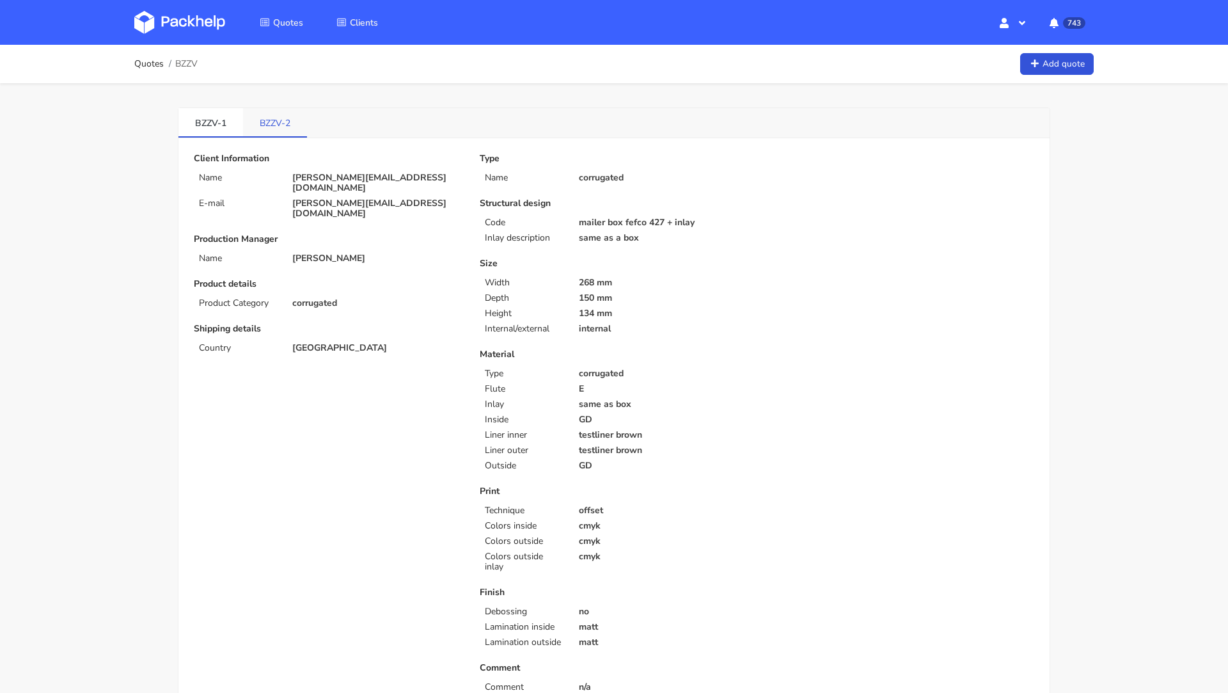
click at [272, 127] on link "BZZV-2" at bounding box center [275, 122] width 64 height 28
click at [199, 132] on link "BZZV-1" at bounding box center [210, 122] width 65 height 28
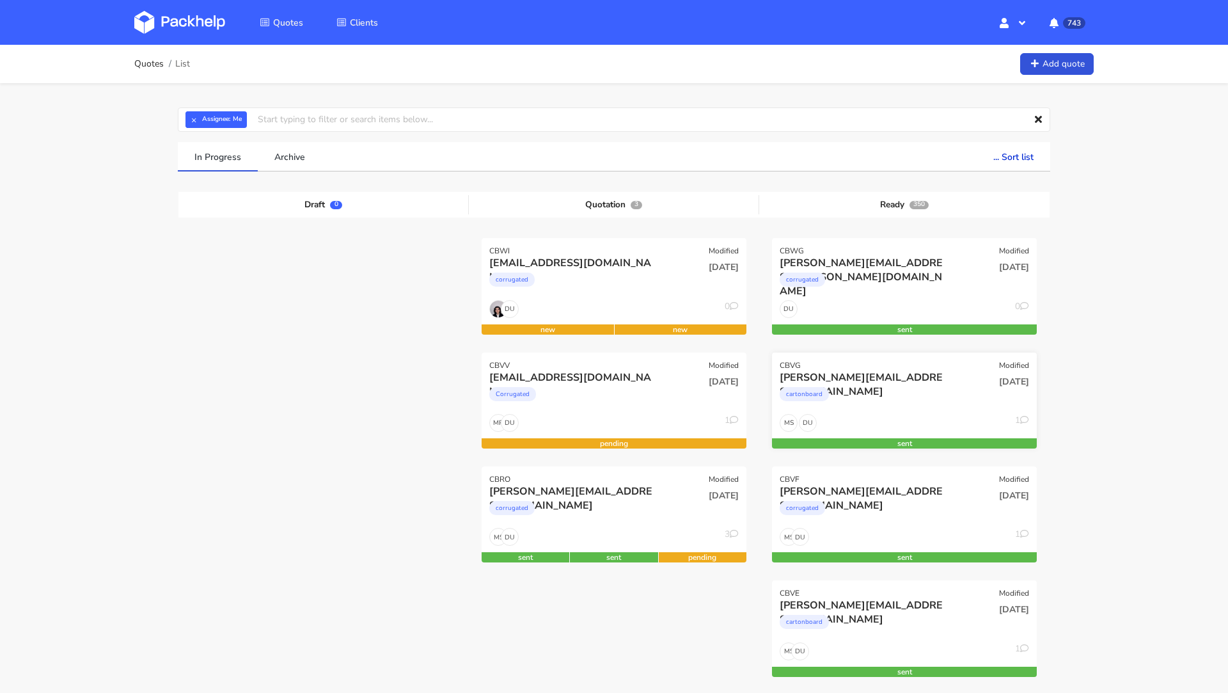
scroll to position [24, 0]
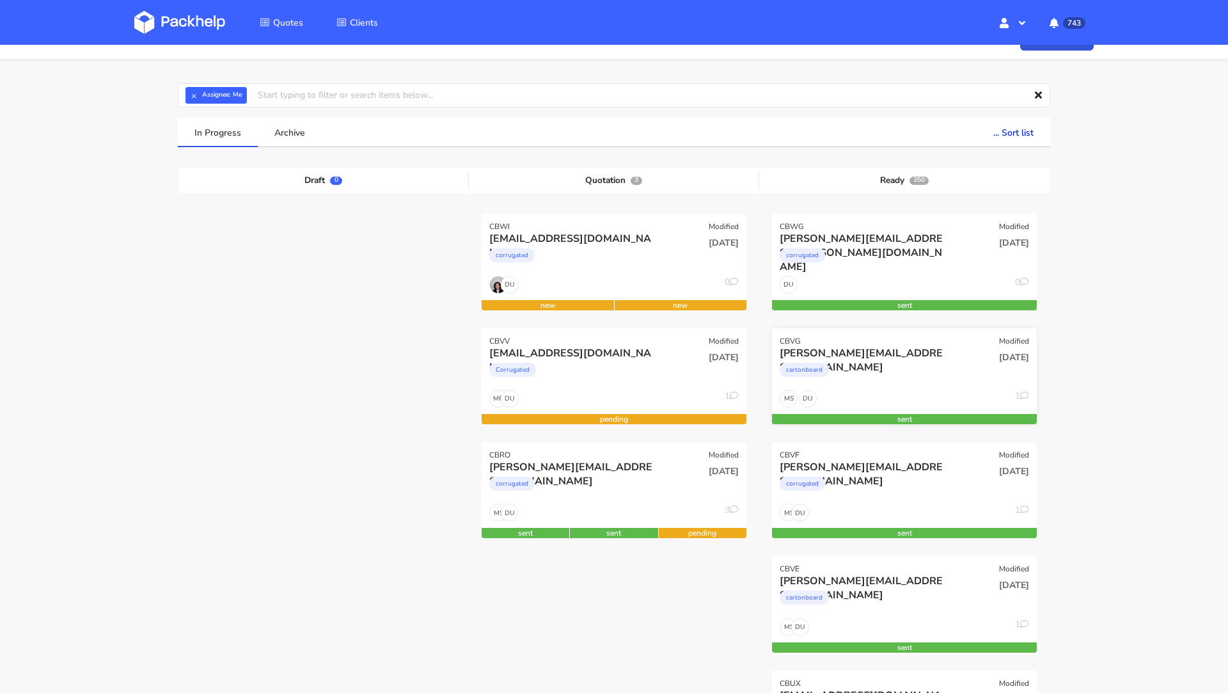
click at [901, 350] on div "[PERSON_NAME][EMAIL_ADDRESS][DOMAIN_NAME]" at bounding box center [865, 353] width 170 height 14
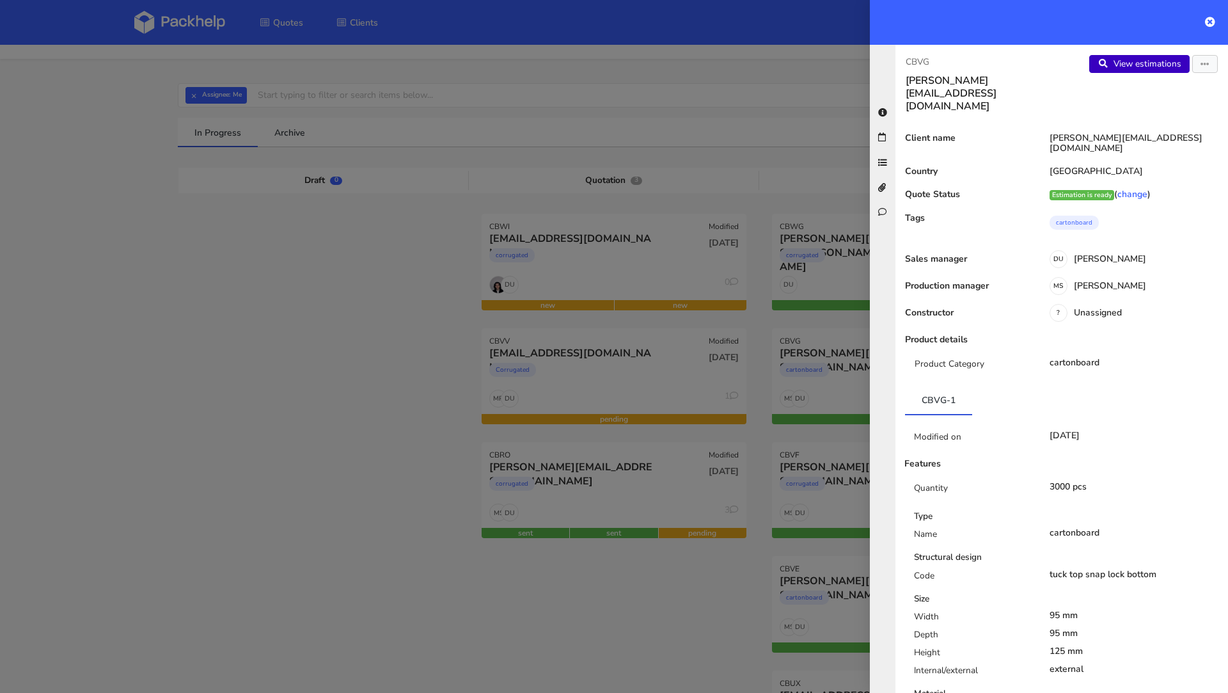
click at [1114, 72] on link "View estimations" at bounding box center [1139, 64] width 100 height 18
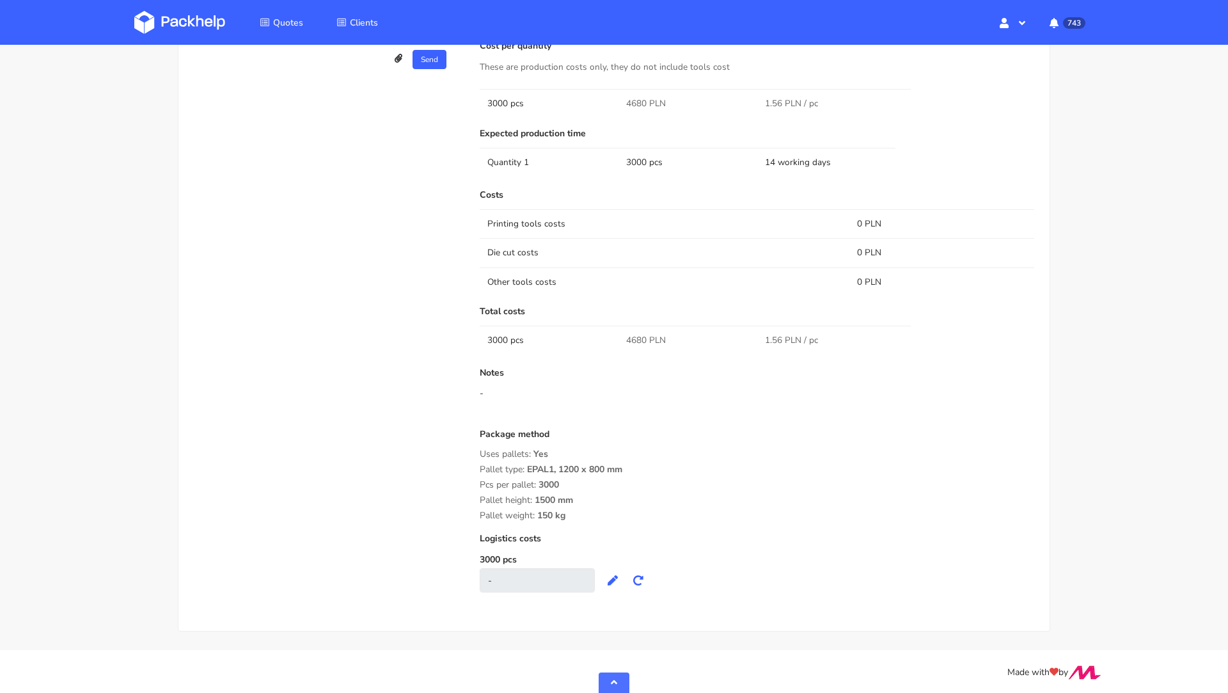
scroll to position [453, 0]
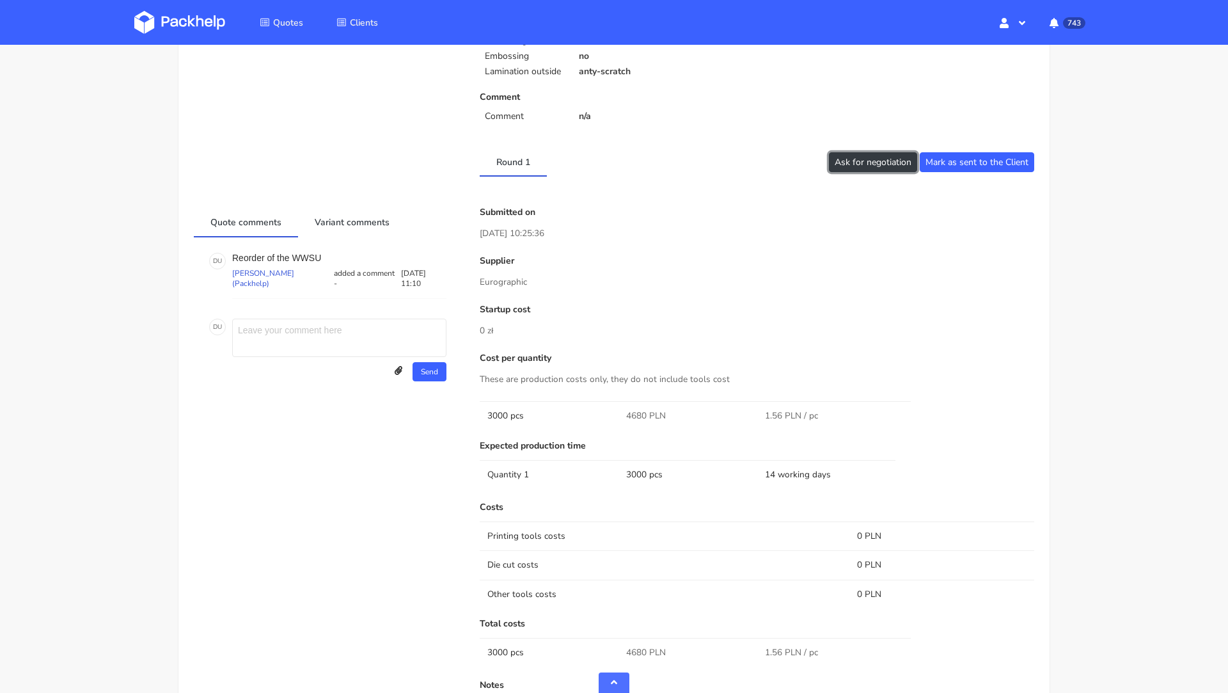
click at [852, 164] on button "Ask for negotiation" at bounding box center [873, 162] width 88 height 20
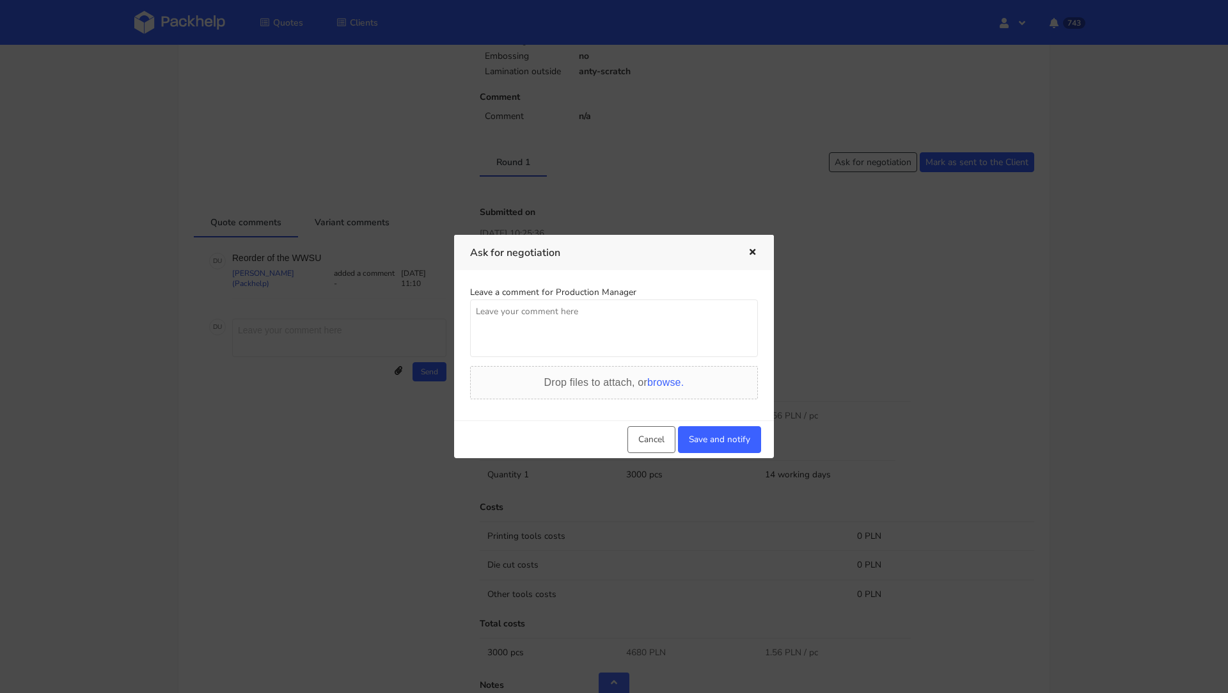
click at [582, 313] on textarea at bounding box center [614, 328] width 288 height 58
paste textarea "Czy mozemy uzyskac lepsze ceny? Klient spolpracuje tez z konkurencja i ta ycene…"
type textarea "Czy mozemy uzyskac lepsze ceny? Klient spolpracuje tez z konkurencja i ta ycene…"
click at [709, 438] on button "Save and notify" at bounding box center [719, 439] width 83 height 27
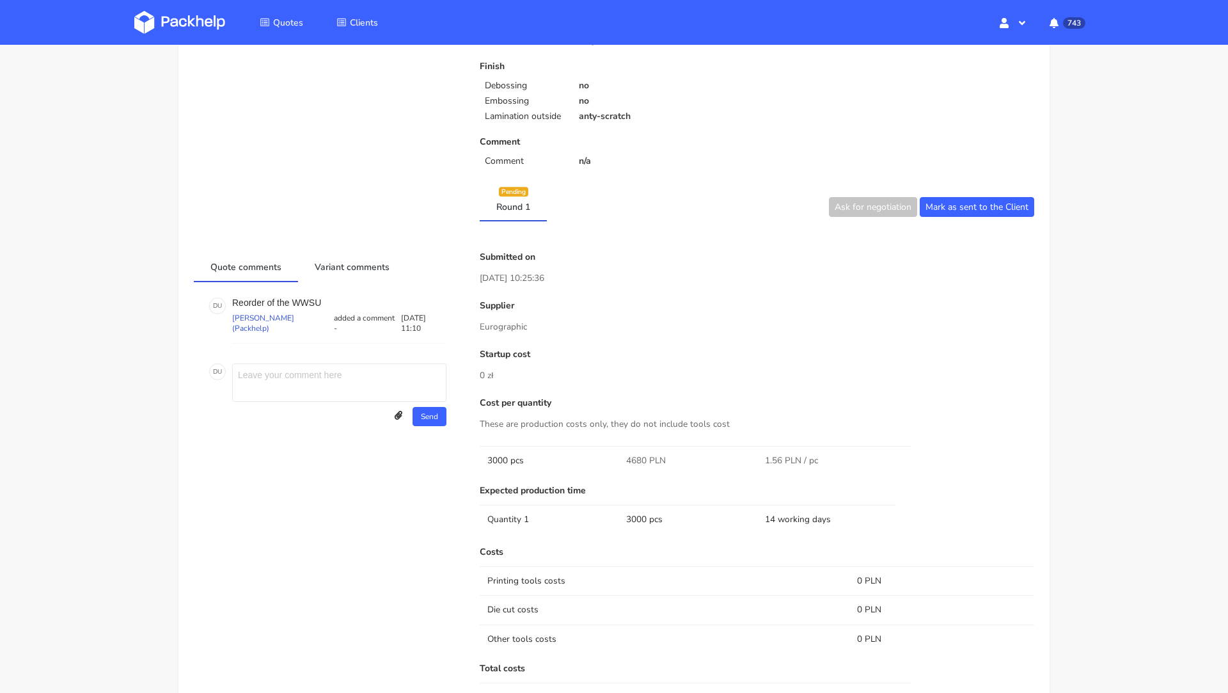
scroll to position [0, 0]
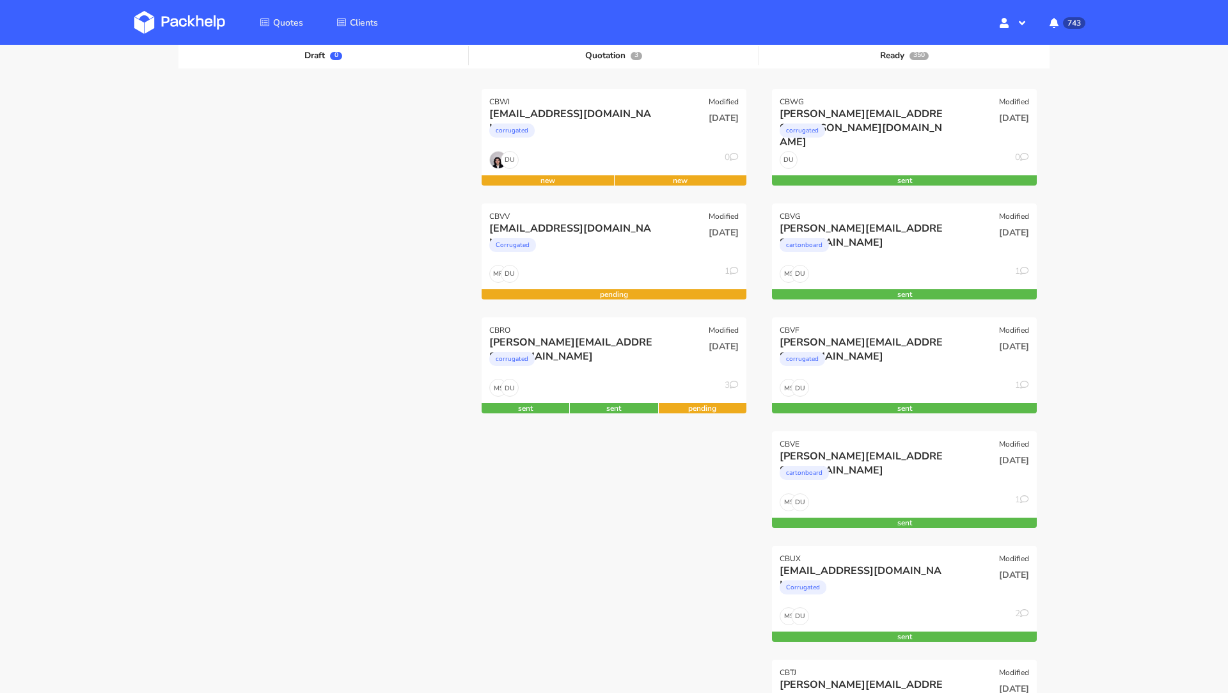
scroll to position [177, 0]
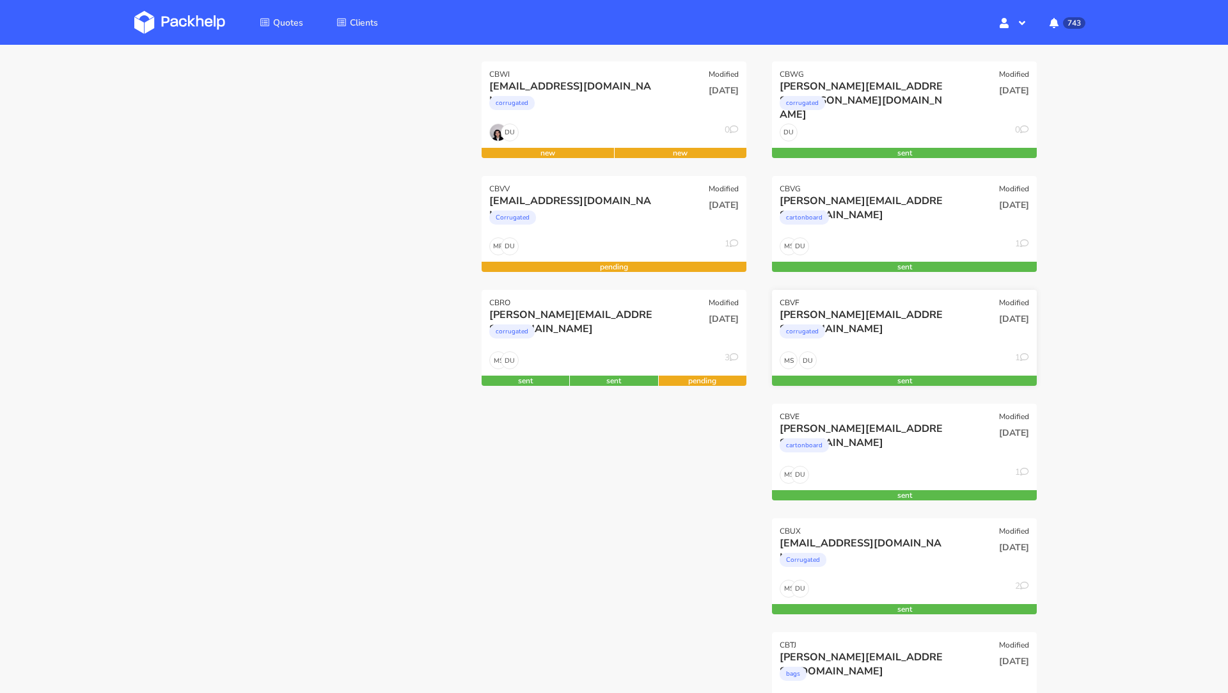
click at [881, 317] on div "[PERSON_NAME][EMAIL_ADDRESS][DOMAIN_NAME]" at bounding box center [865, 315] width 170 height 14
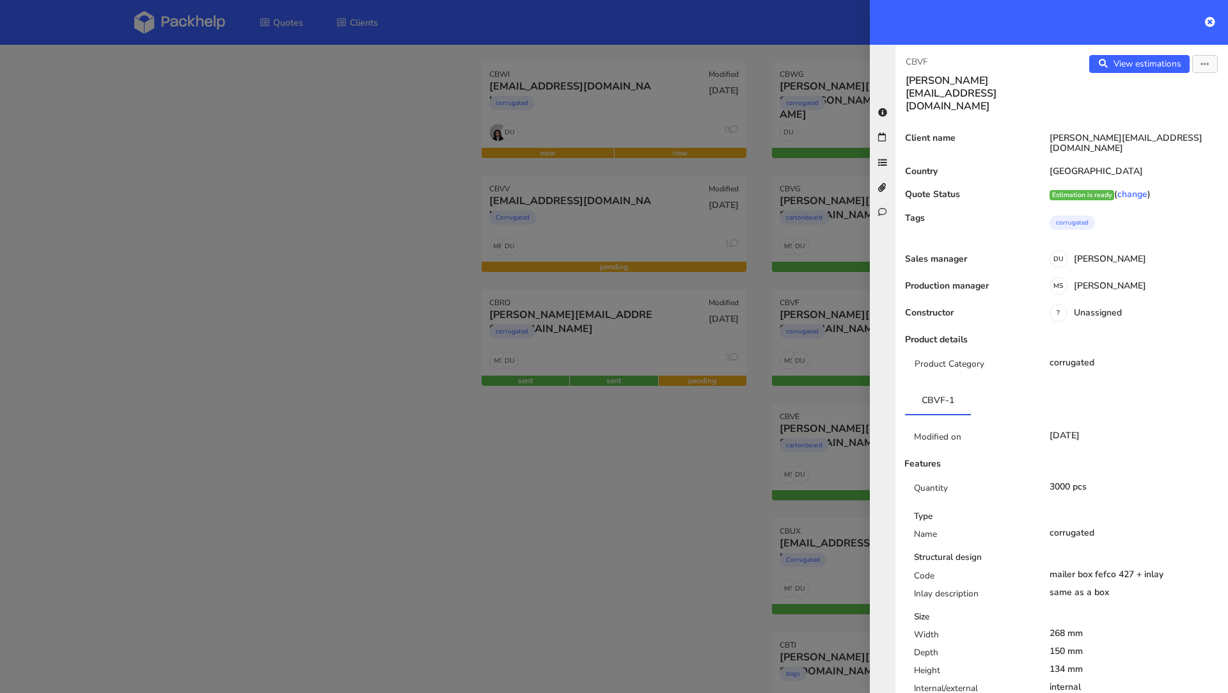
click at [1114, 72] on div "View estimations View quote Edit quote Reject quote" at bounding box center [1145, 84] width 166 height 58
click at [1124, 61] on link "View estimations" at bounding box center [1139, 64] width 100 height 18
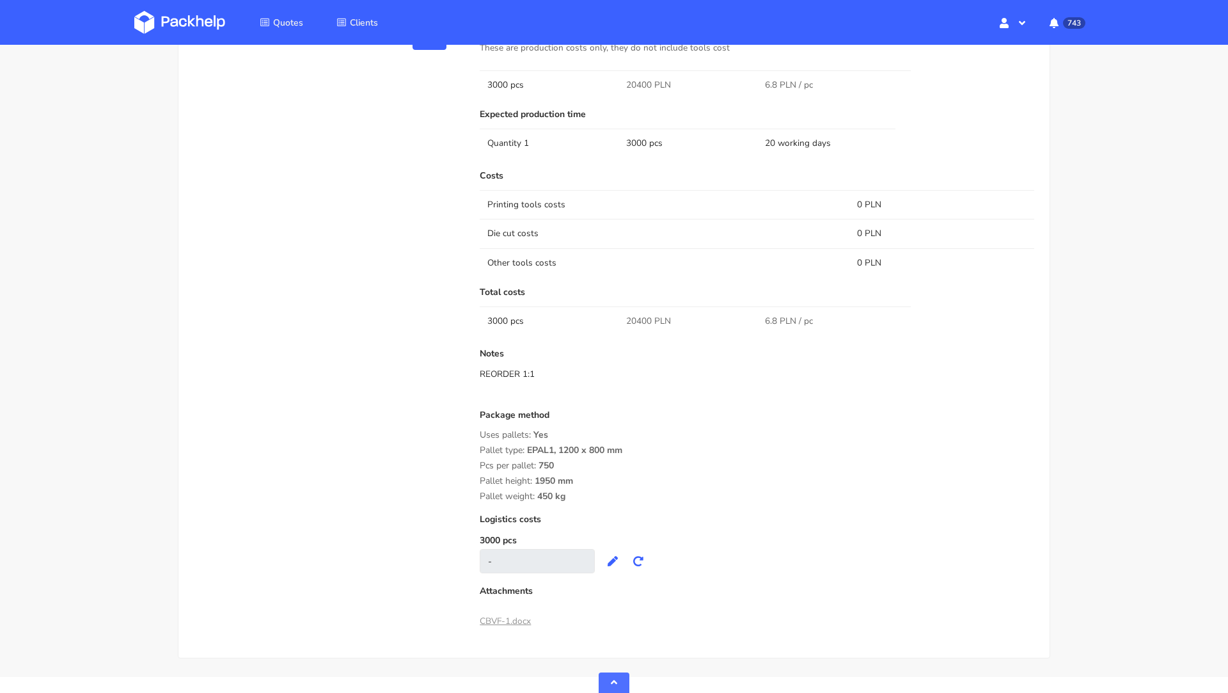
scroll to position [750, 0]
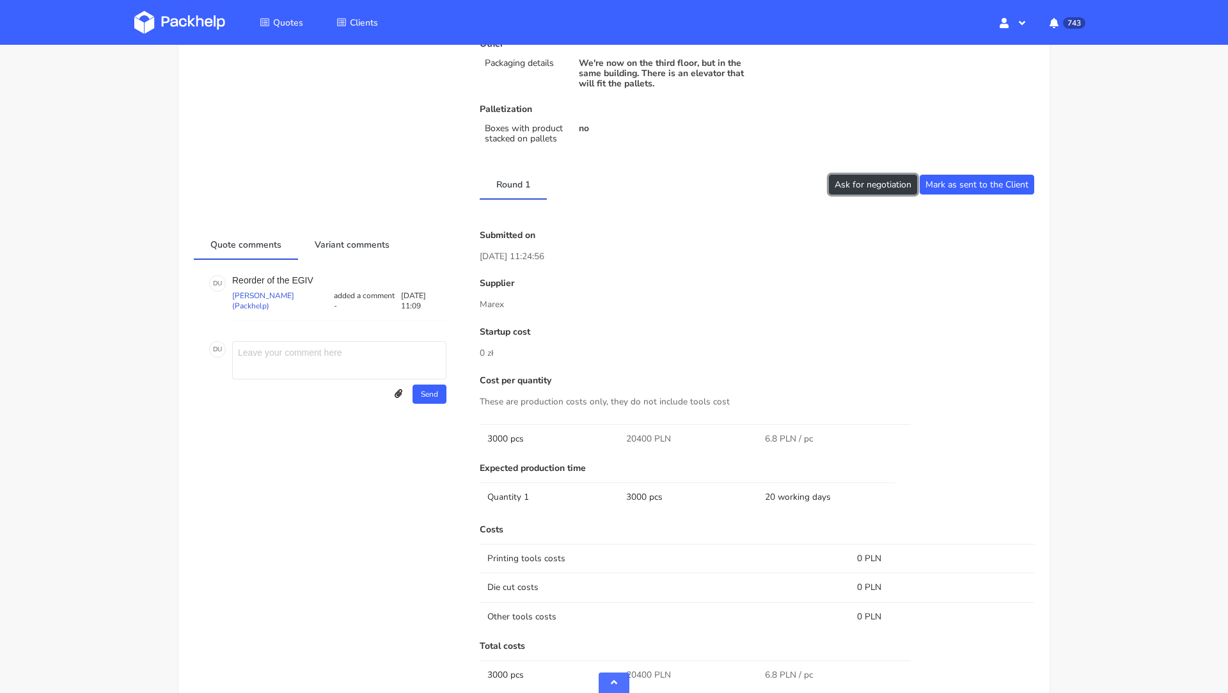
click at [858, 190] on button "Ask for negotiation" at bounding box center [873, 185] width 88 height 20
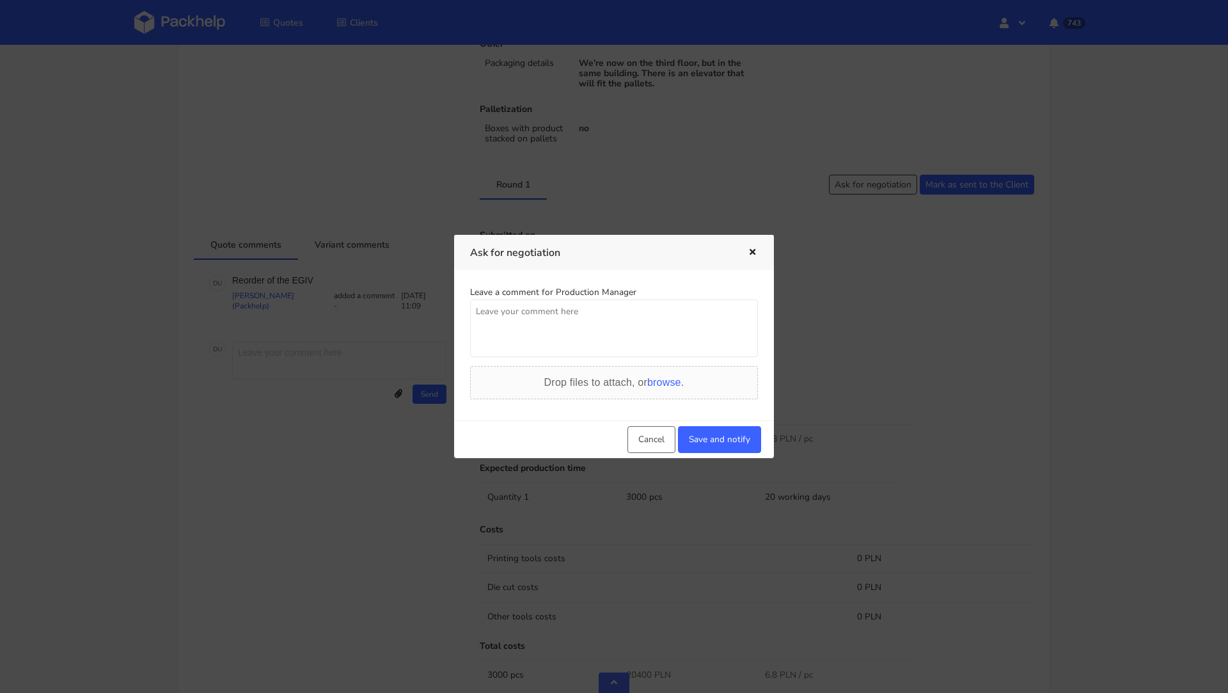
click at [611, 334] on textarea at bounding box center [614, 328] width 288 height 58
paste textarea "Czy mozemy uzyskac lepsze ceny? Klient spolpracuje tez z konkurencja i ta ycene…"
type textarea "Czy mozemy uzyskac lepsze ceny? Klient spolpracuje tez z konkurencja i ta ycene…"
click at [723, 437] on button "Save and notify" at bounding box center [719, 439] width 83 height 27
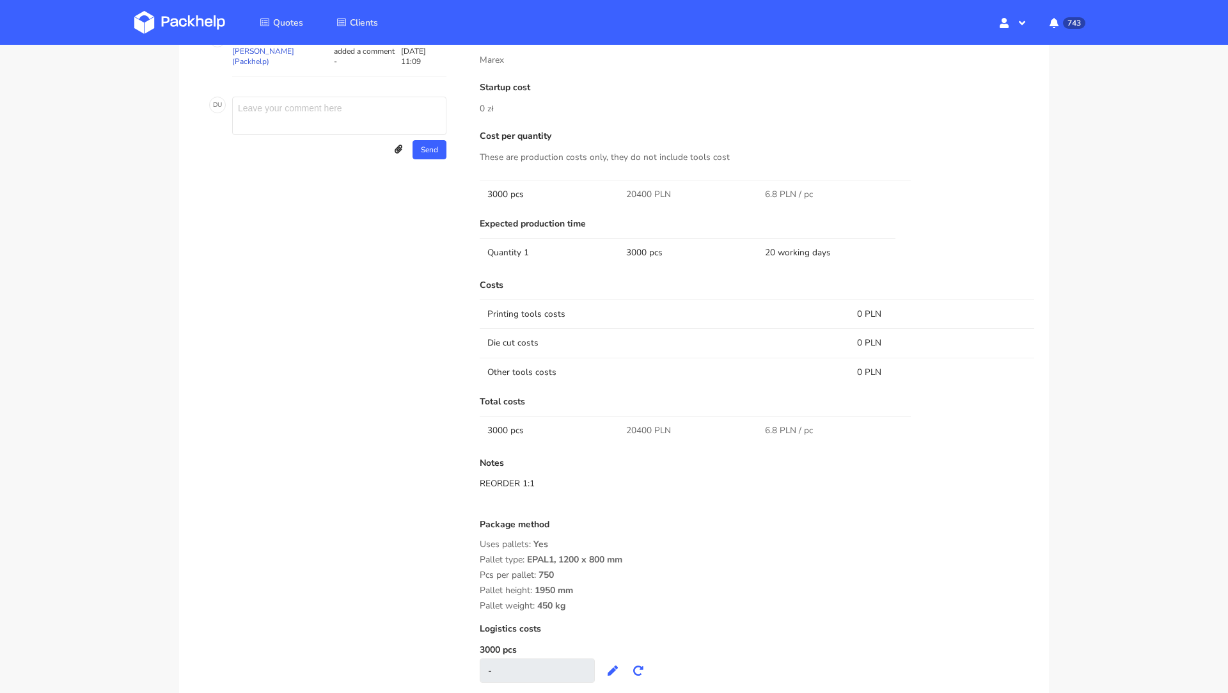
scroll to position [1131, 0]
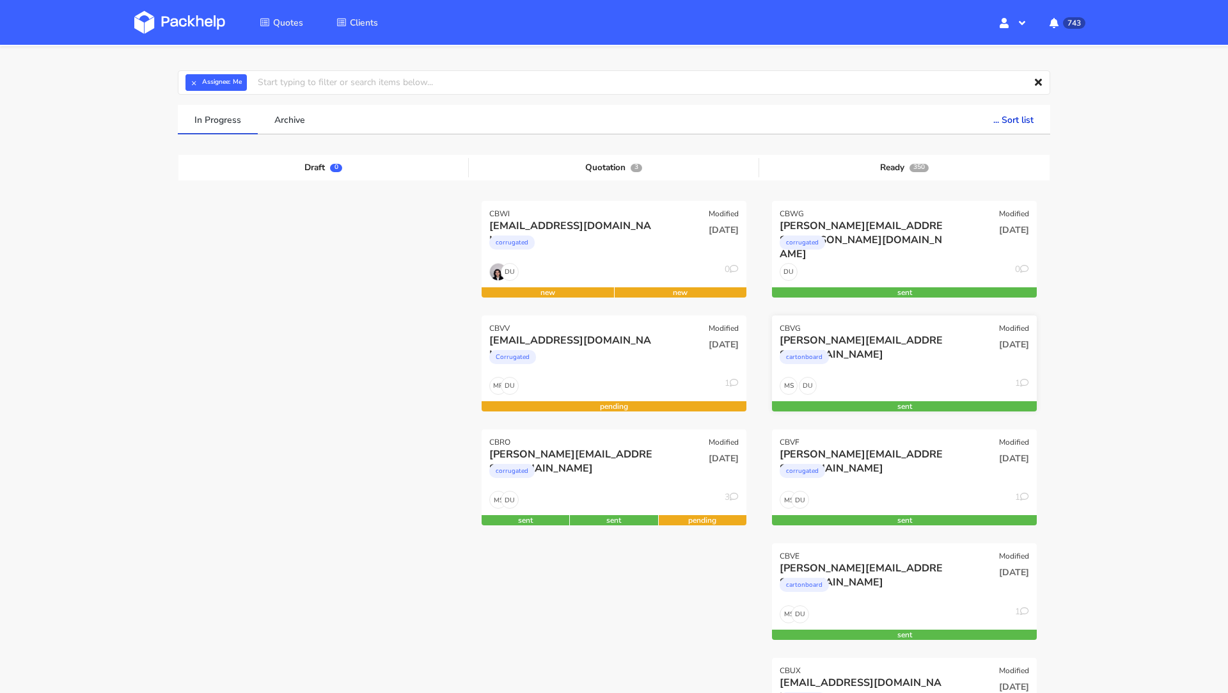
scroll to position [51, 0]
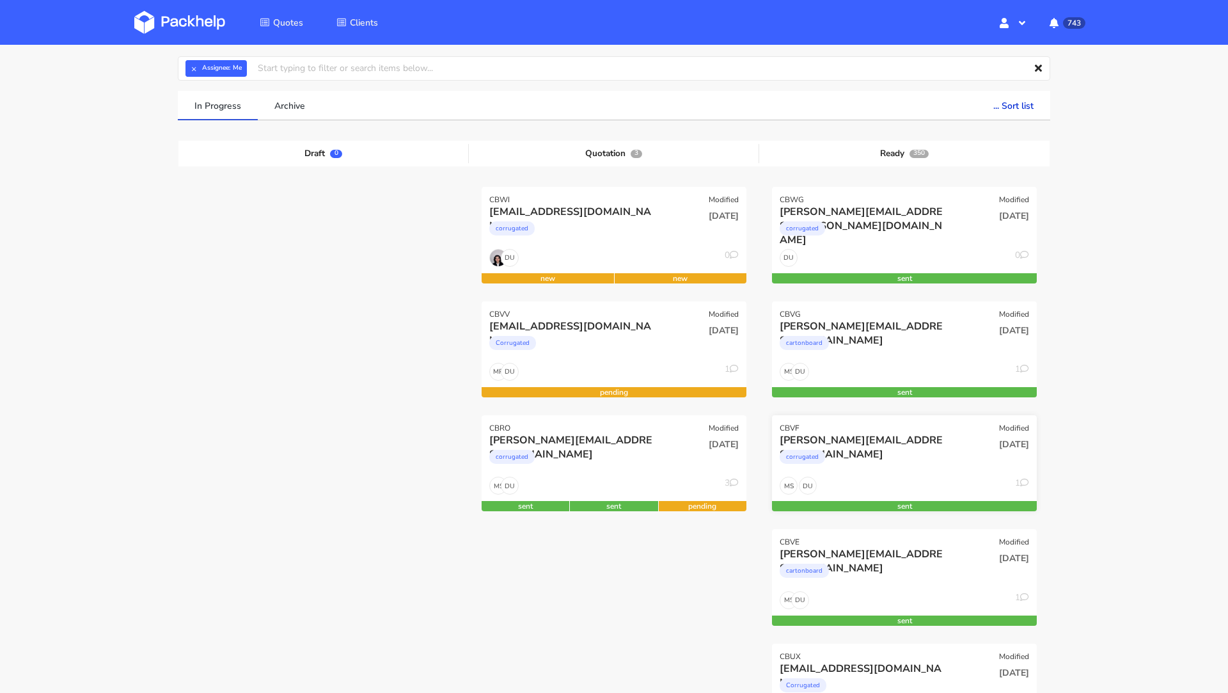
click at [879, 476] on div "dominic@unahealth.io corrugated" at bounding box center [860, 454] width 178 height 43
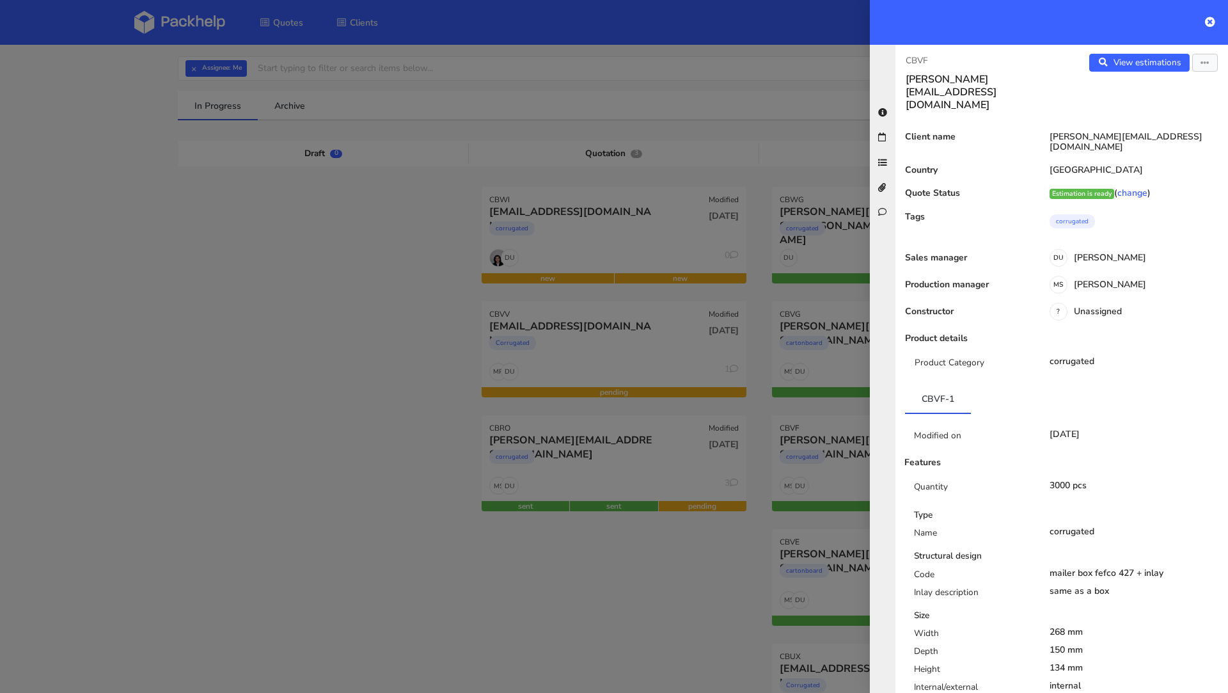
scroll to position [0, 0]
click at [1117, 59] on link "View estimations" at bounding box center [1139, 64] width 100 height 18
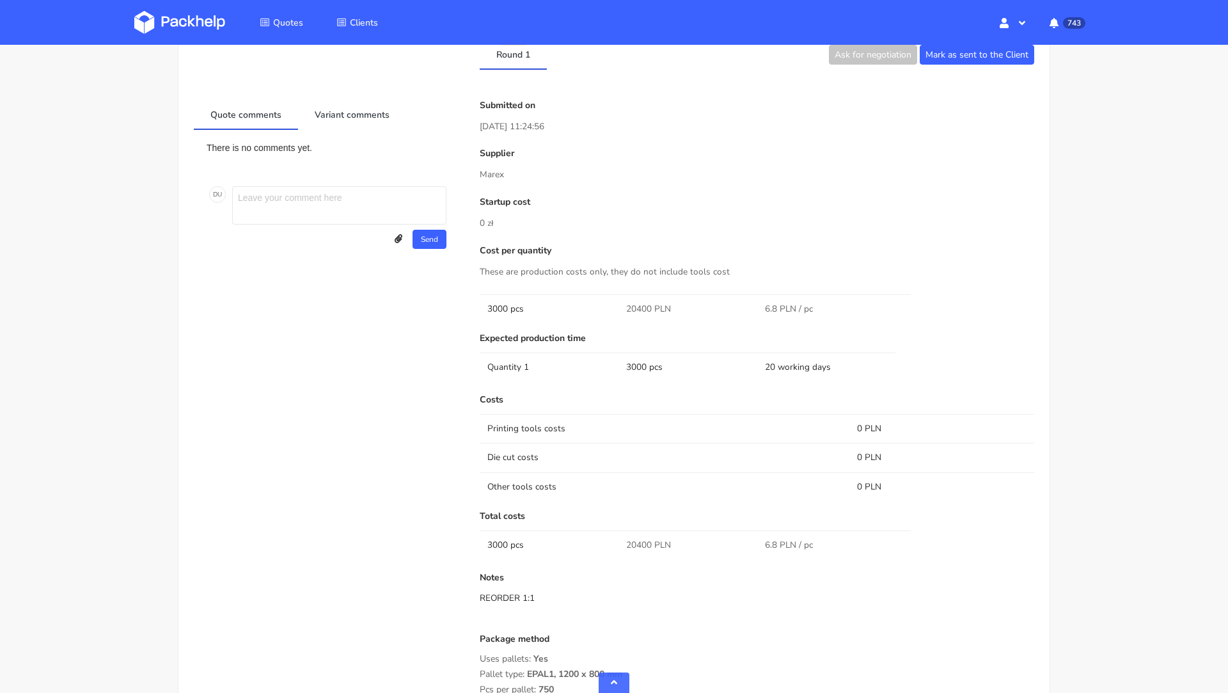
scroll to position [1131, 0]
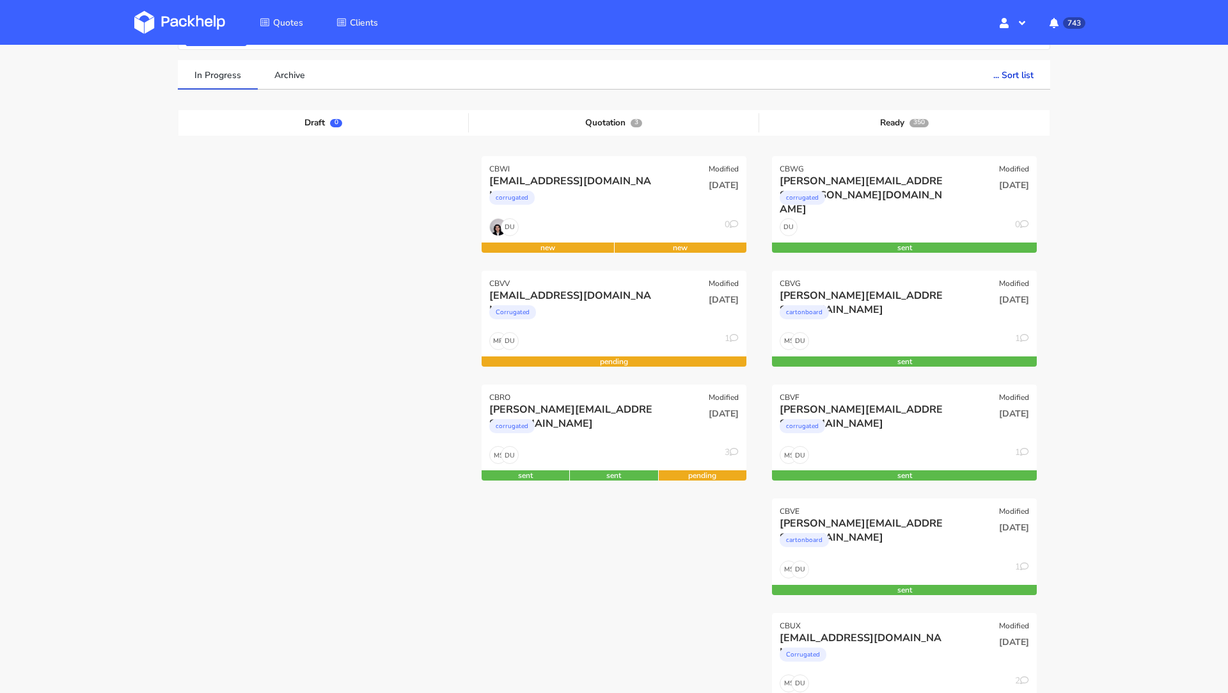
scroll to position [147, 0]
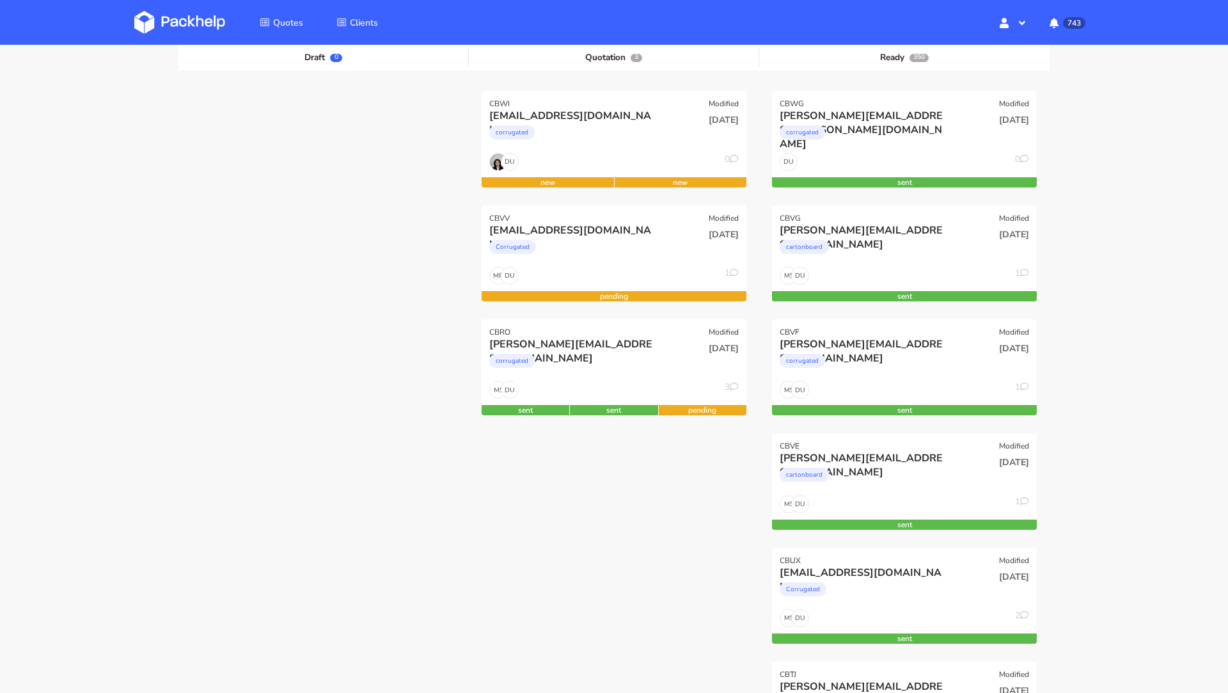
click at [849, 430] on div "CBWG Modified felix@fink-time.com corrugated 15 Oct 2025 DU 0 sent CBVG Modifie…" at bounding box center [904, 661] width 290 height 1141
click at [852, 438] on div "CBVE Modified" at bounding box center [904, 442] width 265 height 18
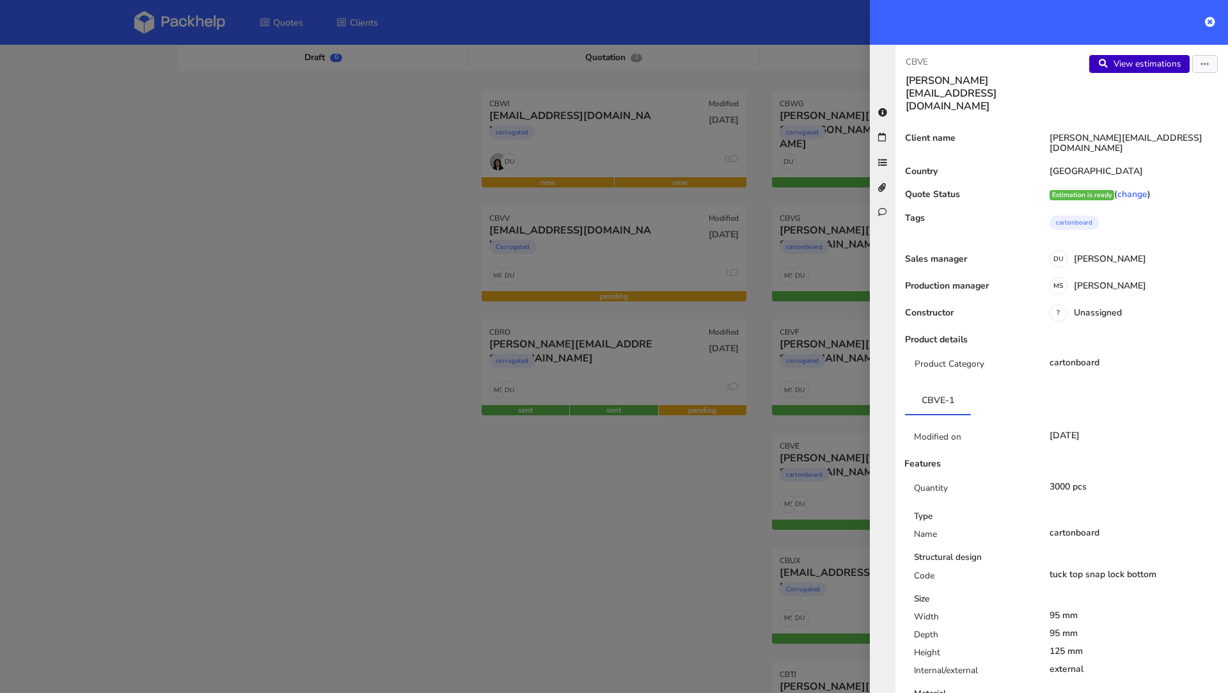
click at [1136, 59] on link "View estimations" at bounding box center [1139, 64] width 100 height 18
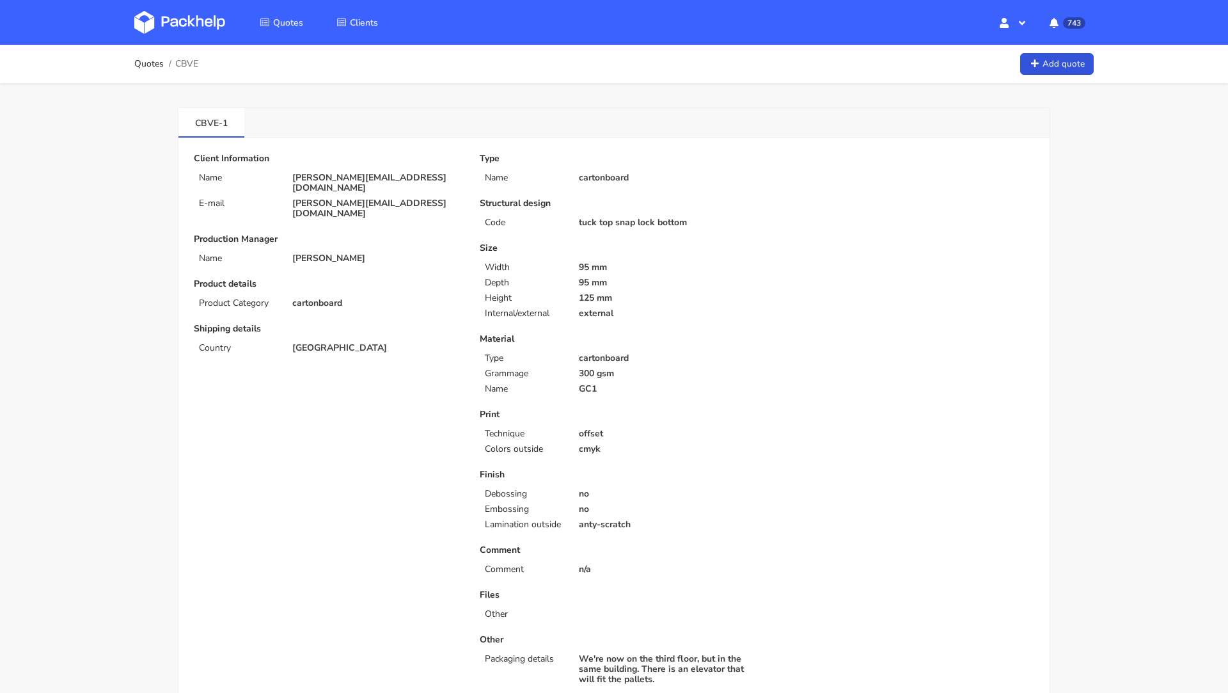
click at [189, 17] on img at bounding box center [179, 22] width 91 height 23
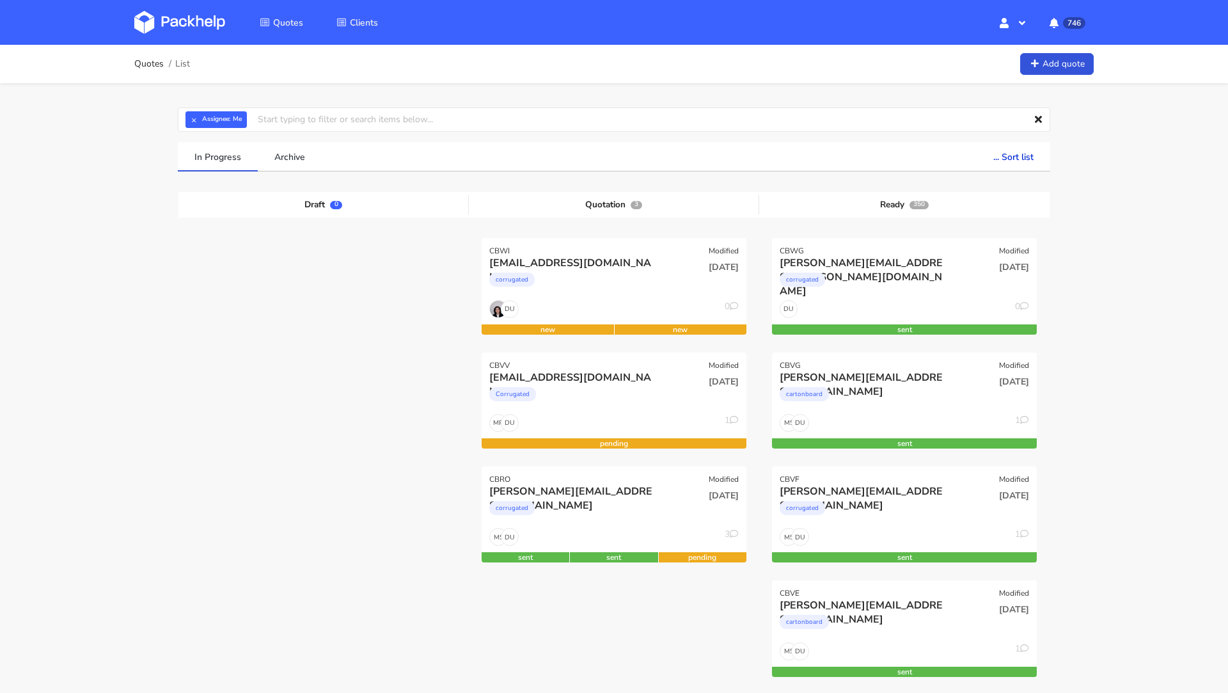
click at [172, 21] on img at bounding box center [179, 22] width 91 height 23
click at [205, 20] on img at bounding box center [179, 22] width 91 height 23
